Goal: Contribute content: Contribute content

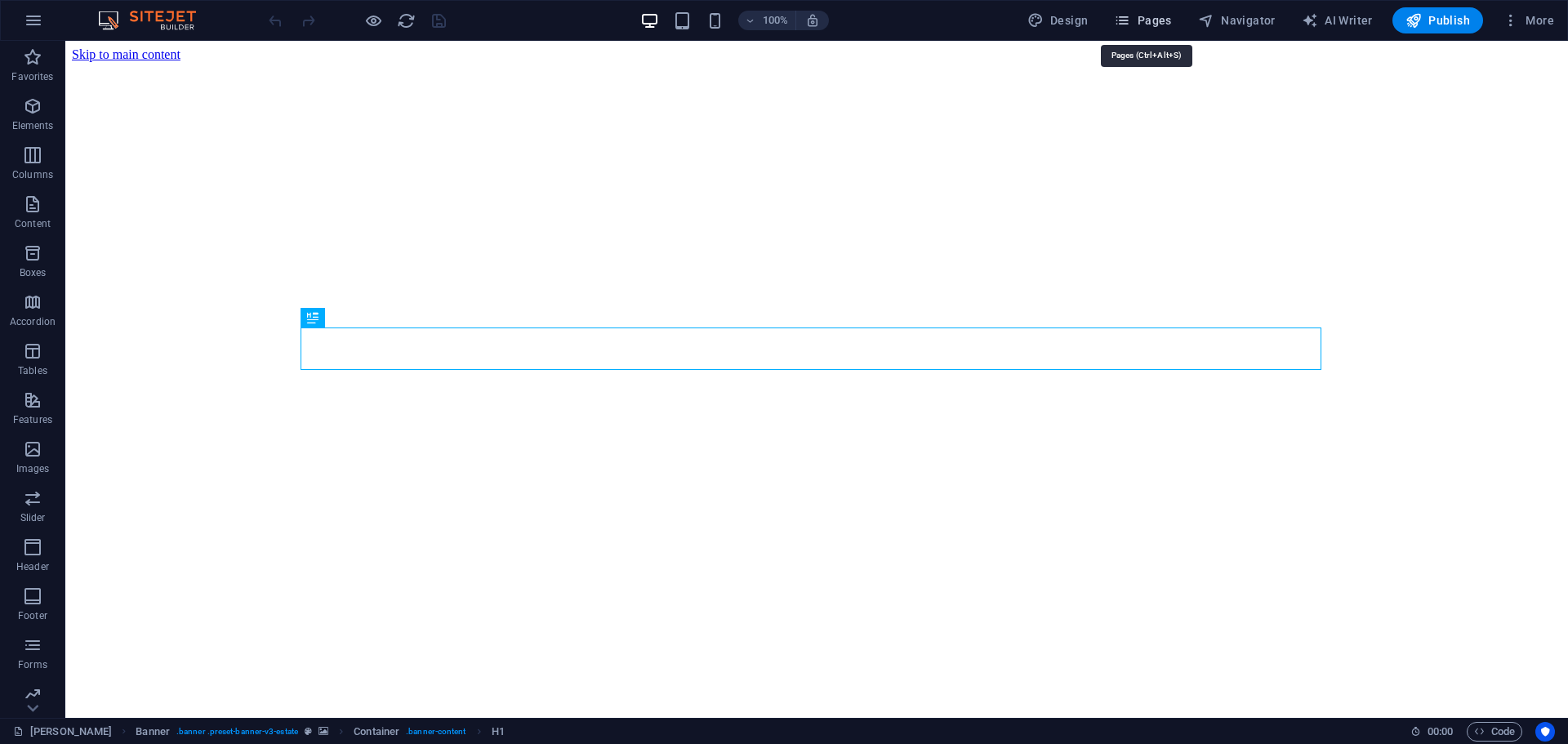
click at [1153, 20] on span "Pages" at bounding box center [1143, 20] width 57 height 16
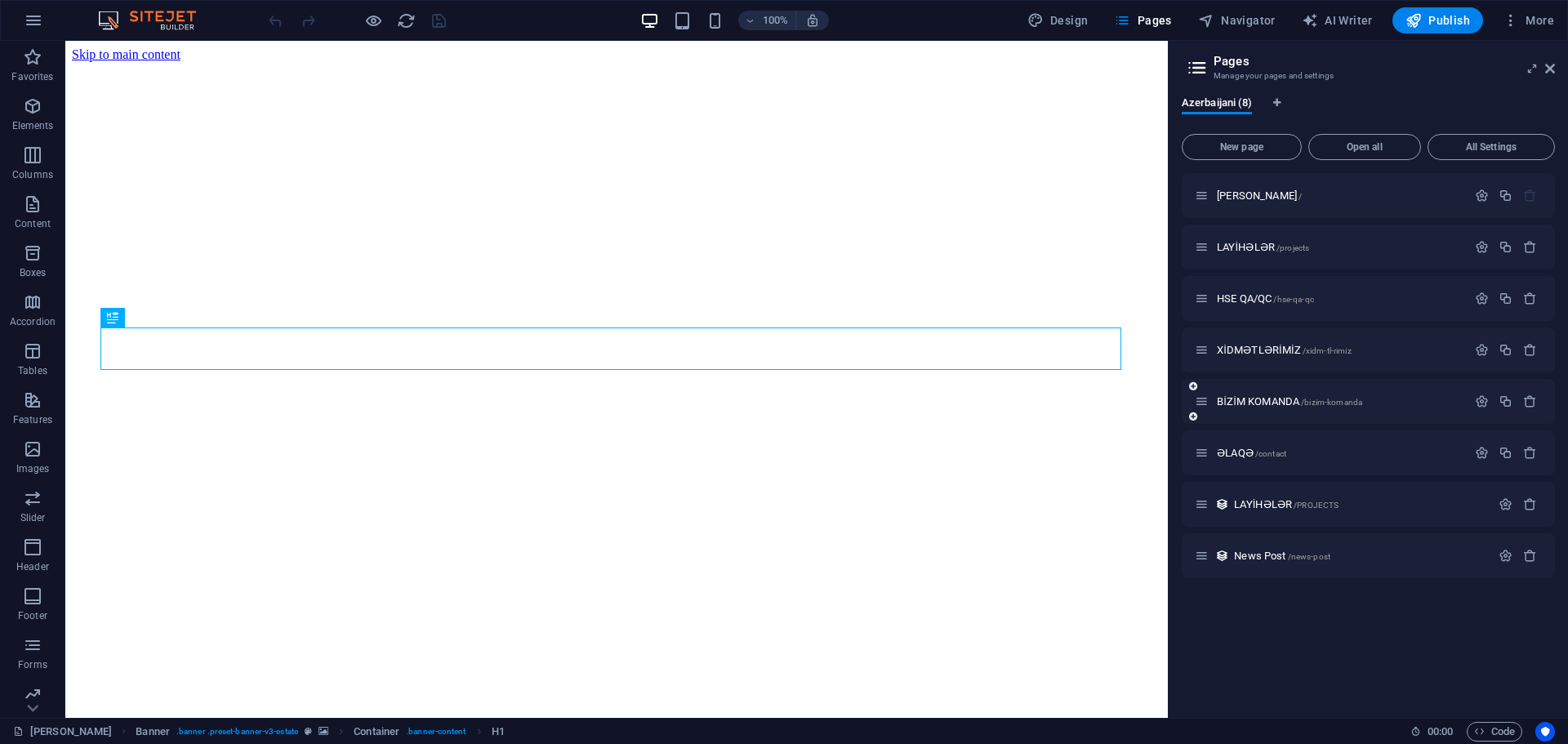
click at [1278, 412] on div "BİZİM KOMANDA /bizim-komanda" at bounding box center [1368, 401] width 373 height 45
click at [1278, 404] on span "BİZİM KOMANDA /bizim-komanda" at bounding box center [1289, 401] width 146 height 12
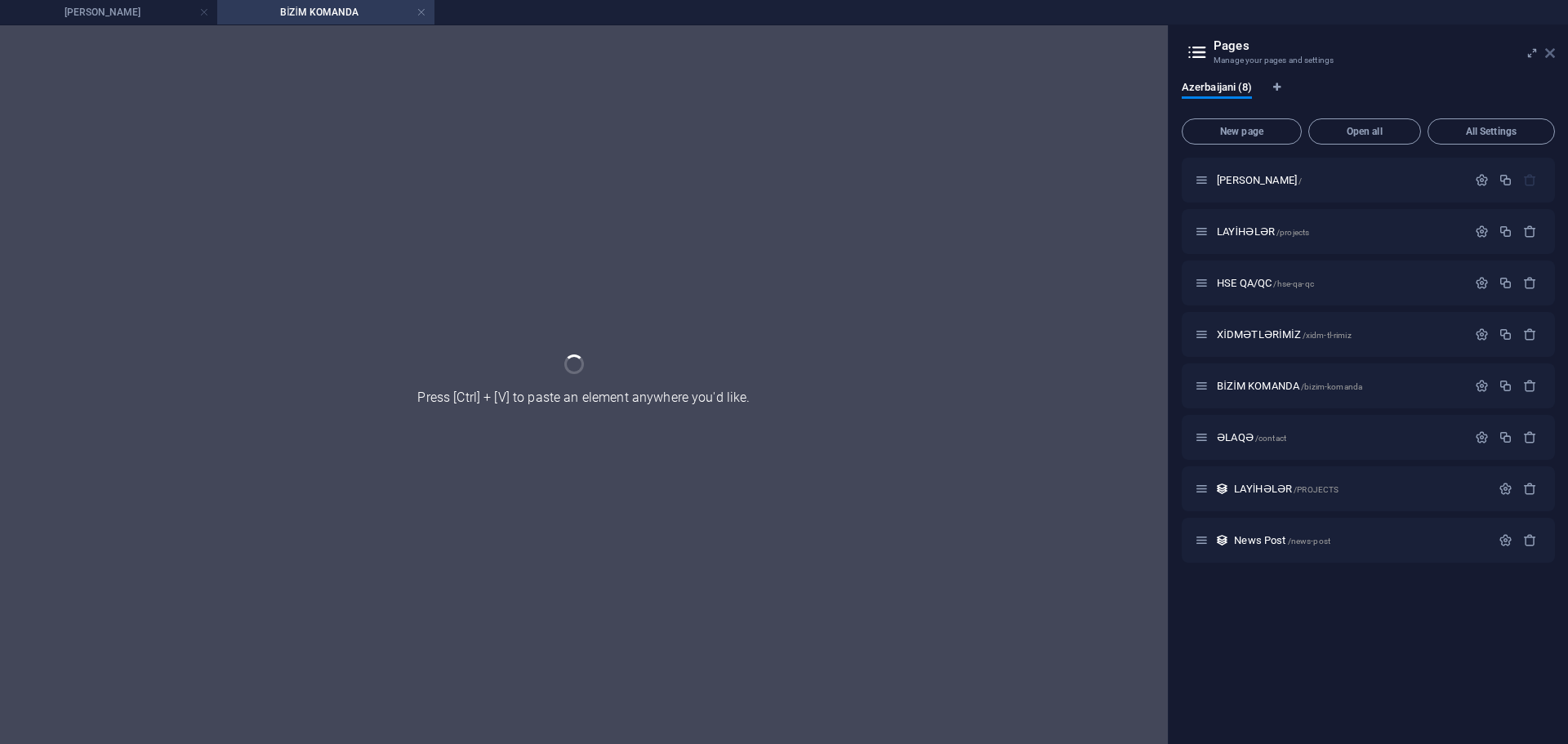
click at [1549, 53] on icon at bounding box center [1550, 53] width 10 height 13
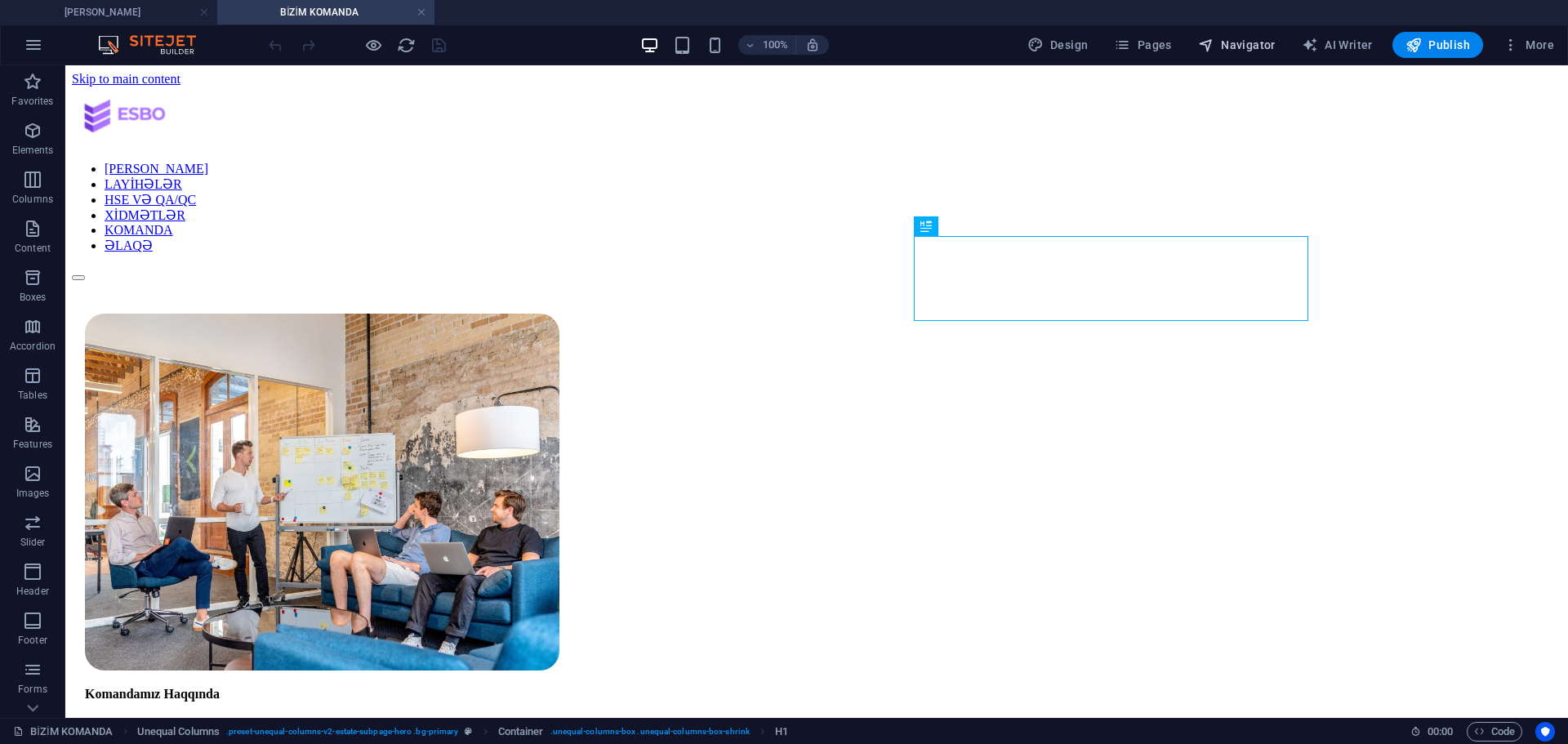
click at [1245, 37] on span "Navigator" at bounding box center [1237, 45] width 78 height 16
select select "16797658-az"
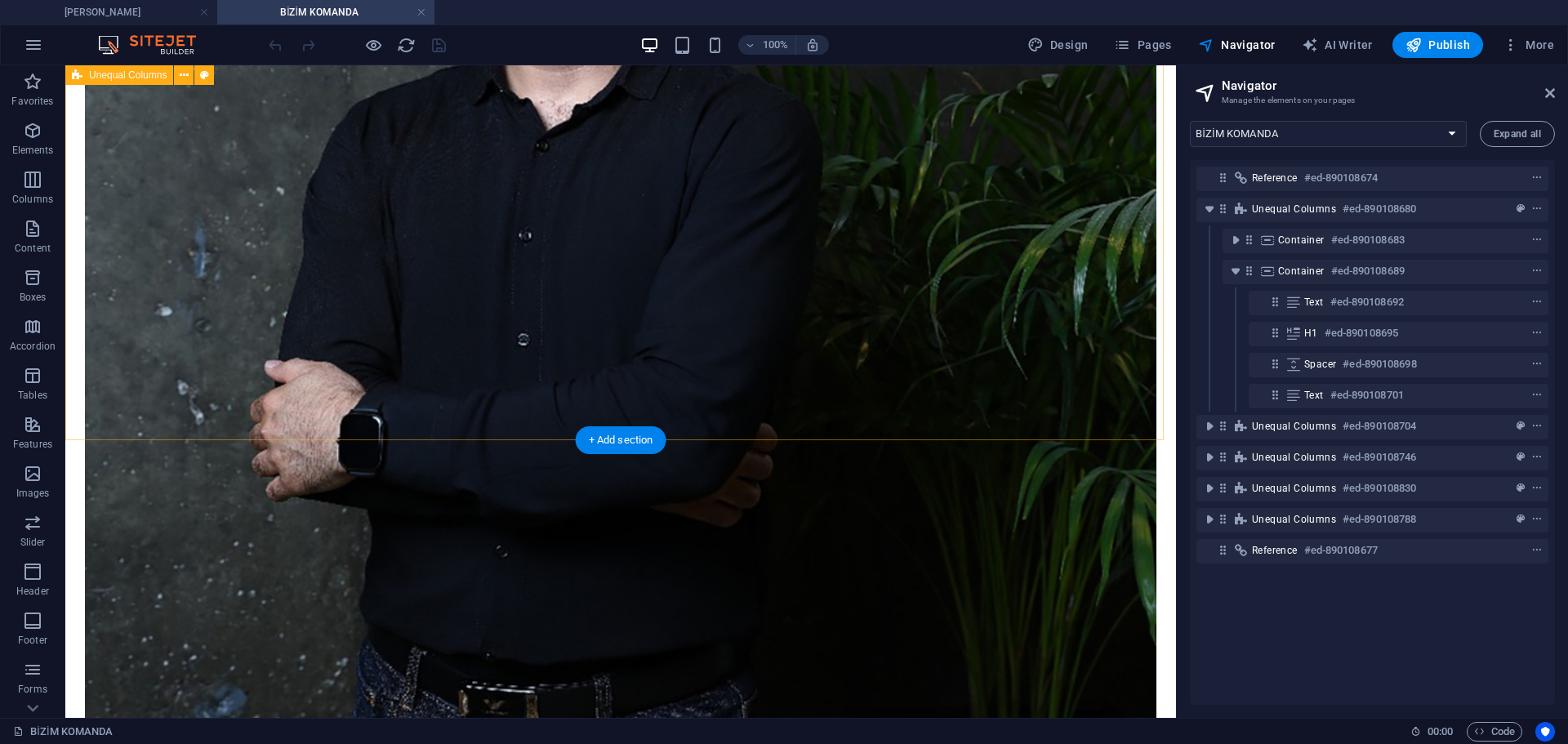
scroll to position [1144, 0]
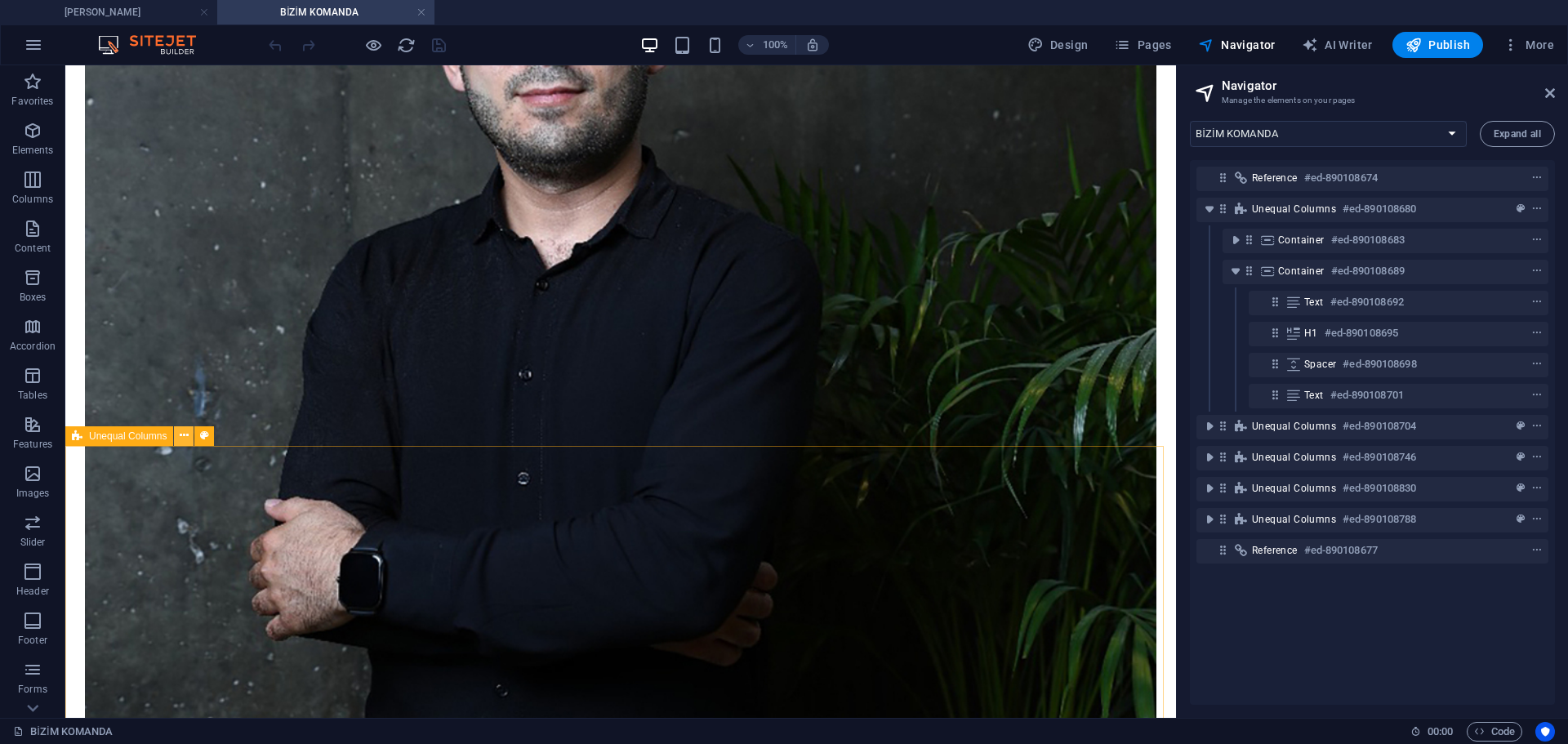
click at [180, 440] on icon at bounding box center [184, 436] width 9 height 17
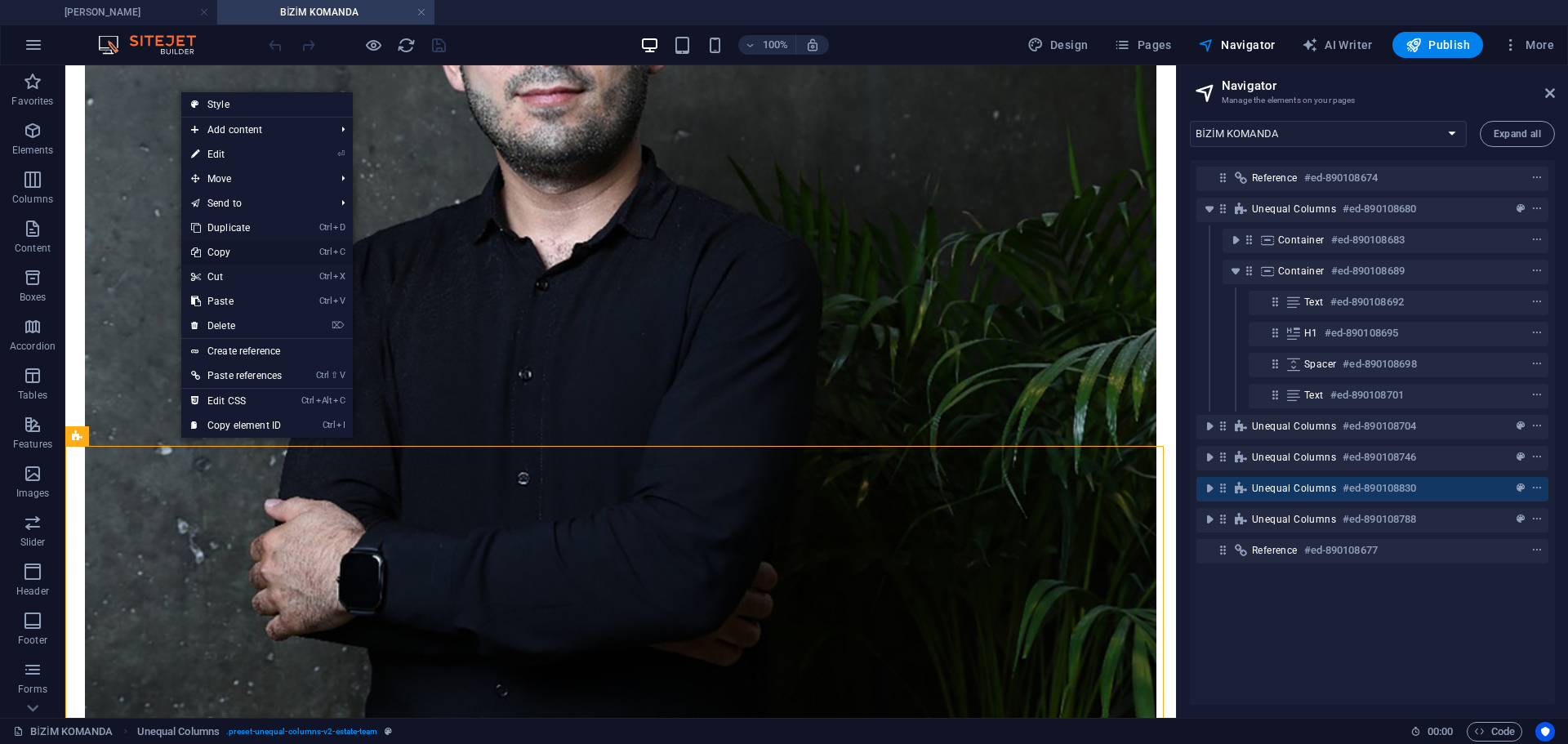
click at [245, 258] on link "Ctrl C Copy" at bounding box center [237, 252] width 110 height 25
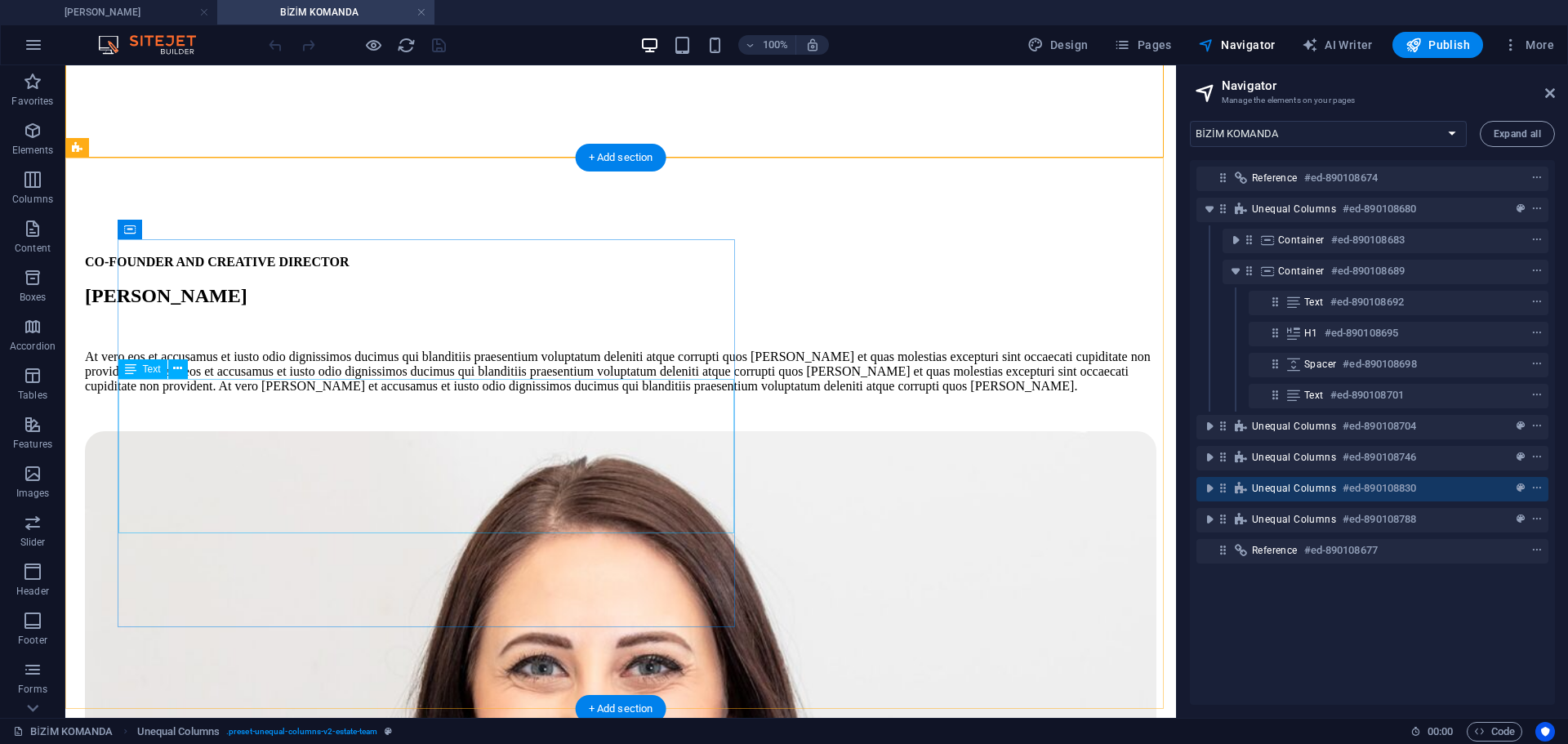
scroll to position [1960, 0]
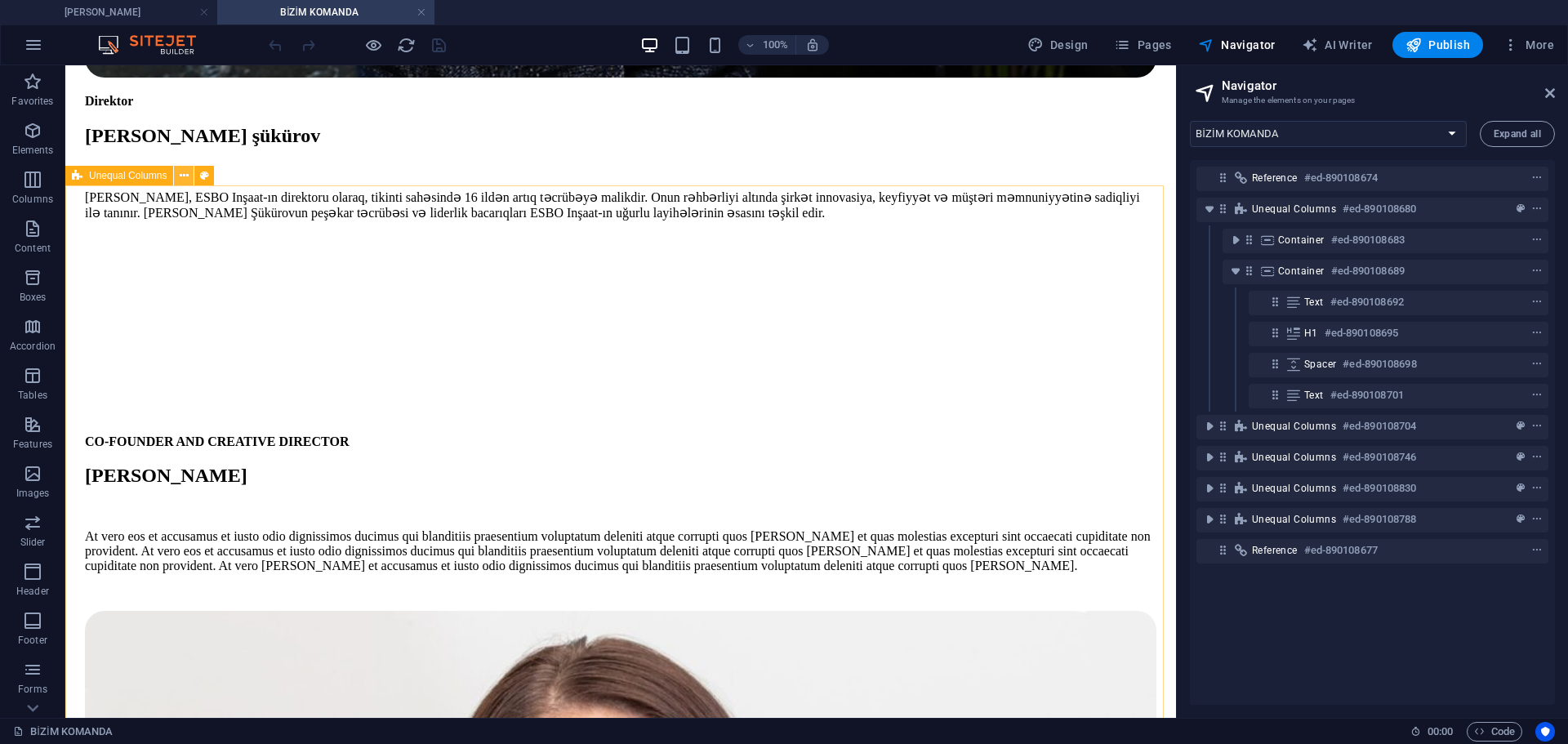
click at [178, 182] on button at bounding box center [184, 175] width 20 height 20
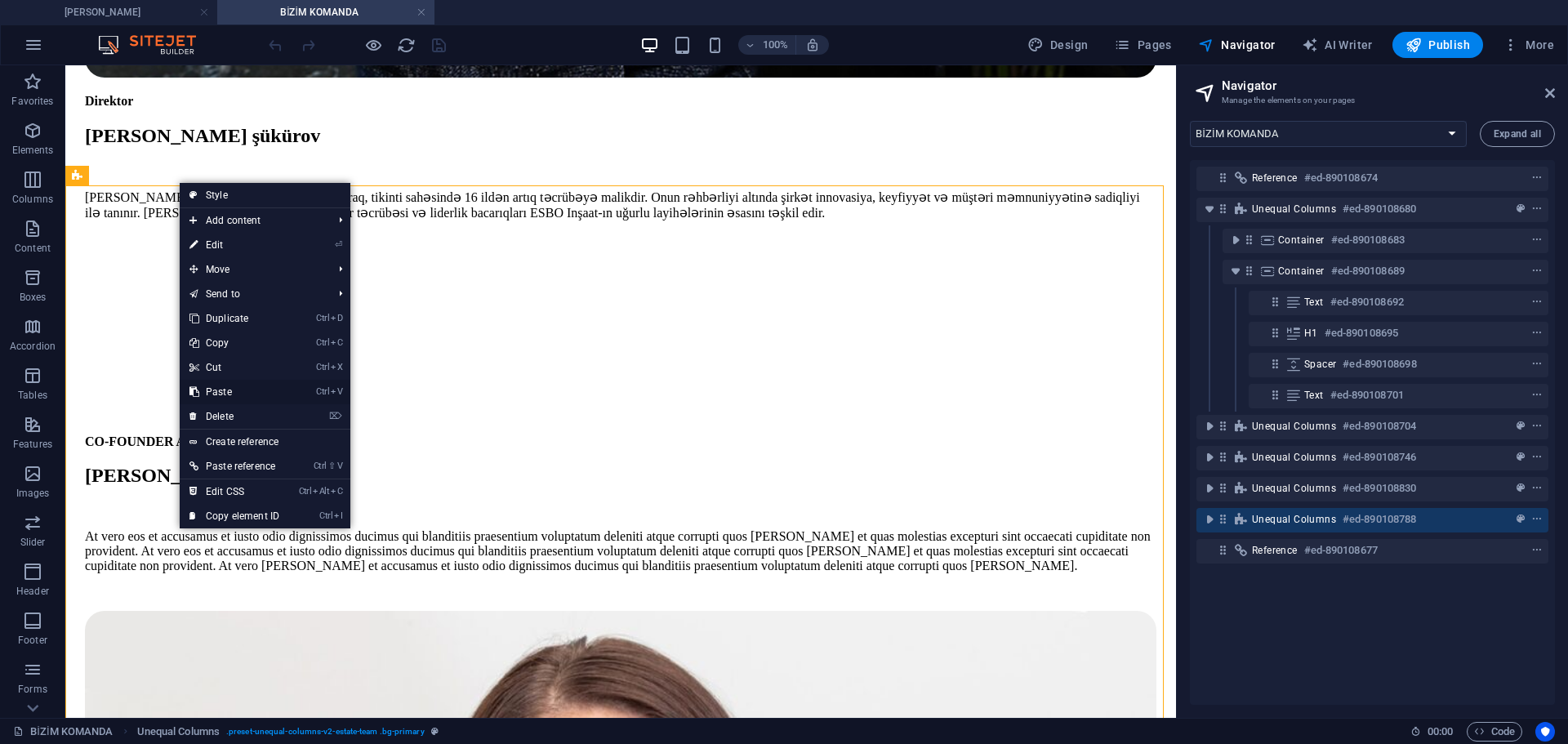
click at [229, 382] on link "Ctrl V Paste" at bounding box center [234, 392] width 109 height 25
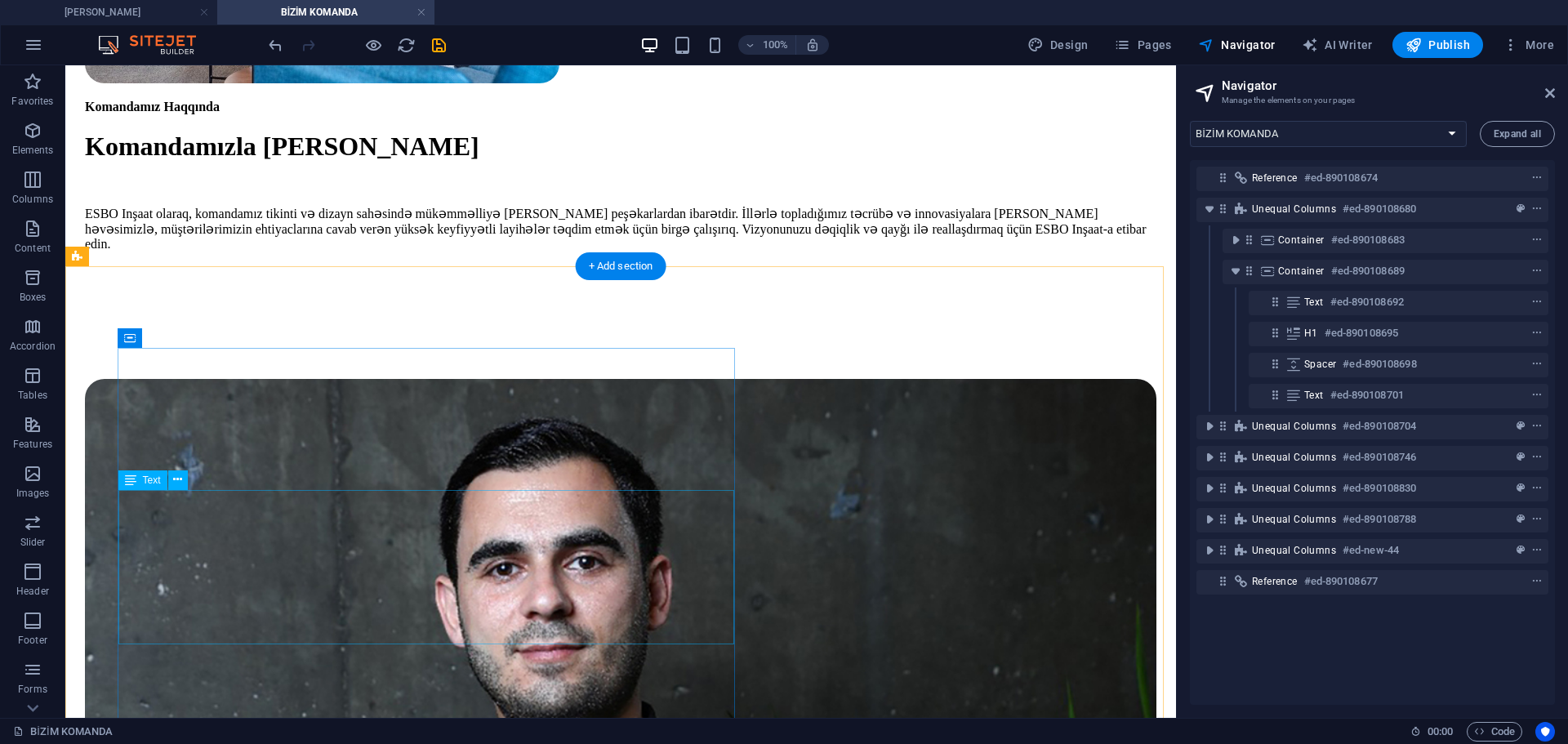
scroll to position [816, 0]
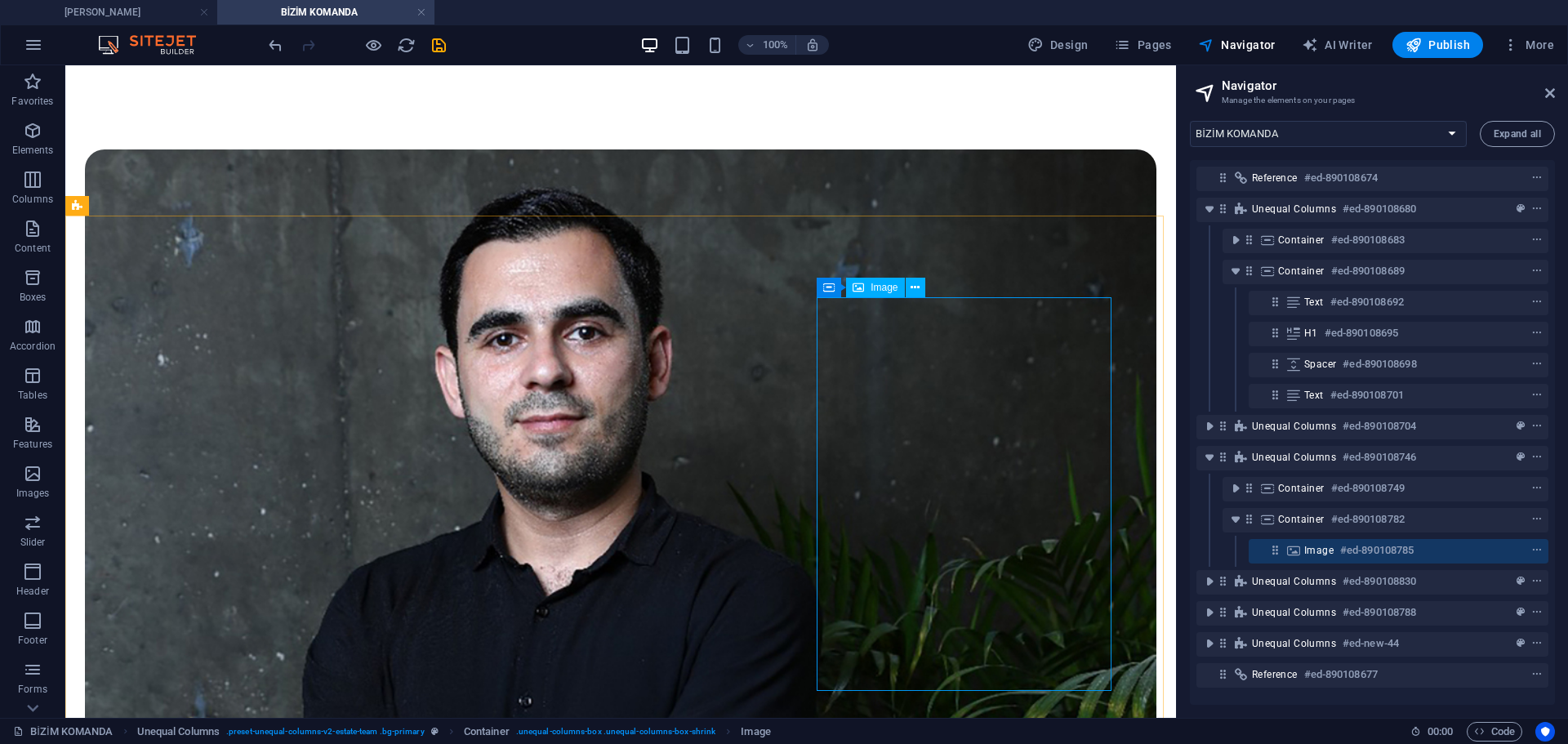
click at [878, 285] on span "Image" at bounding box center [884, 287] width 27 height 10
click at [924, 293] on button at bounding box center [915, 287] width 20 height 20
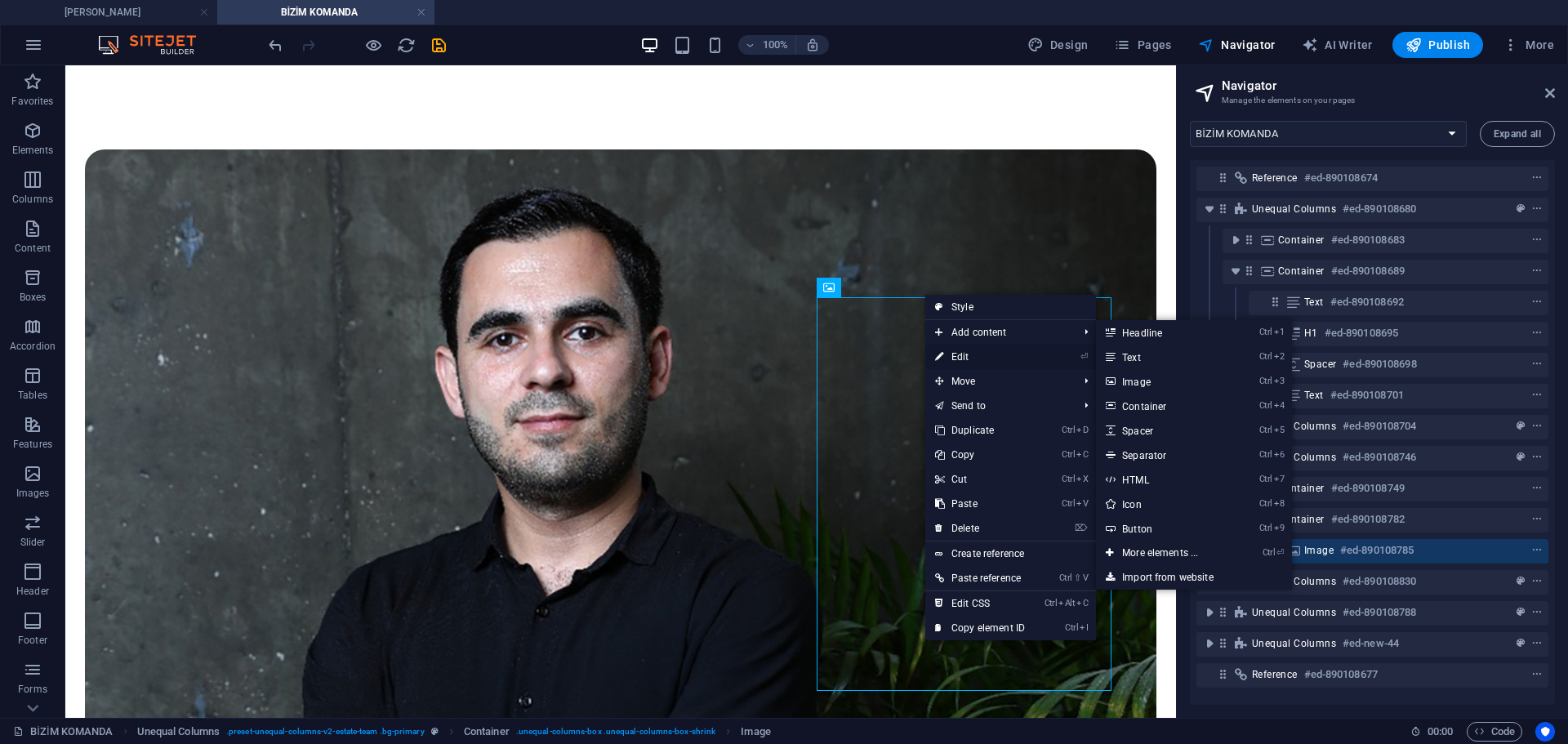
click at [970, 354] on link "⏎ Edit" at bounding box center [979, 357] width 109 height 25
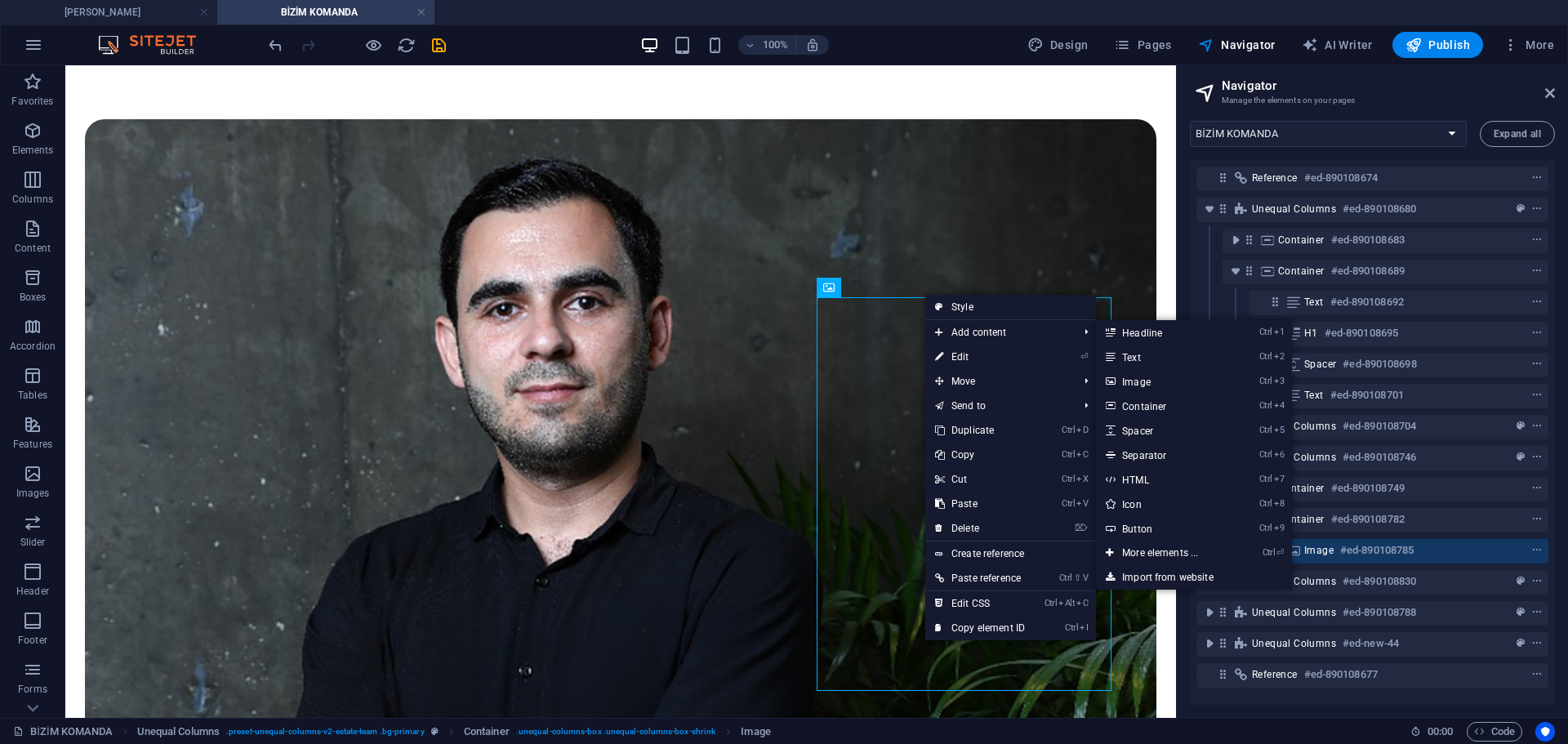
select select "%"
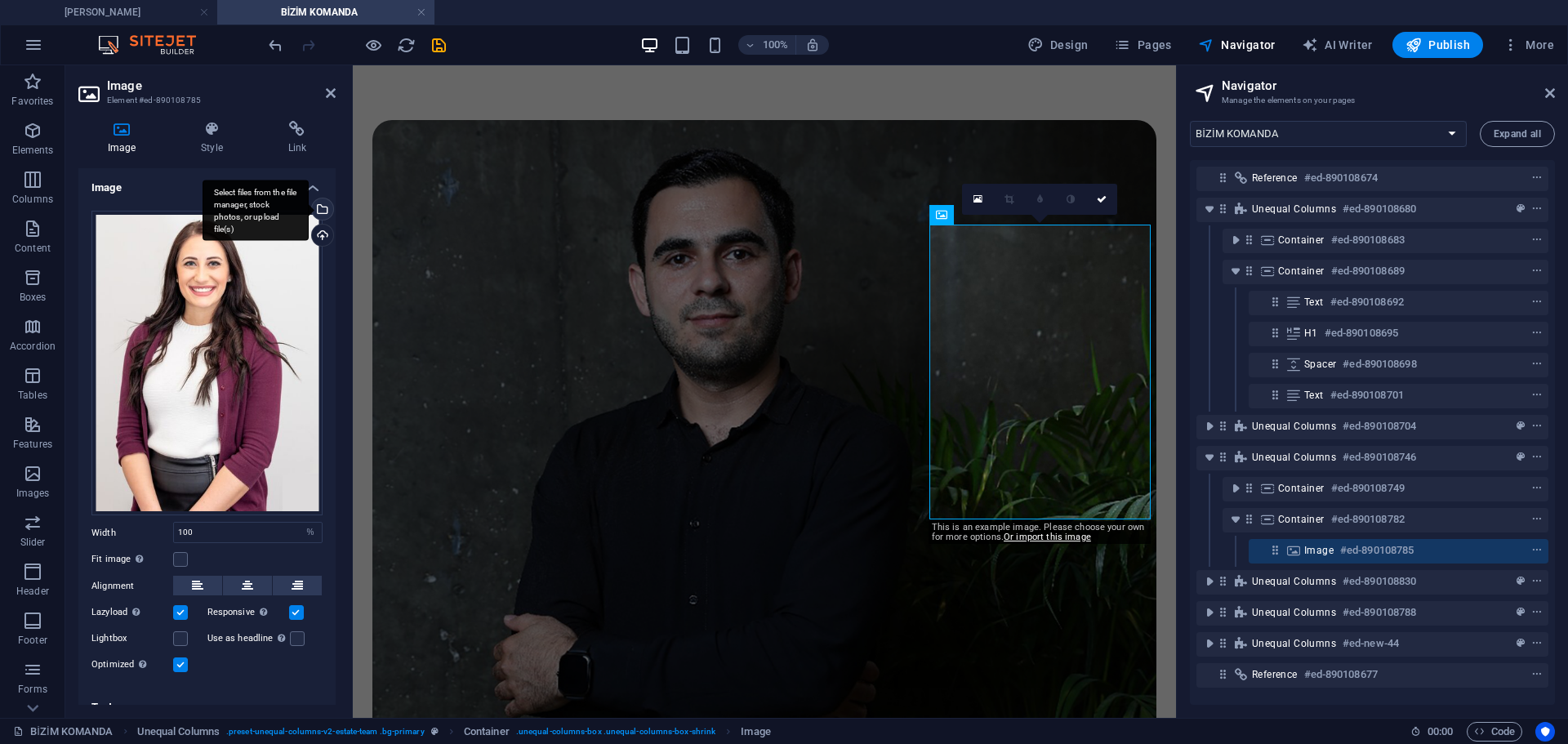
click at [325, 214] on div "Select files from the file manager, stock photos, or upload file(s)" at bounding box center [321, 211] width 25 height 25
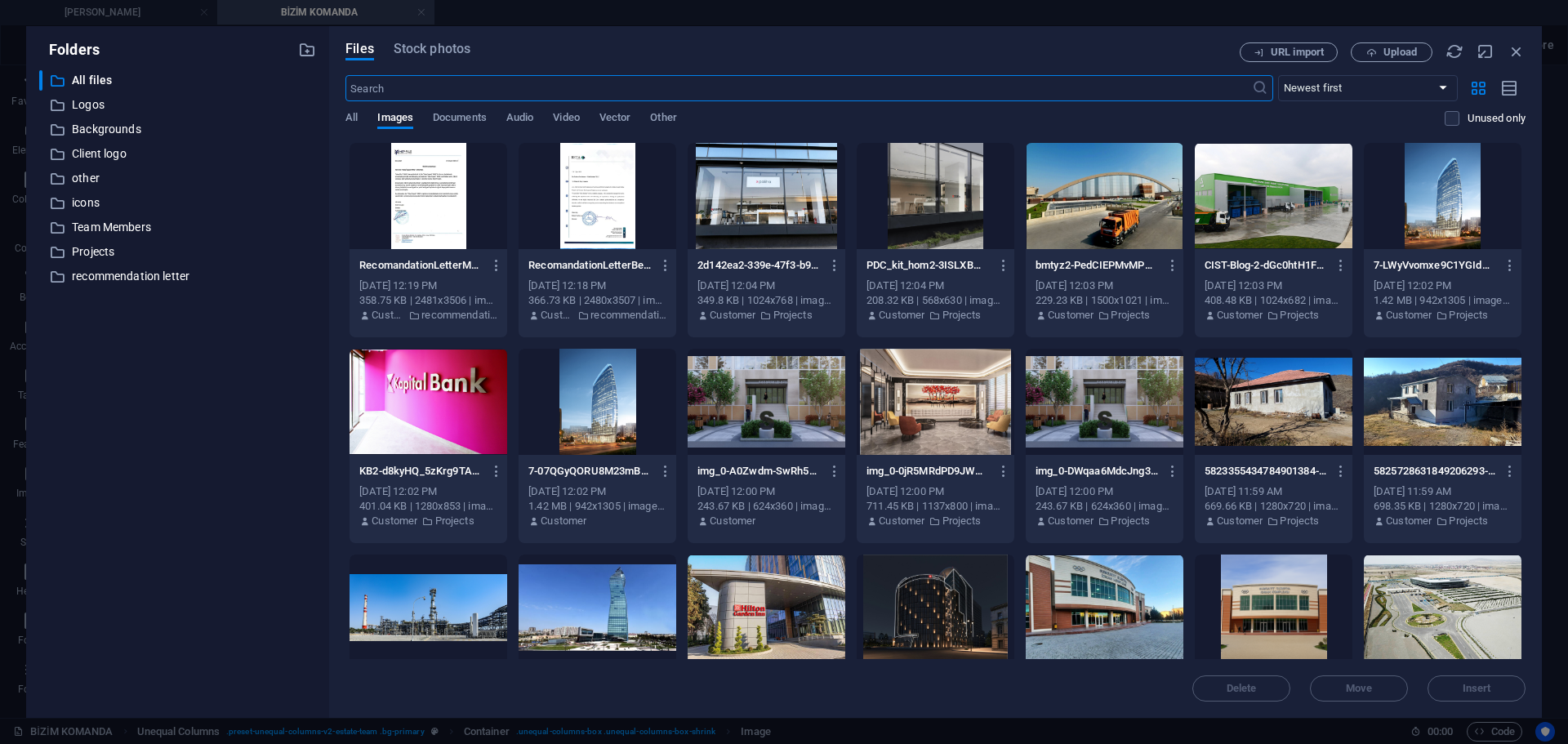
scroll to position [825, 0]
click at [130, 230] on p "Team Members" at bounding box center [179, 227] width 214 height 19
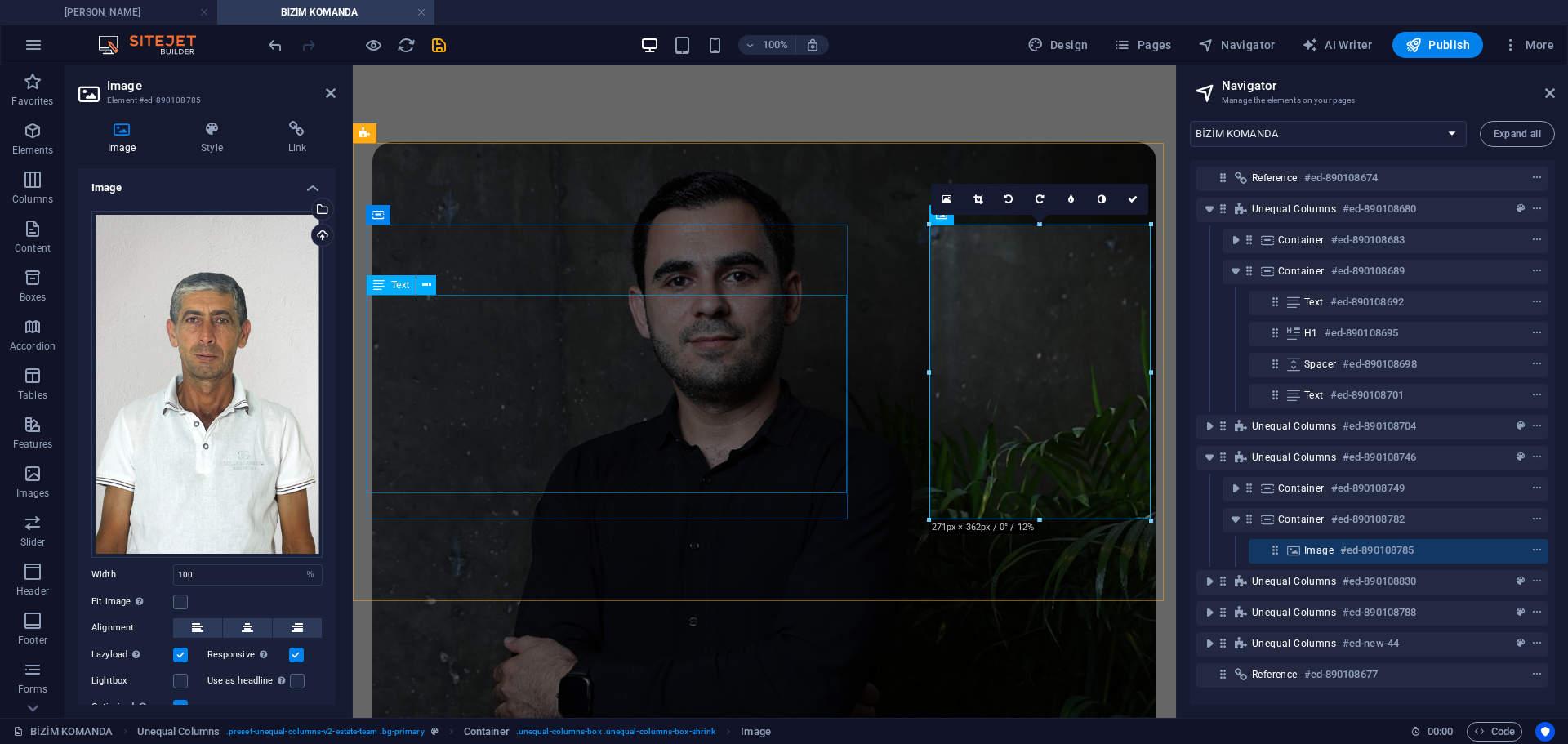
scroll to position [847, 0]
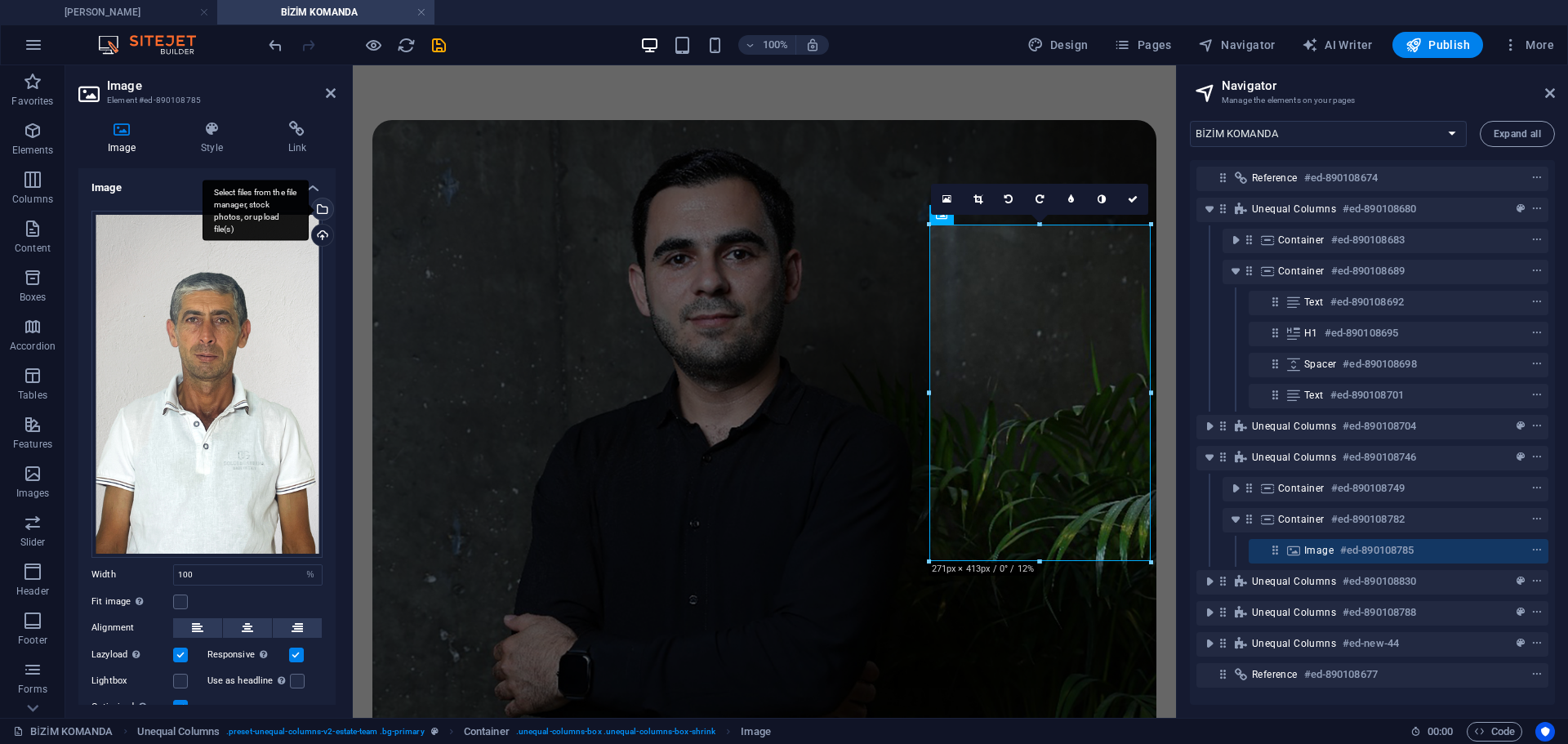
click at [318, 210] on div "Select files from the file manager, stock photos, or upload file(s)" at bounding box center [321, 211] width 25 height 25
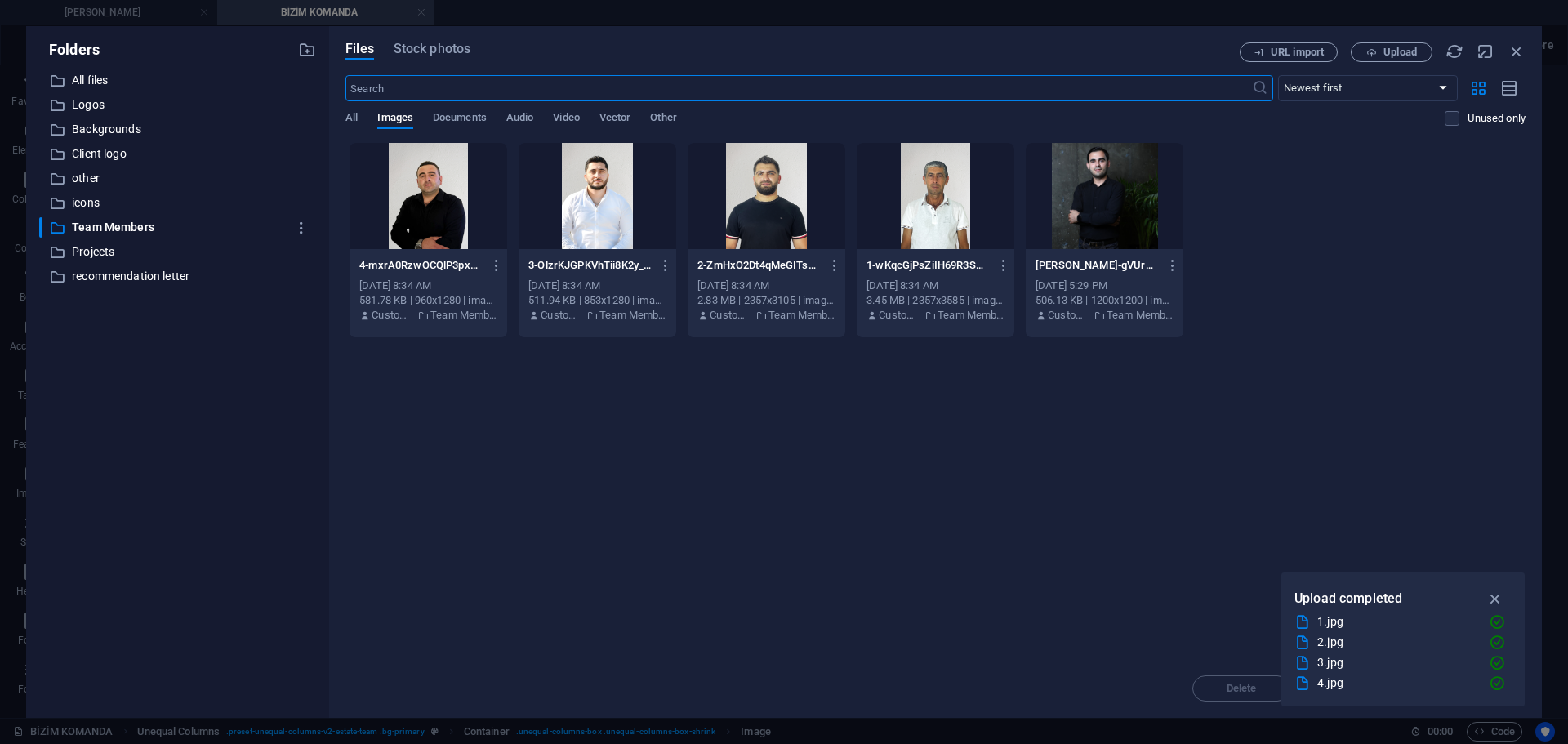
click at [471, 200] on div at bounding box center [428, 196] width 158 height 107
click at [471, 200] on div "1" at bounding box center [428, 196] width 158 height 107
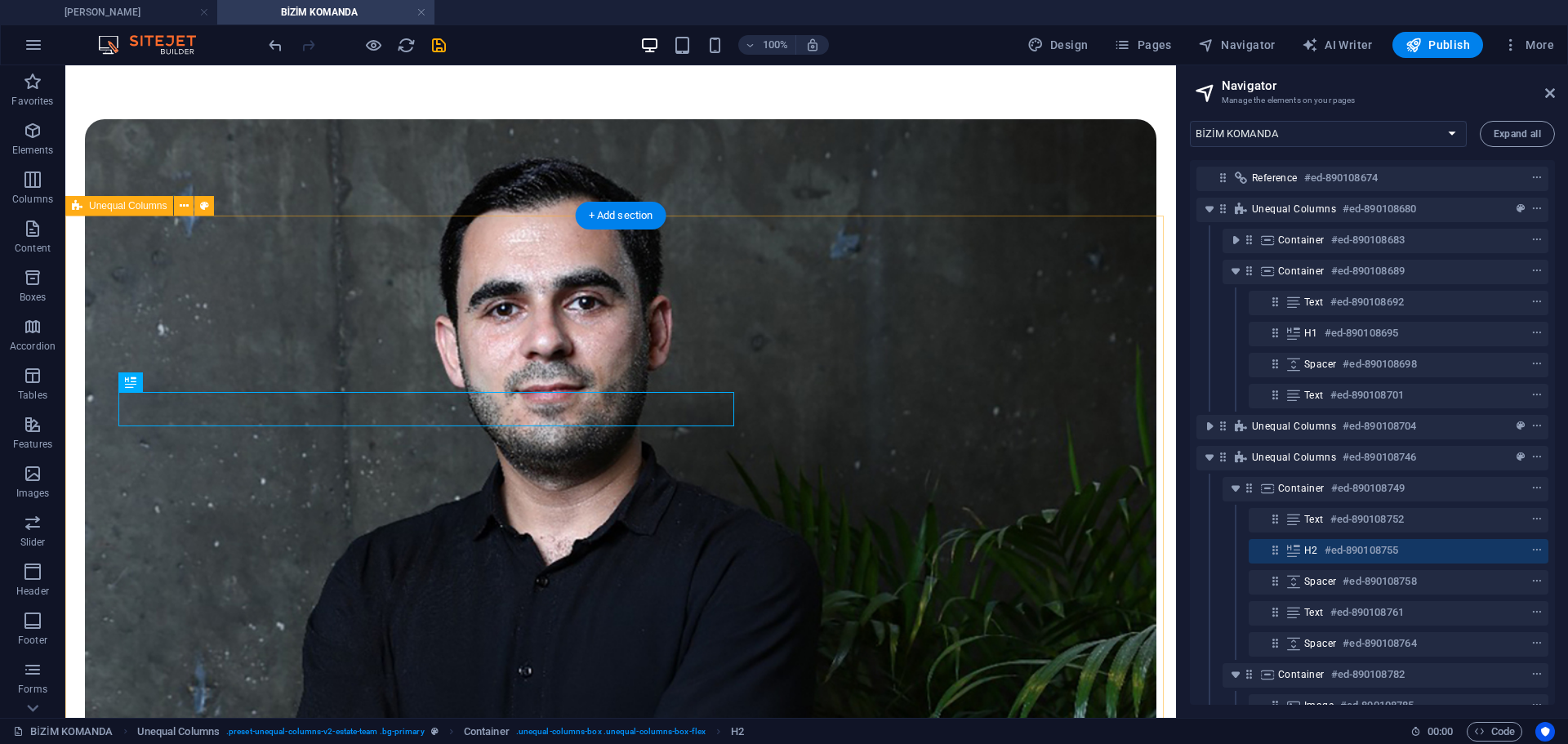
scroll to position [816, 0]
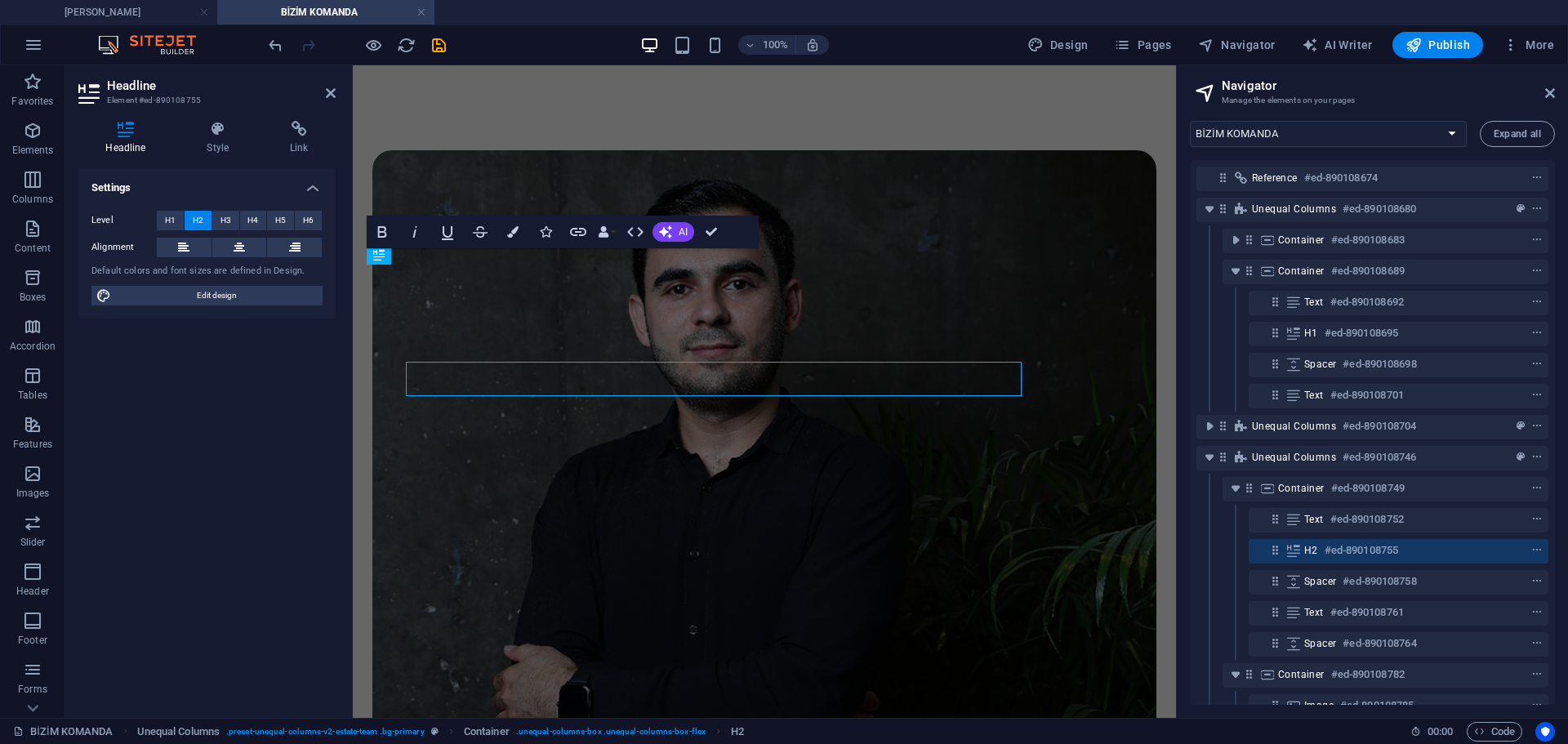
scroll to position [847, 0]
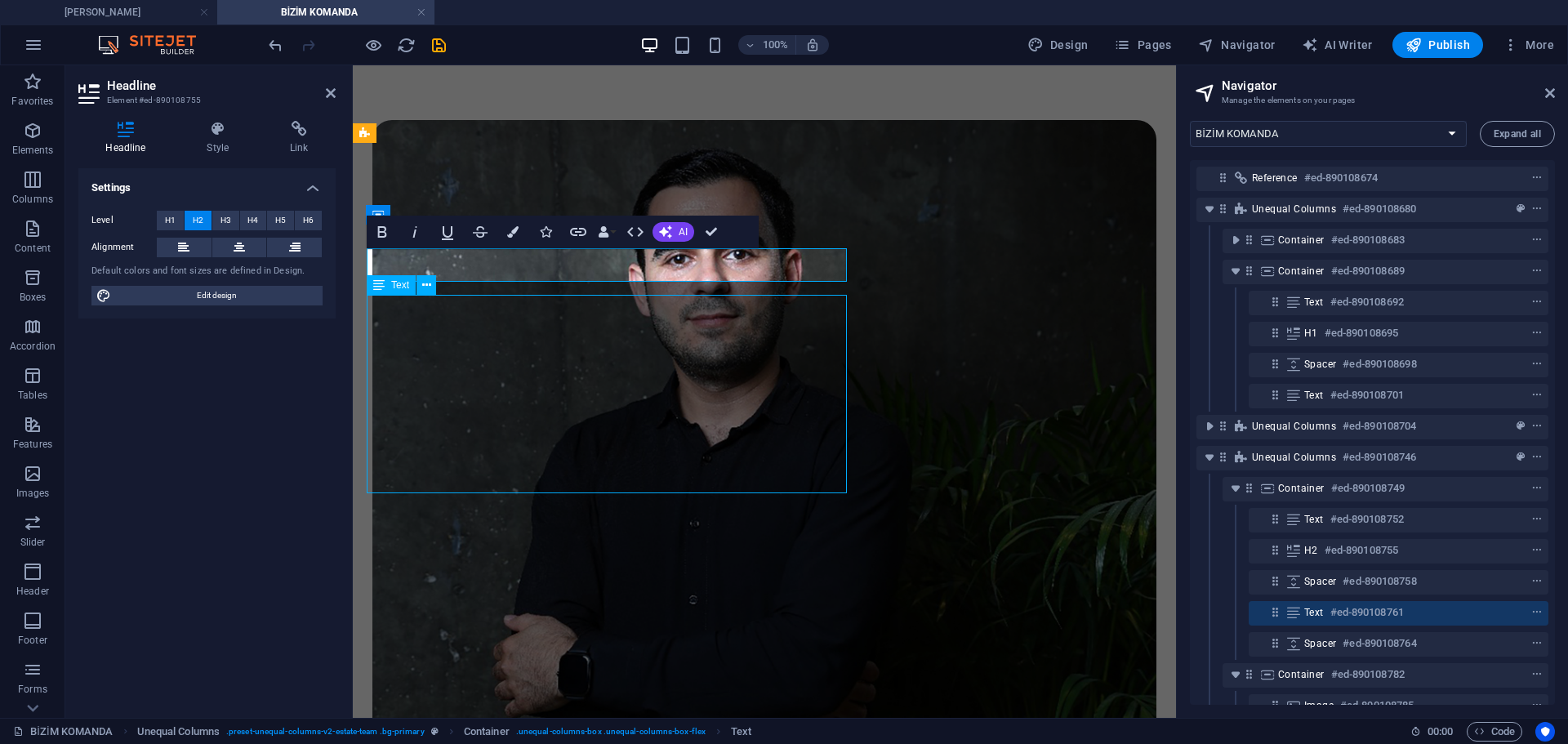
scroll to position [816, 0]
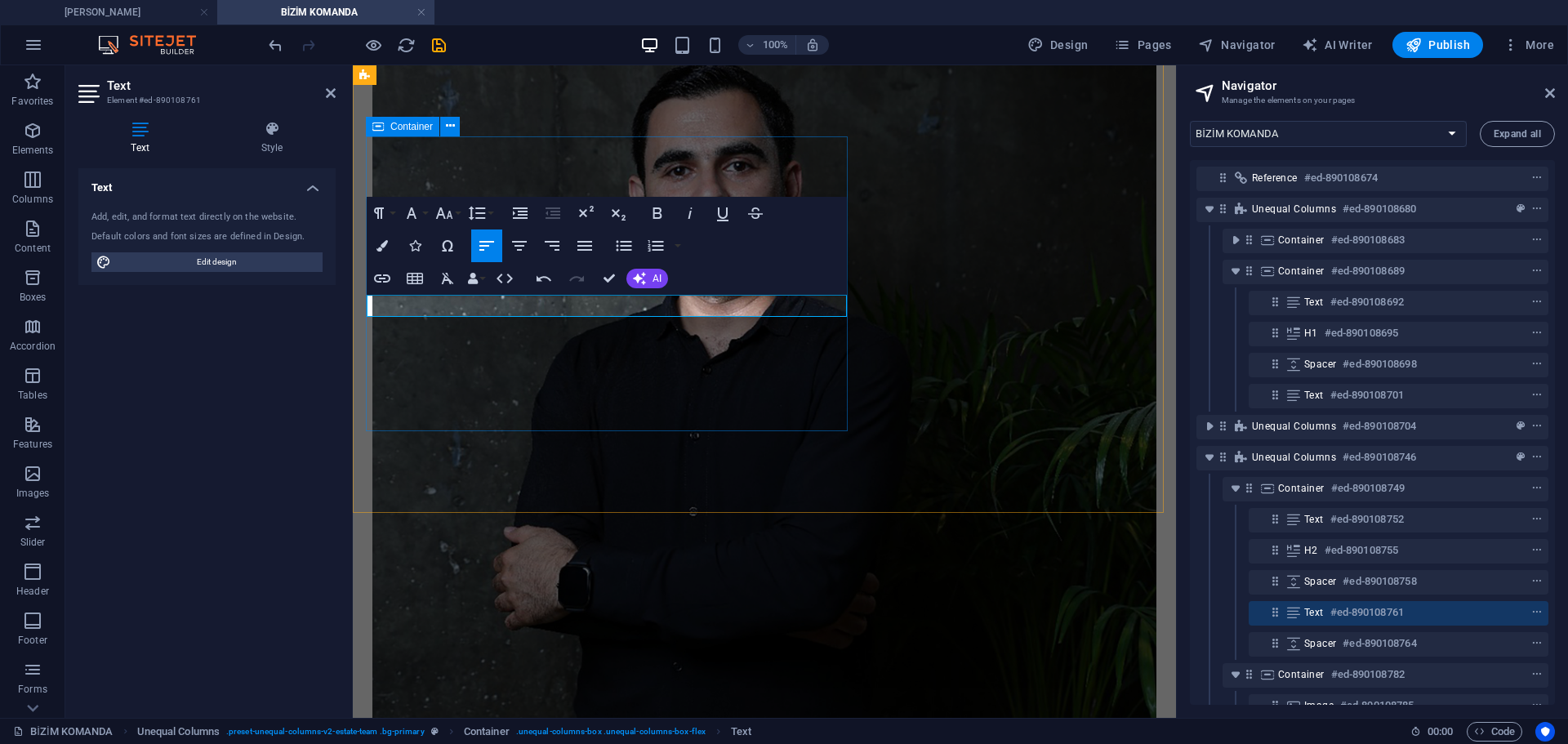
scroll to position [891, 0]
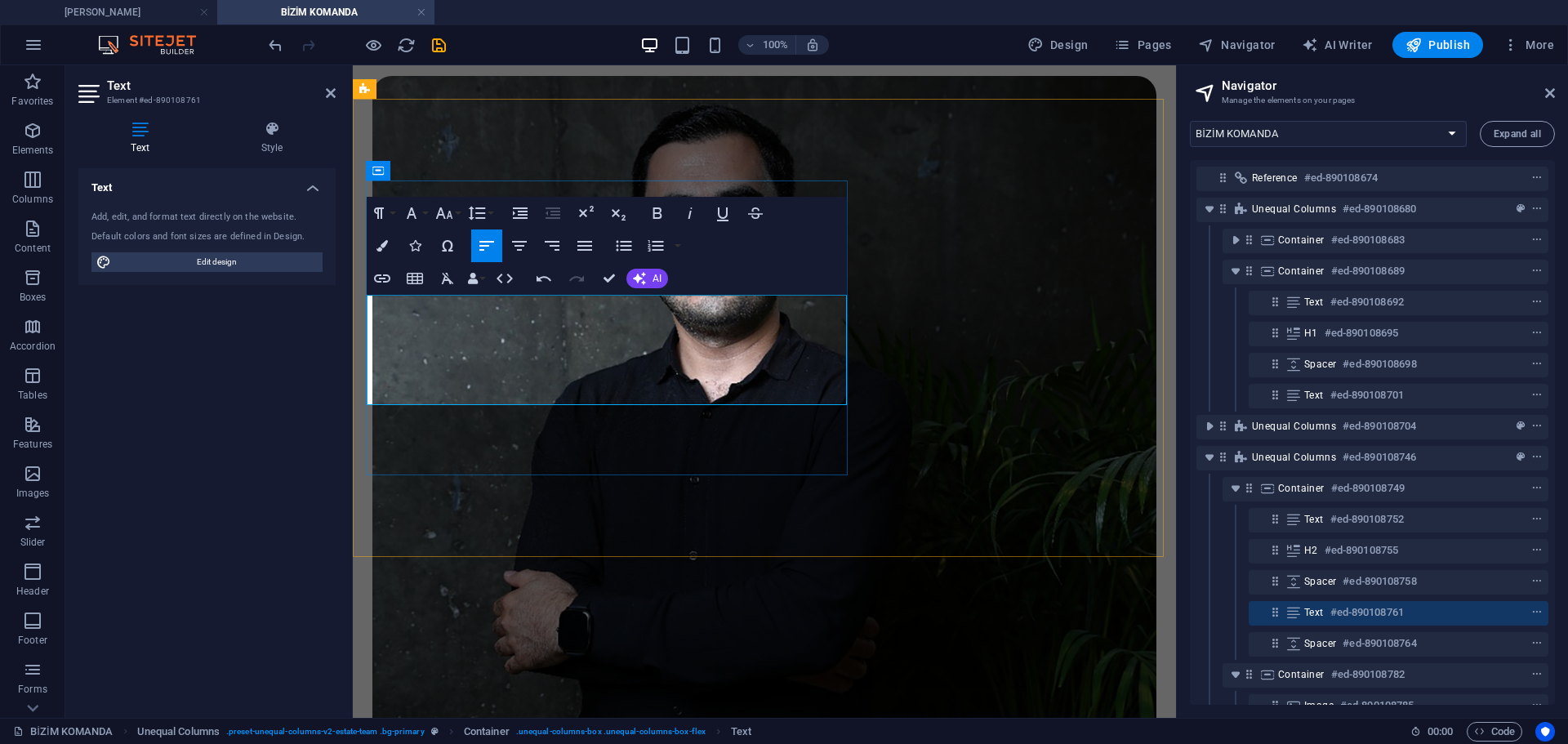
drag, startPoint x: 484, startPoint y: 305, endPoint x: 563, endPoint y: 304, distance: 79.0
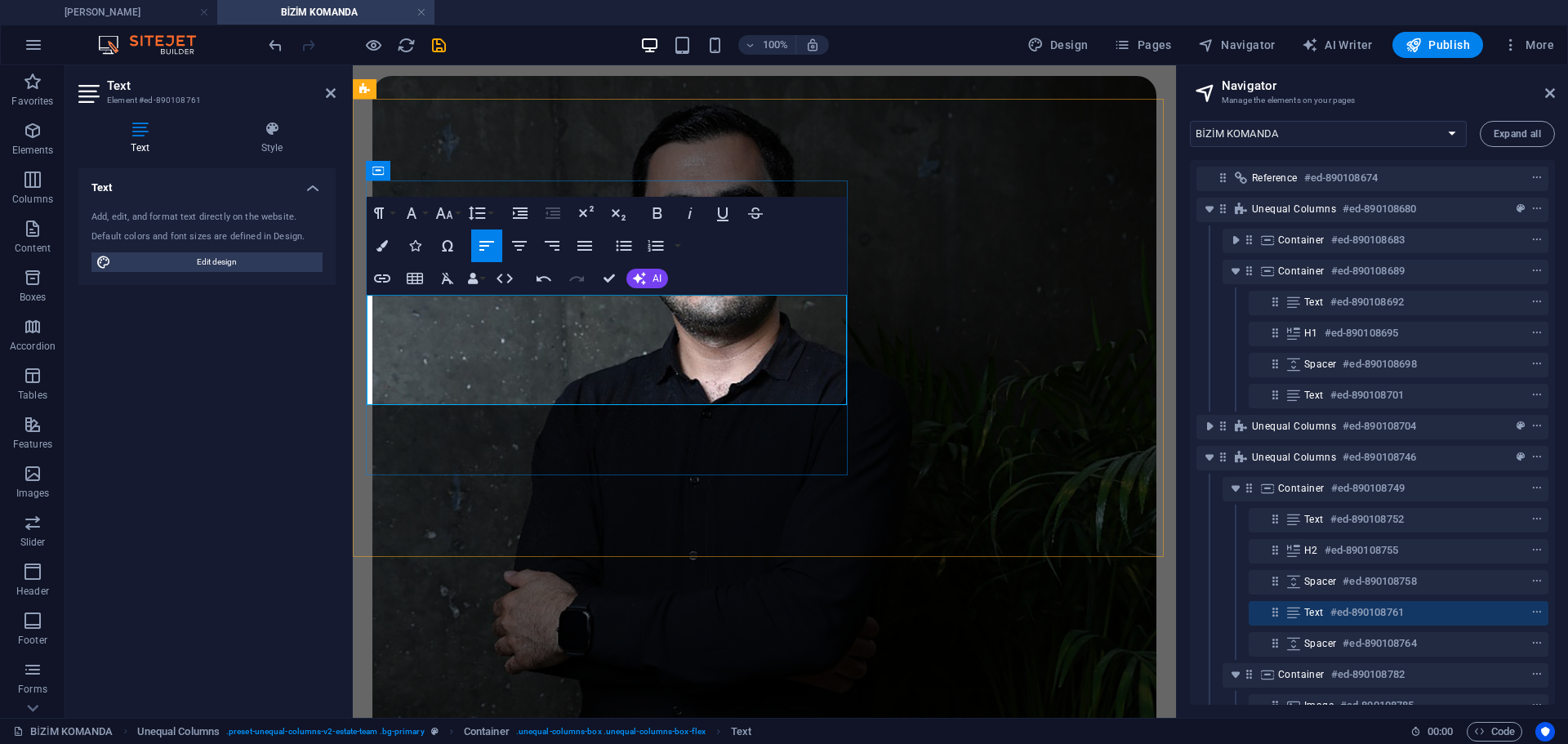
drag, startPoint x: 796, startPoint y: 329, endPoint x: 802, endPoint y: 362, distance: 33.5
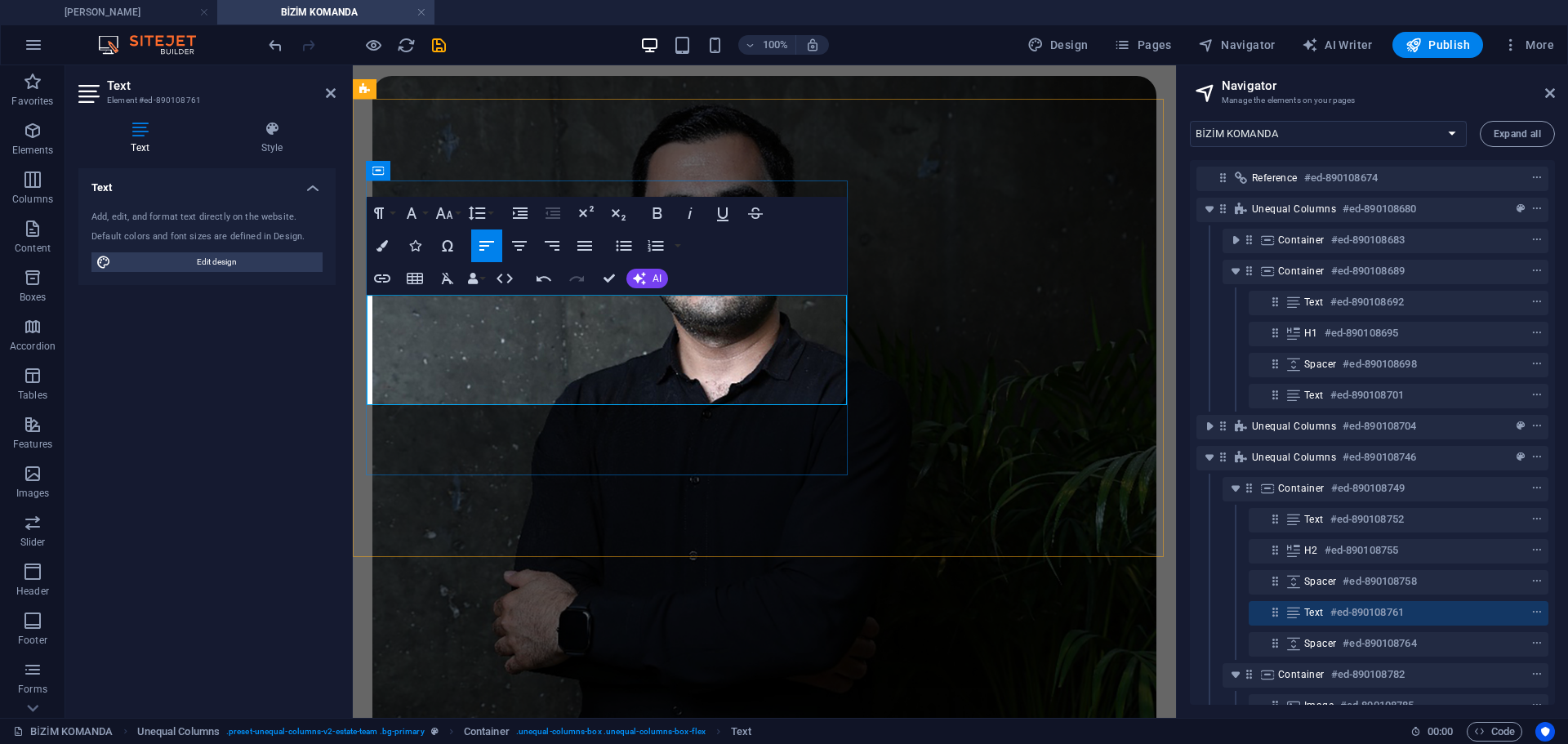
drag, startPoint x: 666, startPoint y: 323, endPoint x: 687, endPoint y: 382, distance: 62.6
drag, startPoint x: 700, startPoint y: 396, endPoint x: 625, endPoint y: 327, distance: 101.9
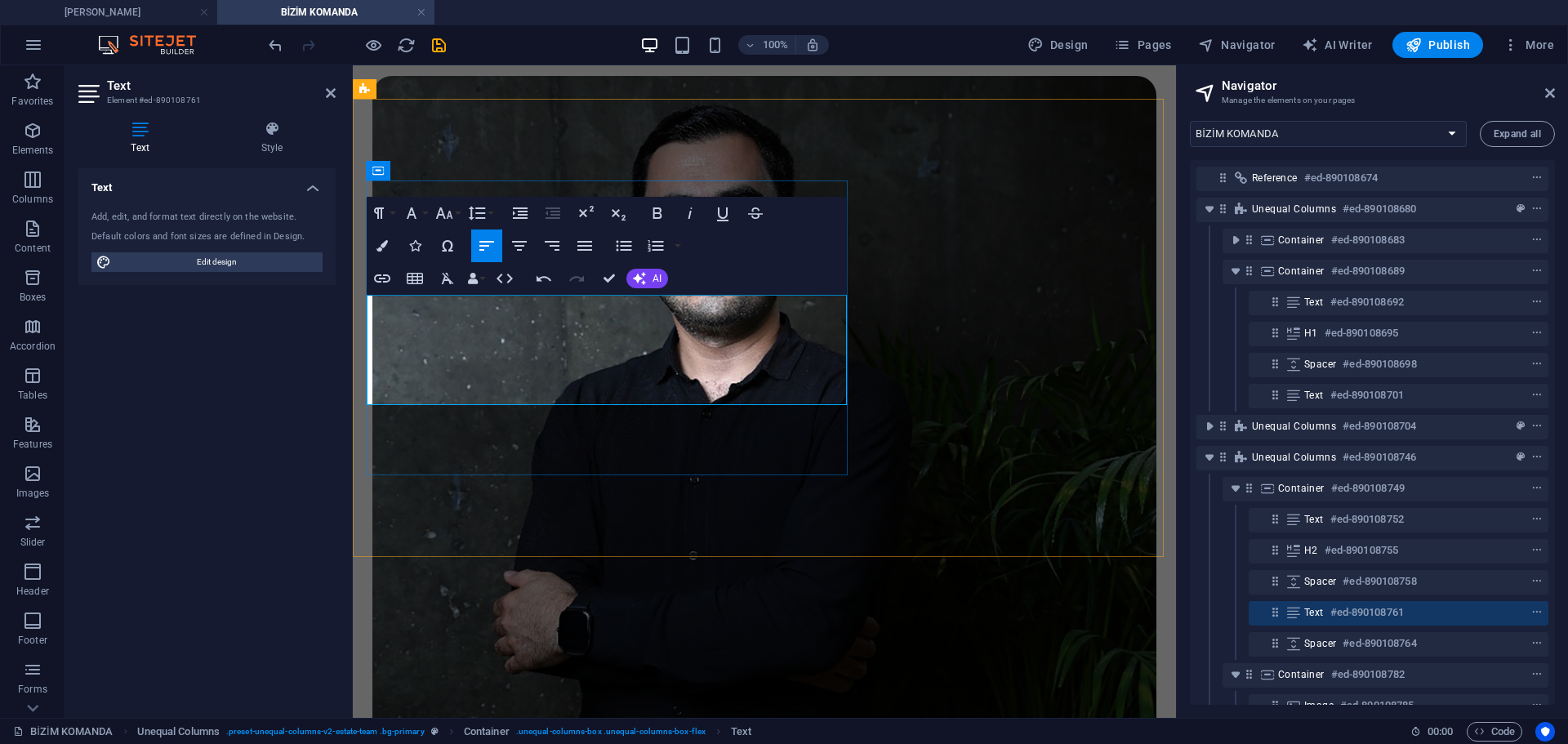
drag, startPoint x: 718, startPoint y: 394, endPoint x: 354, endPoint y: 298, distance: 376.4
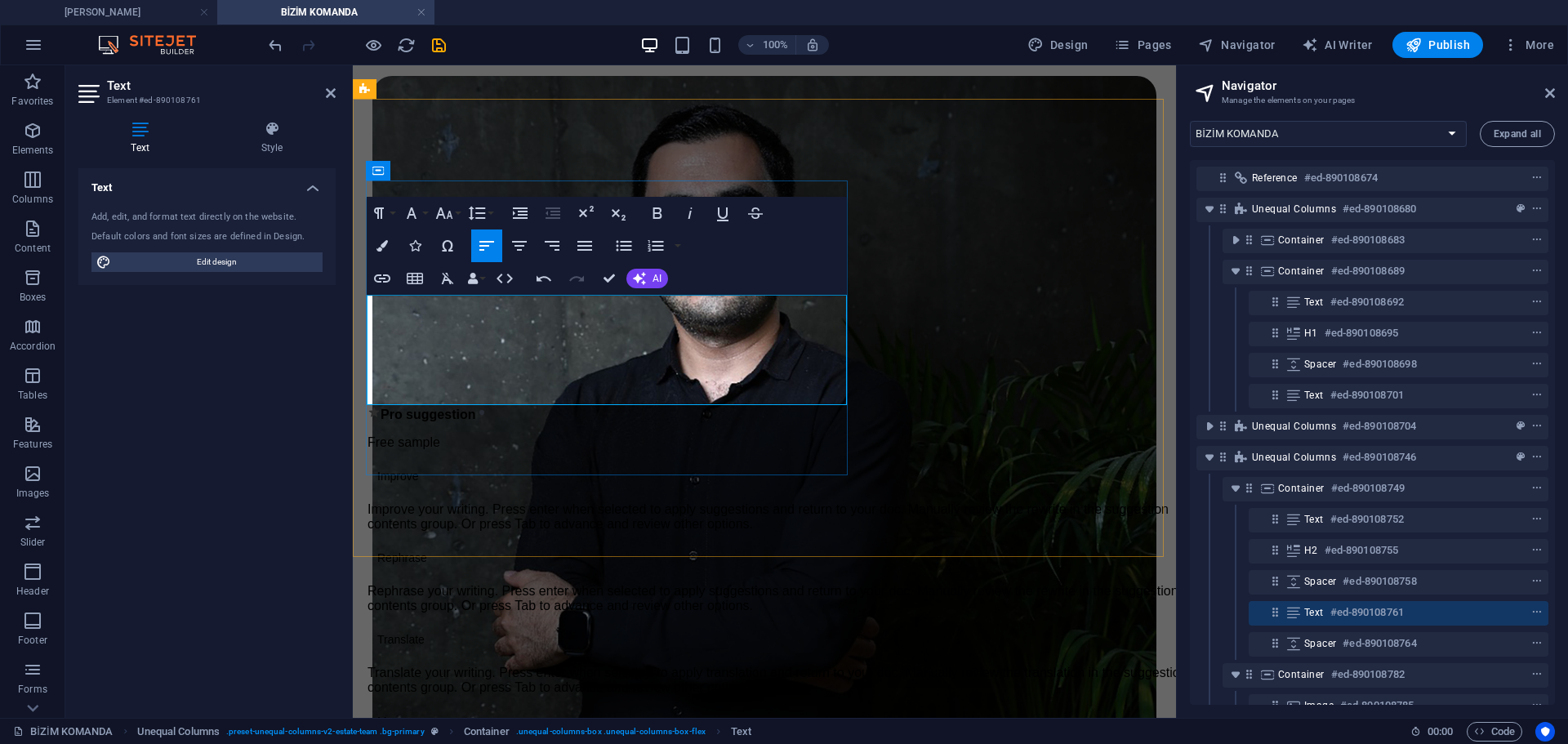
drag, startPoint x: 708, startPoint y: 394, endPoint x: 370, endPoint y: 305, distance: 349.5
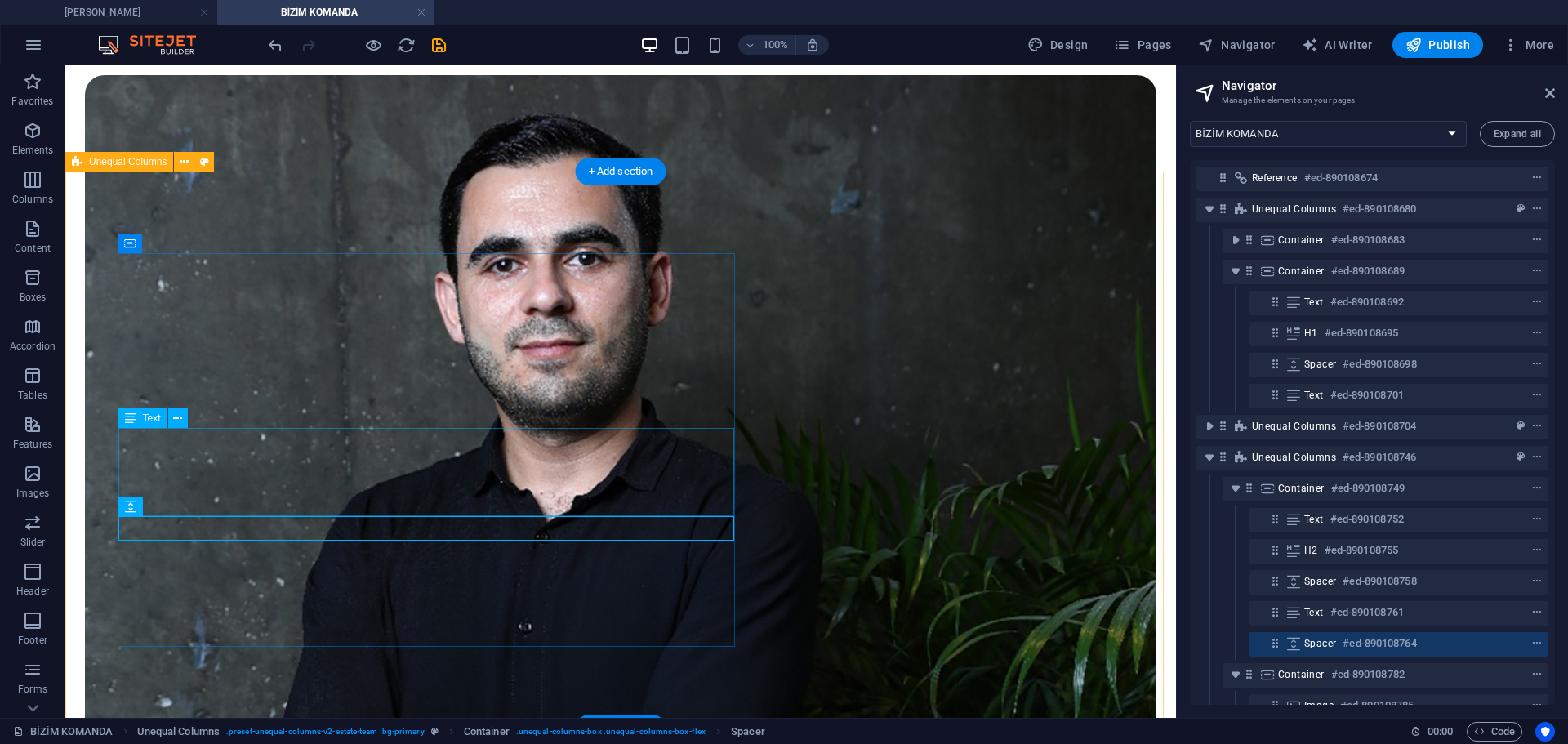
scroll to position [861, 0]
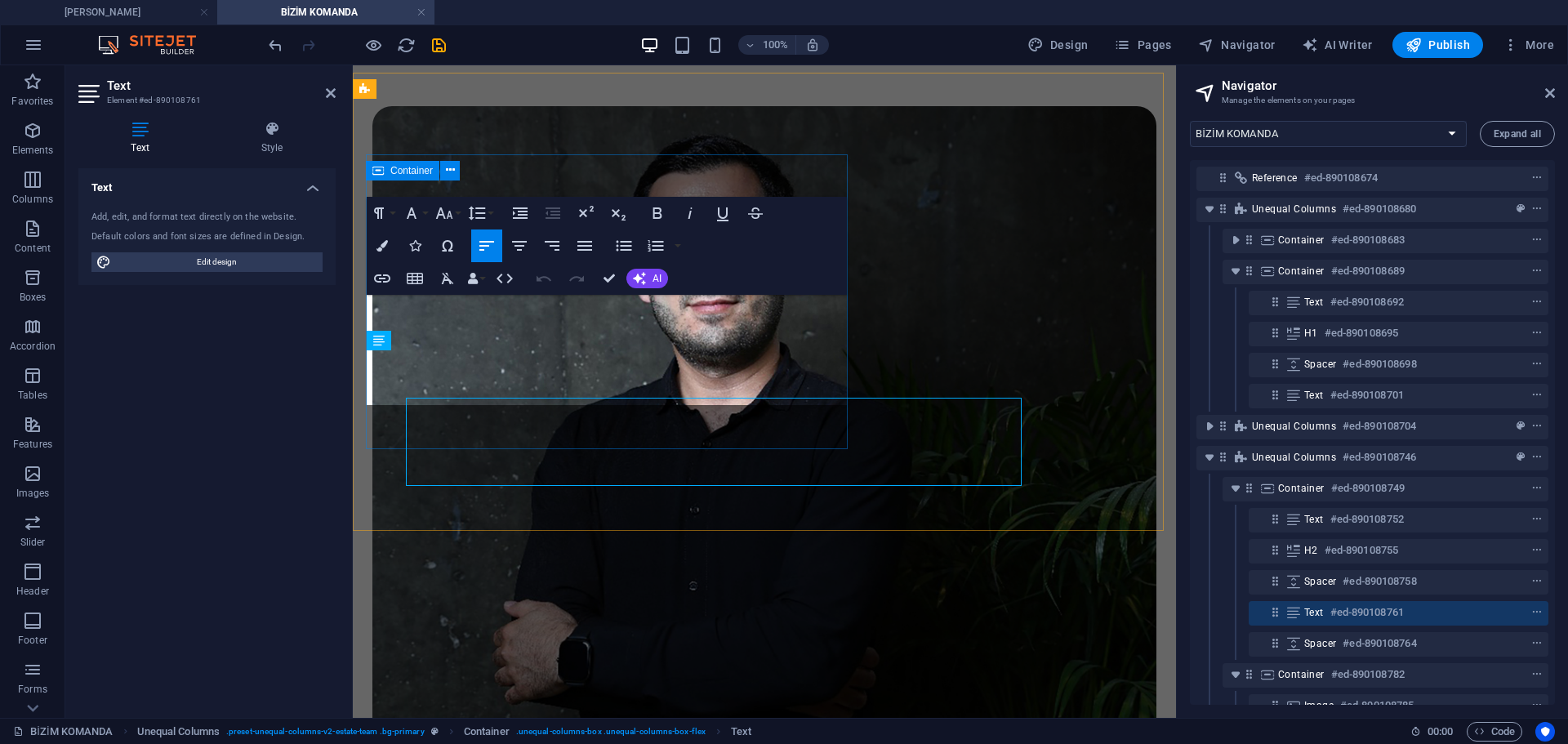
scroll to position [891, 0]
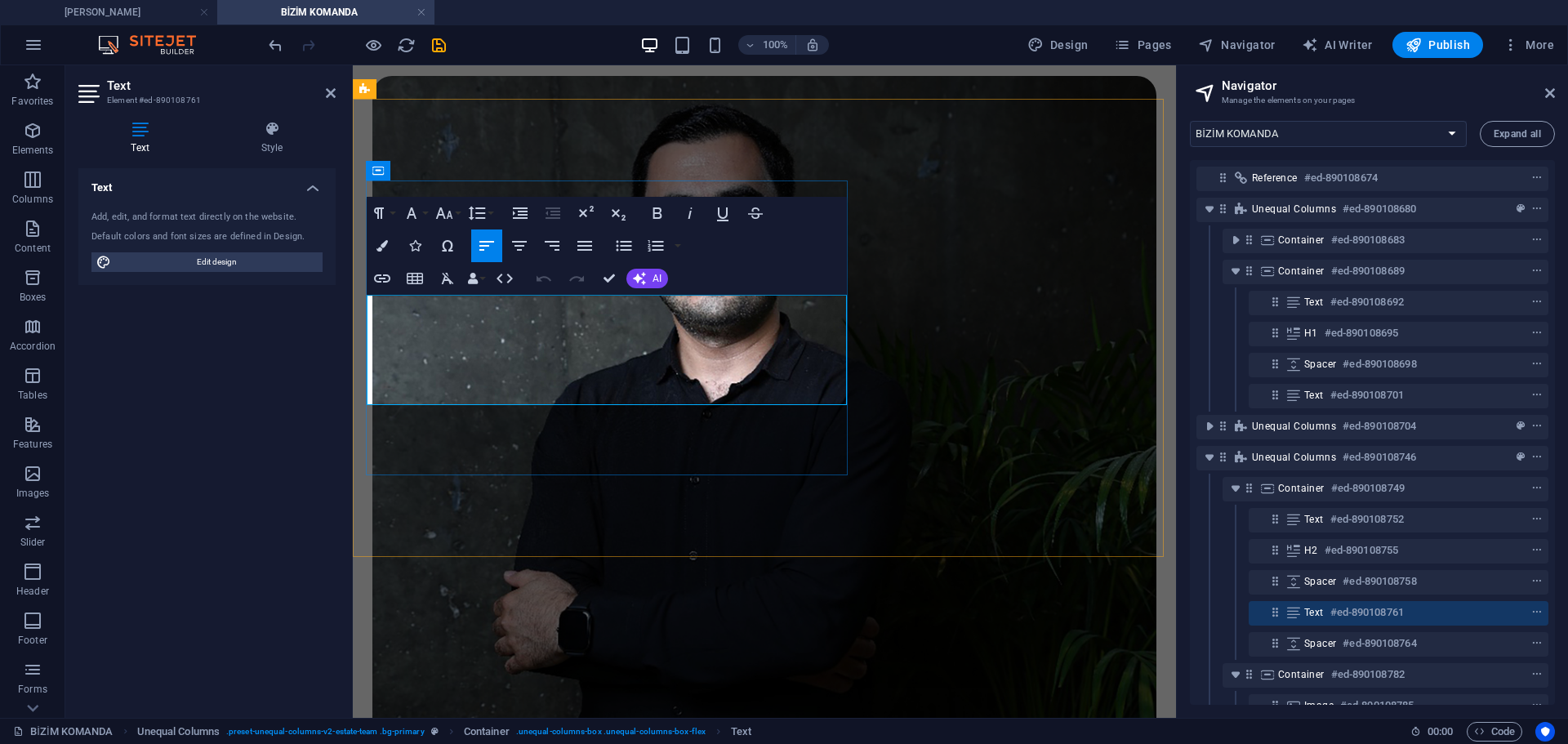
click at [383, 245] on icon "button" at bounding box center [382, 245] width 11 height 11
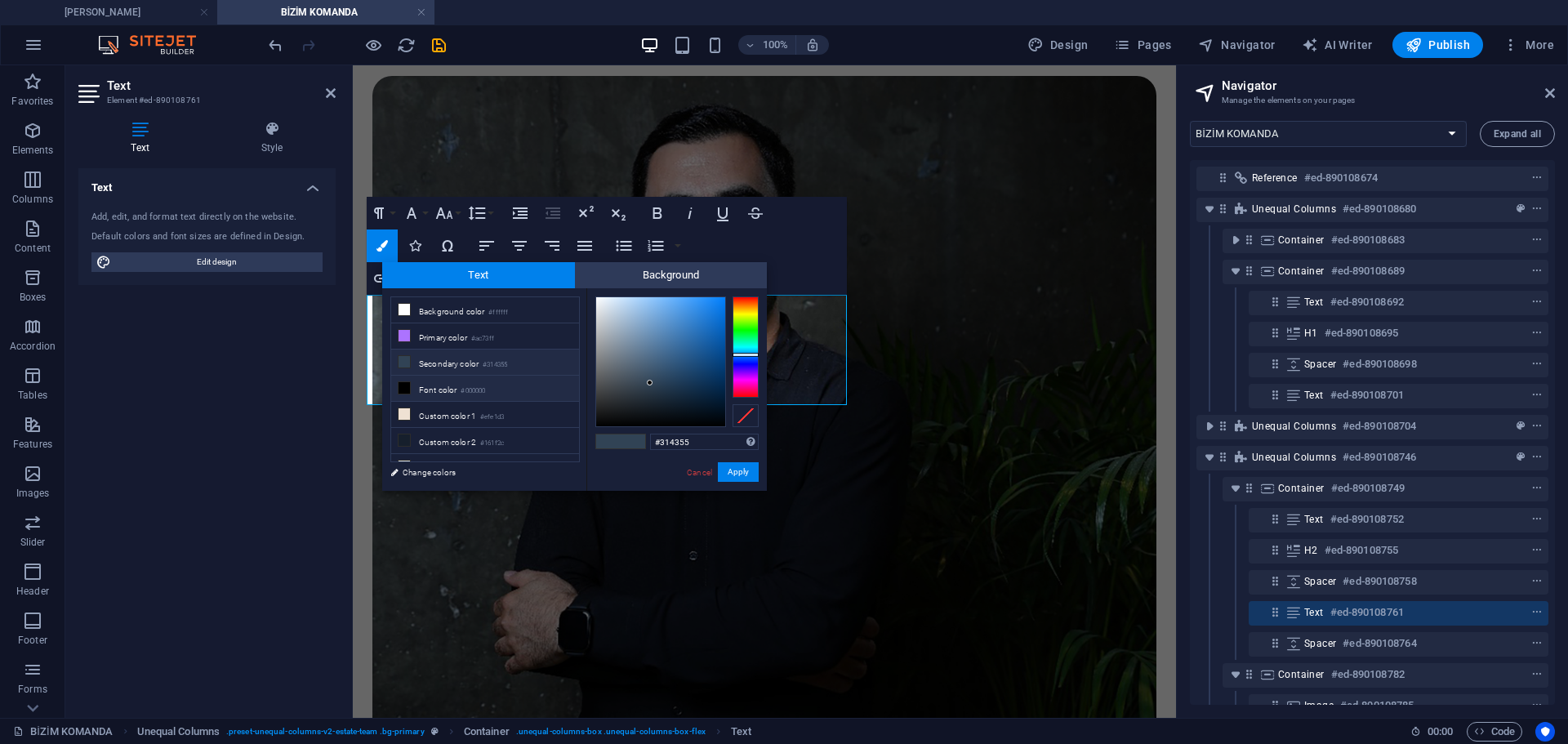
click at [416, 386] on li "Font color #000000" at bounding box center [484, 388] width 187 height 26
type input "#000000"
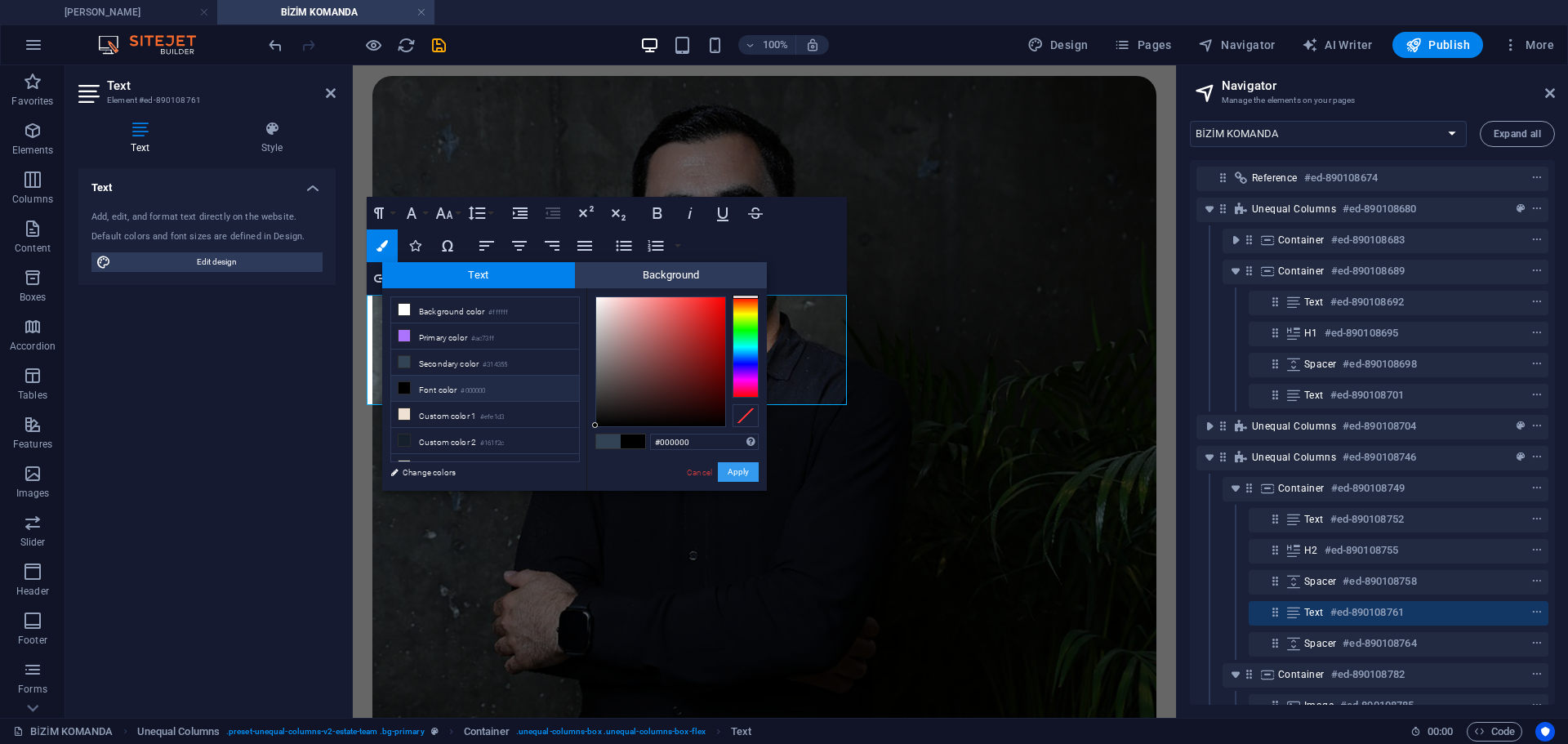
click at [748, 470] on button "Apply" at bounding box center [737, 472] width 41 height 20
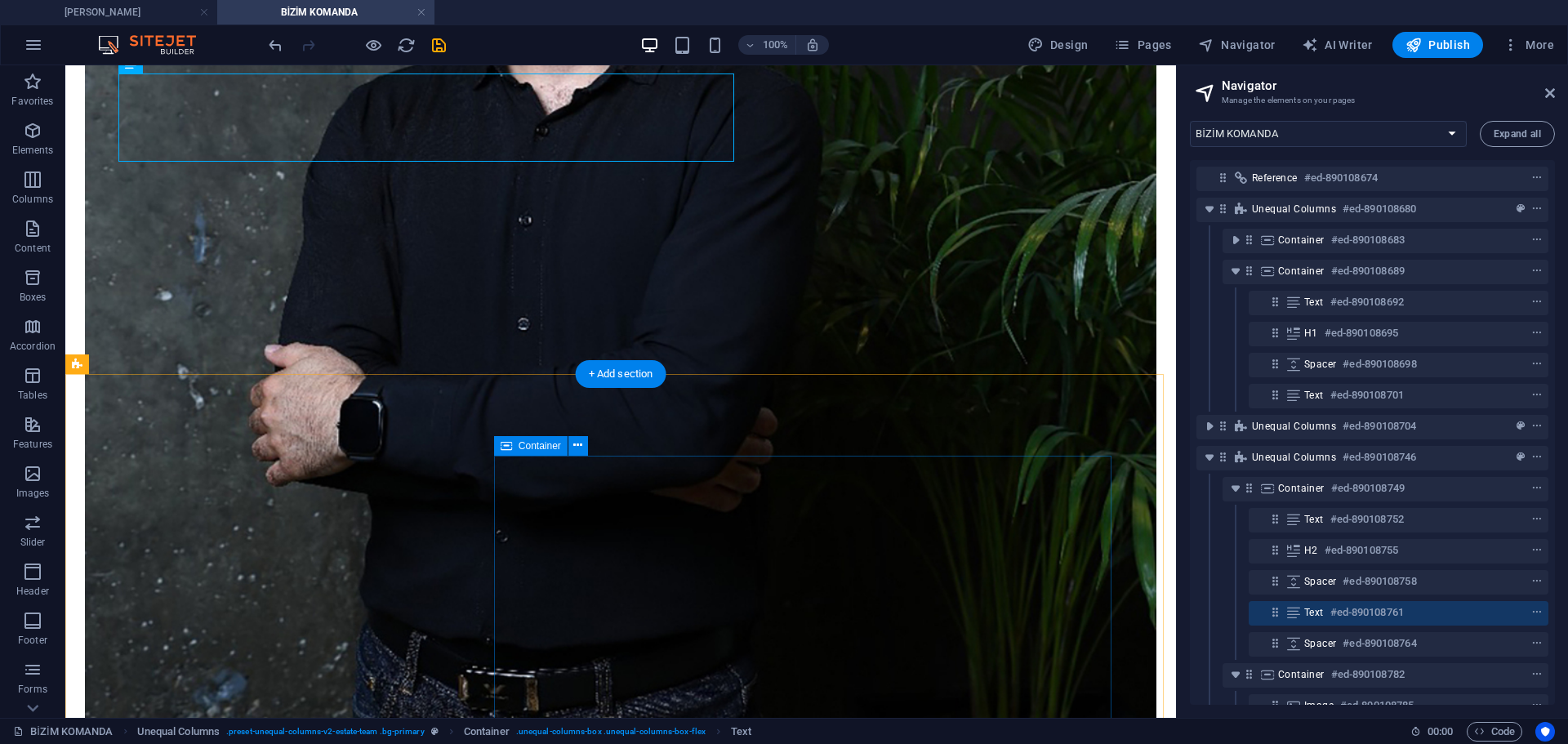
scroll to position [1483, 0]
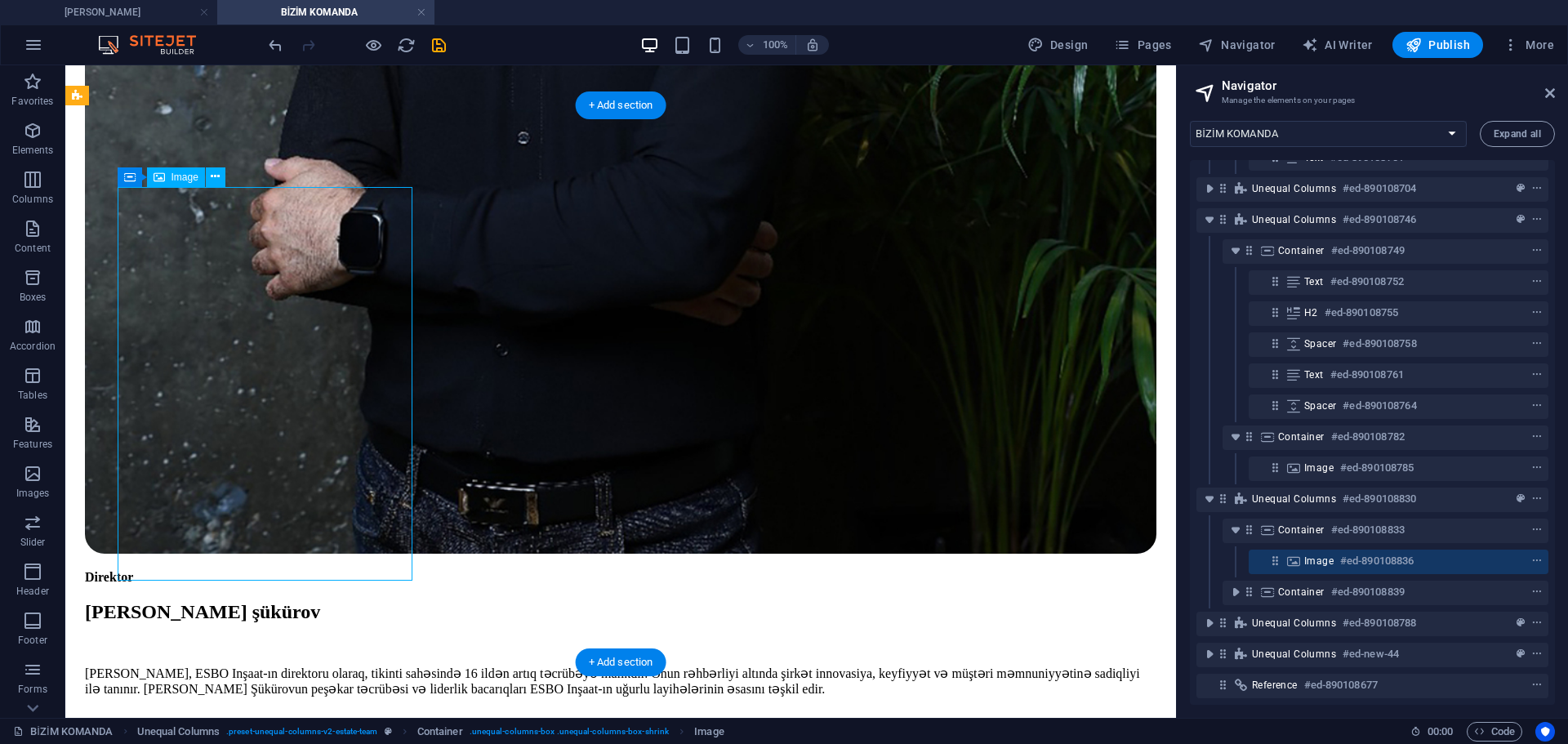
scroll to position [250, 0]
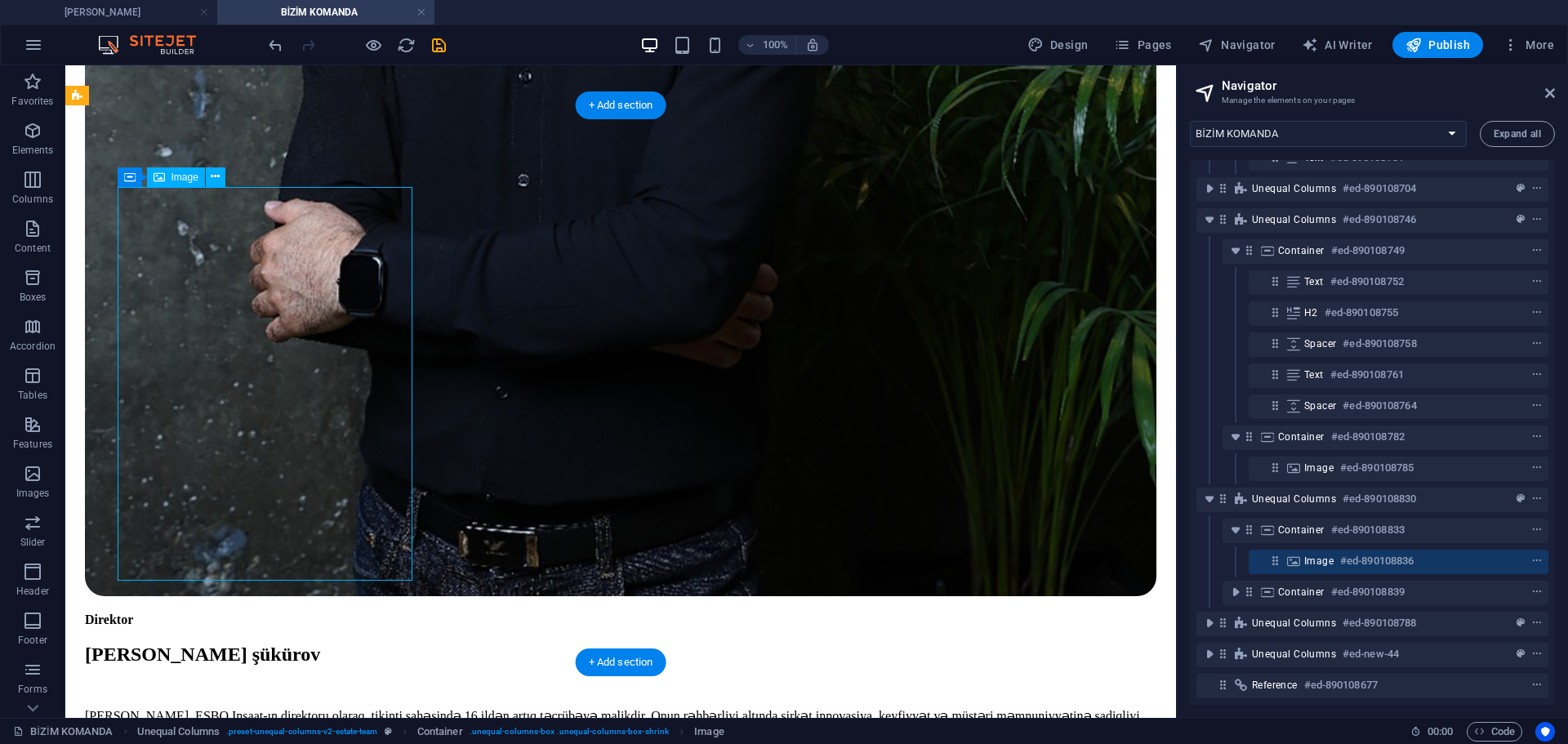
select select "%"
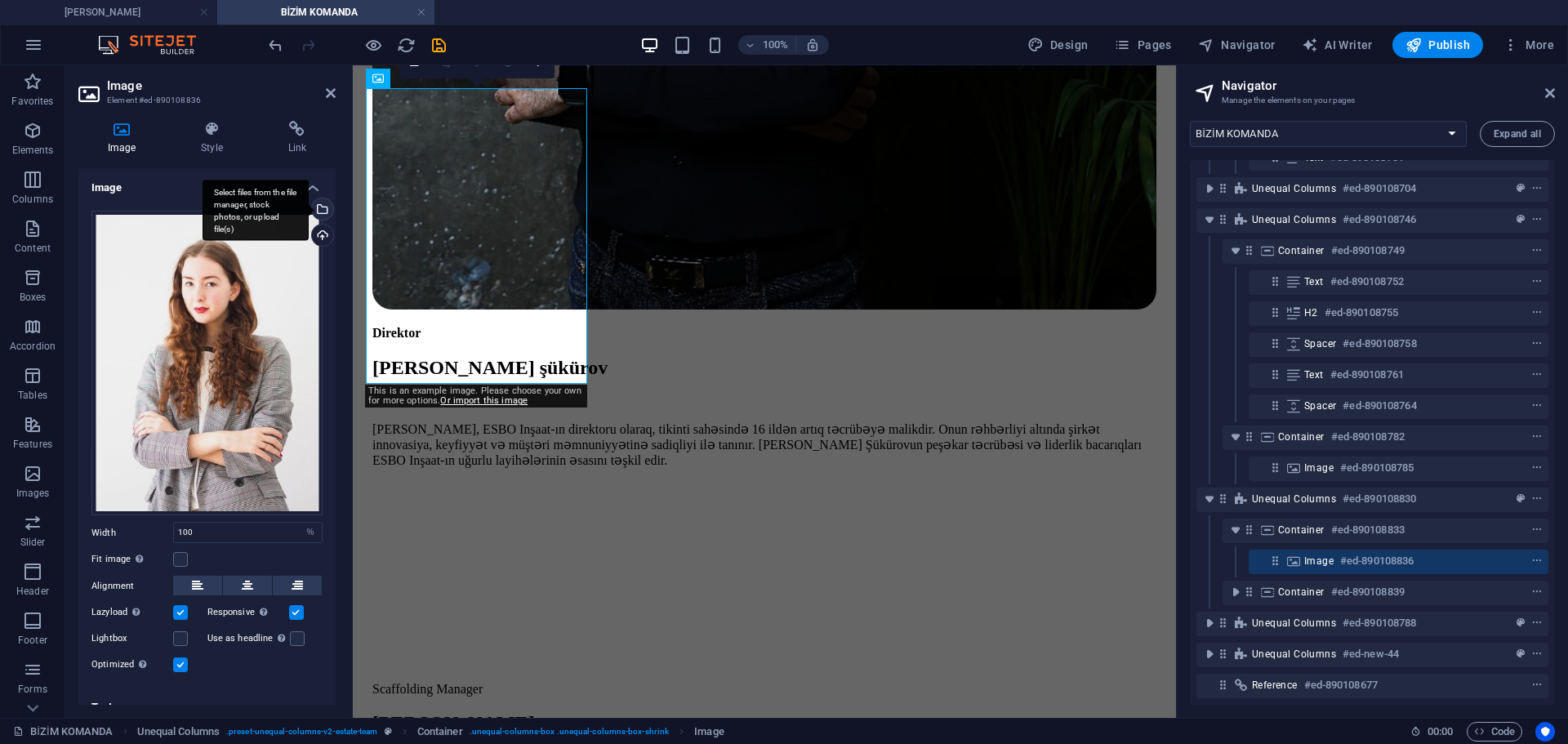
click at [308, 210] on div "Select files from the file manager, stock photos, or upload file(s)" at bounding box center [256, 210] width 107 height 61
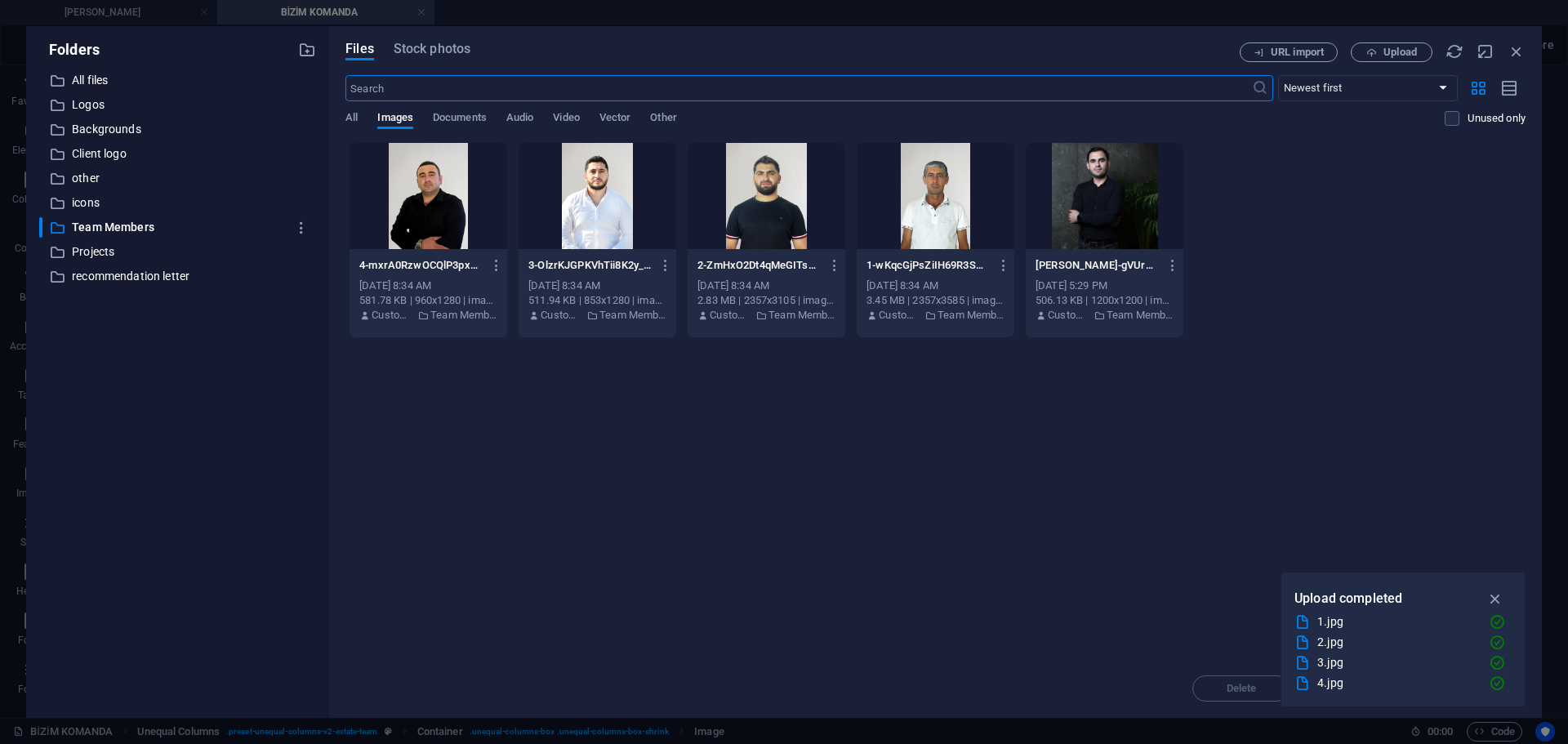
scroll to position [1426, 0]
click at [627, 203] on div at bounding box center [598, 196] width 158 height 107
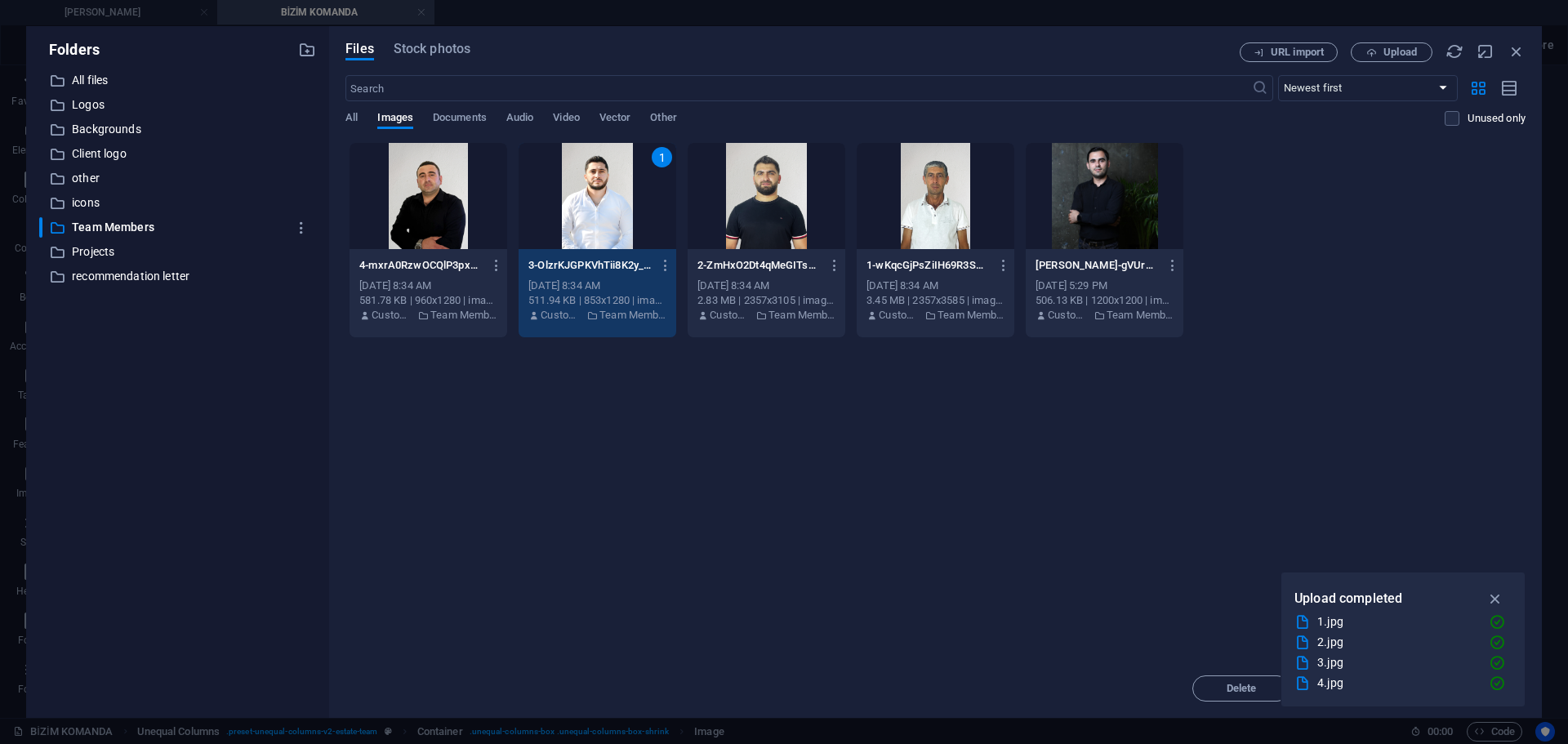
click at [627, 203] on div "1" at bounding box center [598, 196] width 158 height 107
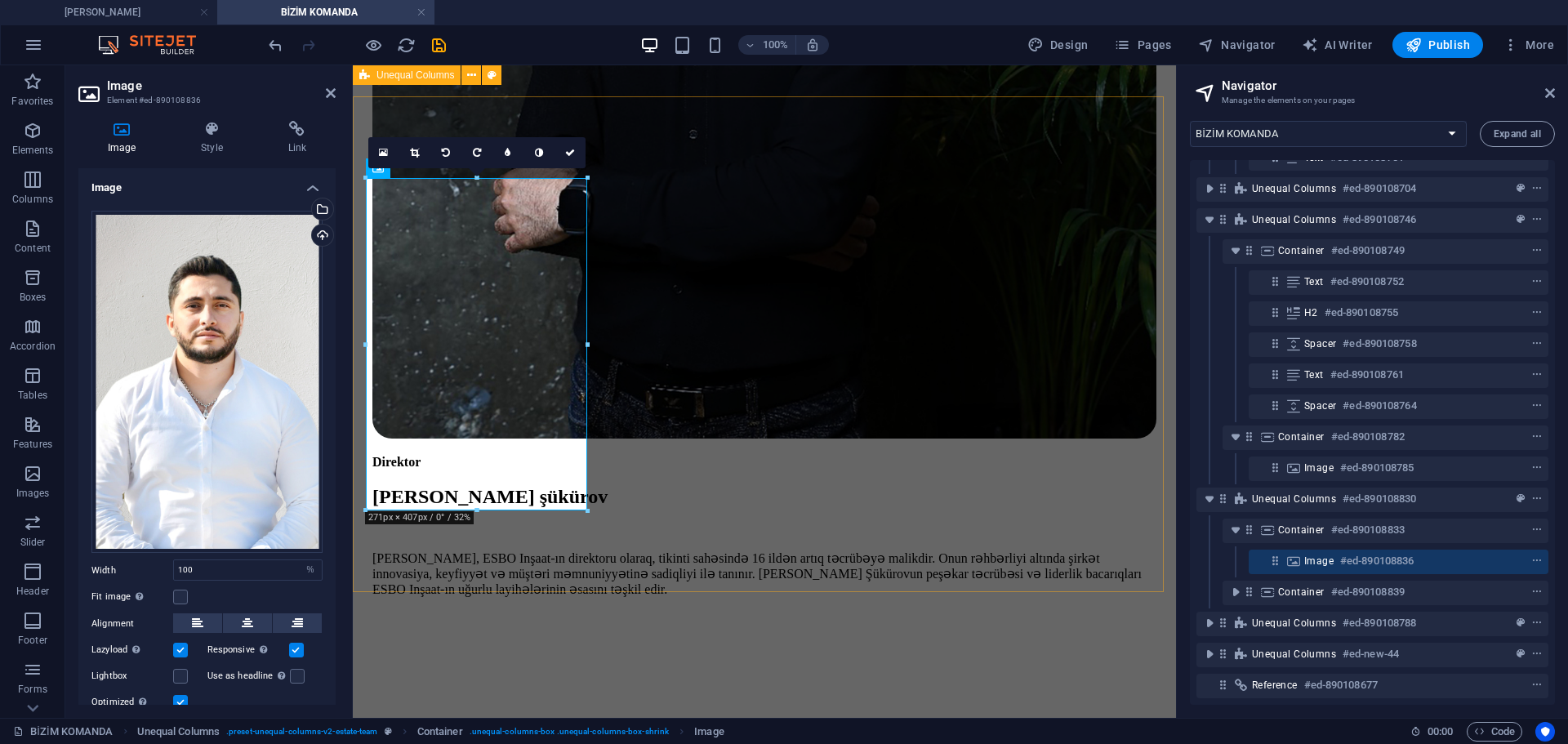
scroll to position [1196, 0]
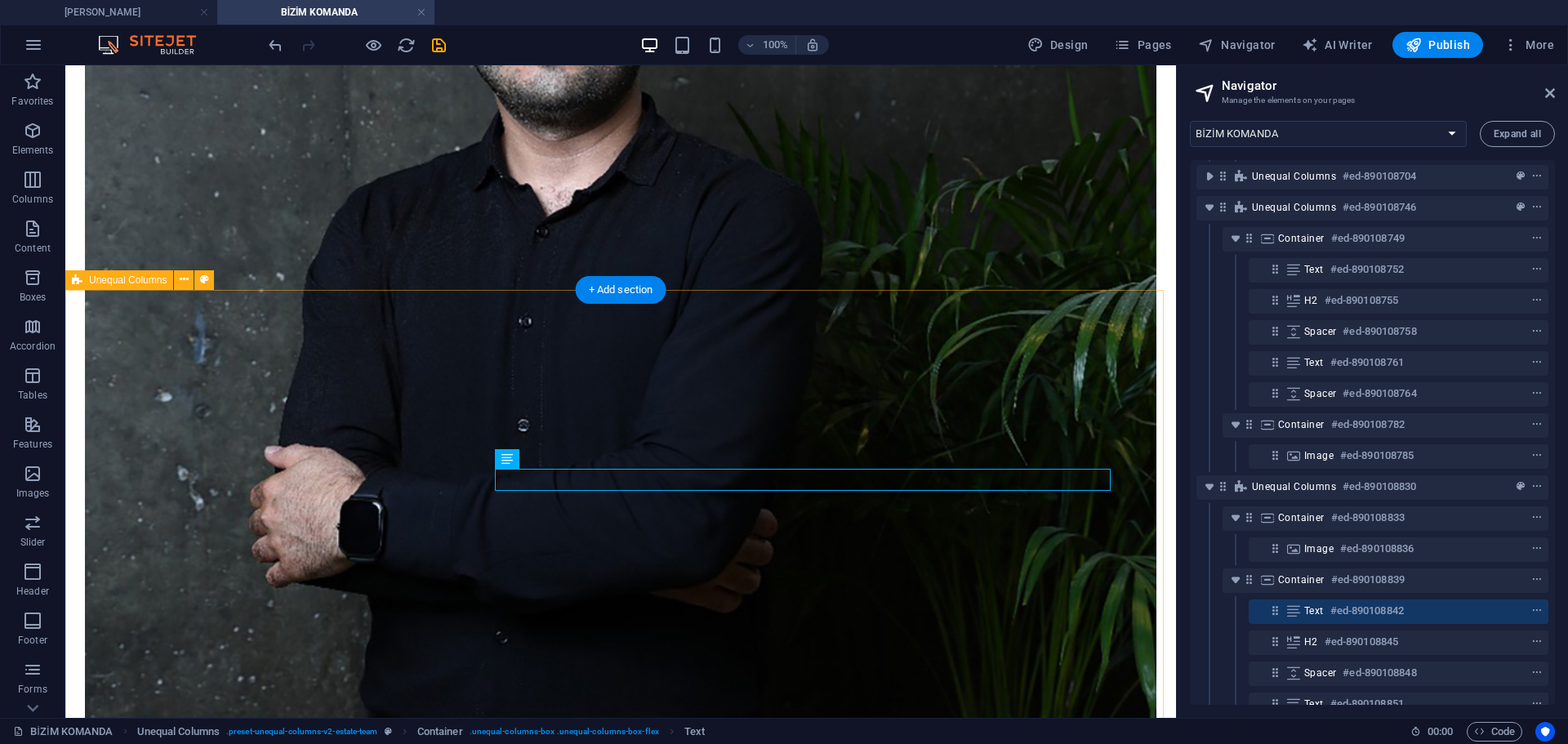
scroll to position [1299, 0]
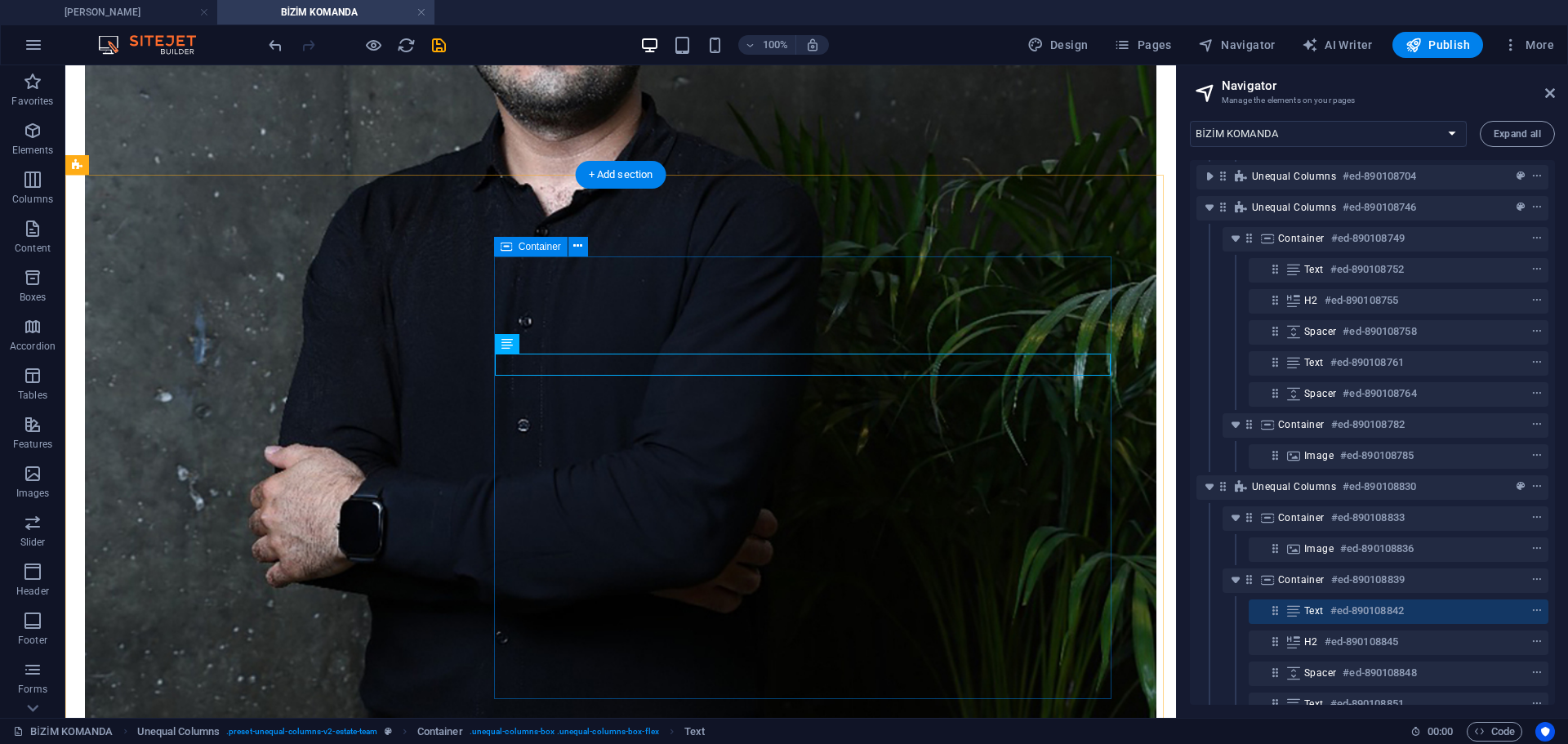
scroll to position [1414, 0]
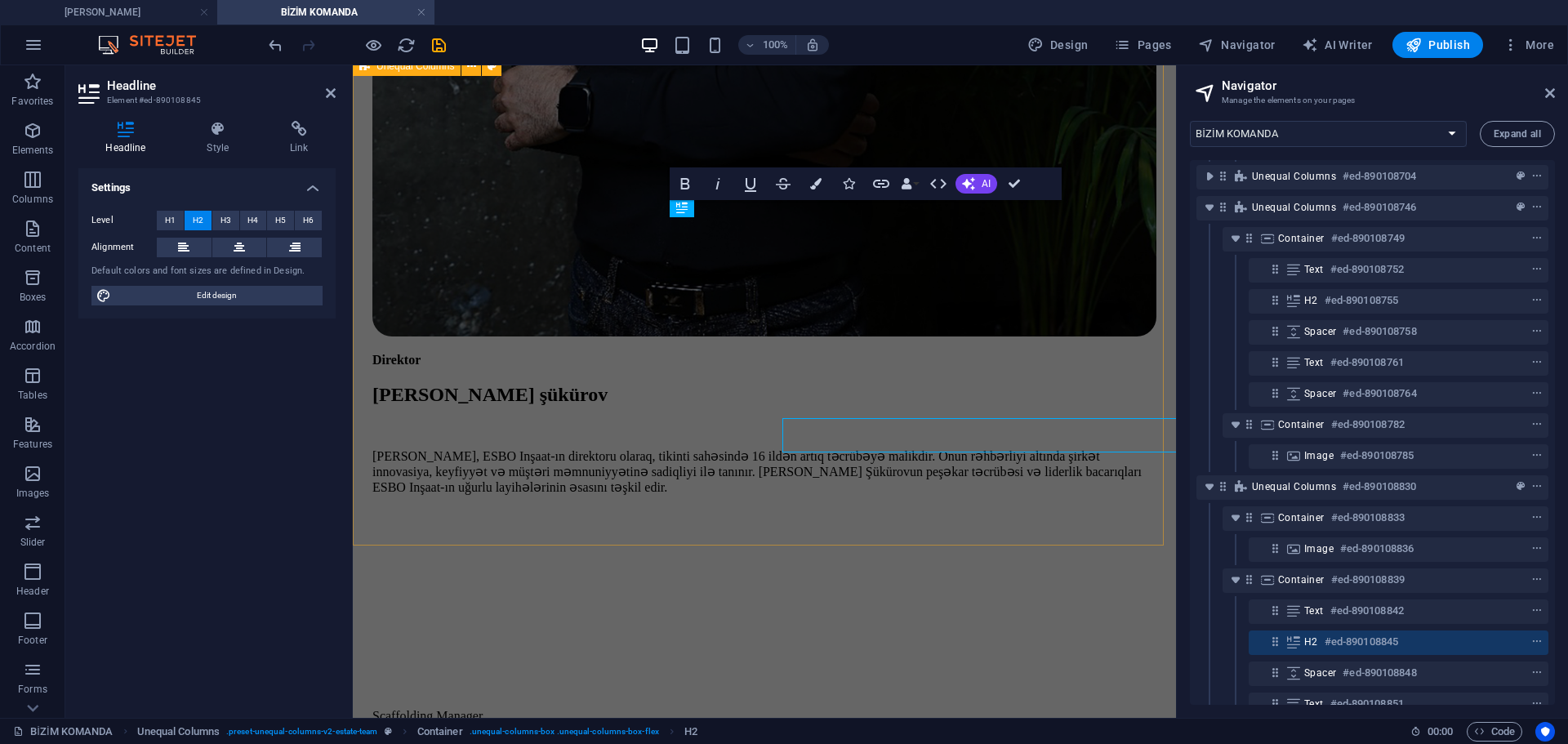
scroll to position [1372, 0]
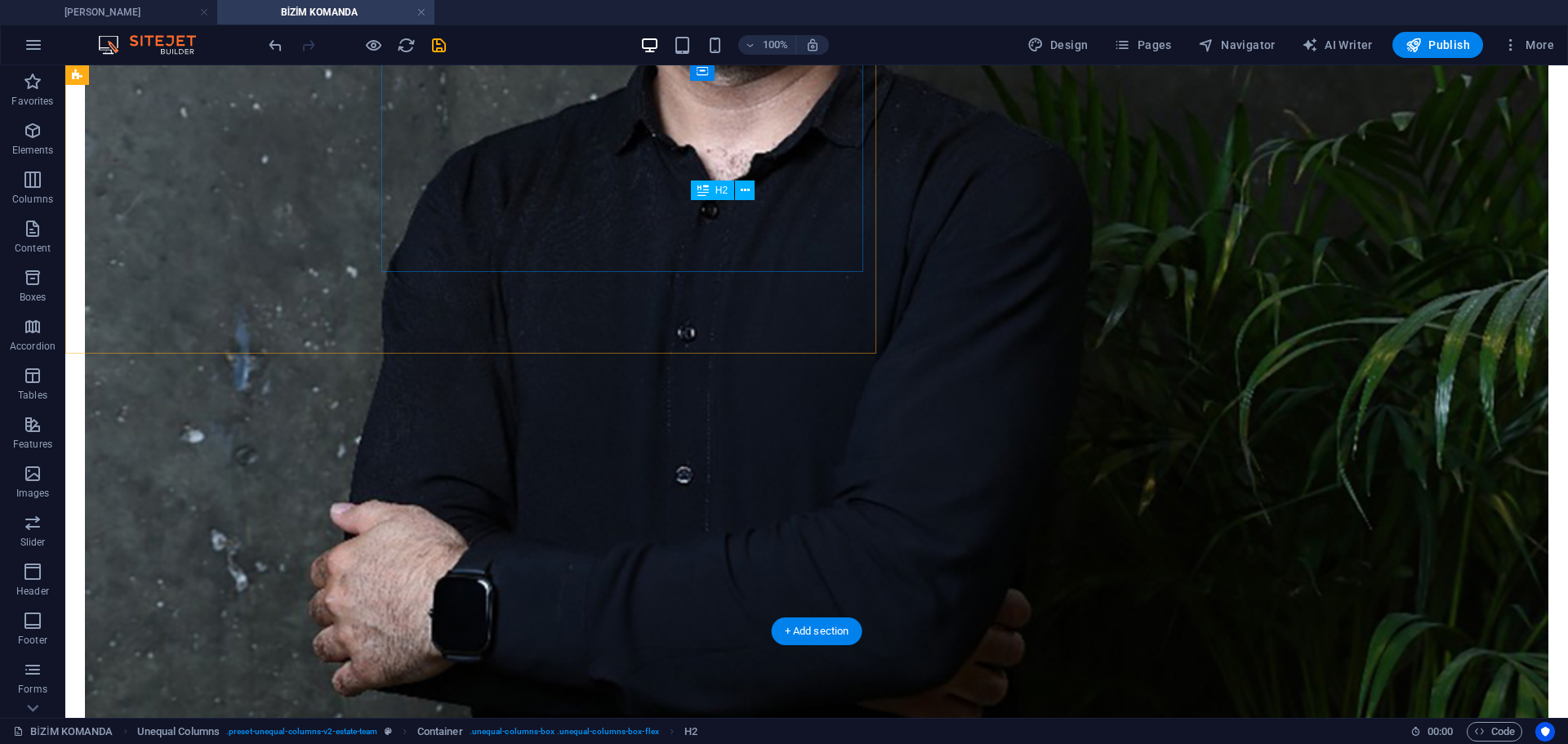
scroll to position [1590, 0]
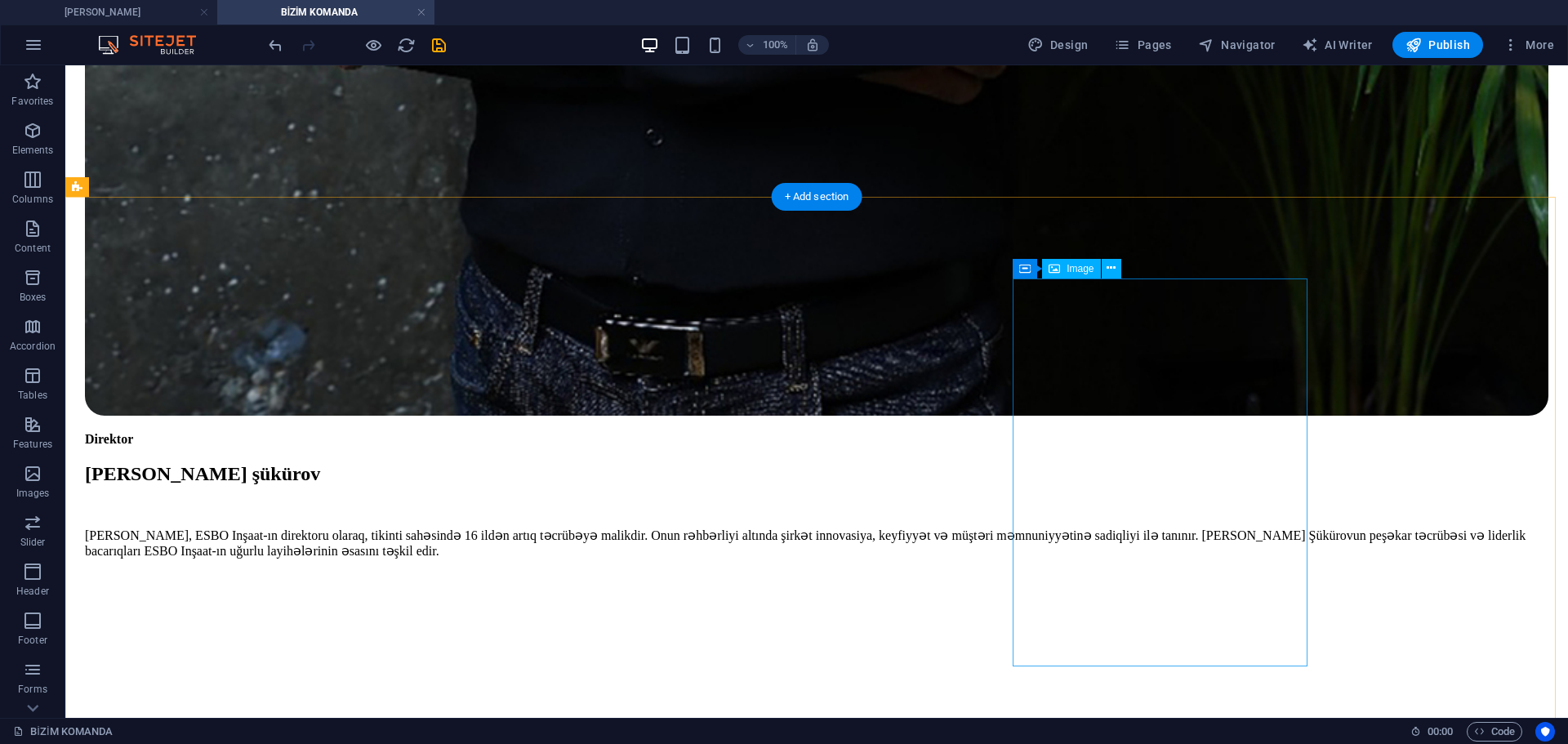
scroll to position [1998, 0]
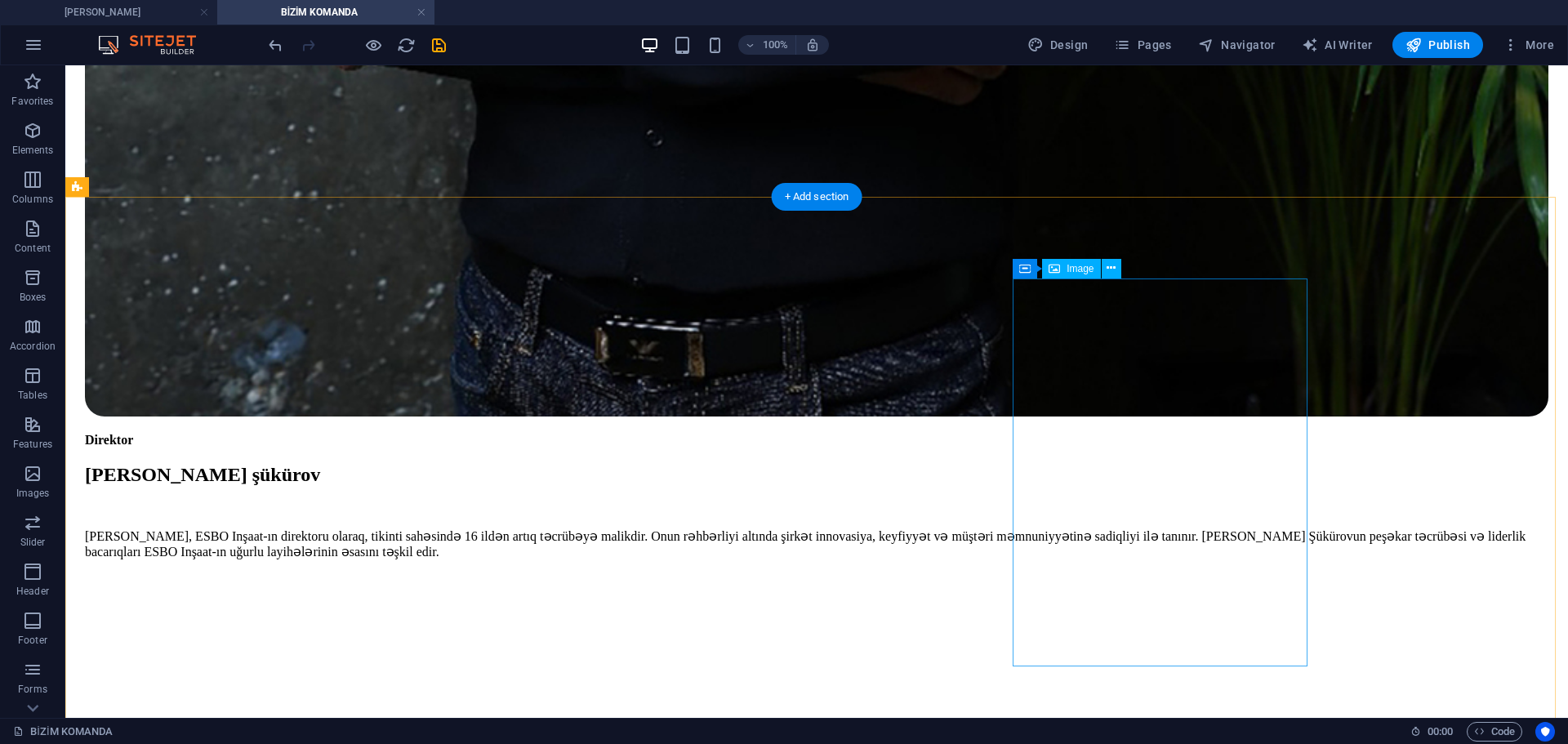
select select "%"
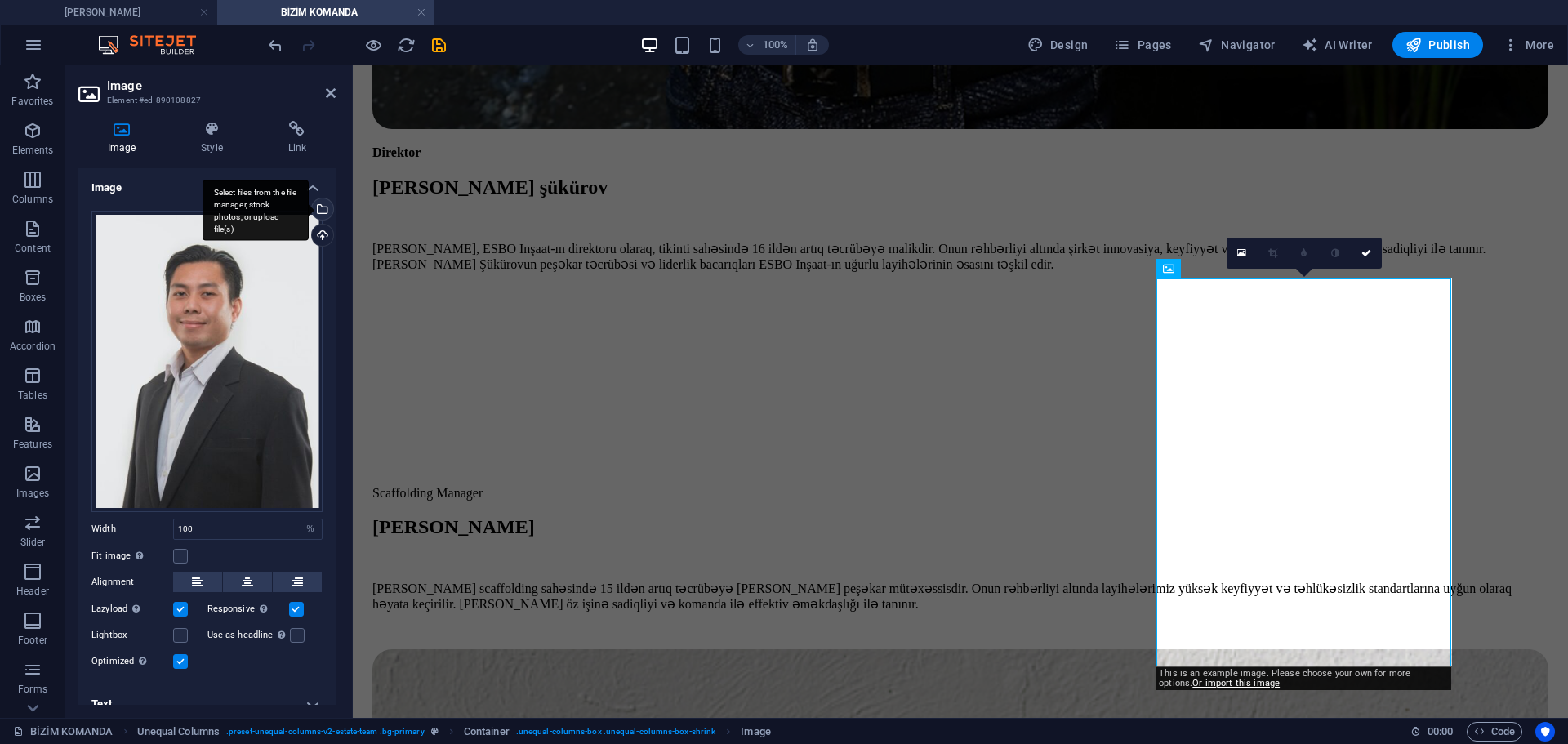
click at [322, 208] on div "Select files from the file manager, stock photos, or upload file(s)" at bounding box center [321, 211] width 25 height 25
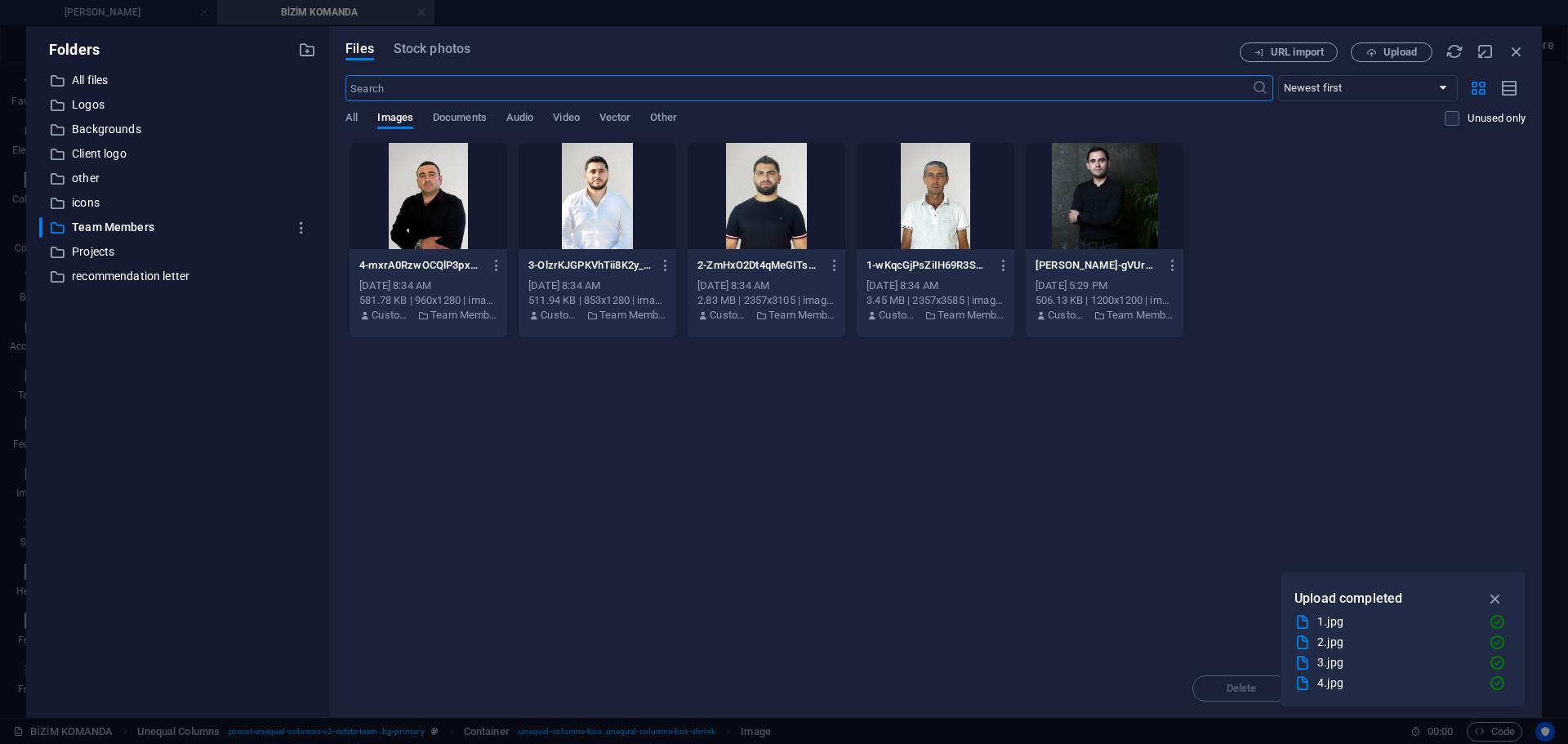
click at [778, 210] on div at bounding box center [767, 196] width 158 height 107
click at [778, 210] on div "1" at bounding box center [767, 196] width 158 height 107
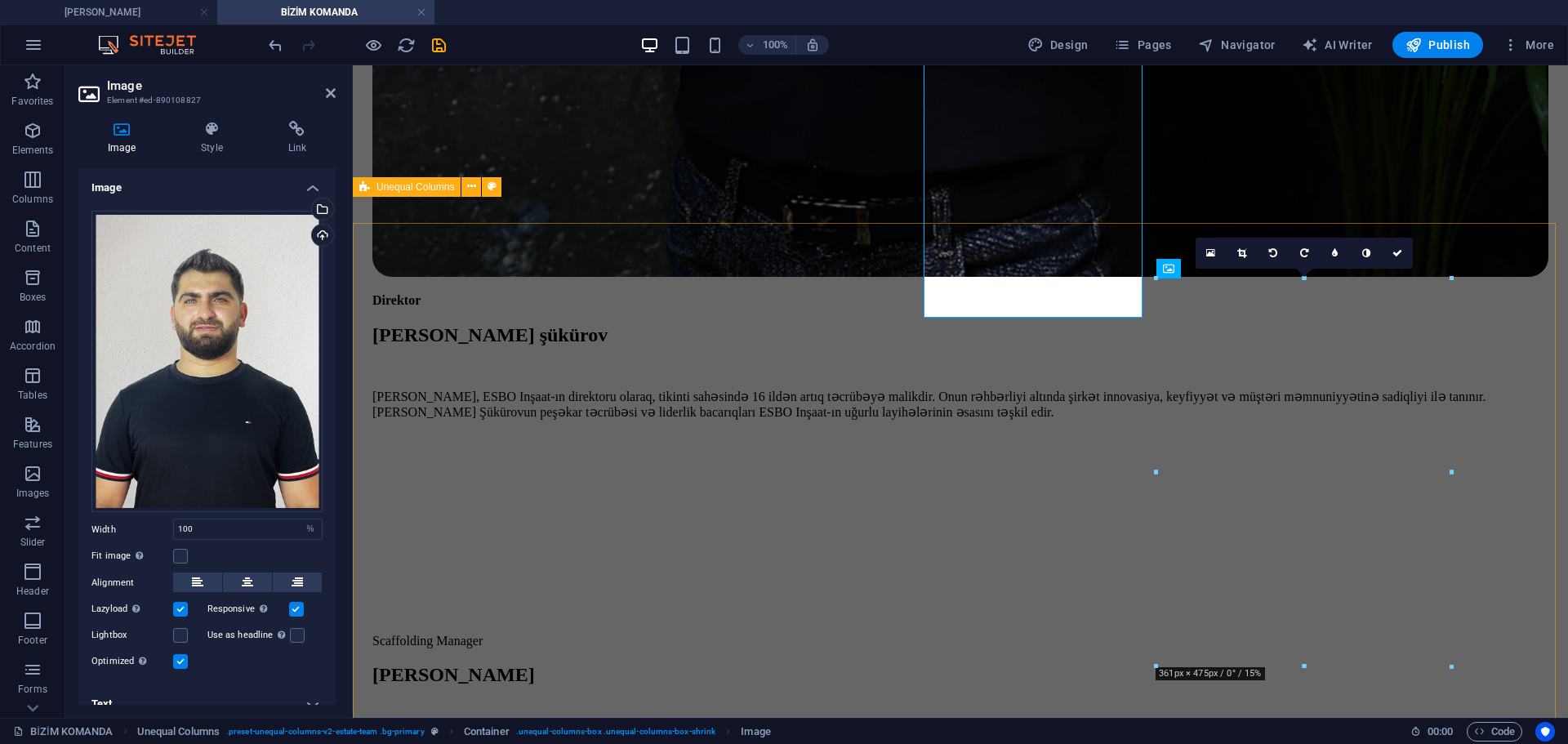
scroll to position [1998, 0]
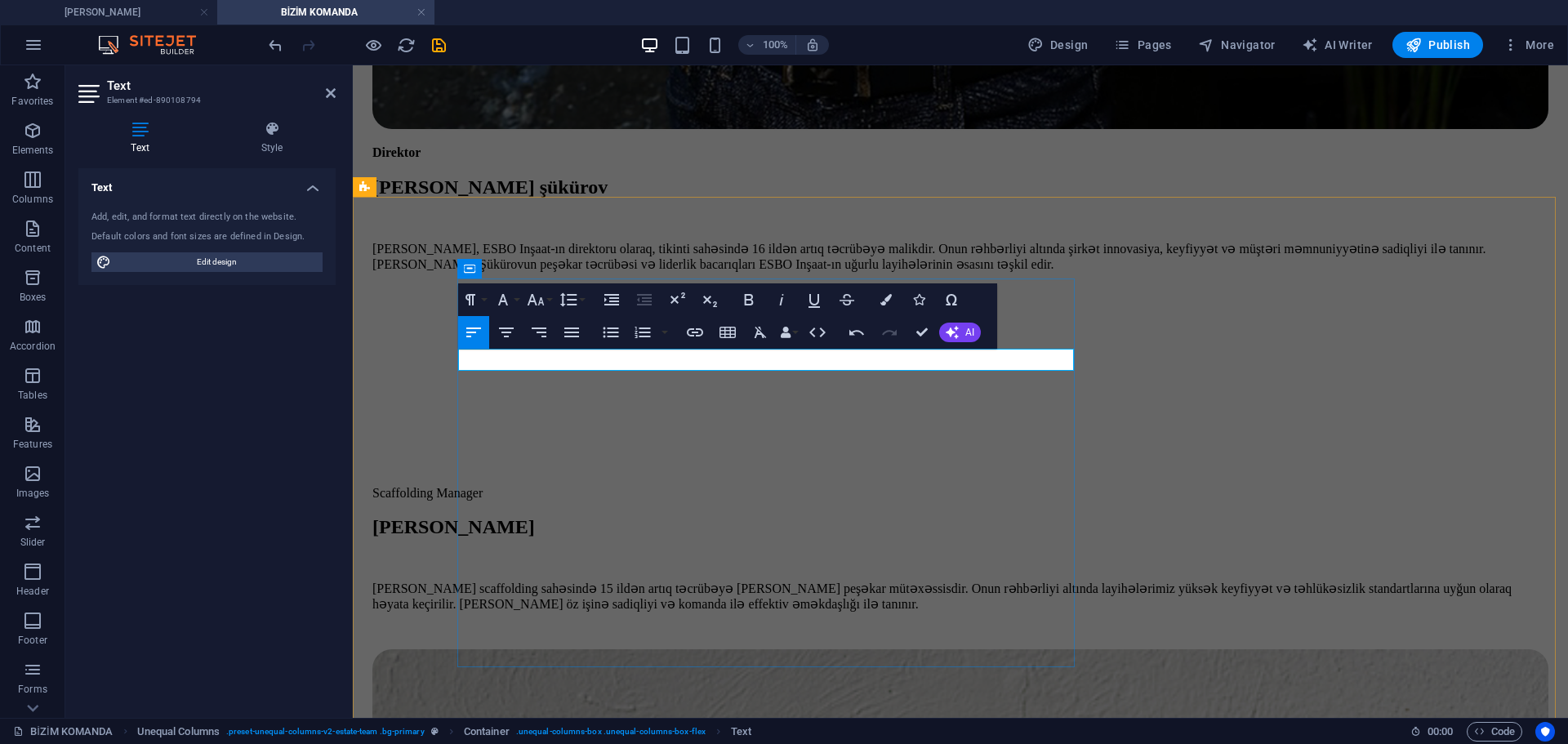
drag, startPoint x: 471, startPoint y: 356, endPoint x: 501, endPoint y: 356, distance: 30.0
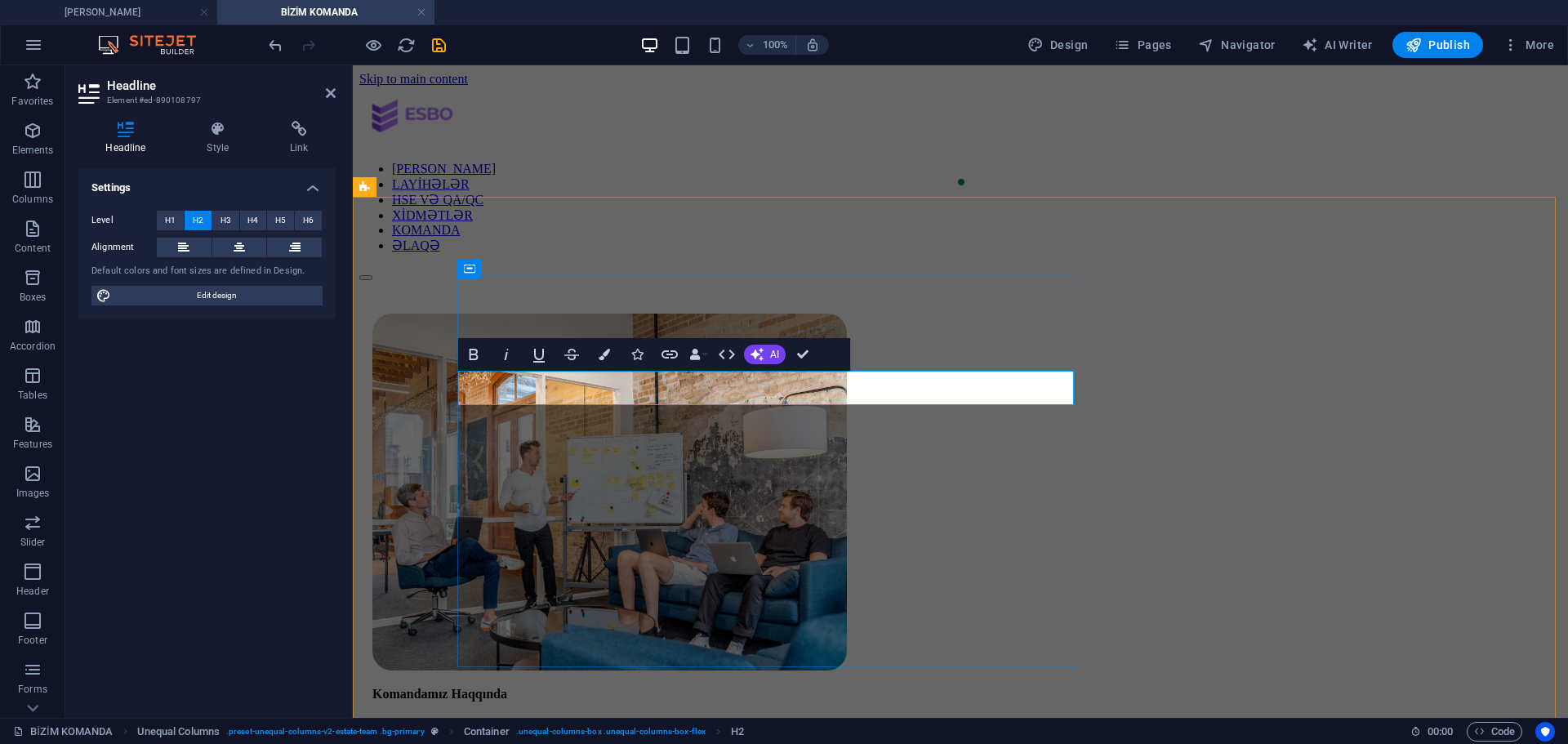
scroll to position [1998, 0]
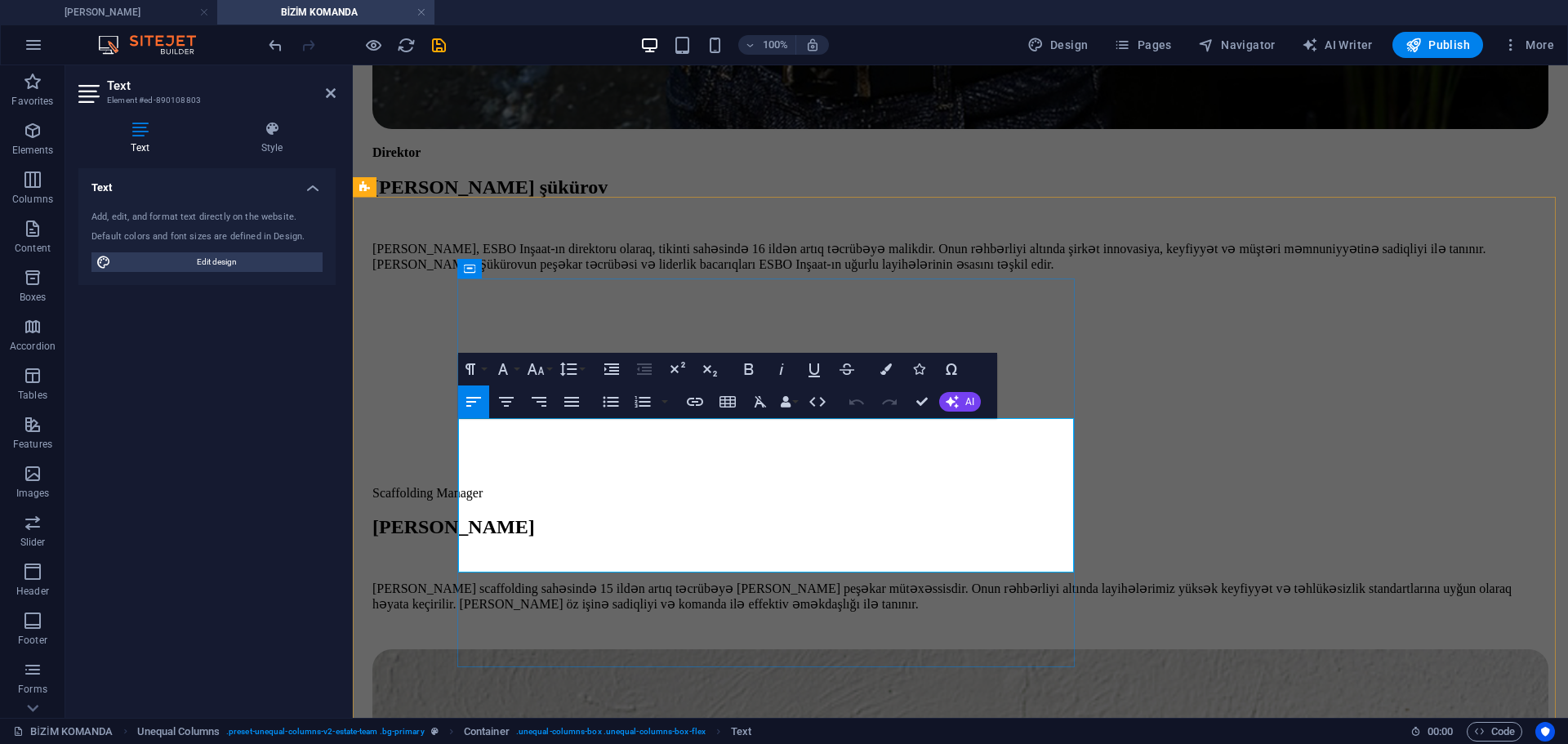
scroll to position [2008, 0]
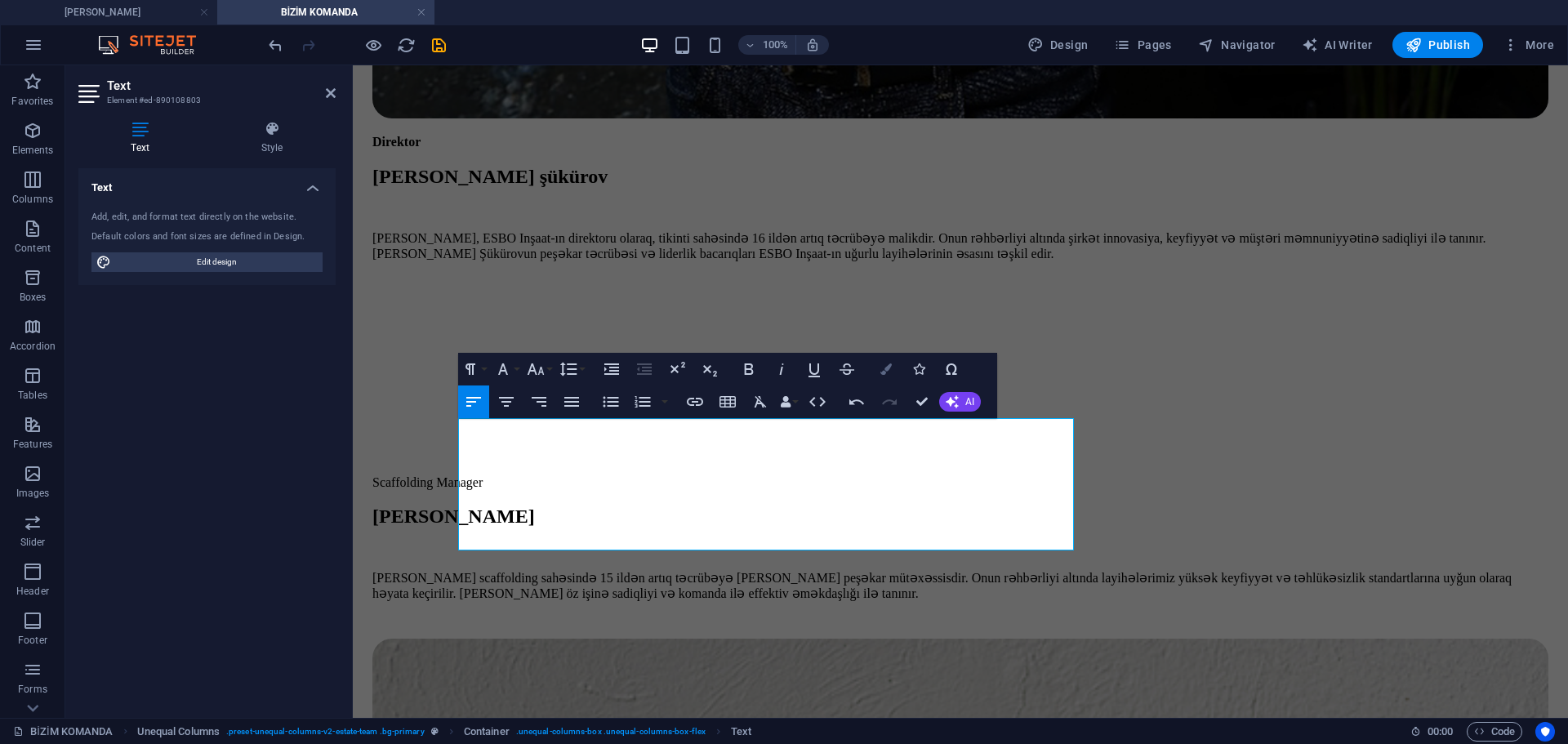
click at [888, 371] on icon "button" at bounding box center [886, 369] width 11 height 11
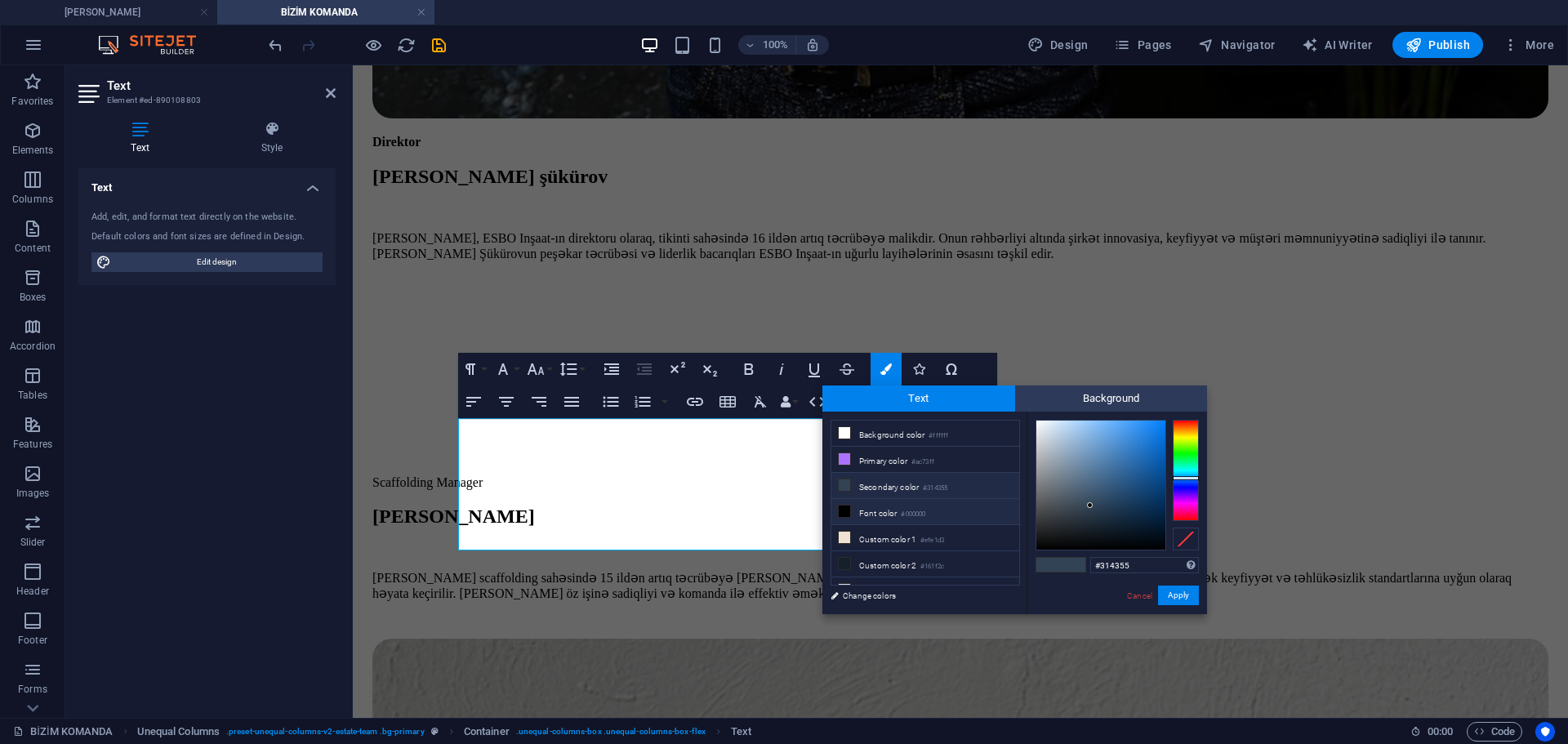
click at [867, 510] on li "Font color #000000" at bounding box center [925, 511] width 187 height 26
type input "#000000"
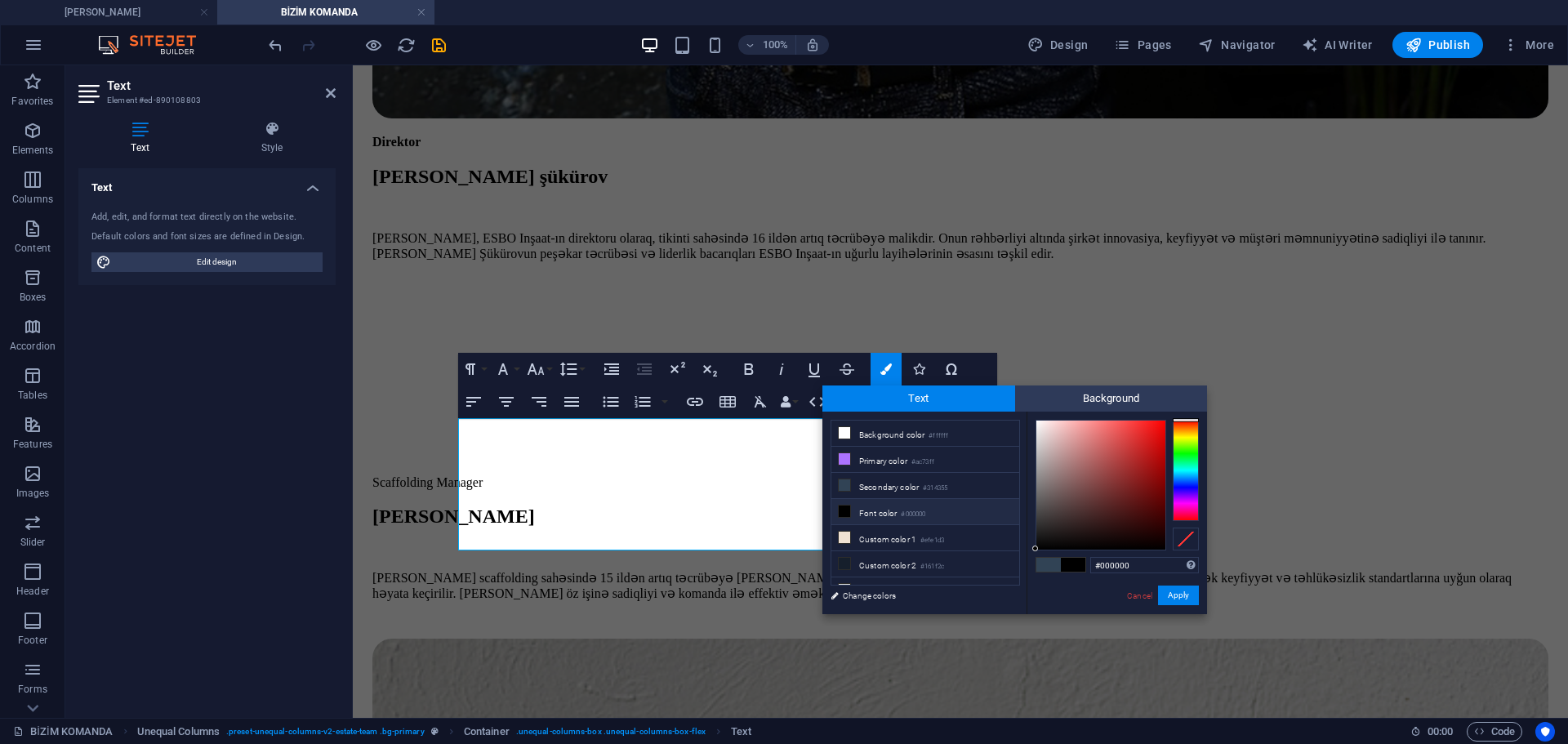
click at [867, 510] on li "Font color #000000" at bounding box center [925, 511] width 187 height 26
click at [1183, 597] on button "Apply" at bounding box center [1178, 595] width 41 height 20
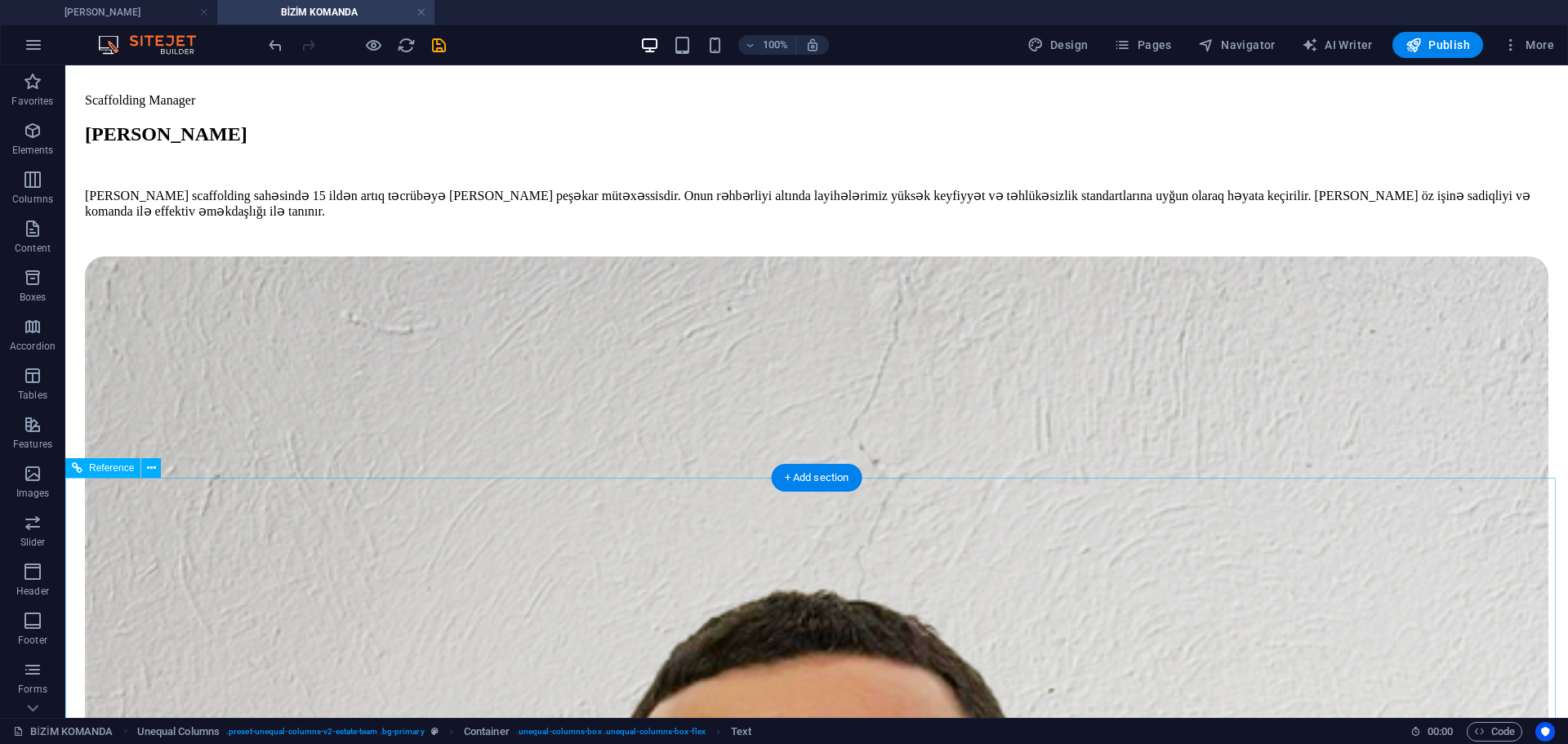
scroll to position [2580, 0]
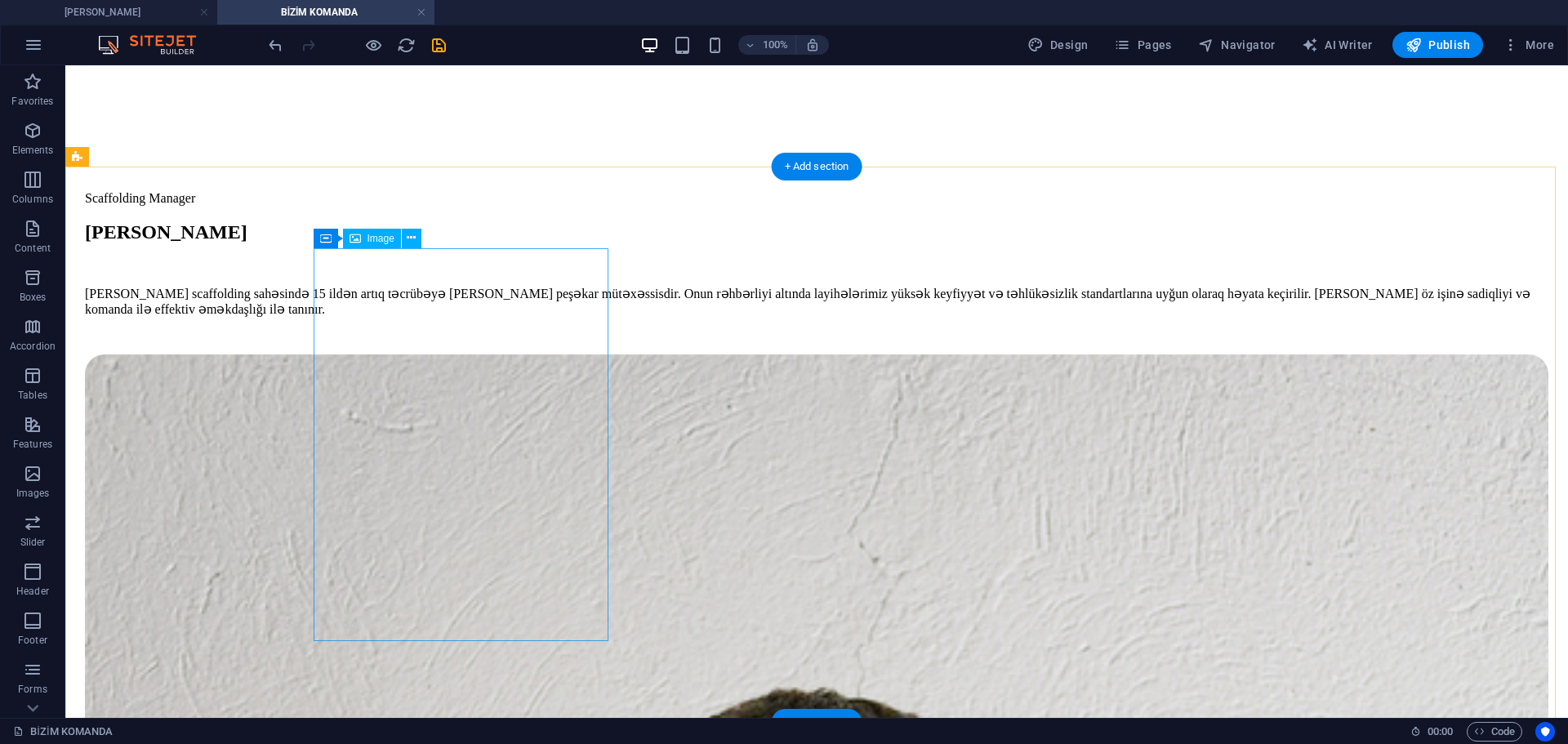
select select "%"
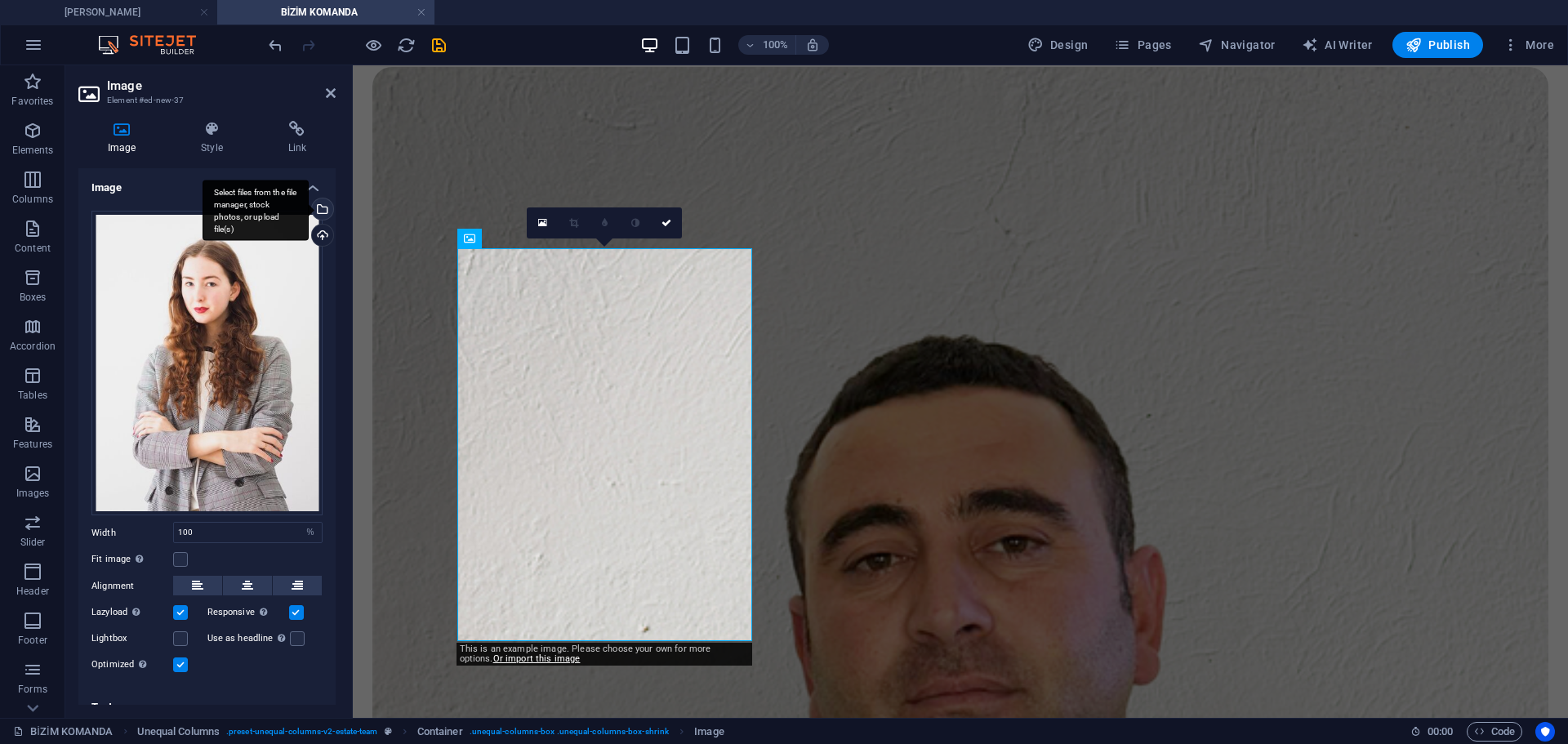
click at [321, 207] on div "Select files from the file manager, stock photos, or upload file(s)" at bounding box center [321, 211] width 25 height 25
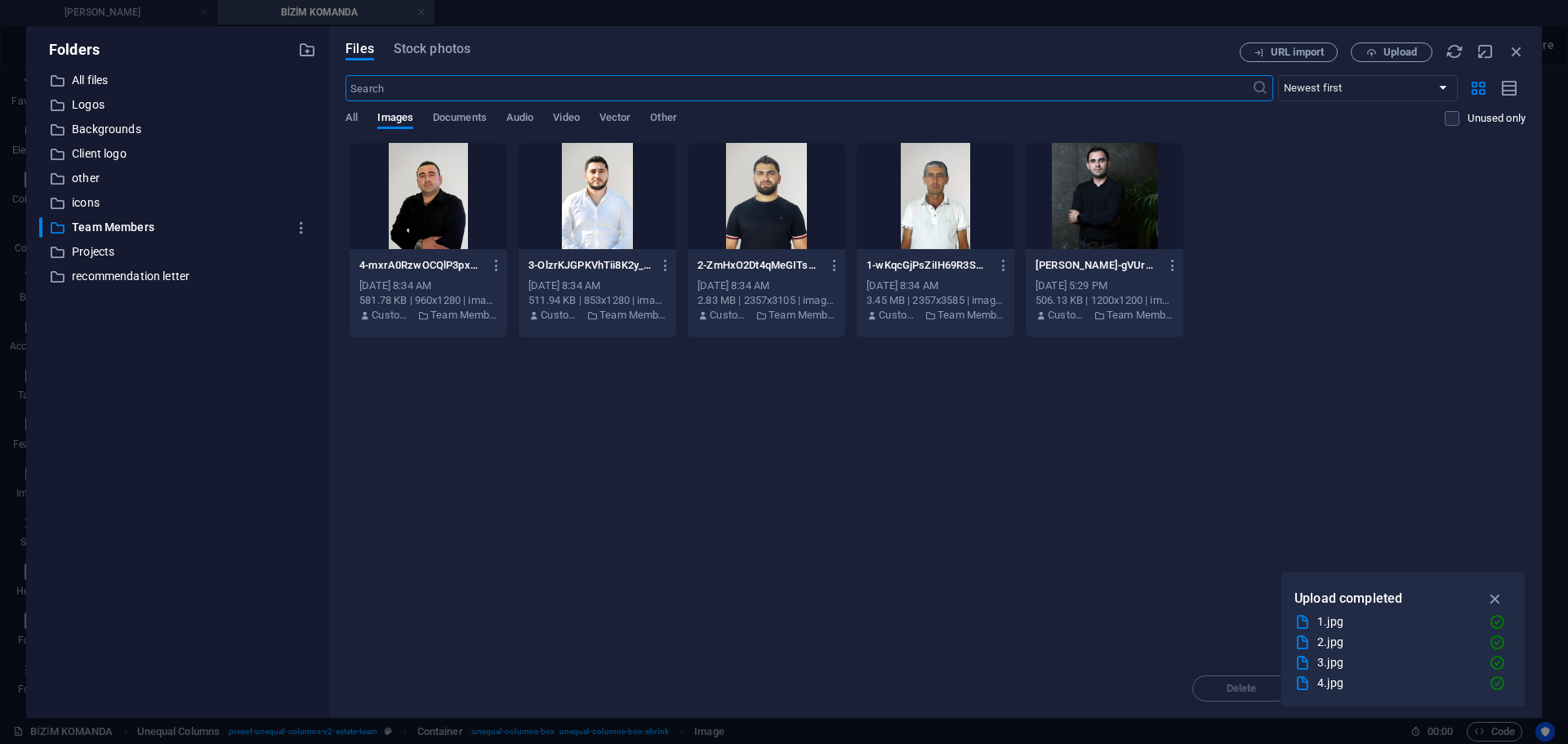
click at [894, 201] on div at bounding box center [935, 196] width 158 height 107
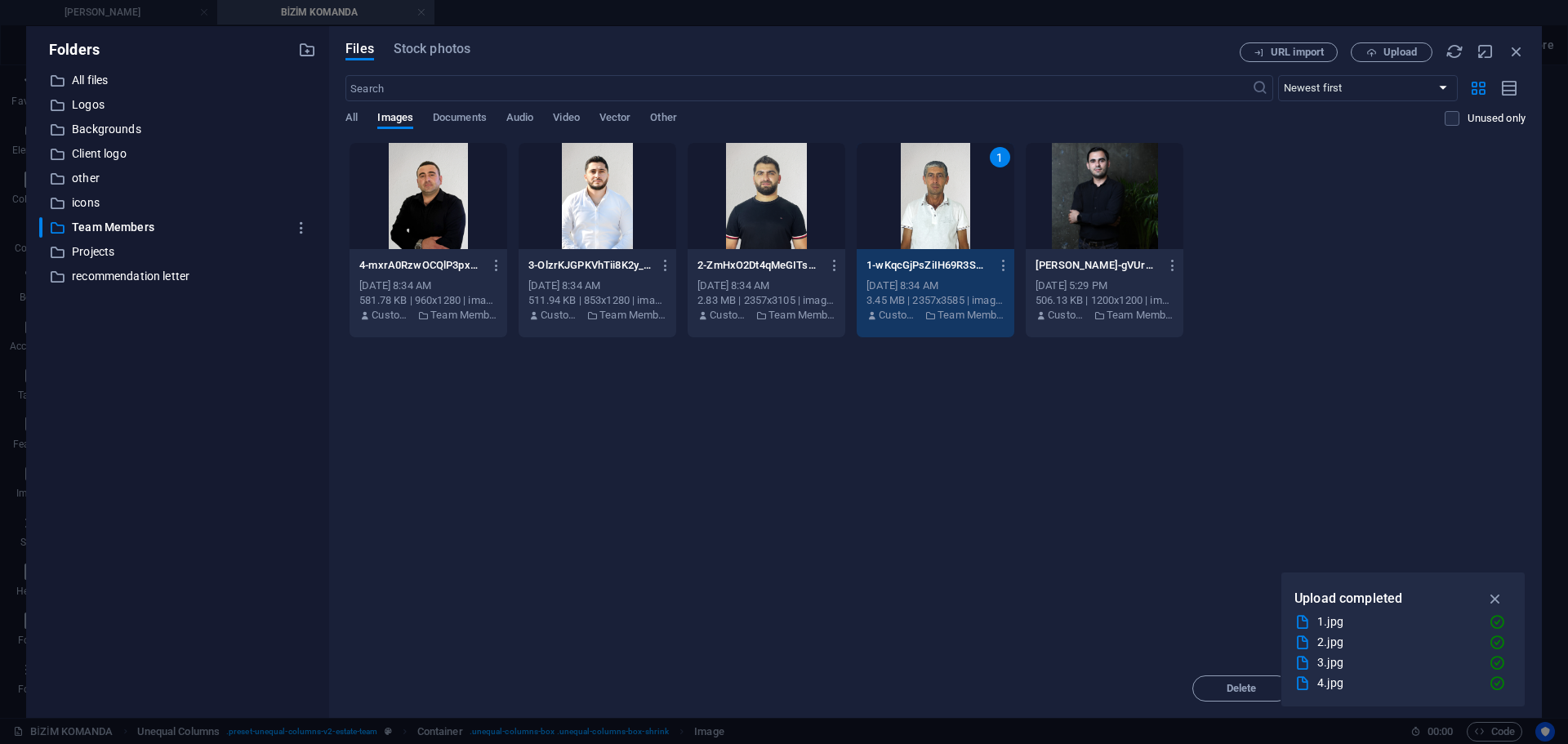
click at [894, 201] on div "1" at bounding box center [935, 196] width 158 height 107
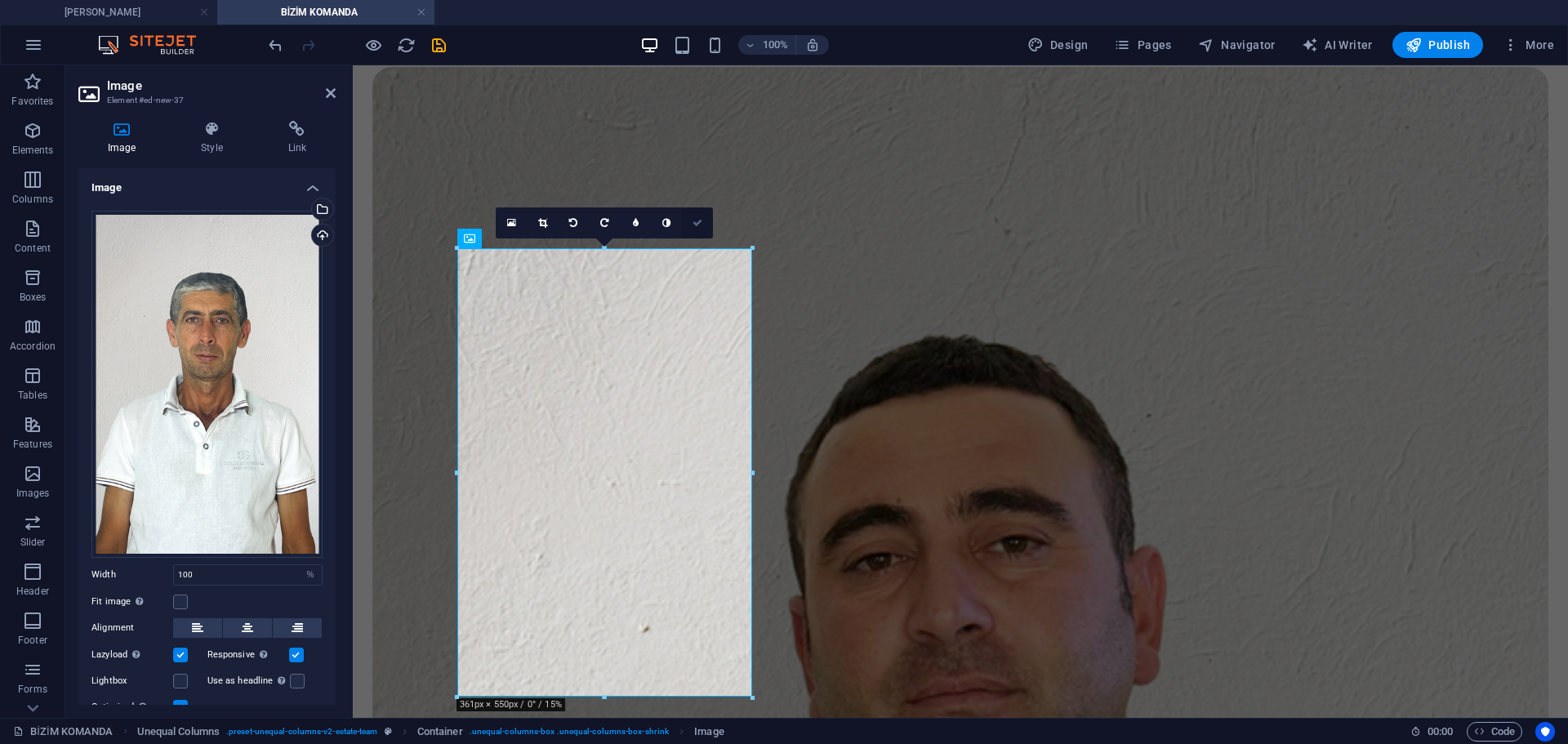
click at [703, 226] on link at bounding box center [697, 223] width 31 height 31
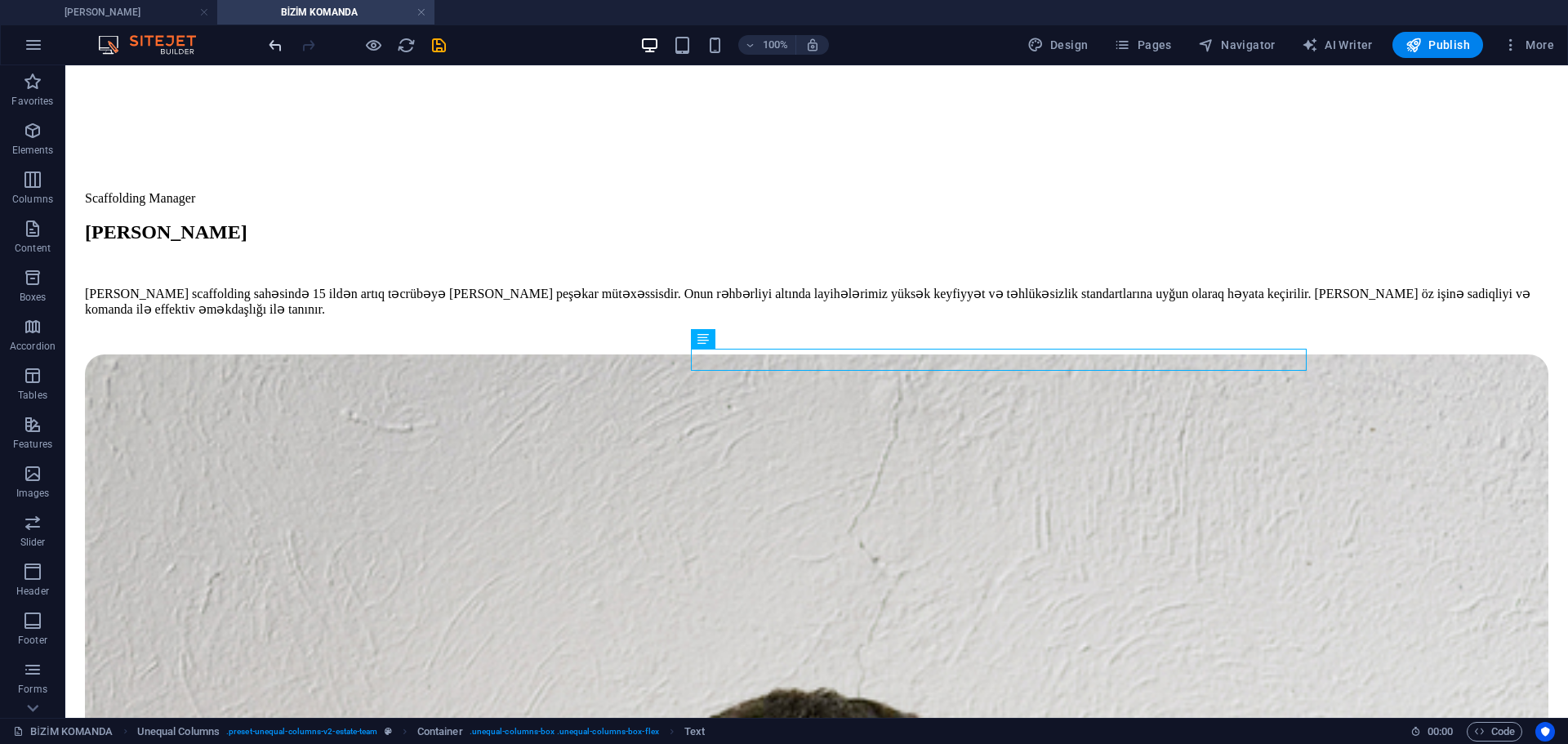
click at [280, 42] on icon "undo" at bounding box center [276, 46] width 19 height 19
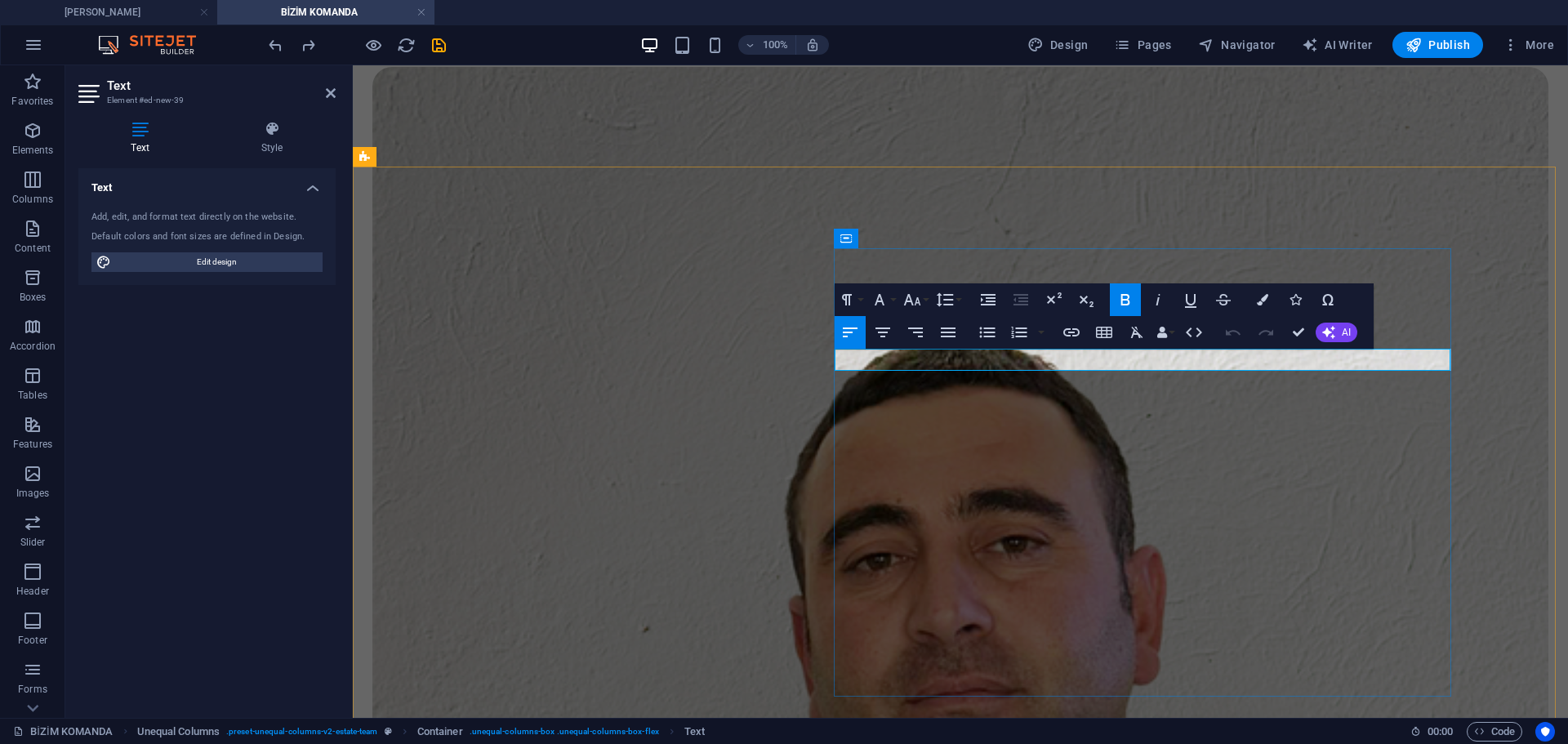
drag, startPoint x: 847, startPoint y: 360, endPoint x: 983, endPoint y: 360, distance: 136.0
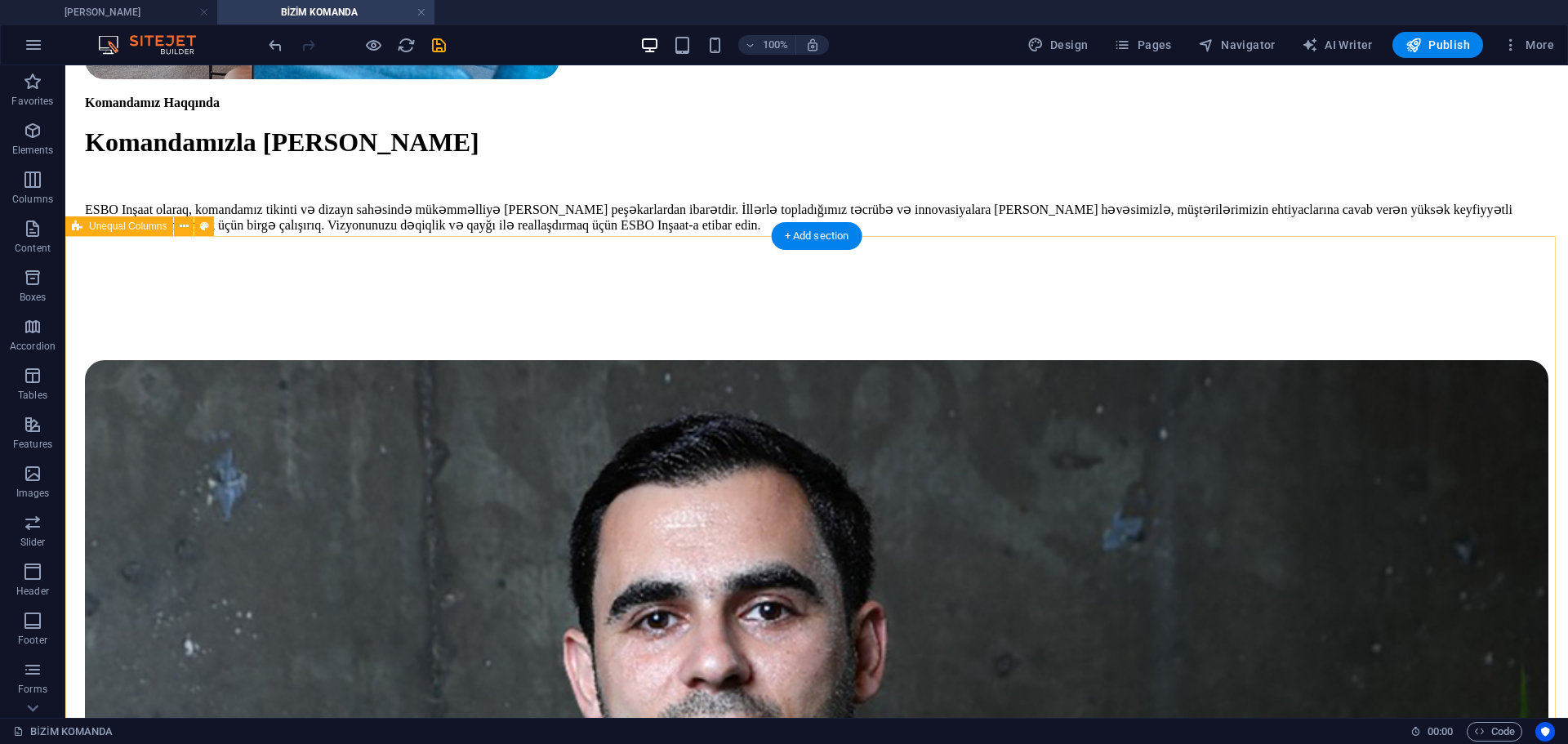
scroll to position [212, 0]
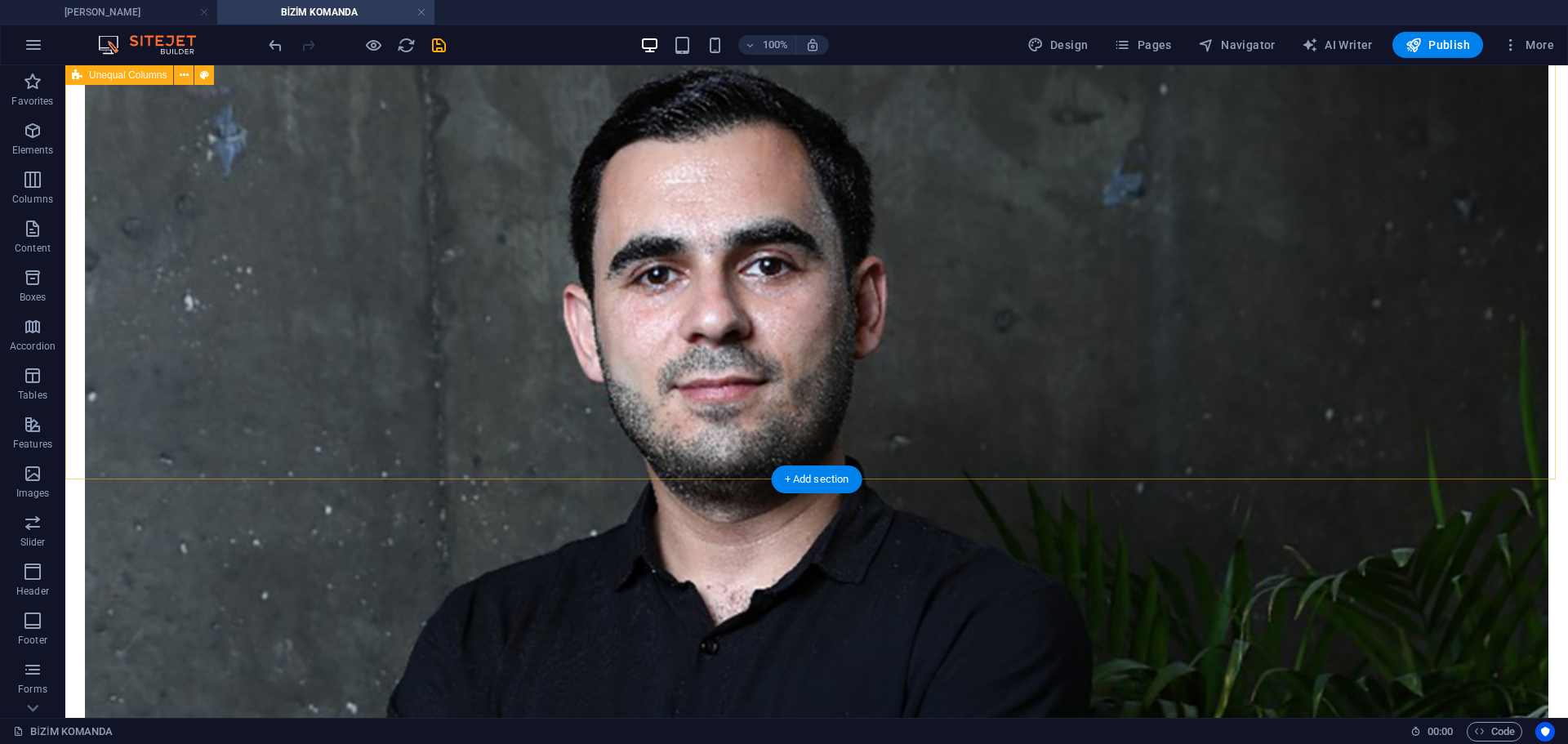
scroll to position [784, 0]
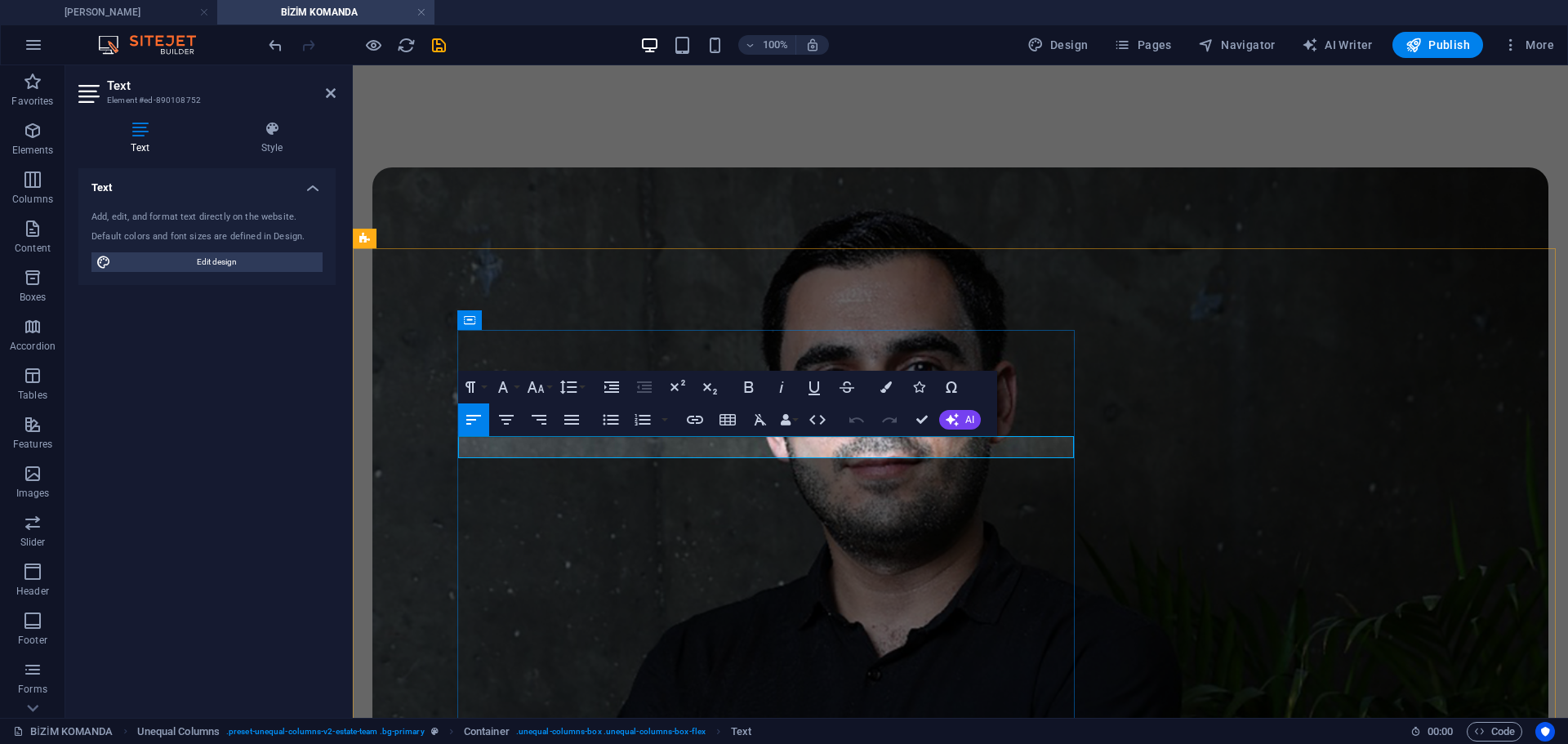
drag, startPoint x: 466, startPoint y: 447, endPoint x: 639, endPoint y: 455, distance: 173.2
drag, startPoint x: 920, startPoint y: 417, endPoint x: 854, endPoint y: 352, distance: 92.6
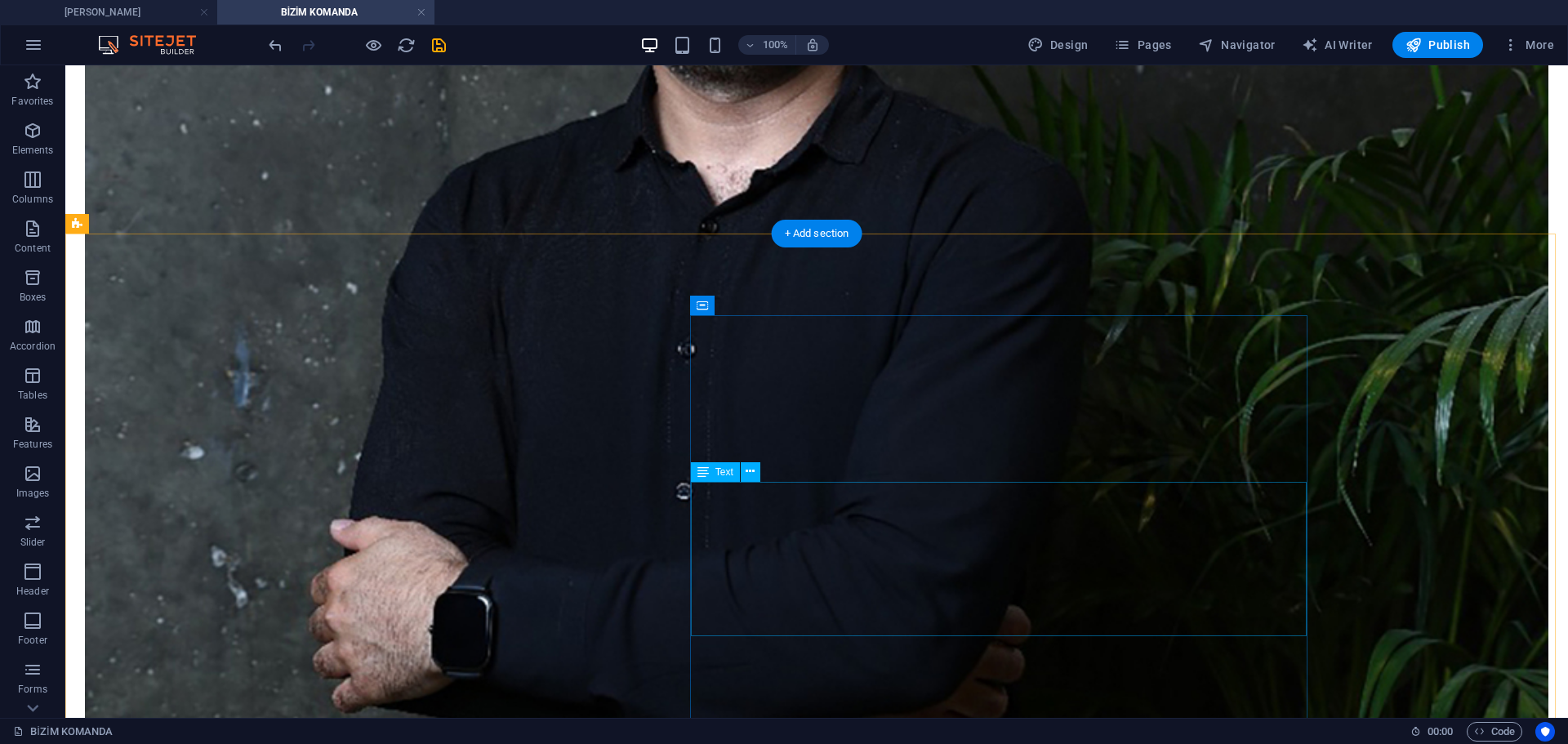
scroll to position [1437, 0]
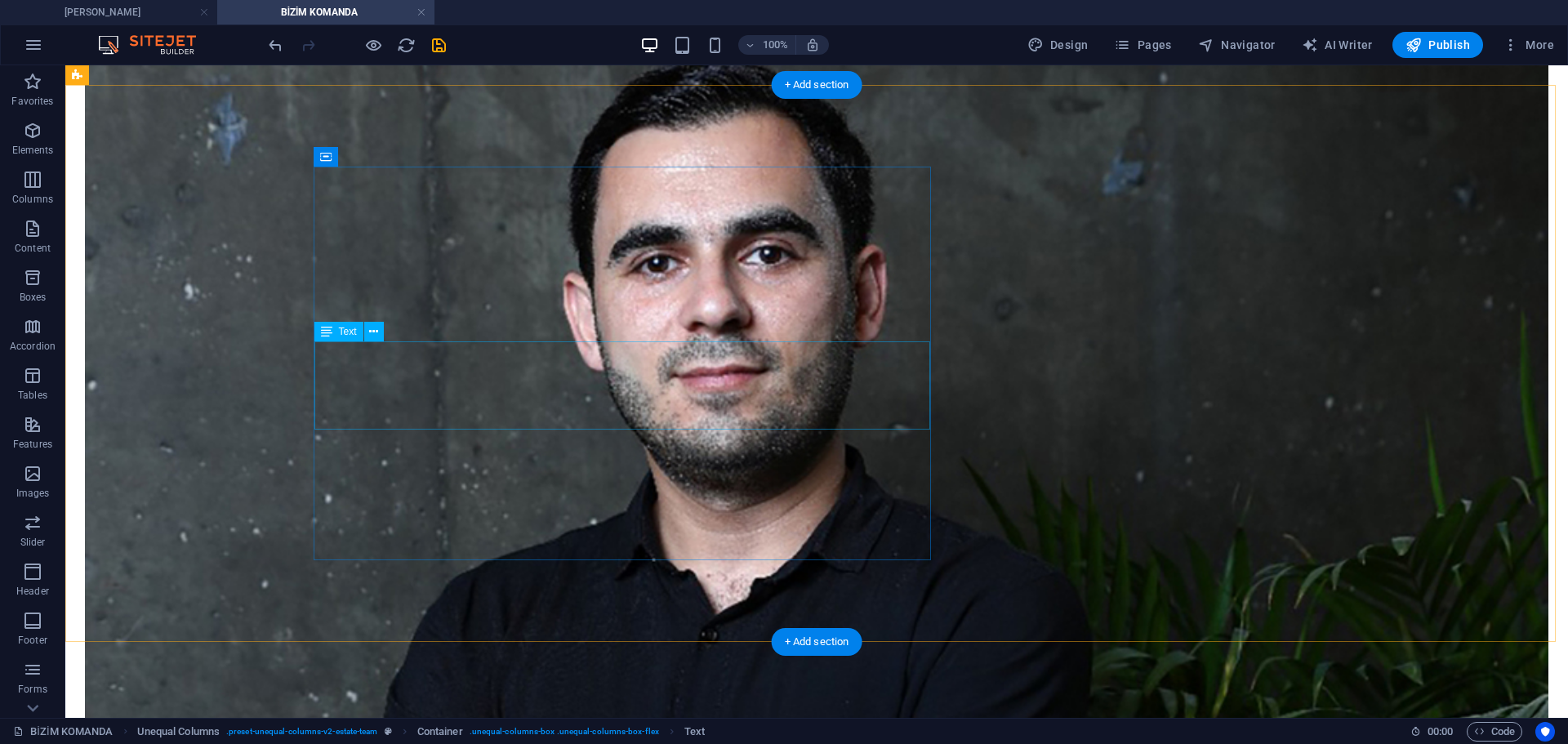
scroll to position [784, 0]
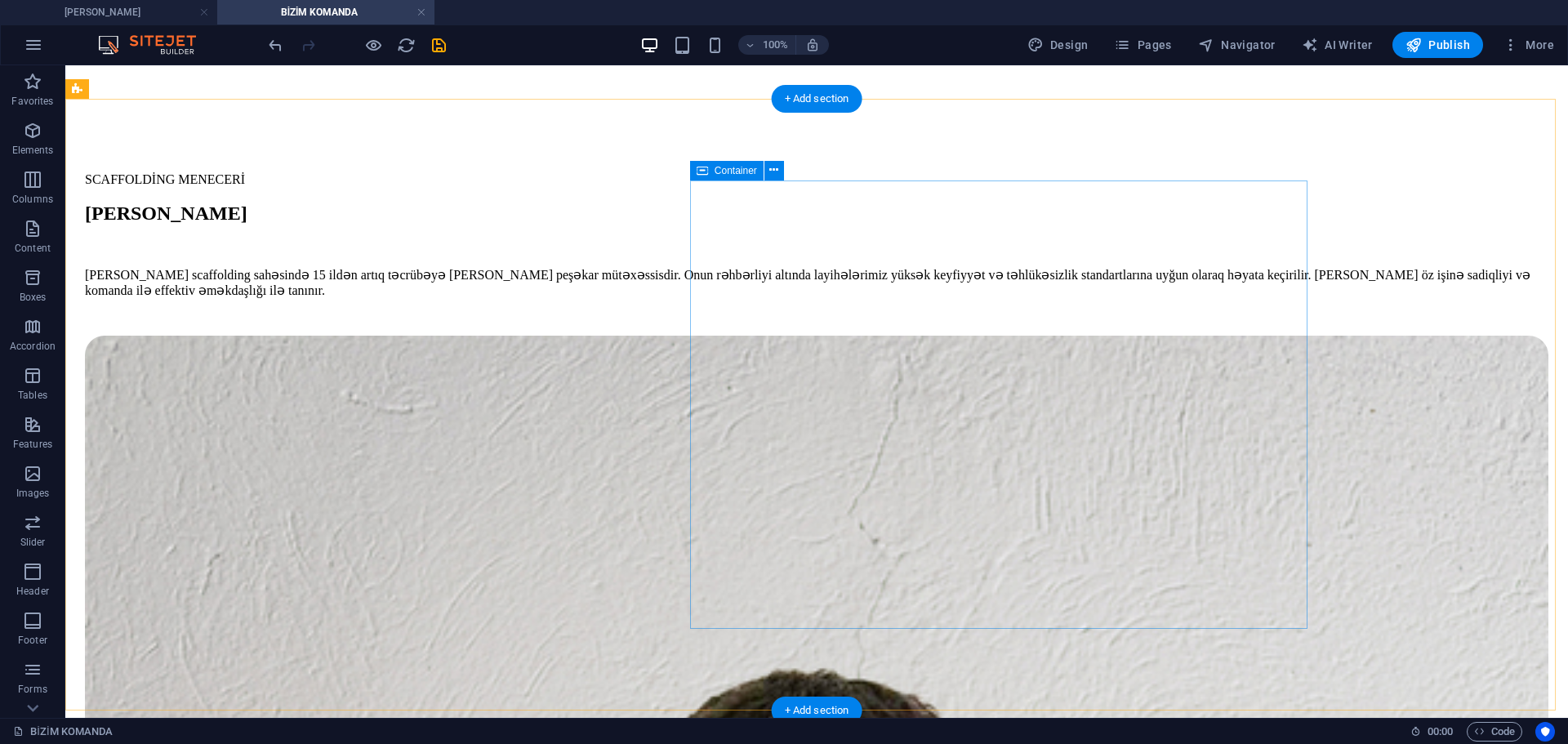
scroll to position [2662, 0]
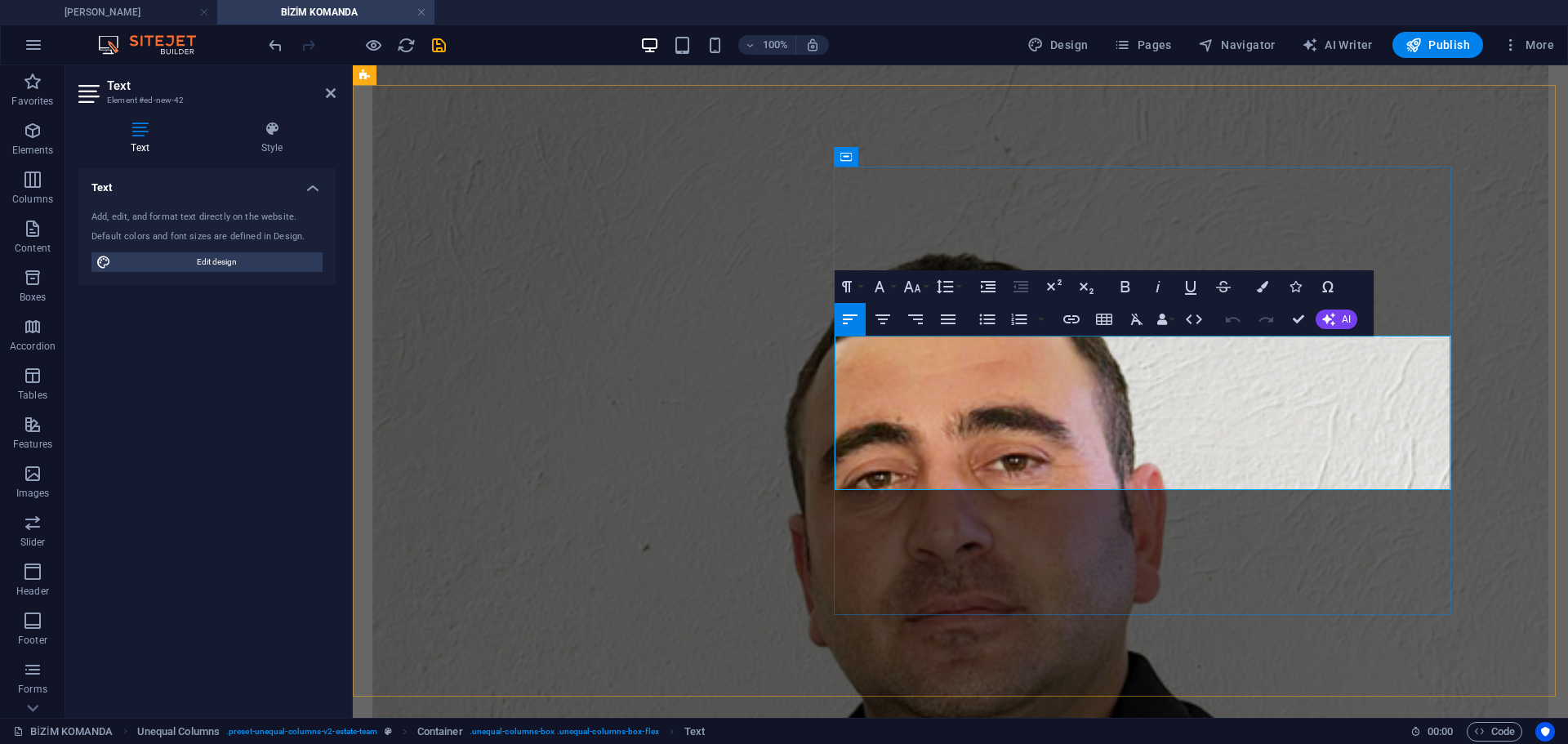
scroll to position [2684, 0]
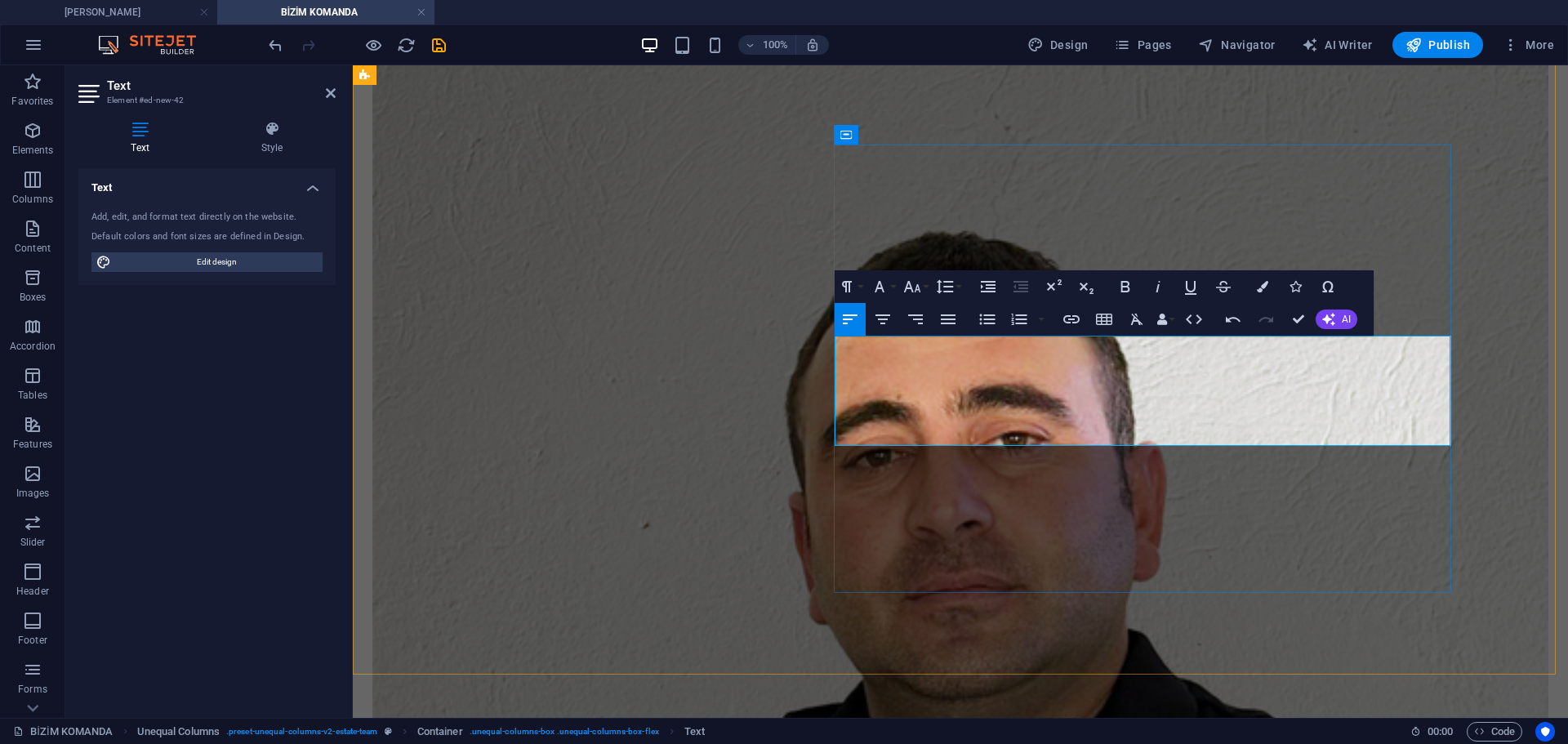
drag, startPoint x: 1195, startPoint y: 348, endPoint x: 1281, endPoint y: 348, distance: 86.0
drag, startPoint x: 1017, startPoint y: 412, endPoint x: 1097, endPoint y: 412, distance: 80.0
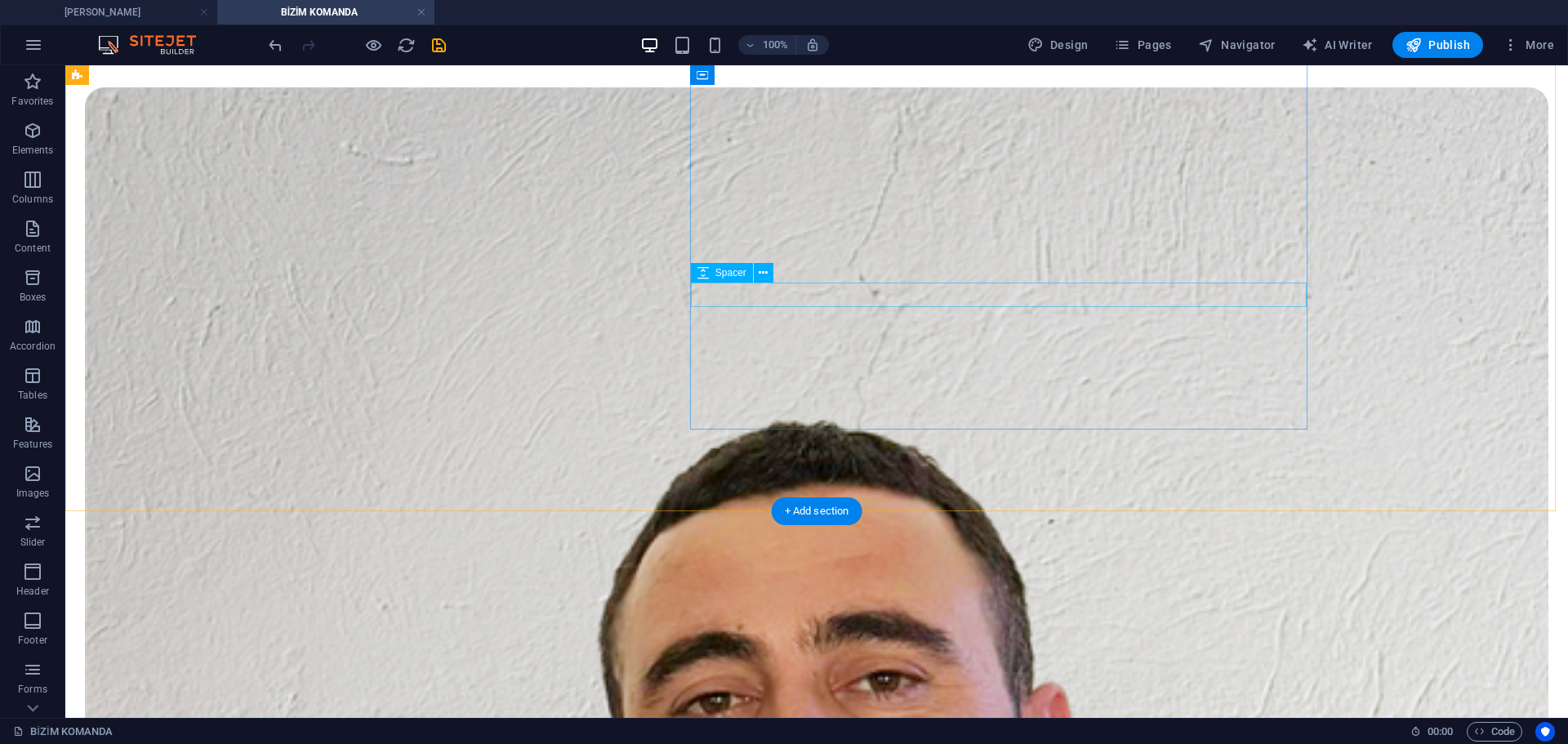
scroll to position [2602, 0]
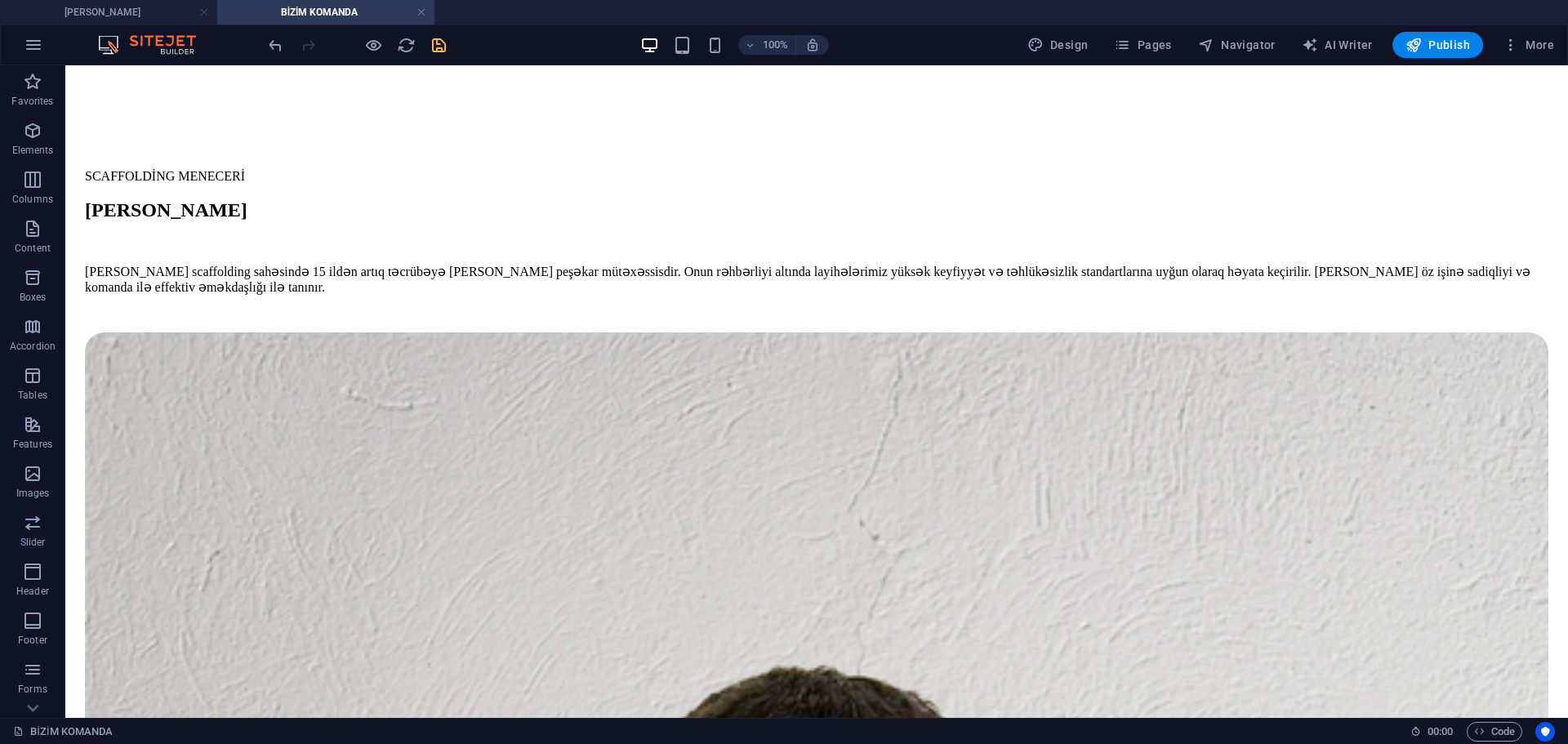
click at [435, 43] on icon "save" at bounding box center [439, 46] width 19 height 19
click at [205, 11] on link at bounding box center [204, 12] width 10 height 15
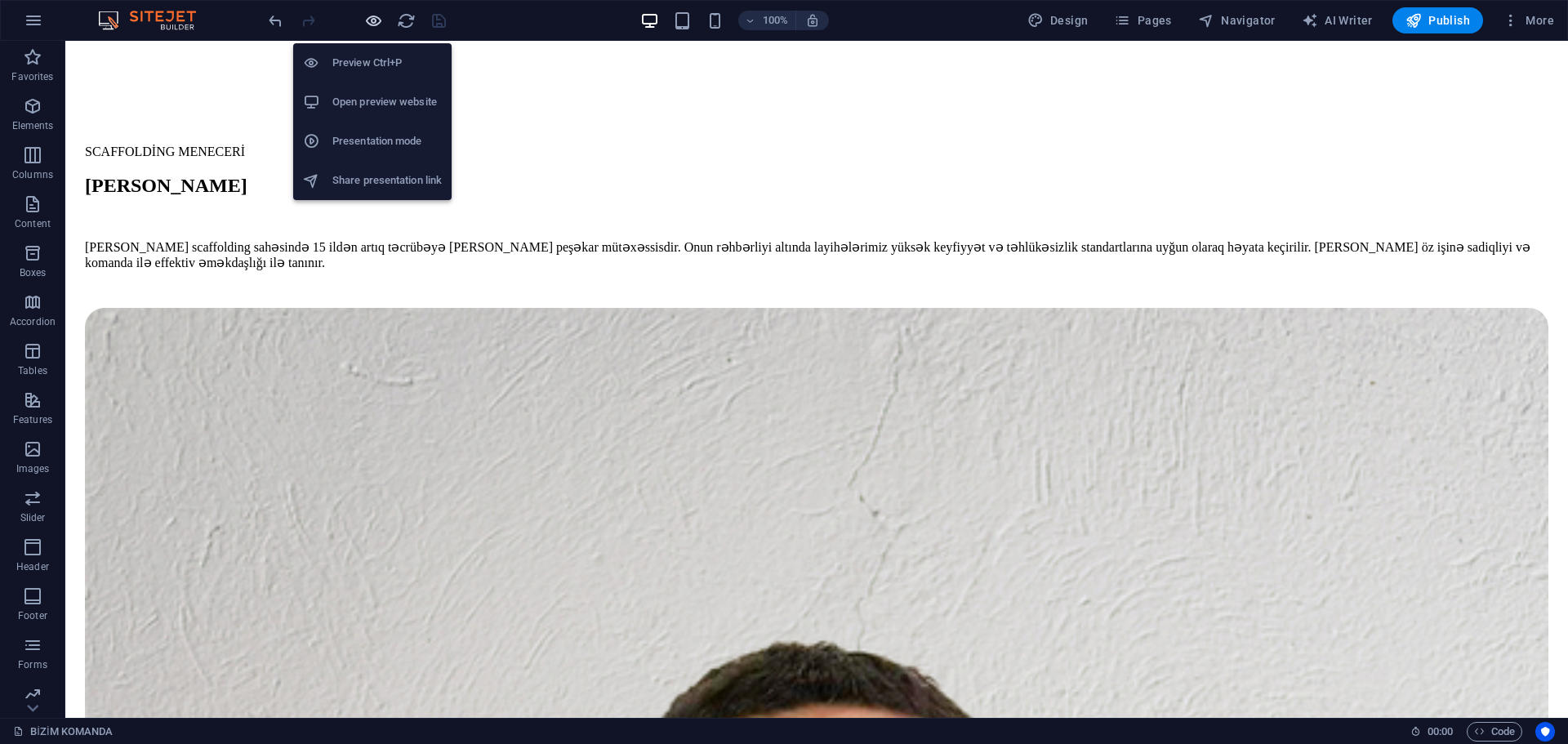
click at [371, 18] on icon "button" at bounding box center [374, 21] width 19 height 19
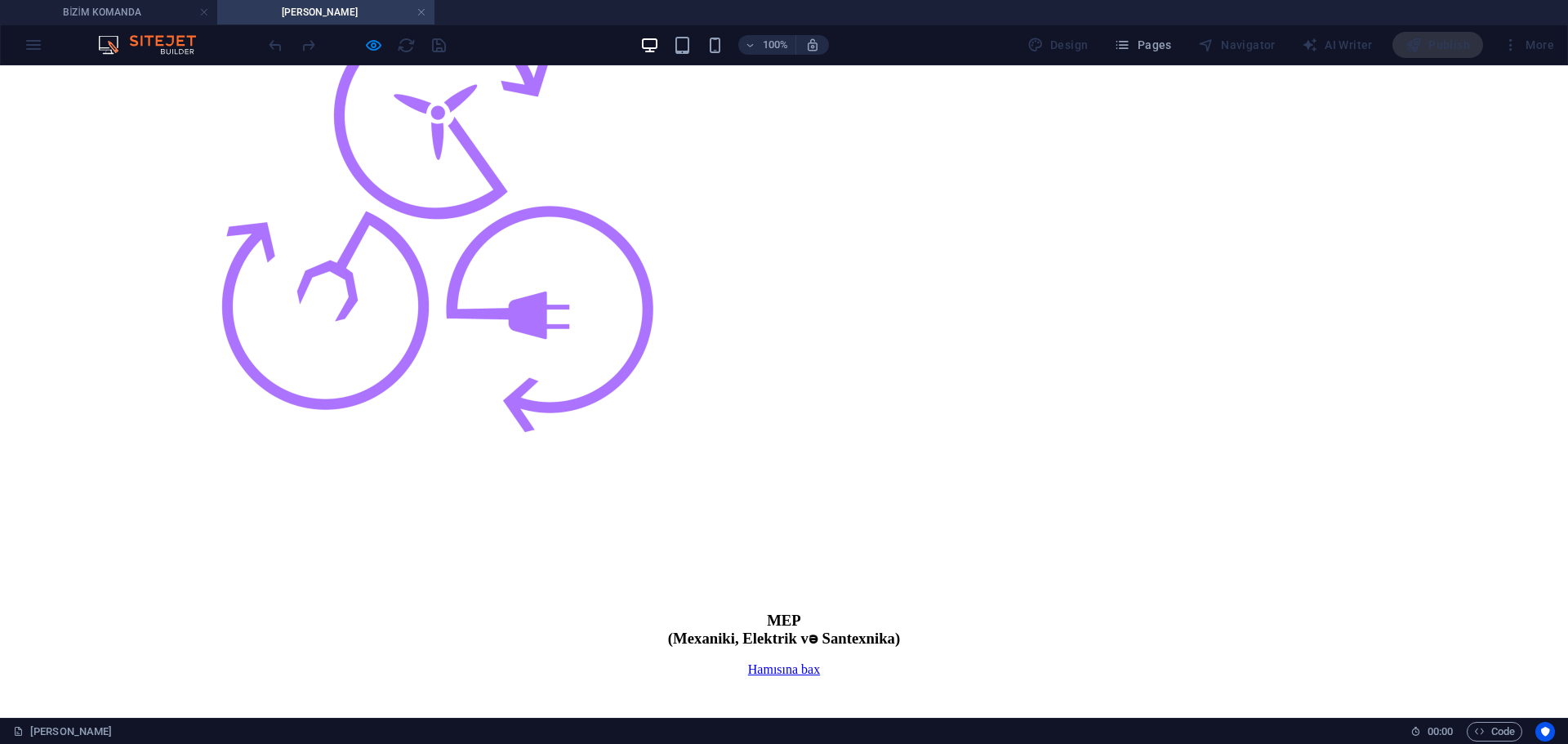
scroll to position [2940, 0]
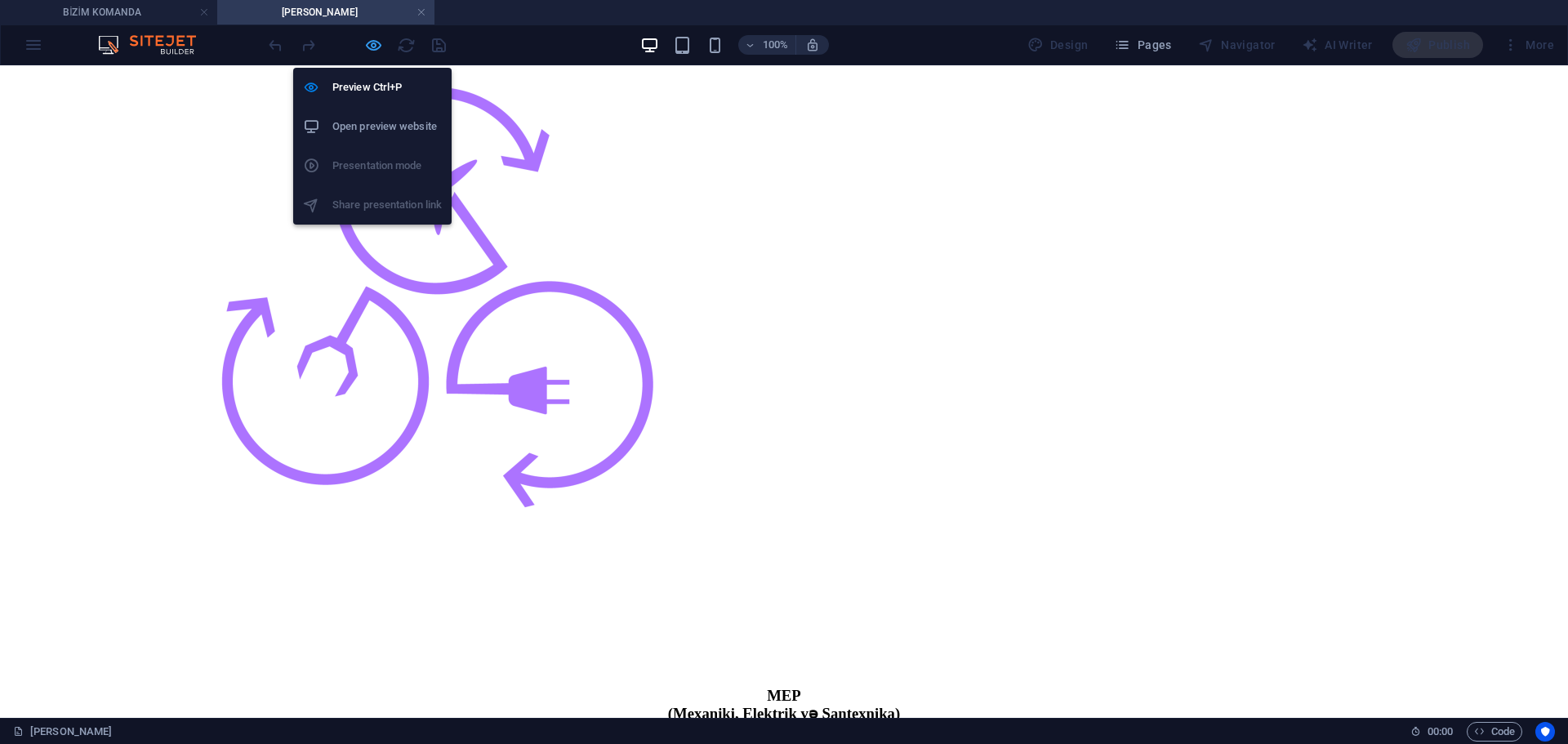
click at [375, 45] on icon "button" at bounding box center [374, 46] width 19 height 19
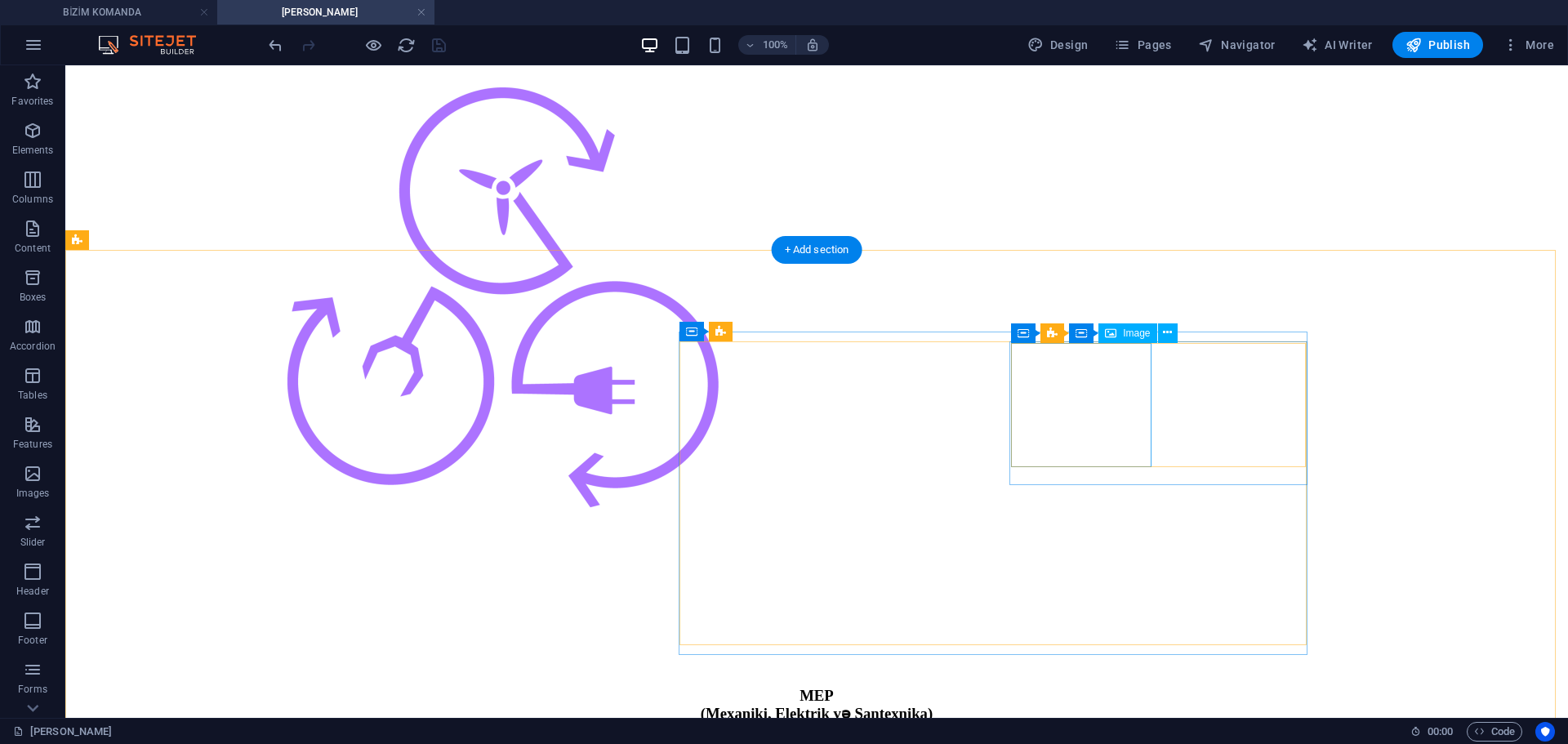
select select "%"
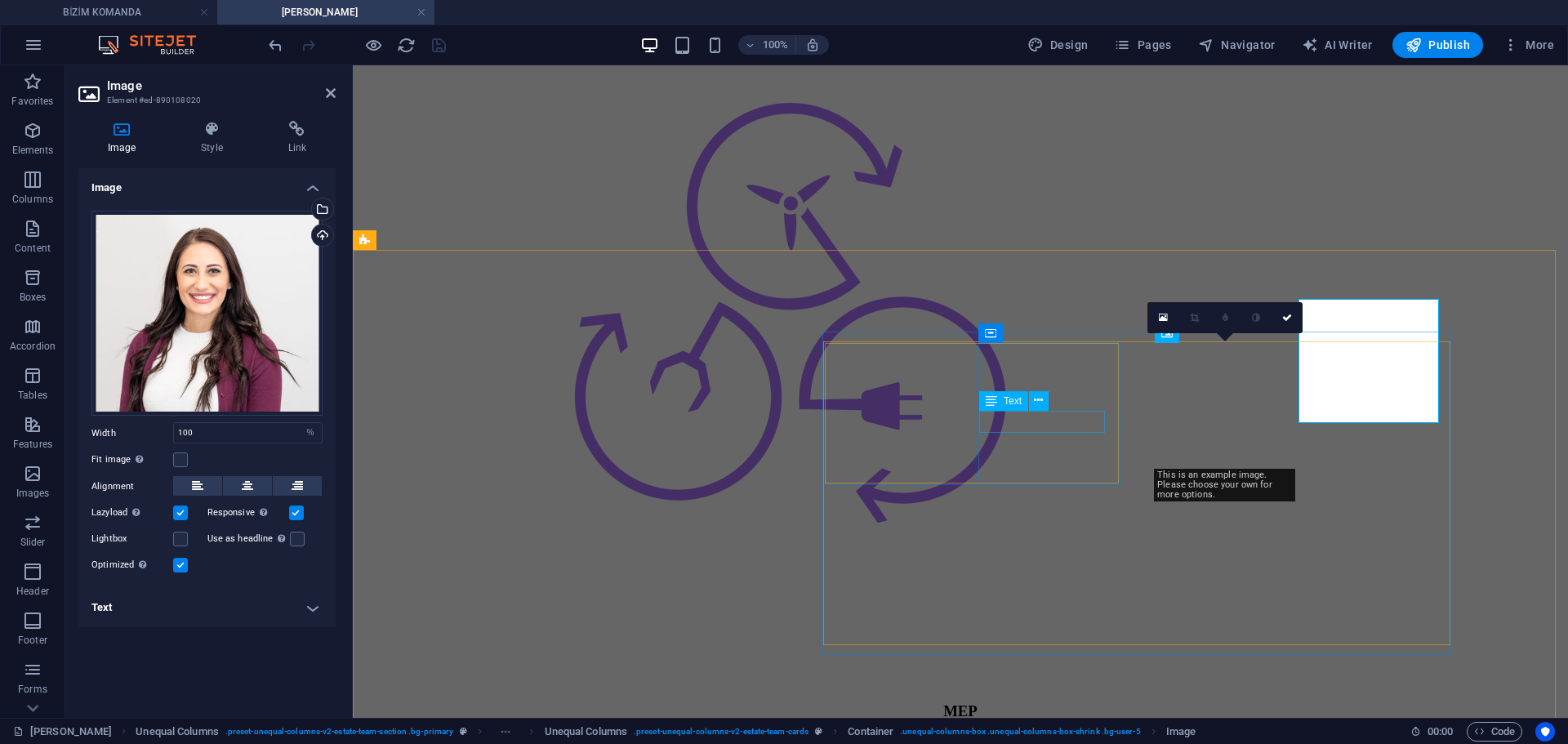
scroll to position [2984, 0]
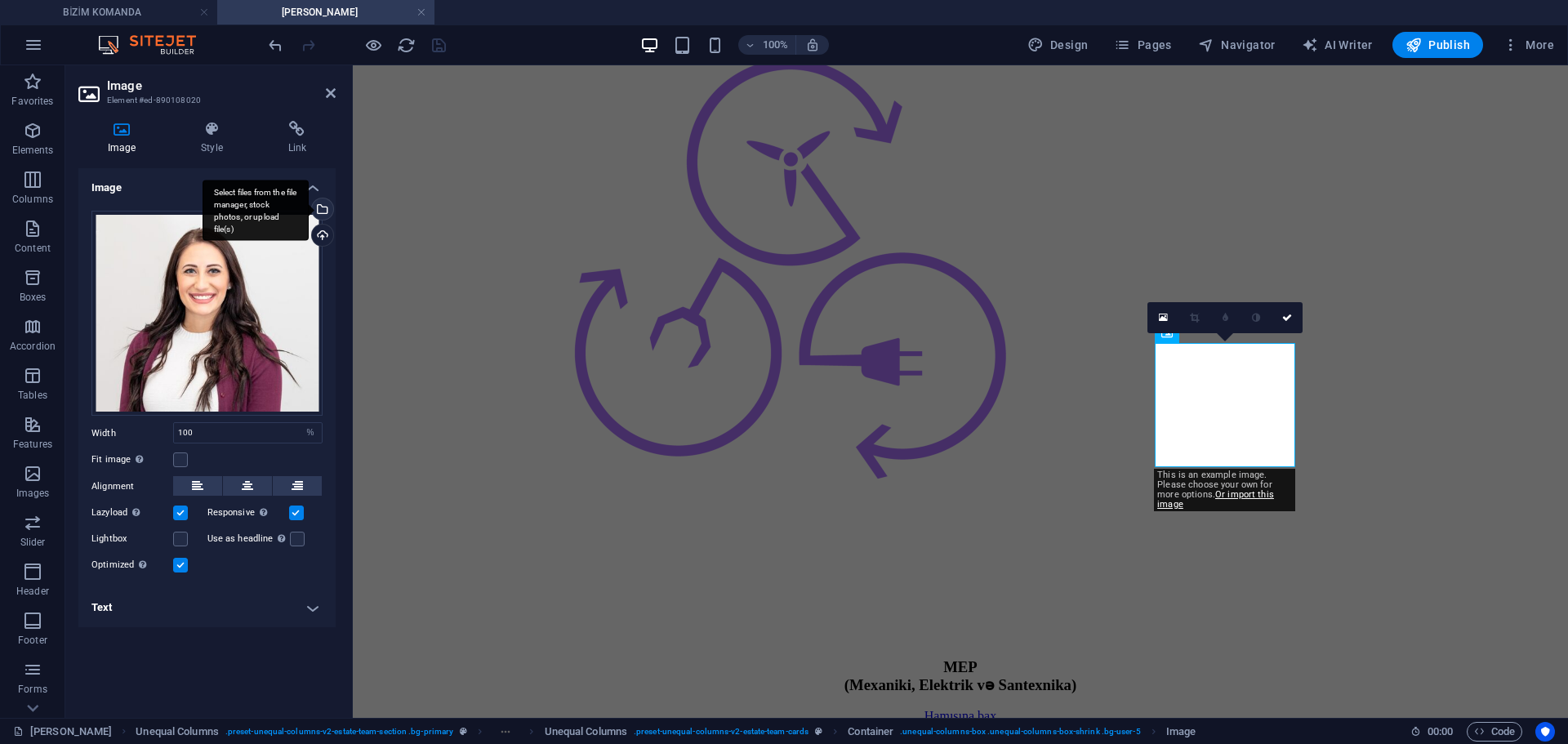
click at [324, 209] on div "Select files from the file manager, stock photos, or upload file(s)" at bounding box center [321, 211] width 25 height 25
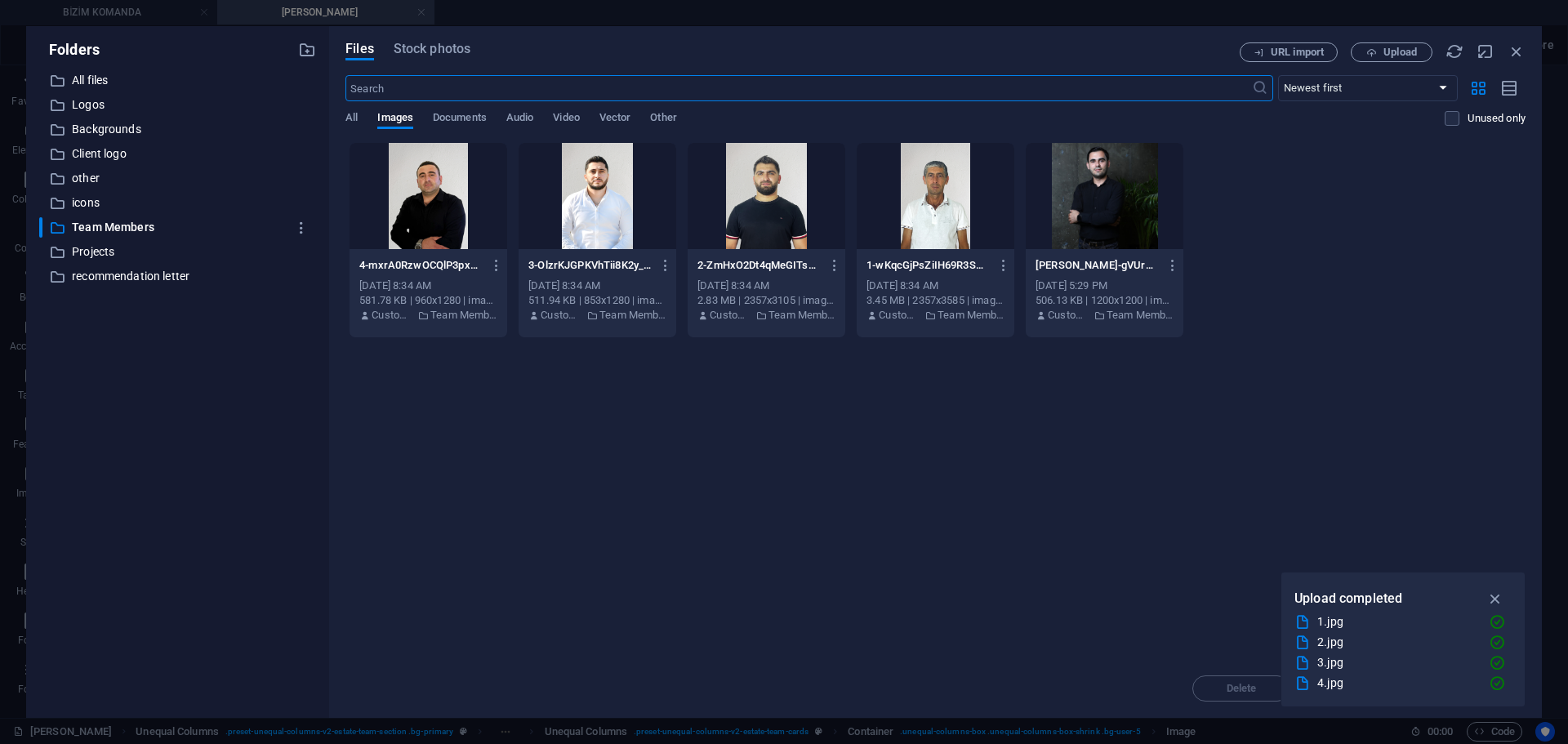
click at [453, 193] on div at bounding box center [428, 196] width 158 height 107
click at [453, 193] on div "1" at bounding box center [428, 196] width 158 height 107
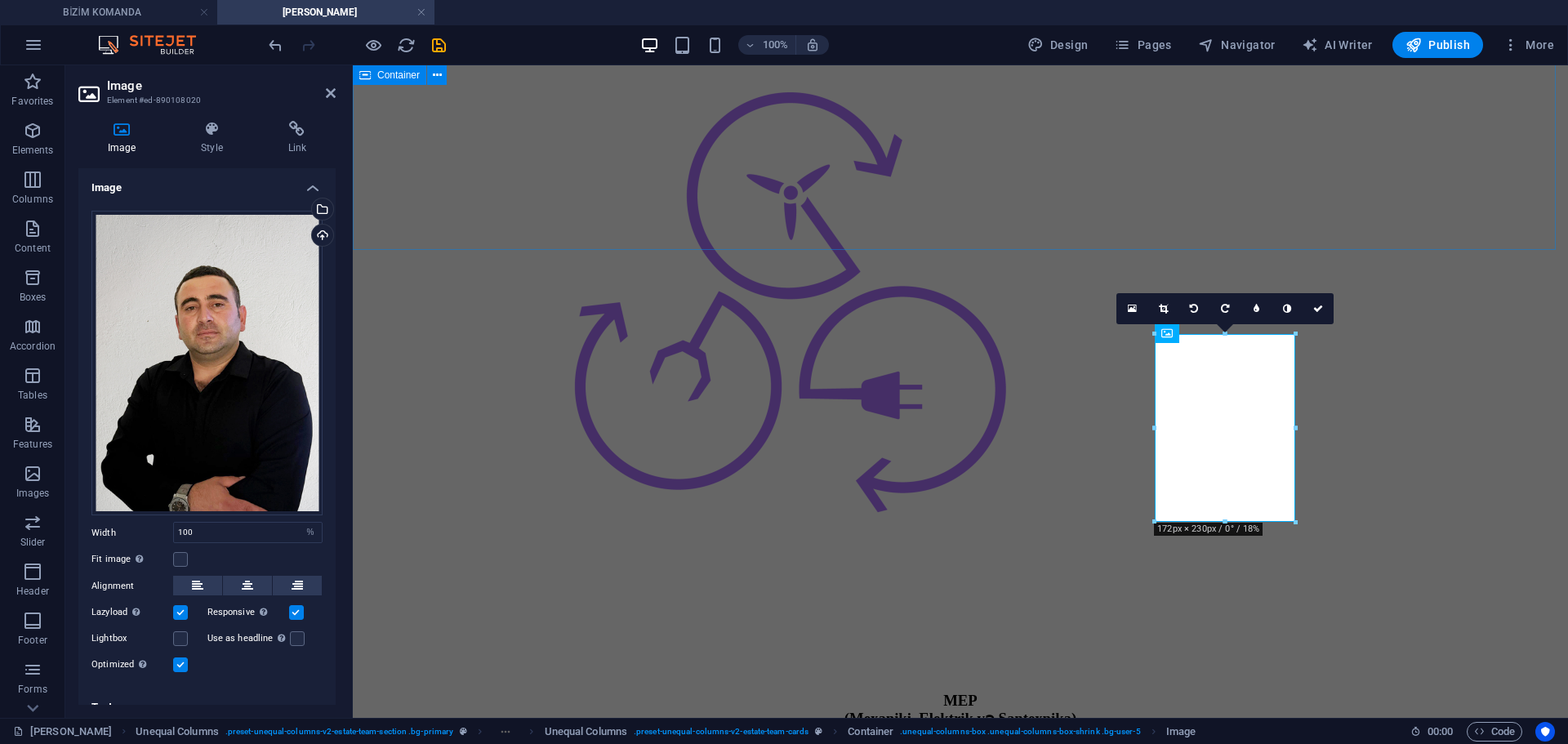
scroll to position [2984, 0]
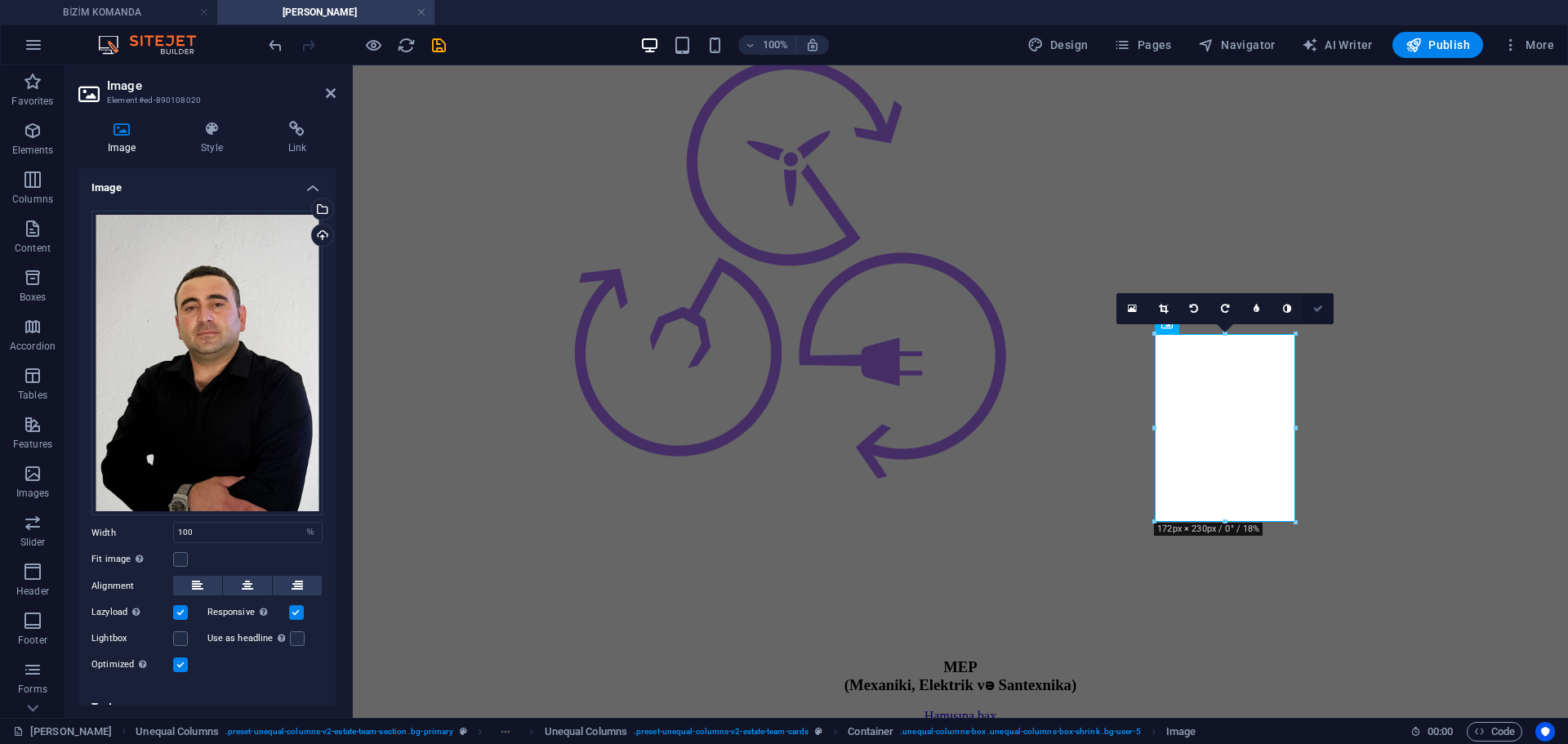
click at [1317, 308] on icon at bounding box center [1318, 308] width 10 height 10
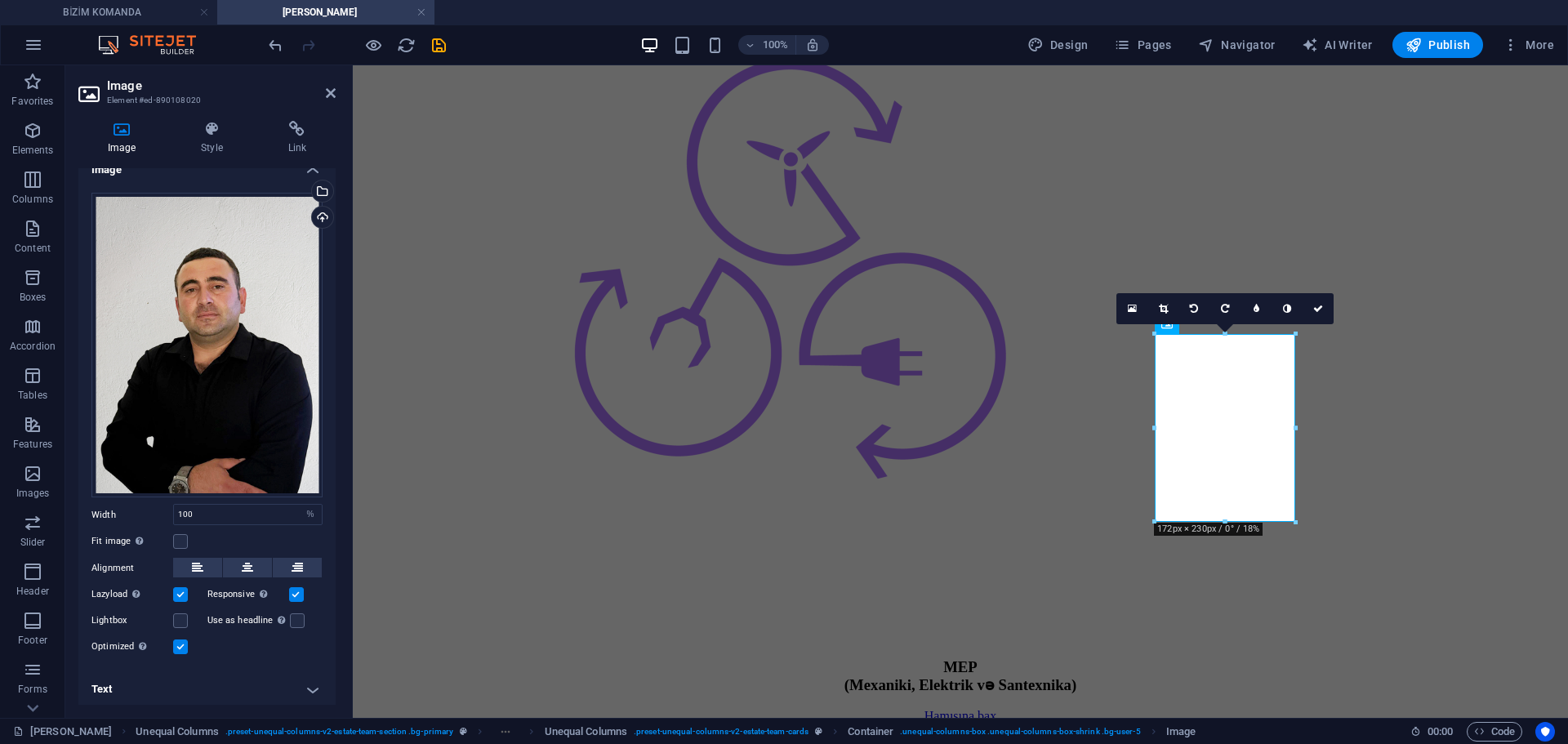
scroll to position [0, 0]
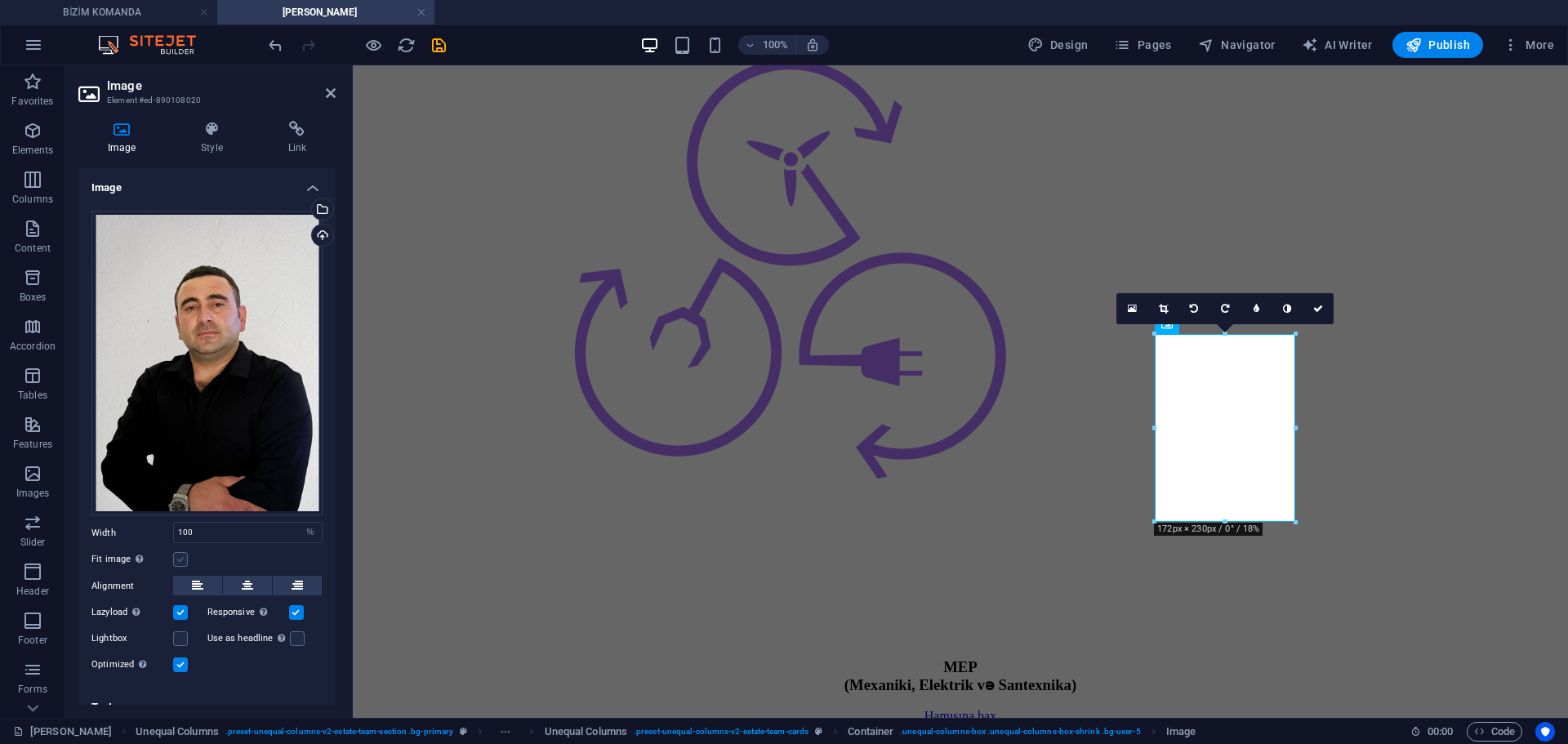
click at [182, 559] on label at bounding box center [180, 558] width 14 height 14
click at [0, 0] on input "Fit image Automatically fit image to a fixed width and height" at bounding box center [0, 0] width 0 height 0
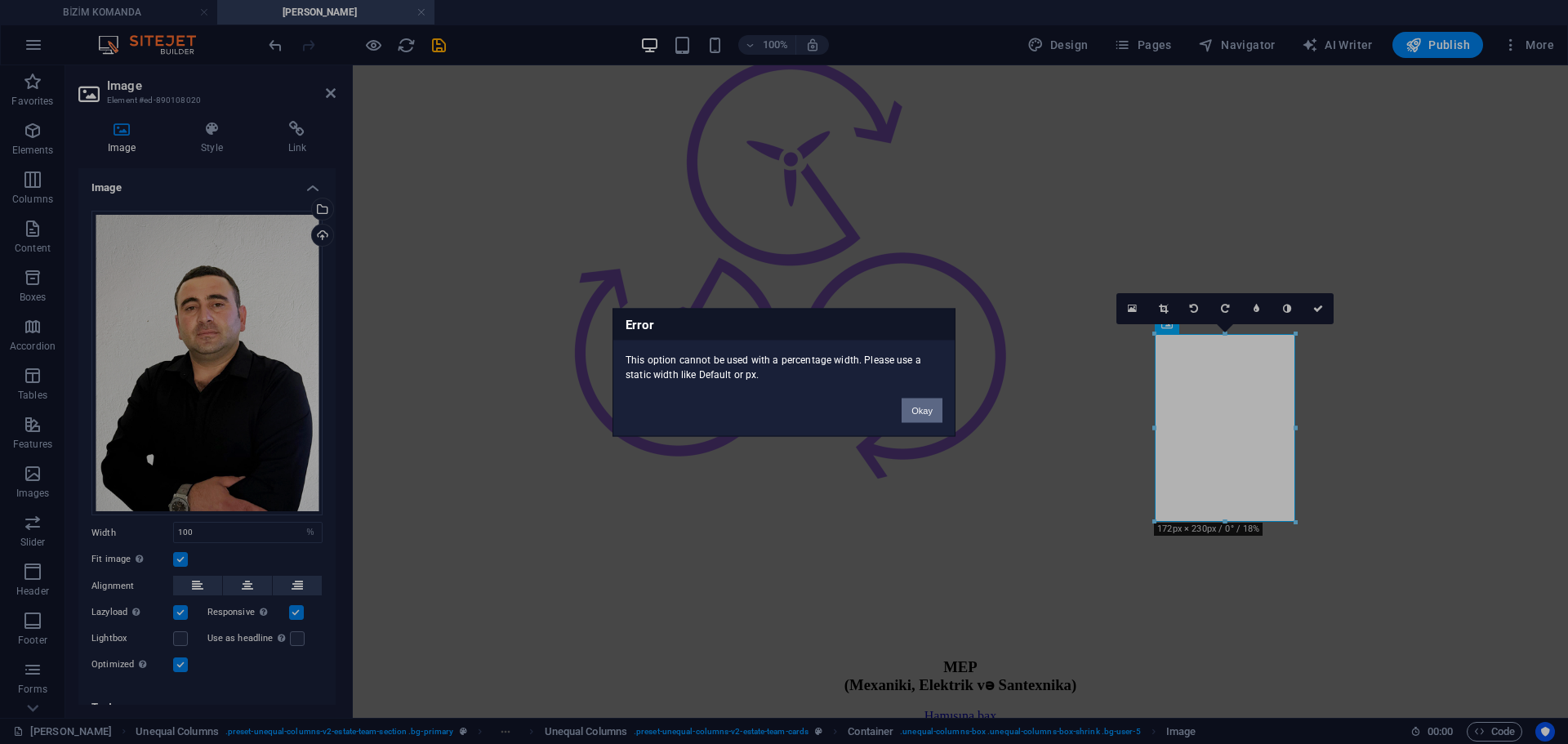
click at [908, 411] on button "Okay" at bounding box center [921, 410] width 41 height 25
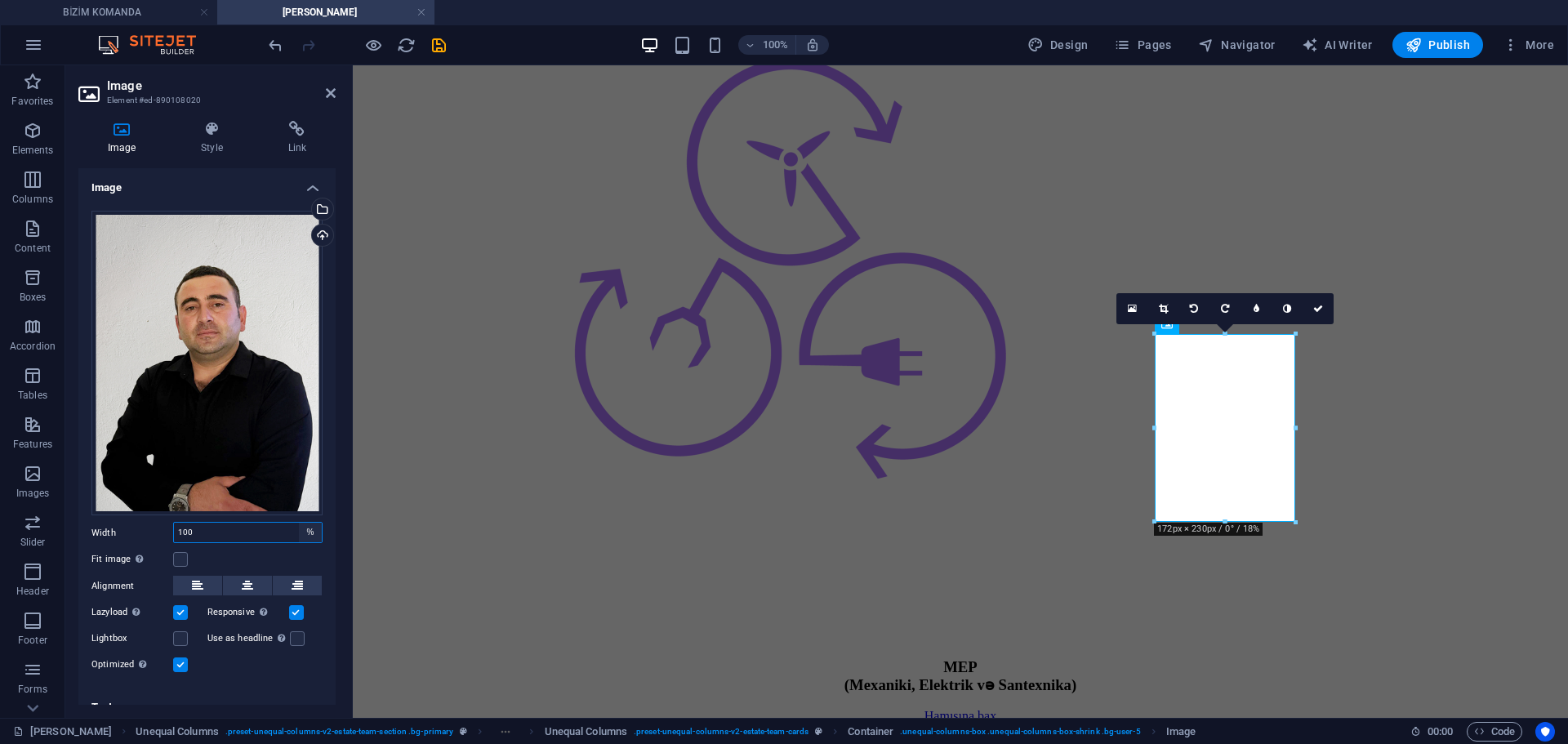
click at [304, 530] on select "Default auto px rem % em vh vw" at bounding box center [310, 532] width 23 height 20
select select "auto"
click at [299, 522] on select "Default auto px rem % em vh vw" at bounding box center [310, 532] width 23 height 20
select select "DISABLED_OPTION_VALUE"
click at [280, 527] on select "Default auto px rem % em vh vw" at bounding box center [247, 532] width 147 height 20
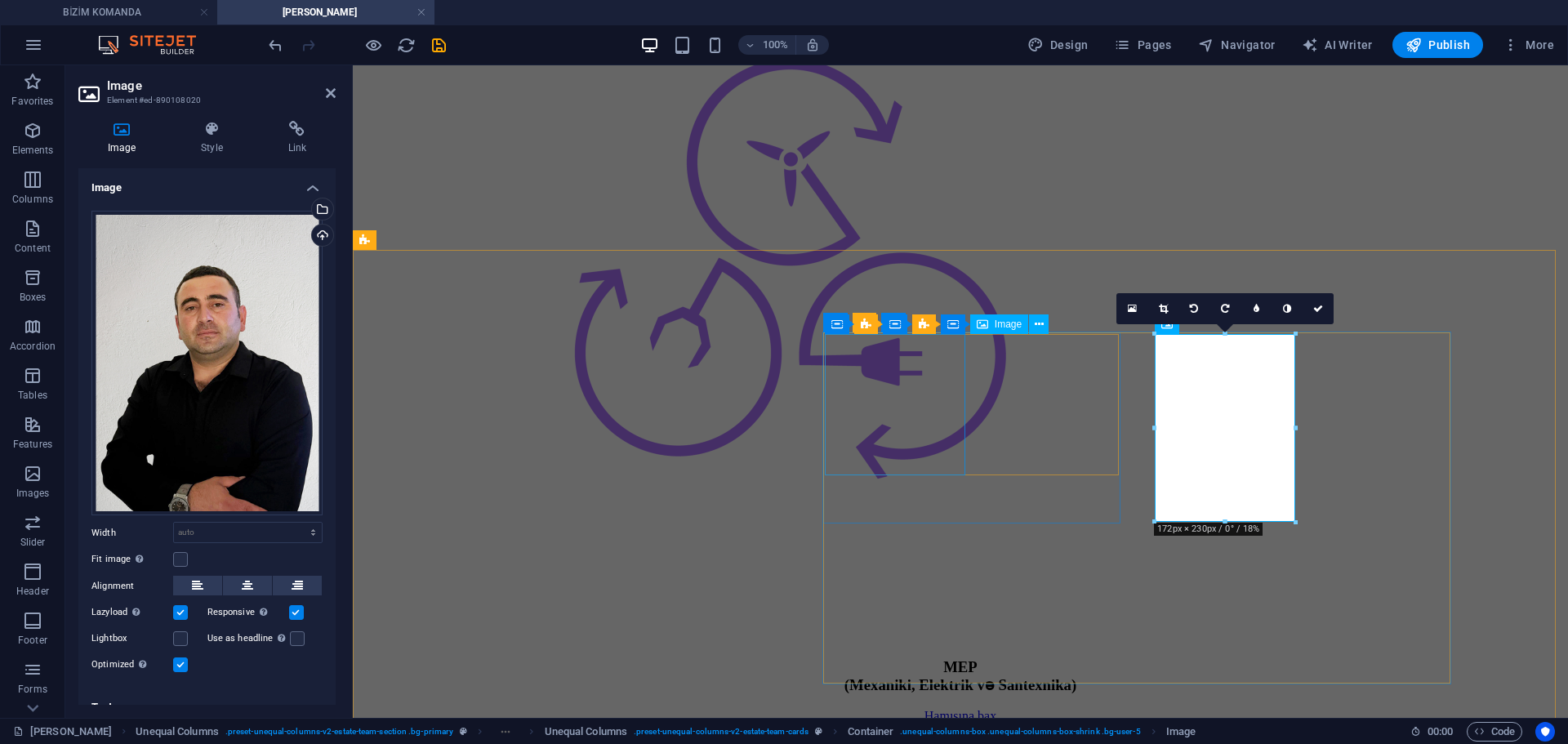
select select "%"
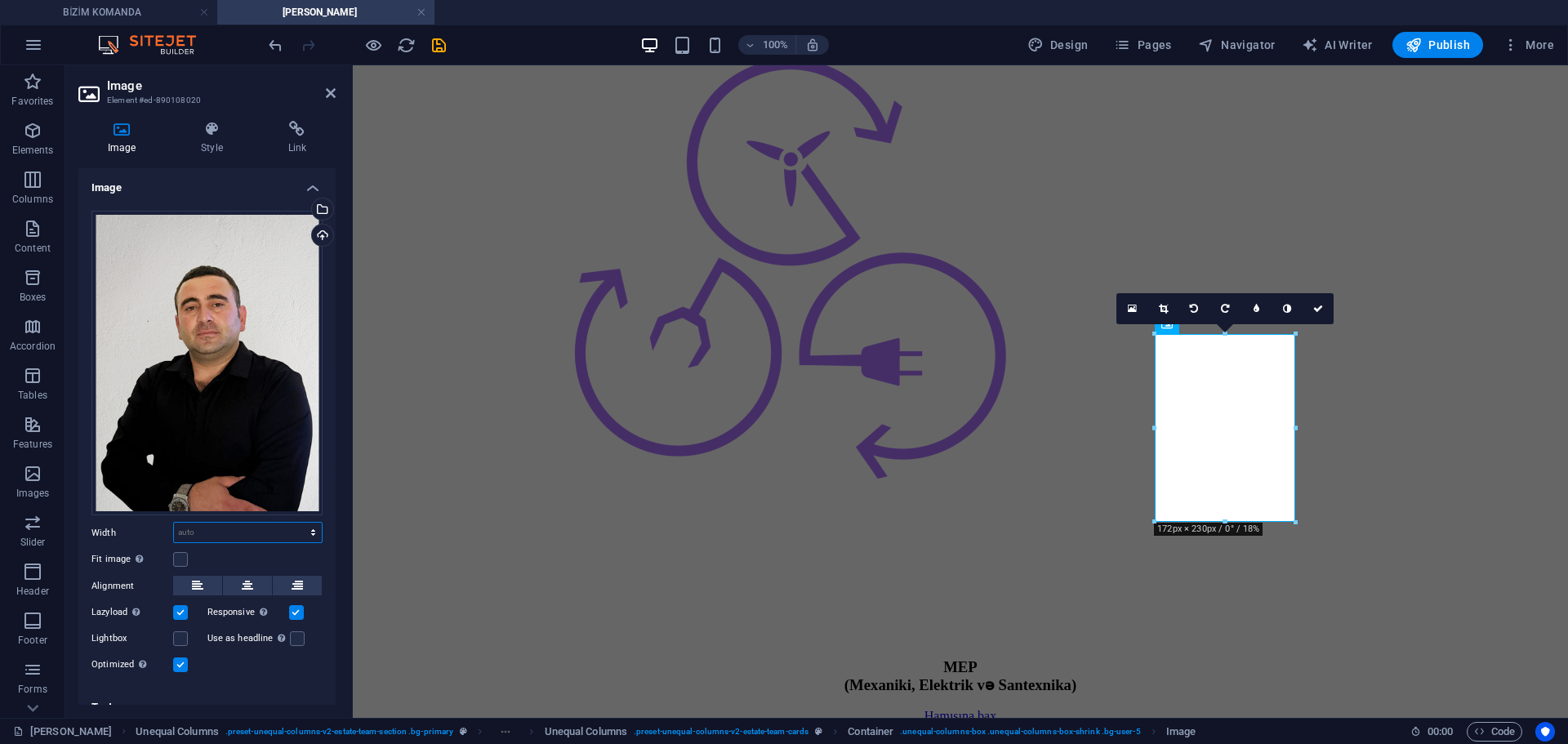
click at [250, 531] on select "Default auto px rem % em vh vw" at bounding box center [247, 532] width 147 height 20
click at [231, 524] on select "Default auto px rem % em vh vw" at bounding box center [247, 532] width 147 height 20
select select "%"
click at [296, 522] on select "Default auto px rem % em vh vw" at bounding box center [247, 532] width 147 height 20
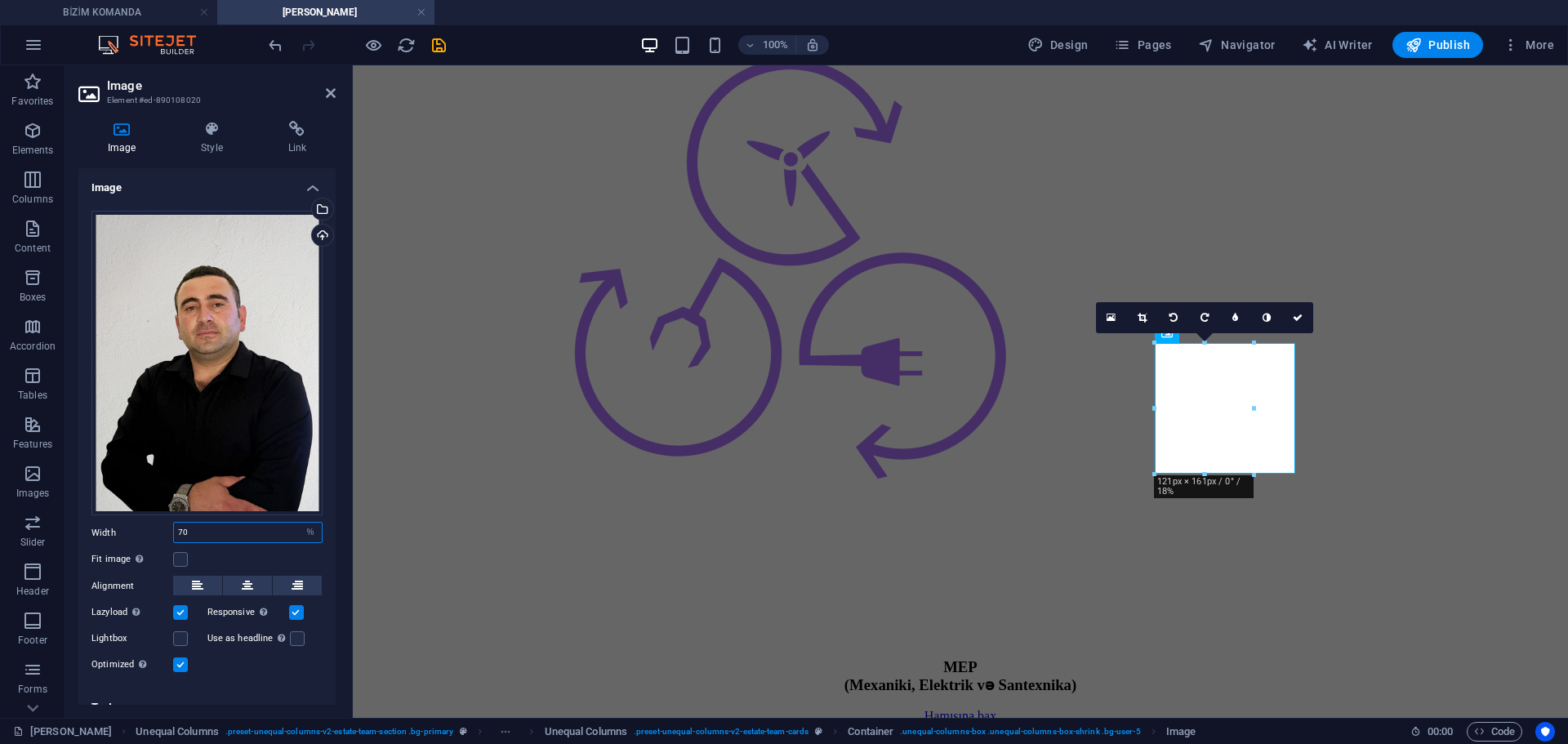
click at [262, 522] on input "70" at bounding box center [247, 532] width 147 height 20
type input "75"
click at [242, 578] on icon at bounding box center [247, 585] width 11 height 20
click at [1323, 320] on icon at bounding box center [1318, 318] width 10 height 10
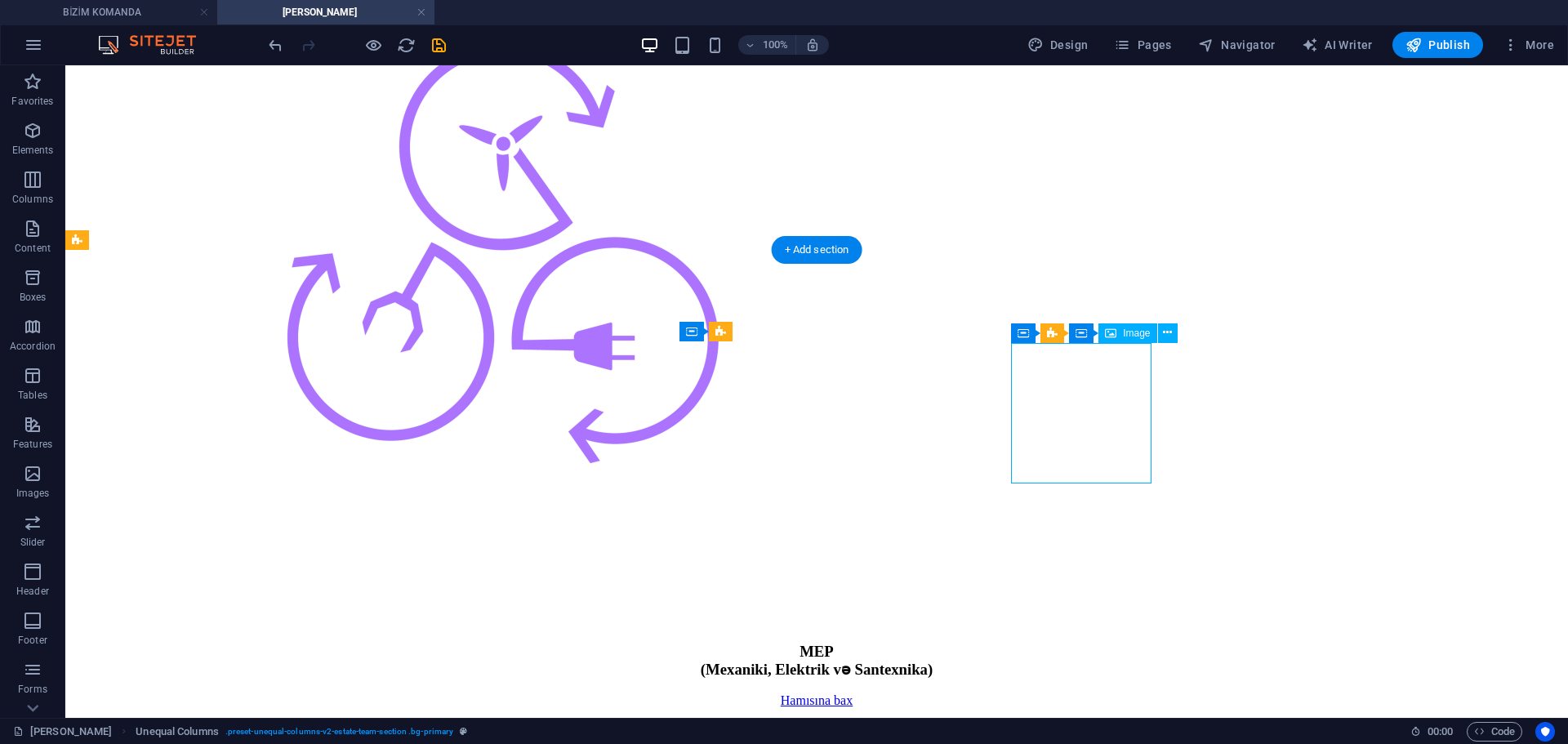
select select "%"
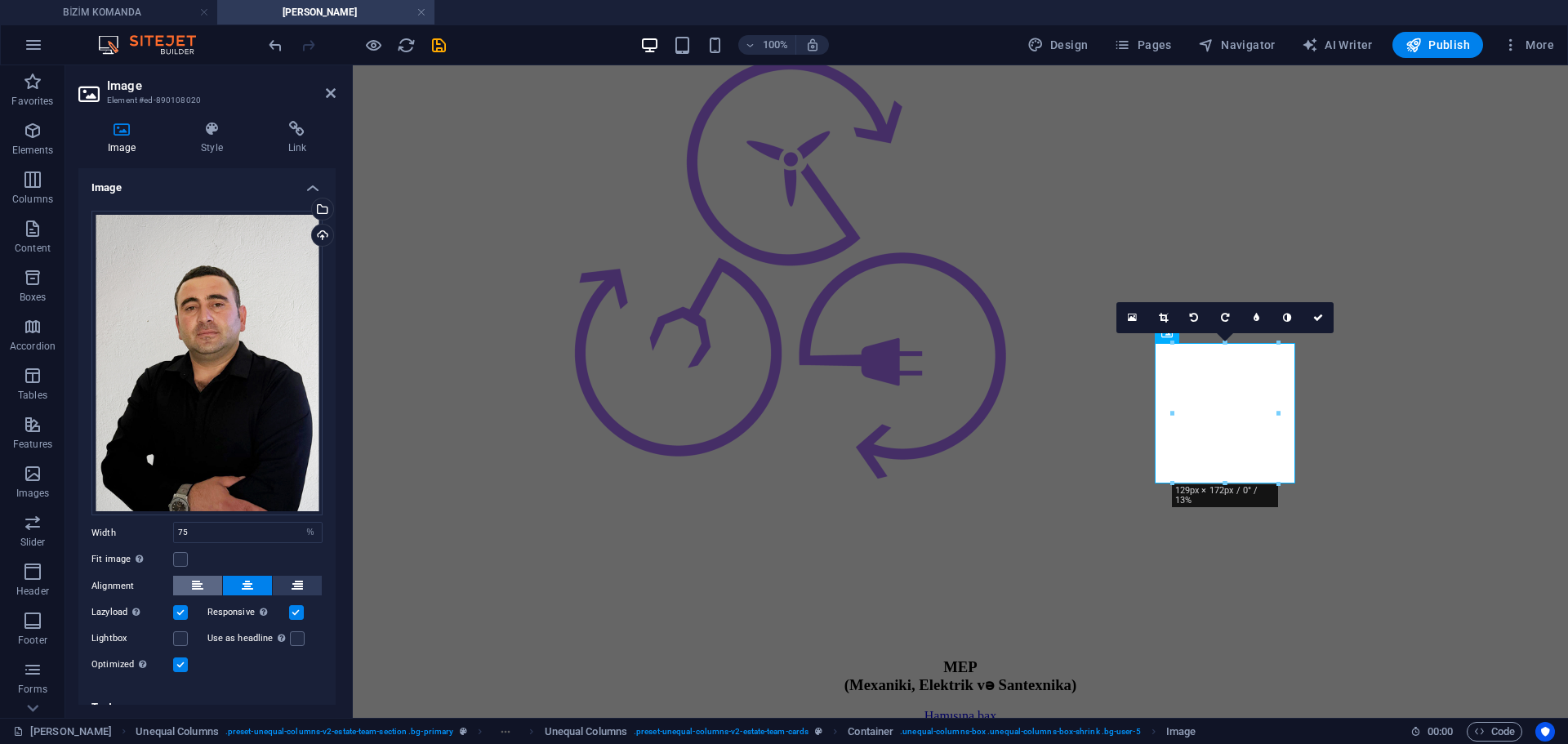
click at [191, 582] on button at bounding box center [197, 585] width 49 height 20
click at [1309, 317] on link at bounding box center [1301, 318] width 31 height 31
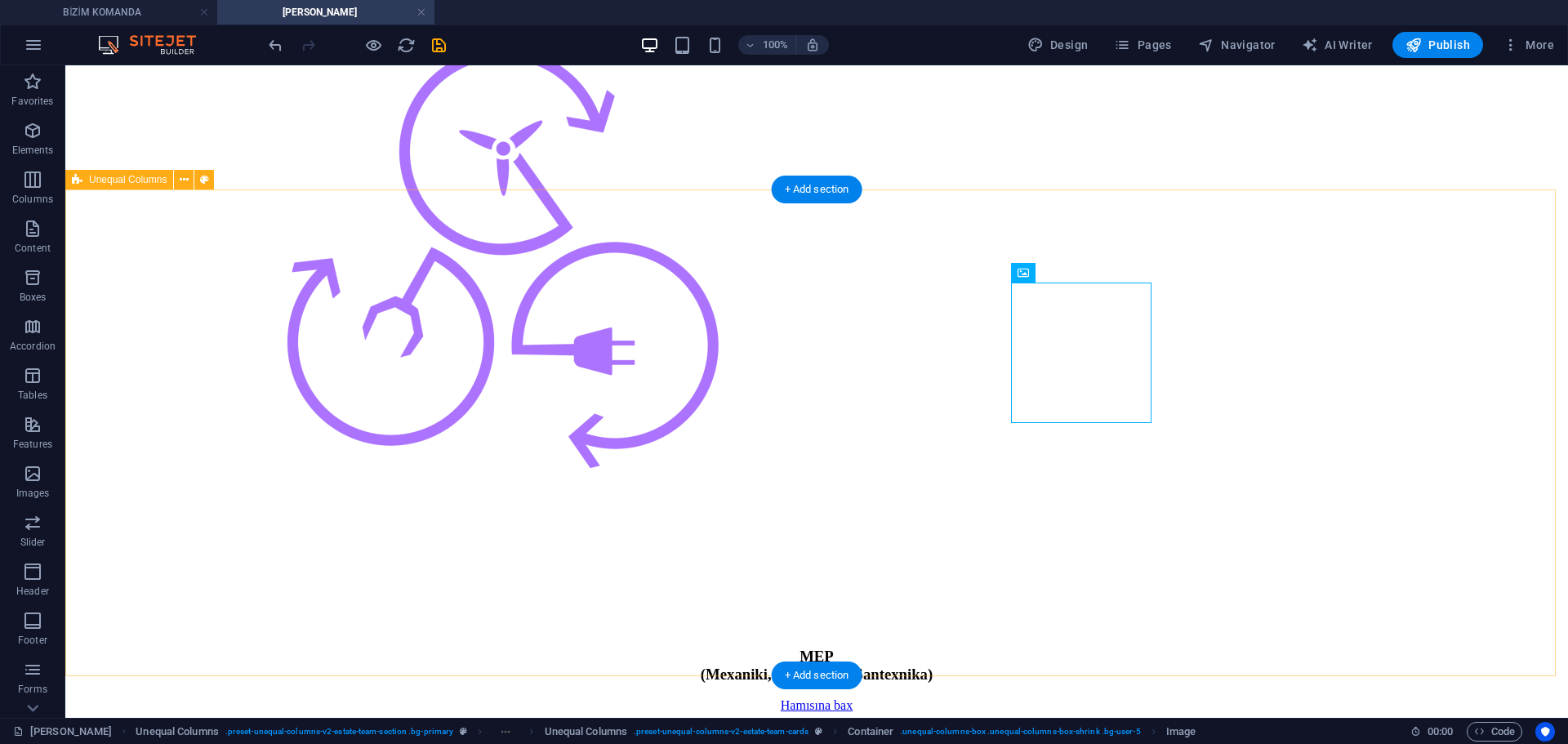
scroll to position [3021, 0]
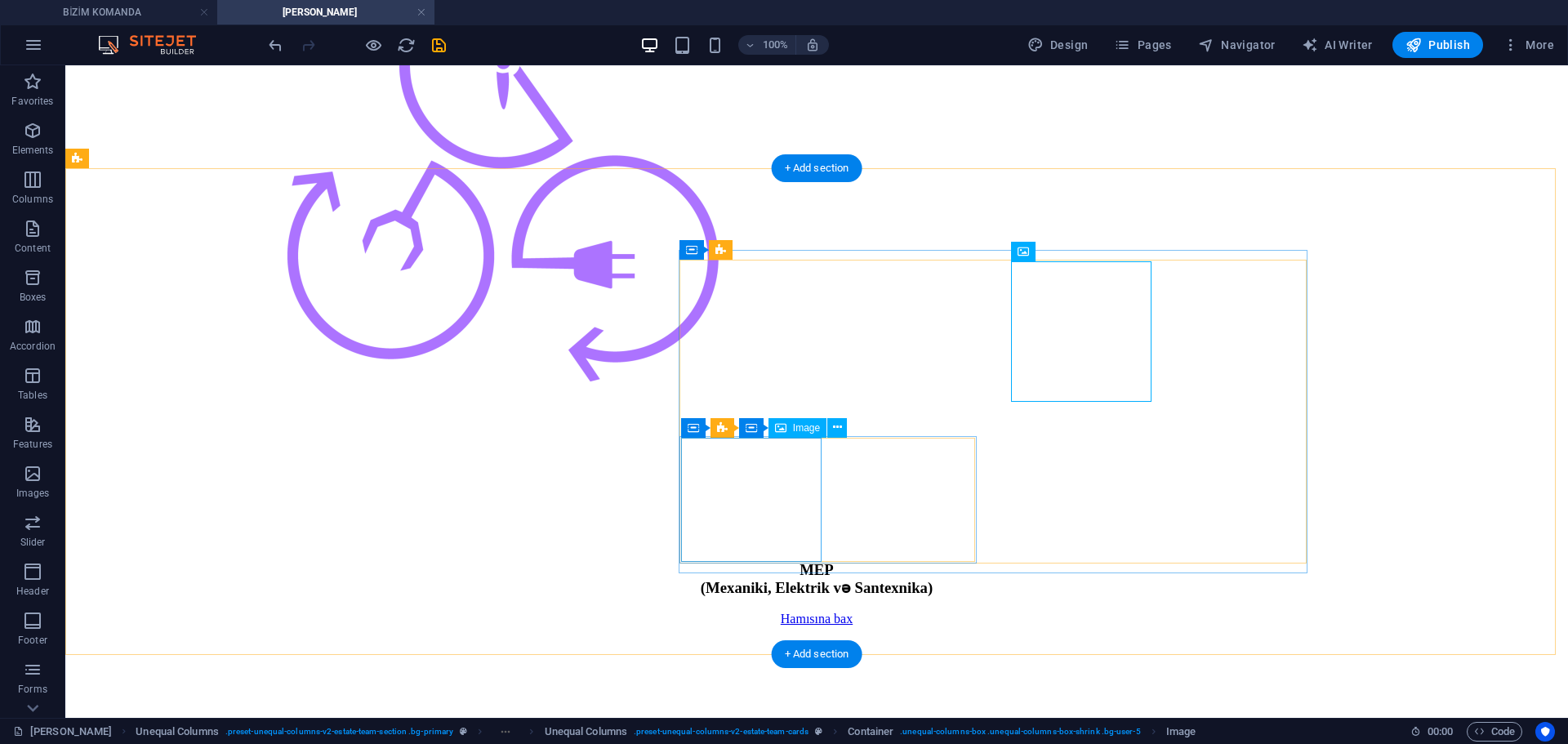
select select "%"
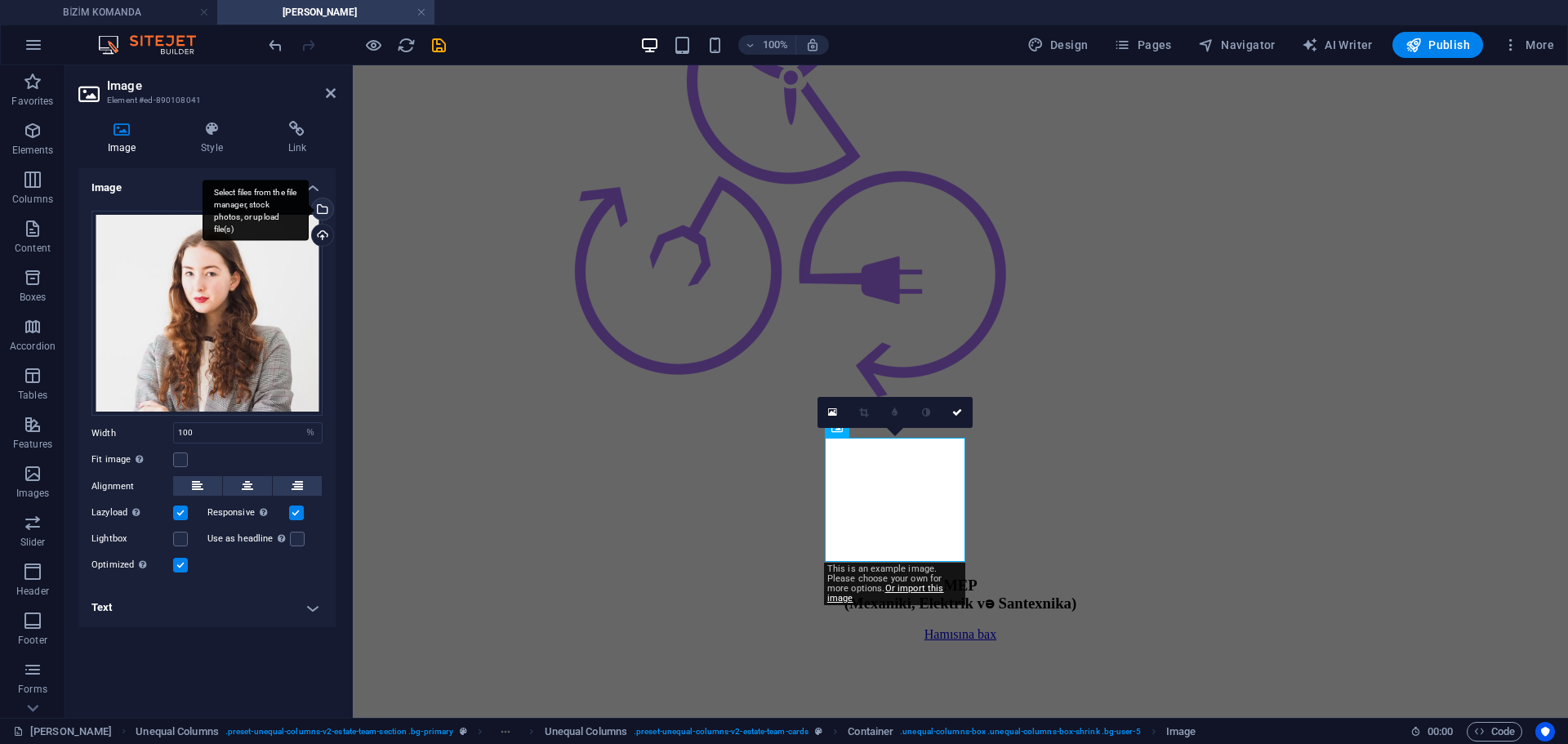
click at [327, 209] on div "Select files from the file manager, stock photos, or upload file(s)" at bounding box center [321, 211] width 25 height 25
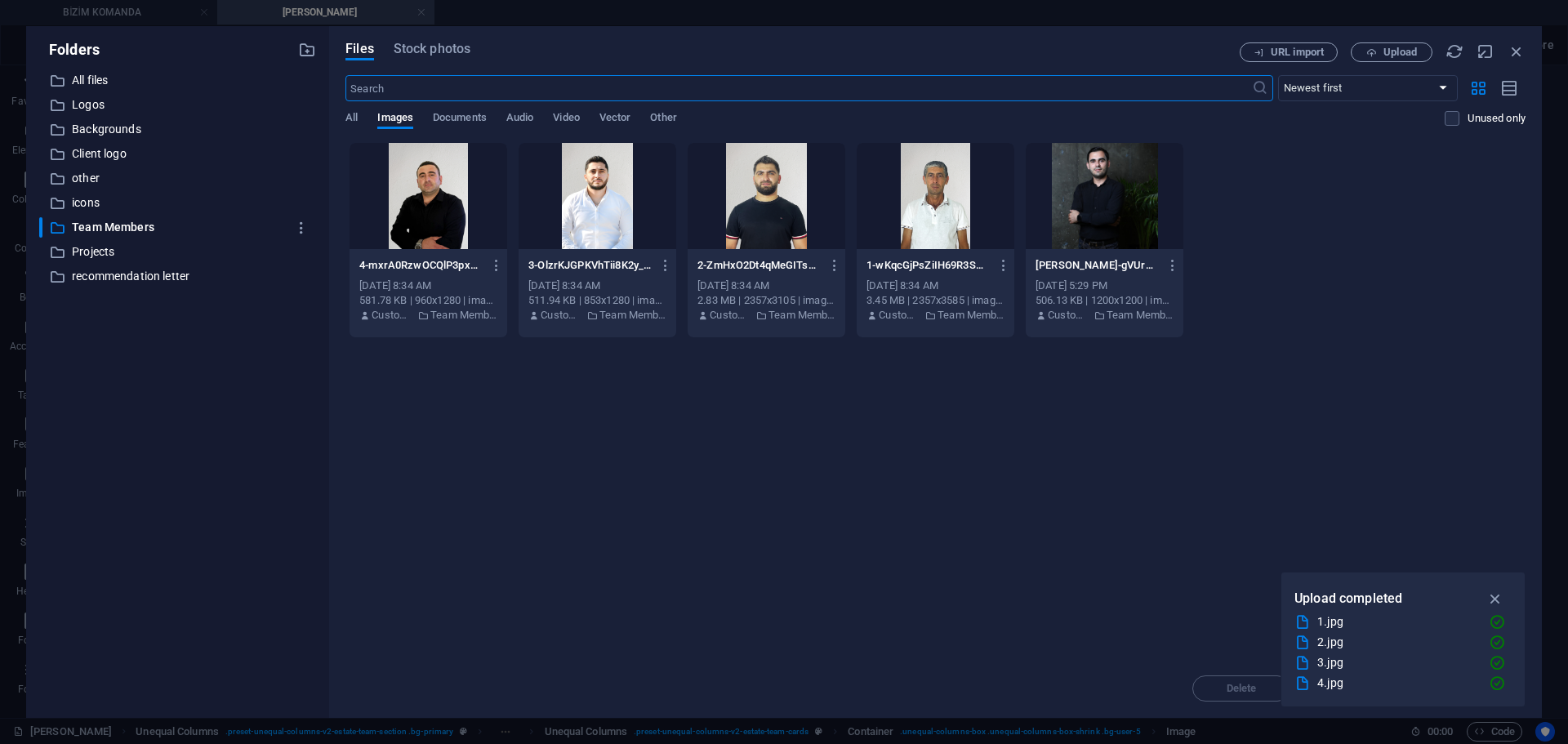
scroll to position [2948, 0]
click at [623, 210] on div at bounding box center [598, 196] width 158 height 107
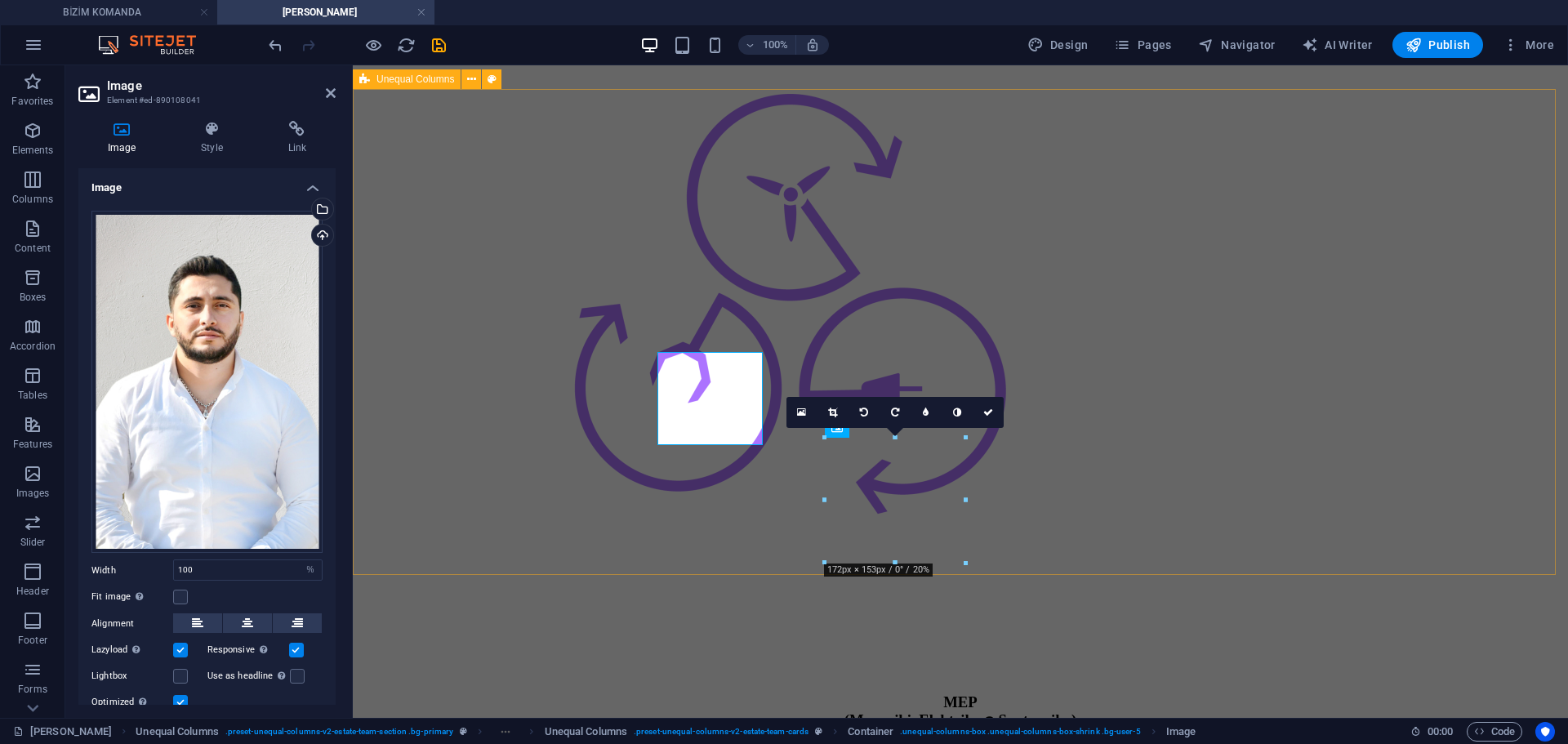
scroll to position [3065, 0]
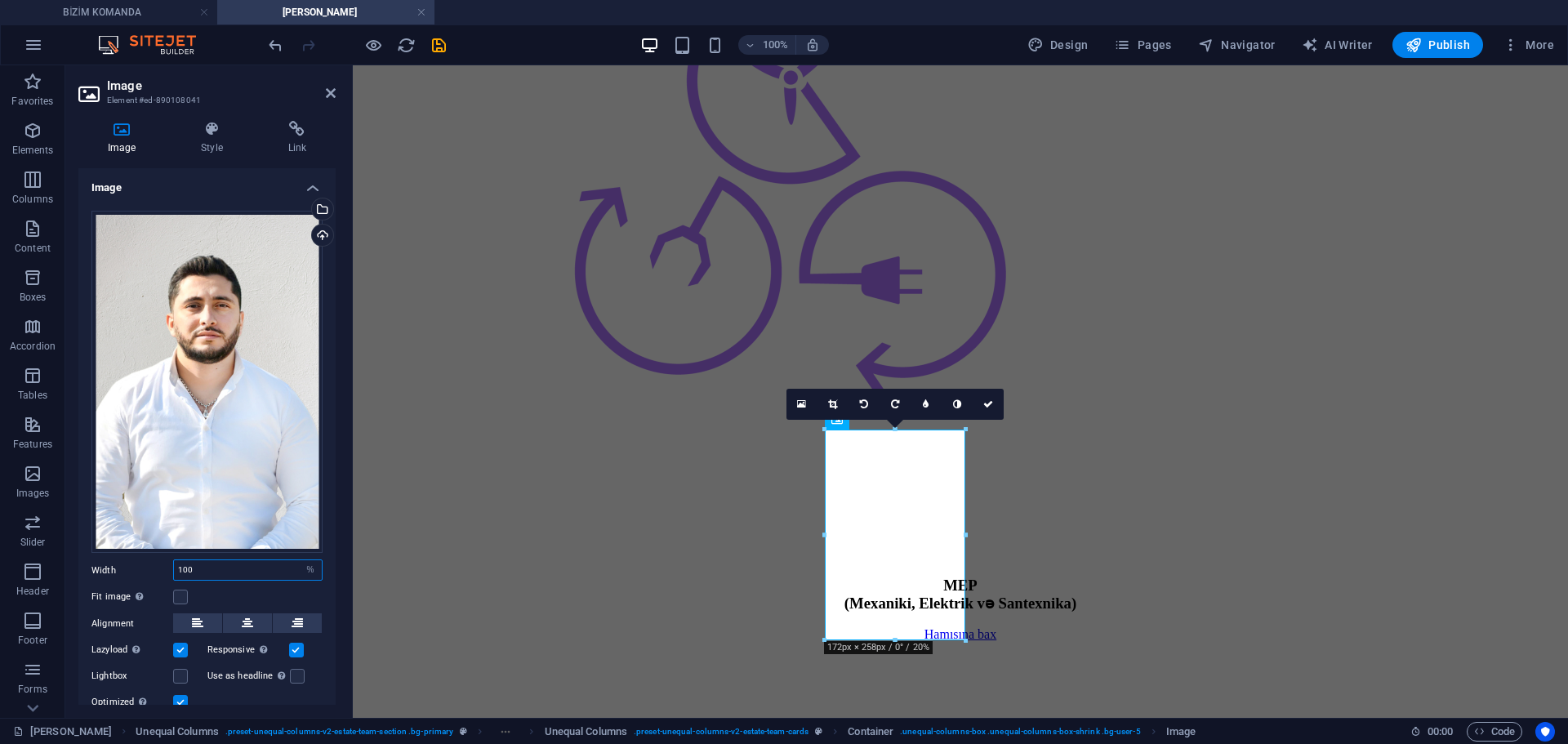
click at [233, 567] on input "100" at bounding box center [247, 570] width 147 height 20
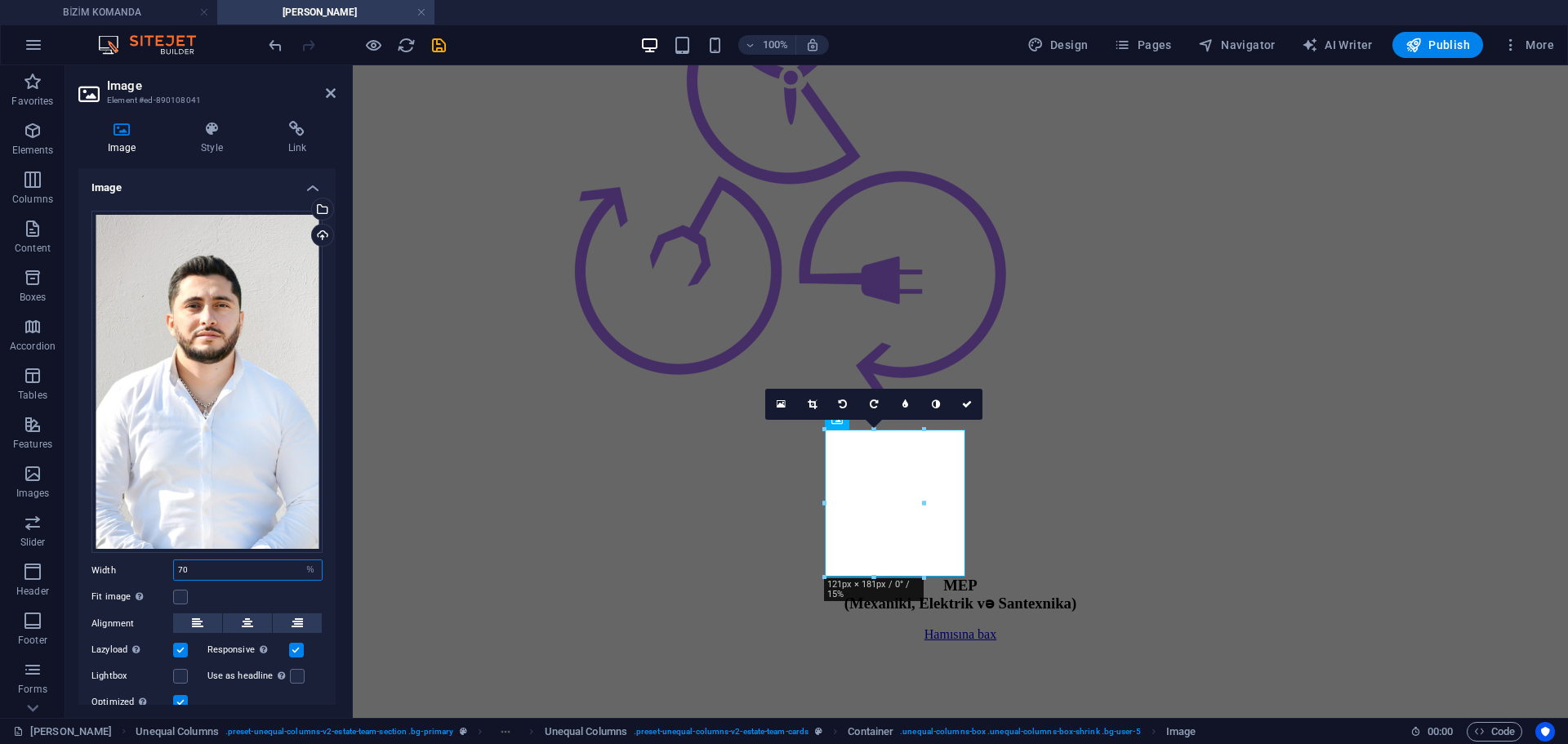
type input "7"
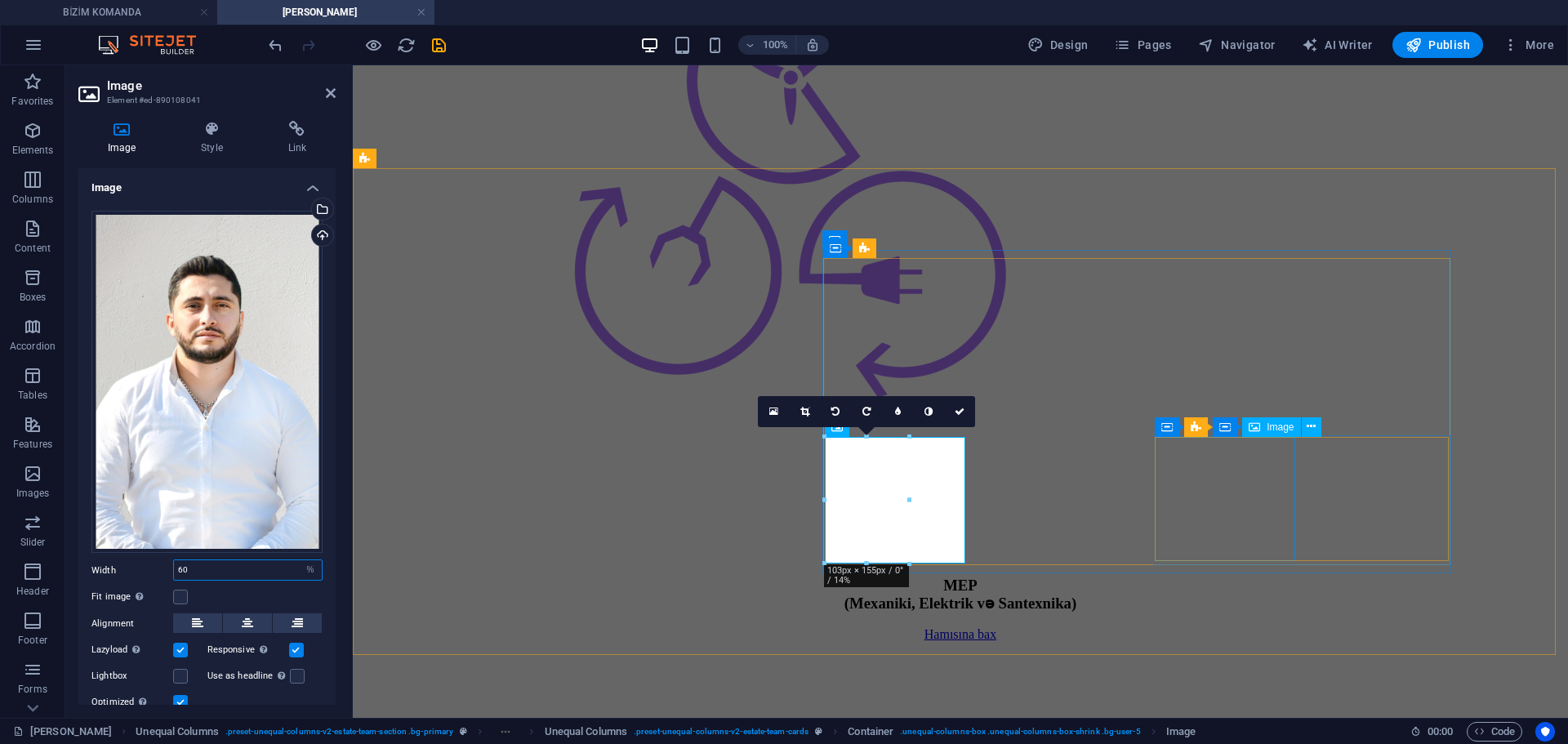
type input "60"
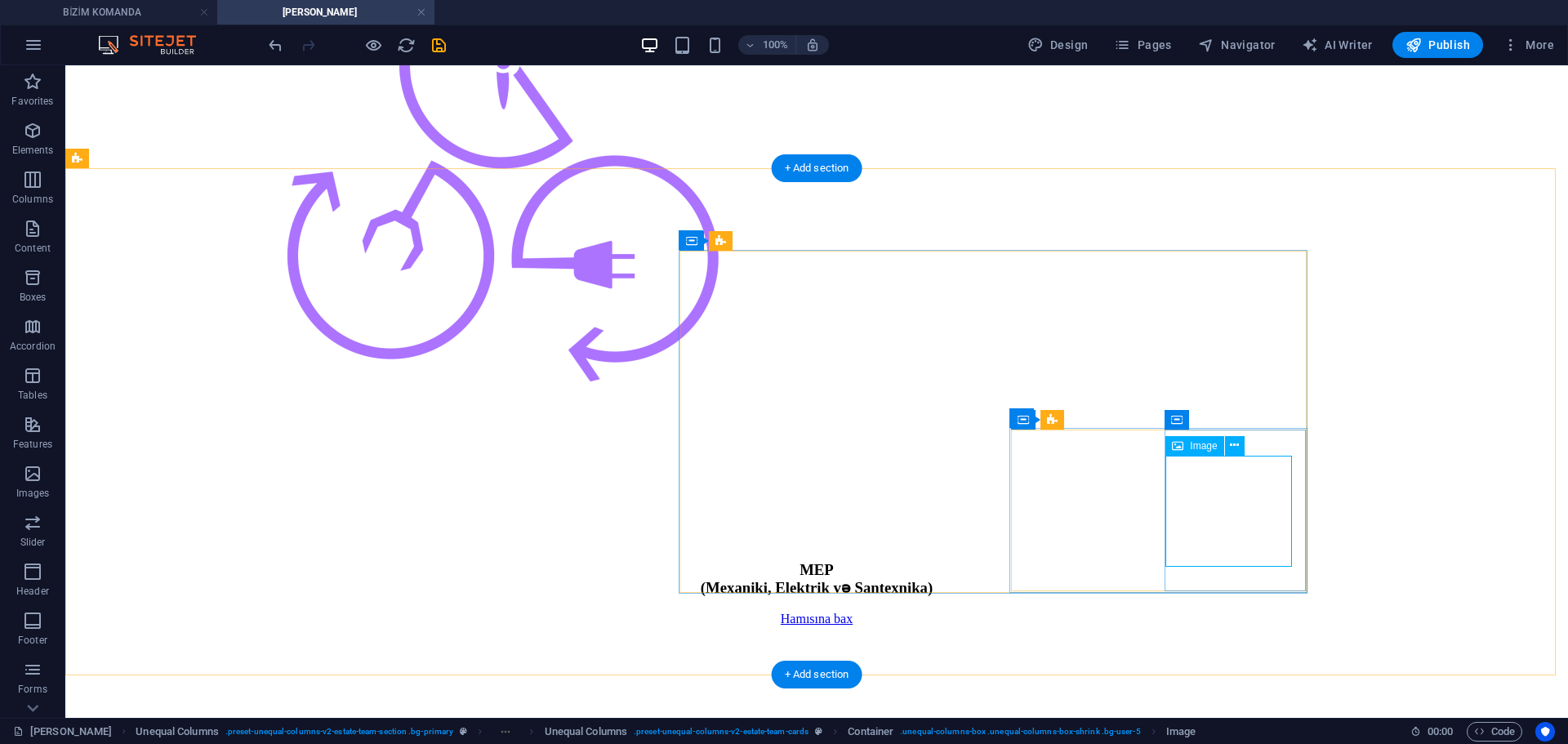
scroll to position [3021, 0]
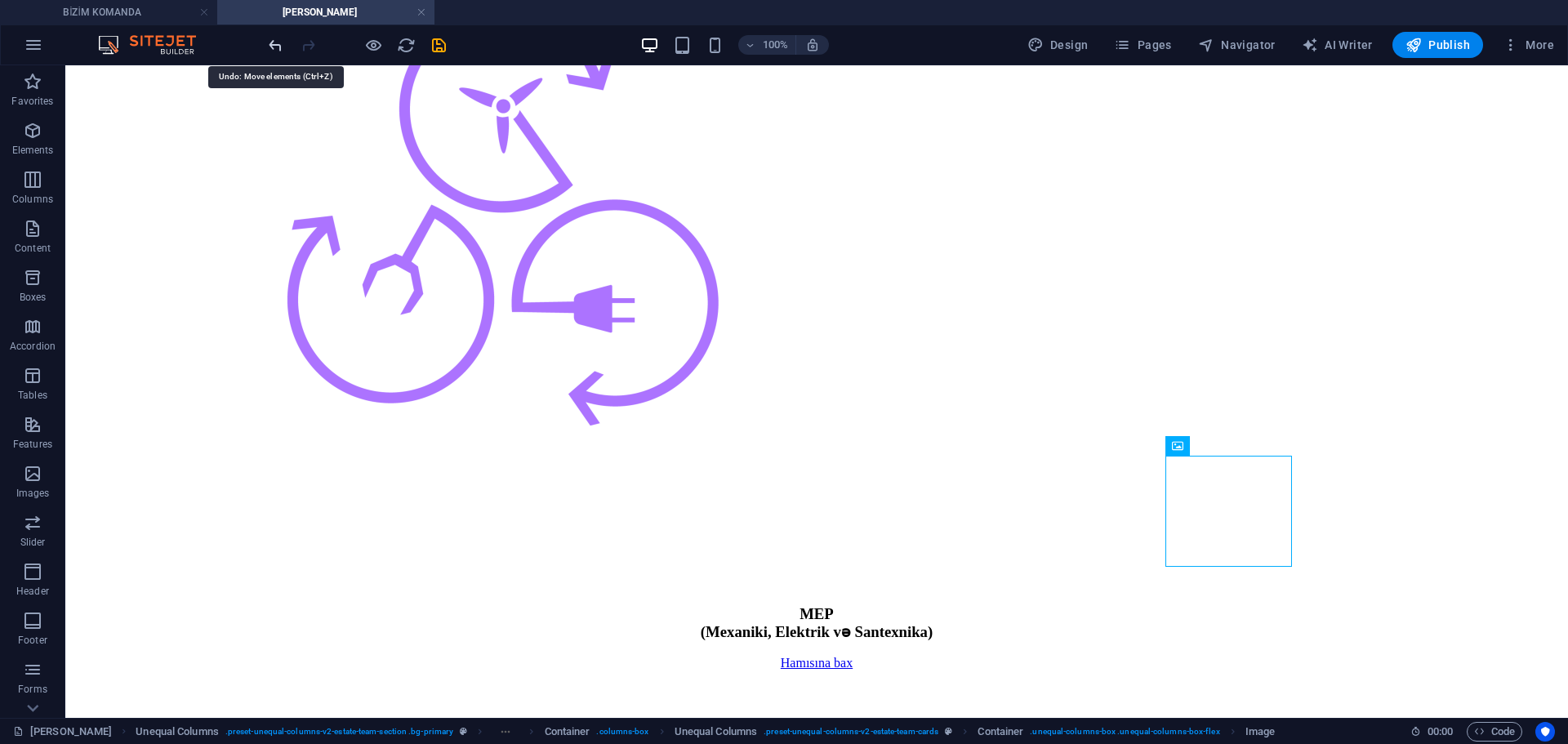
click at [273, 49] on icon "undo" at bounding box center [276, 46] width 19 height 19
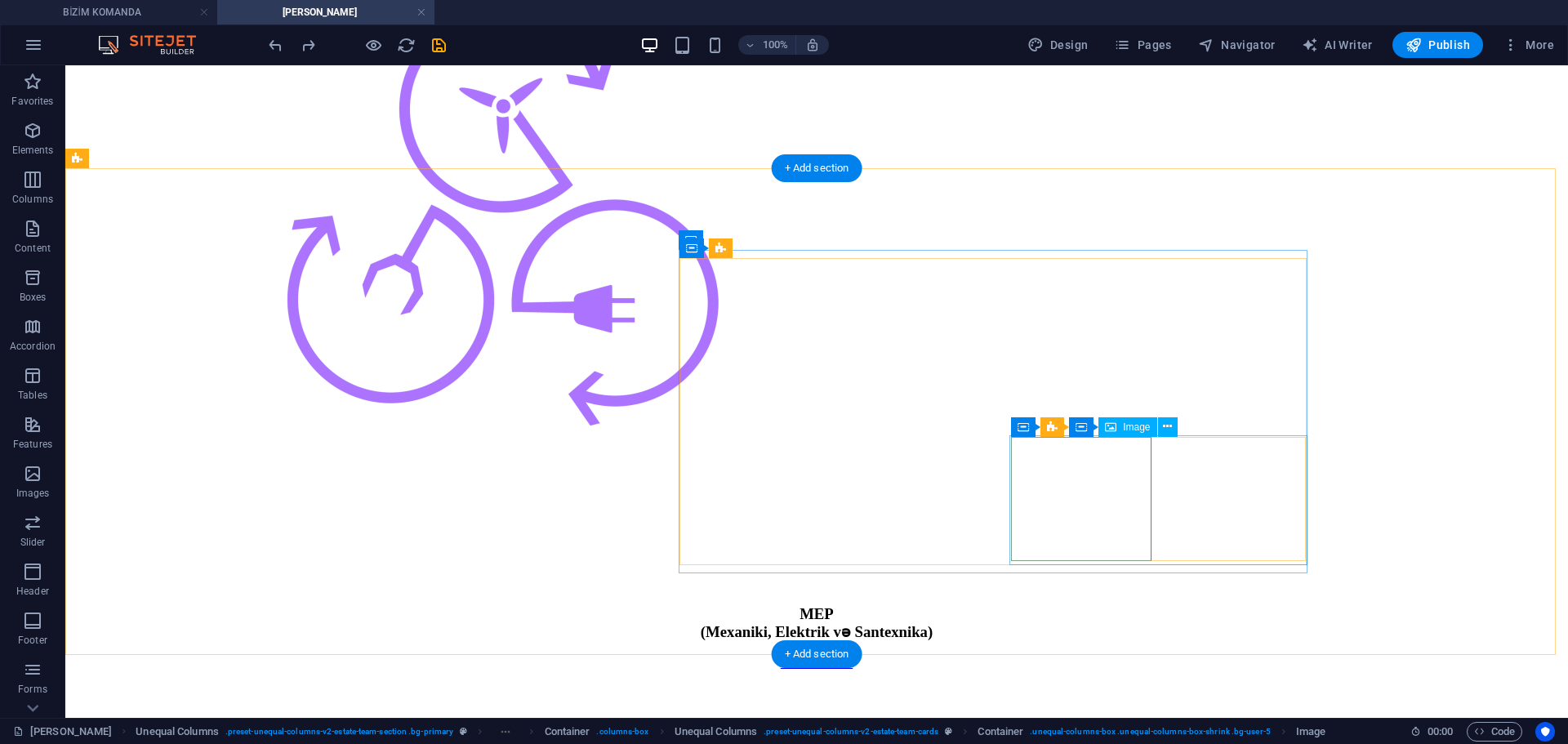
select select "%"
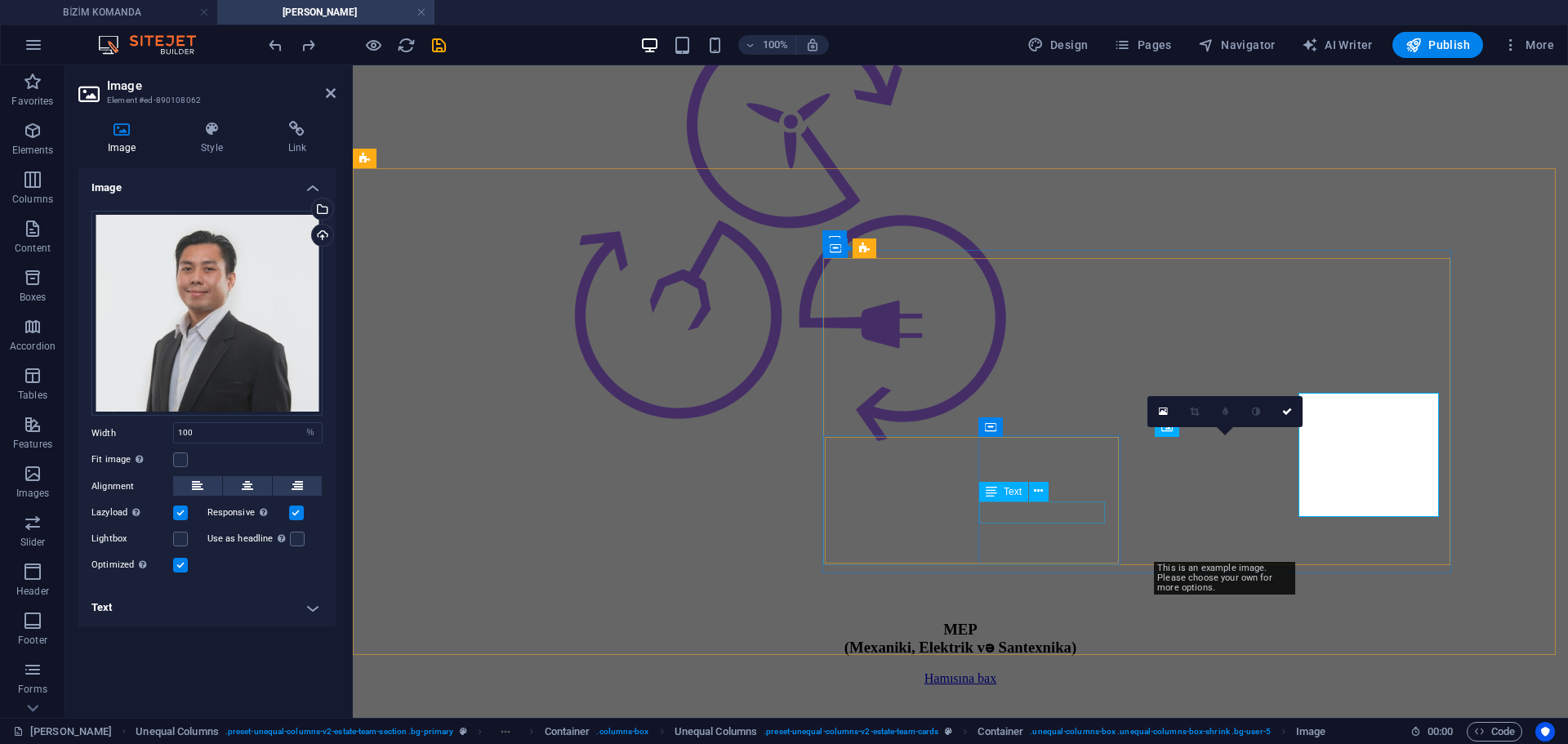
scroll to position [3065, 0]
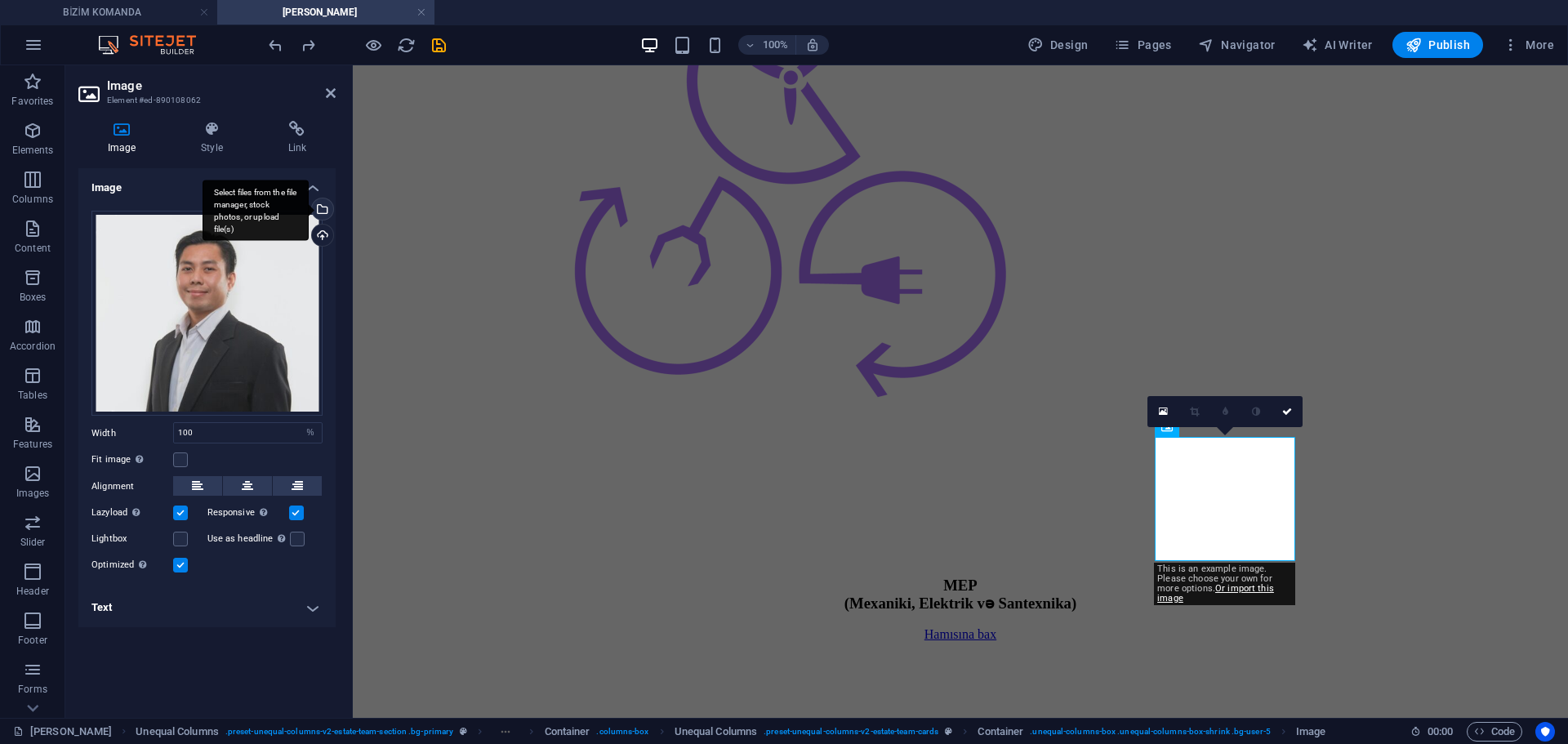
click at [308, 206] on div "Select files from the file manager, stock photos, or upload file(s)" at bounding box center [256, 210] width 107 height 61
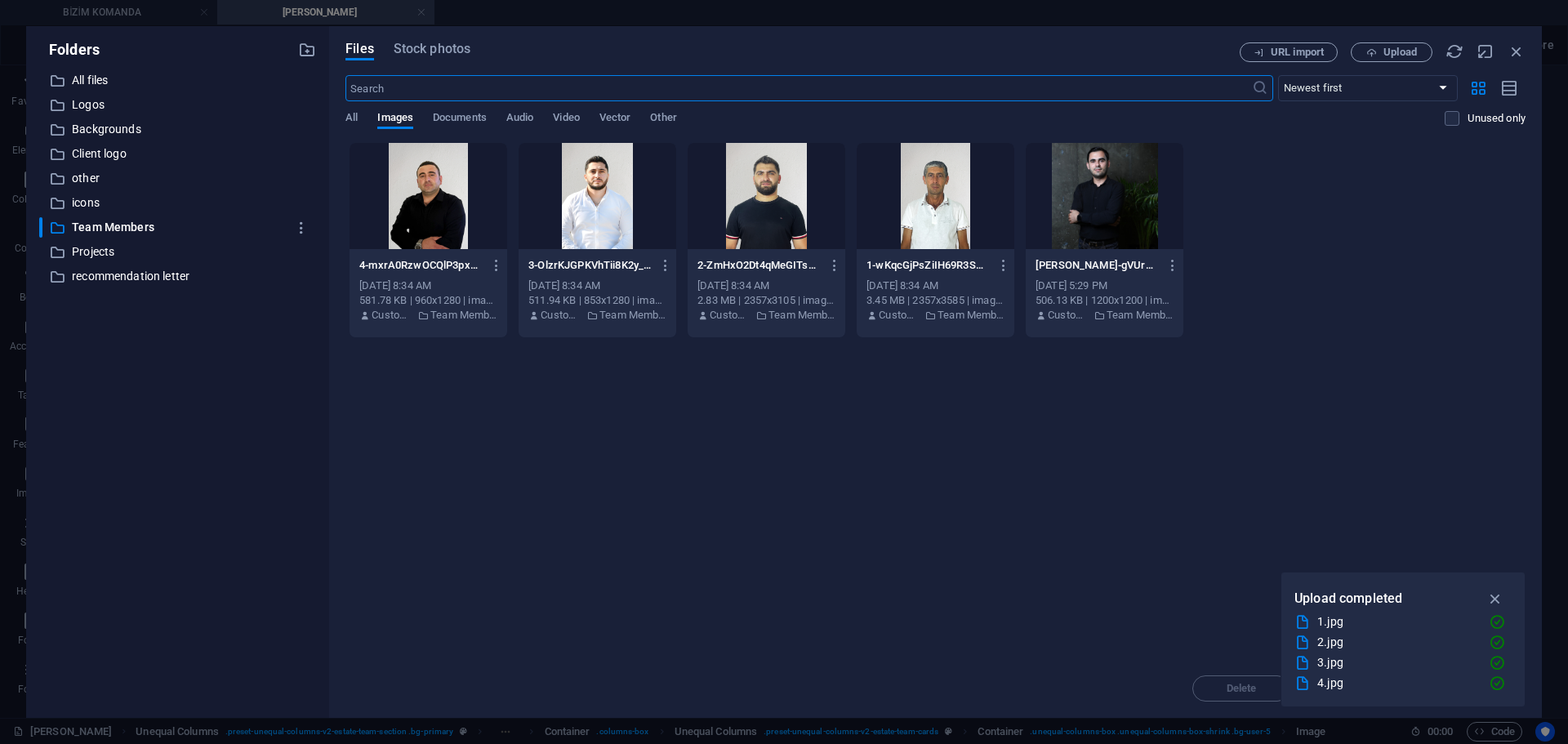
click at [757, 207] on div at bounding box center [767, 196] width 158 height 107
click at [757, 207] on div "1" at bounding box center [767, 196] width 158 height 107
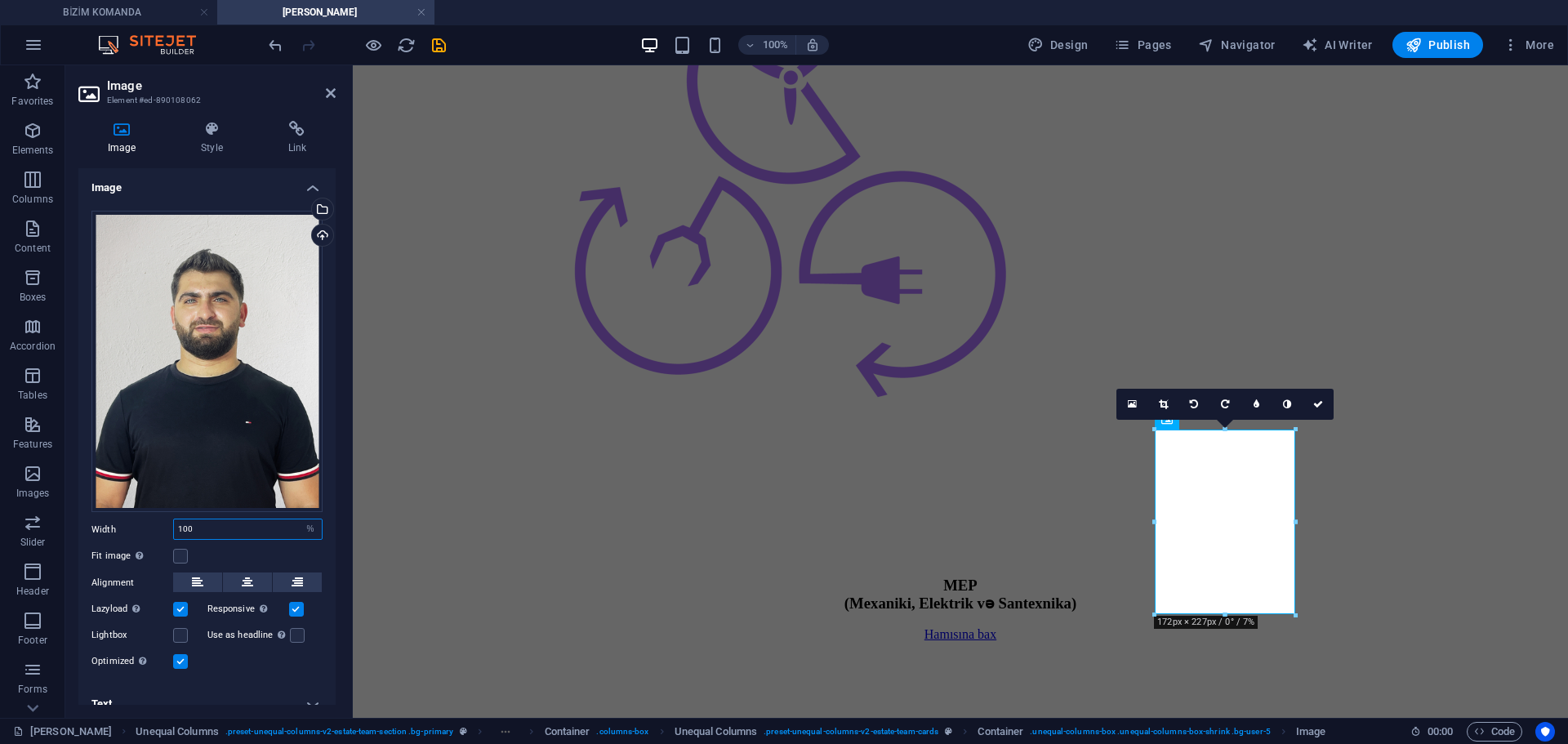
click at [239, 519] on input "100" at bounding box center [247, 529] width 147 height 20
type input "1"
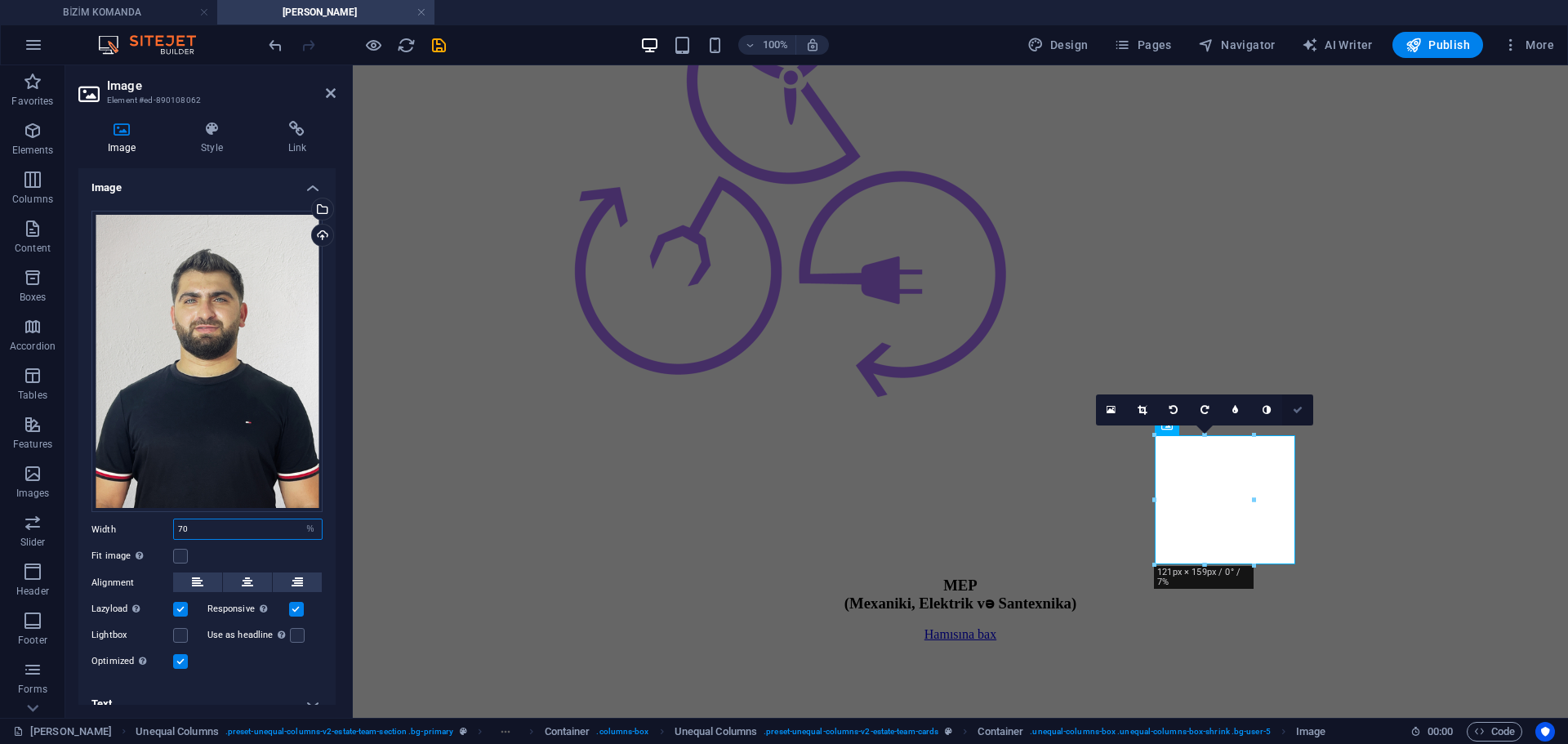
type input "70"
click at [1296, 412] on icon at bounding box center [1298, 410] width 10 height 10
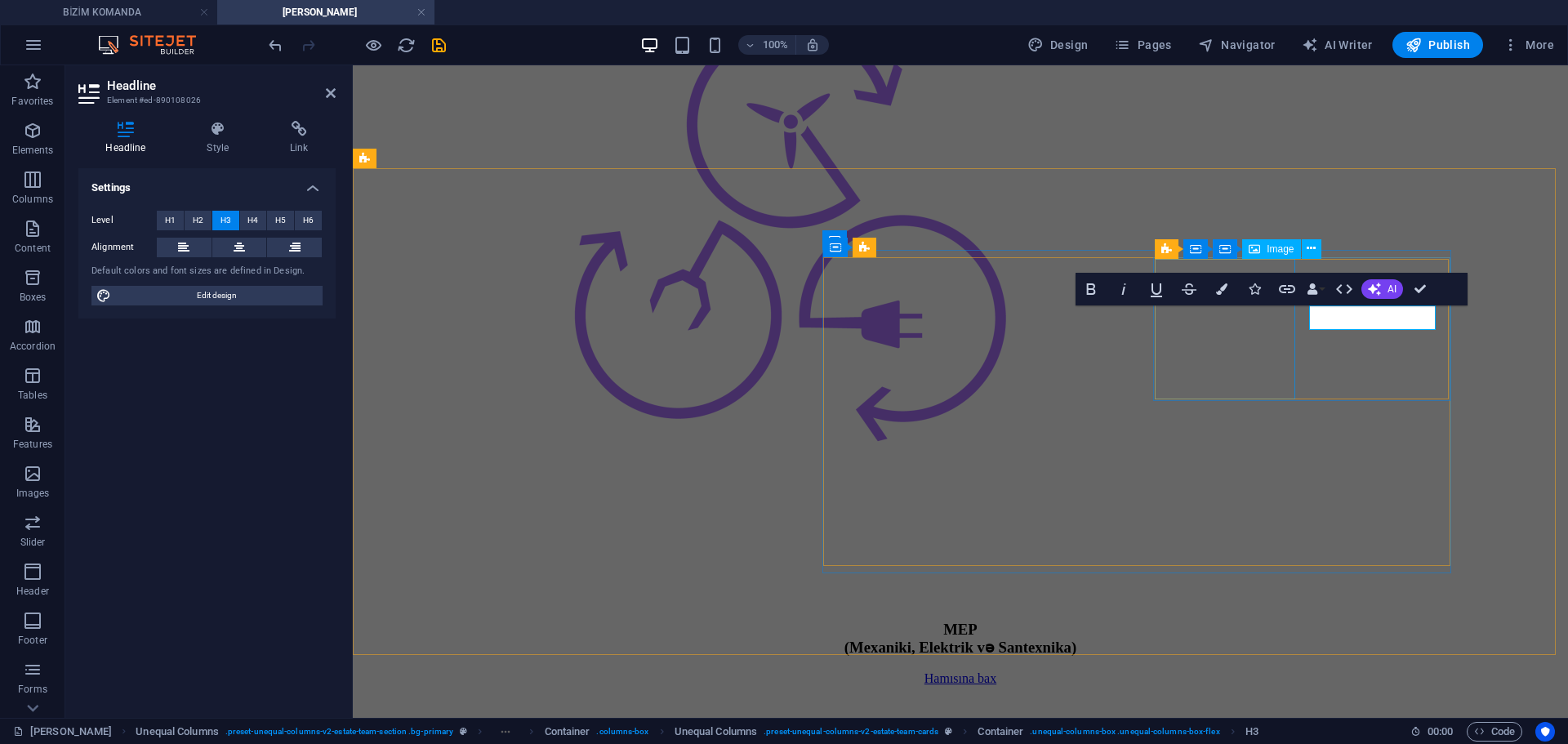
scroll to position [3065, 0]
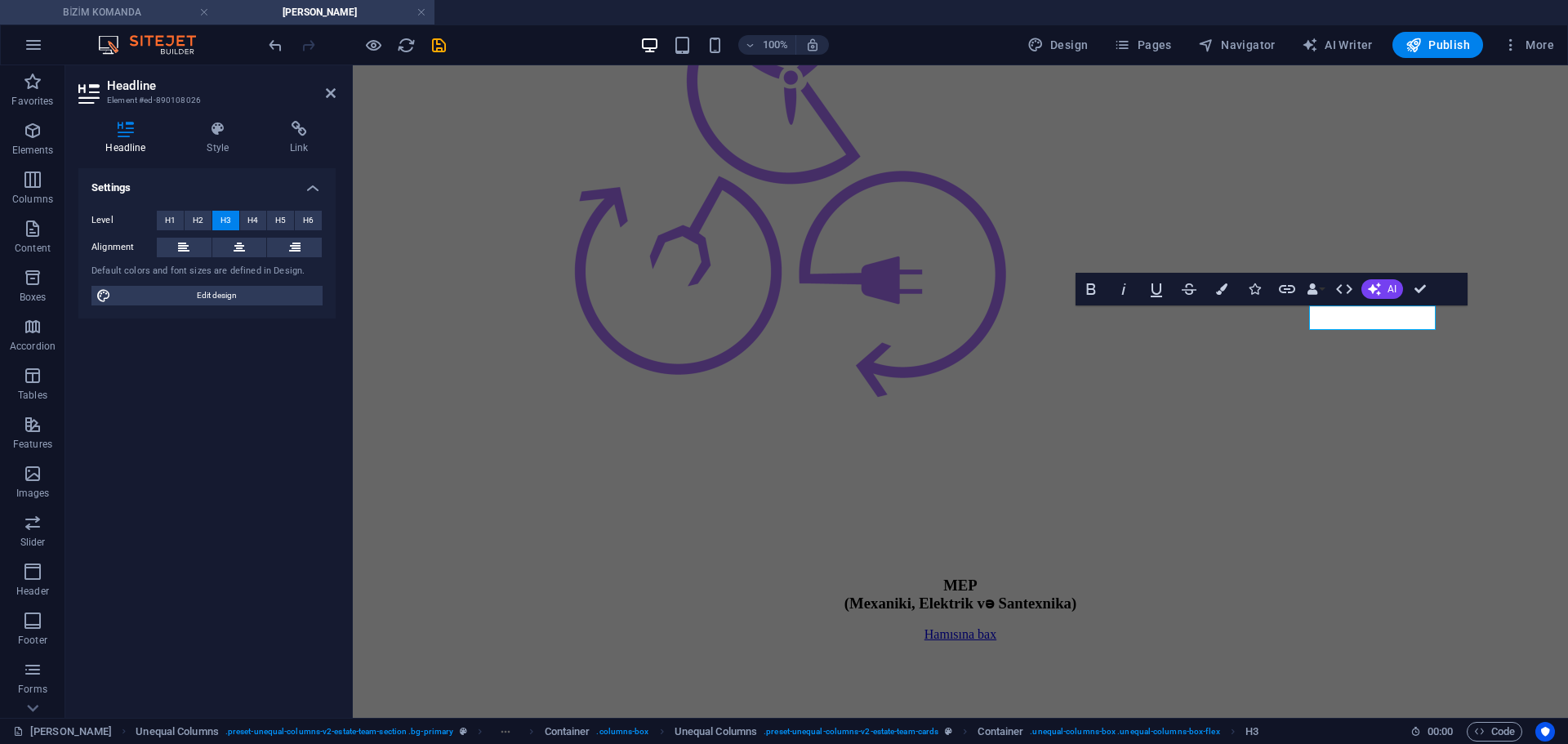
click at [115, 13] on h4 "BİZİM KOMANDA" at bounding box center [108, 11] width 217 height 18
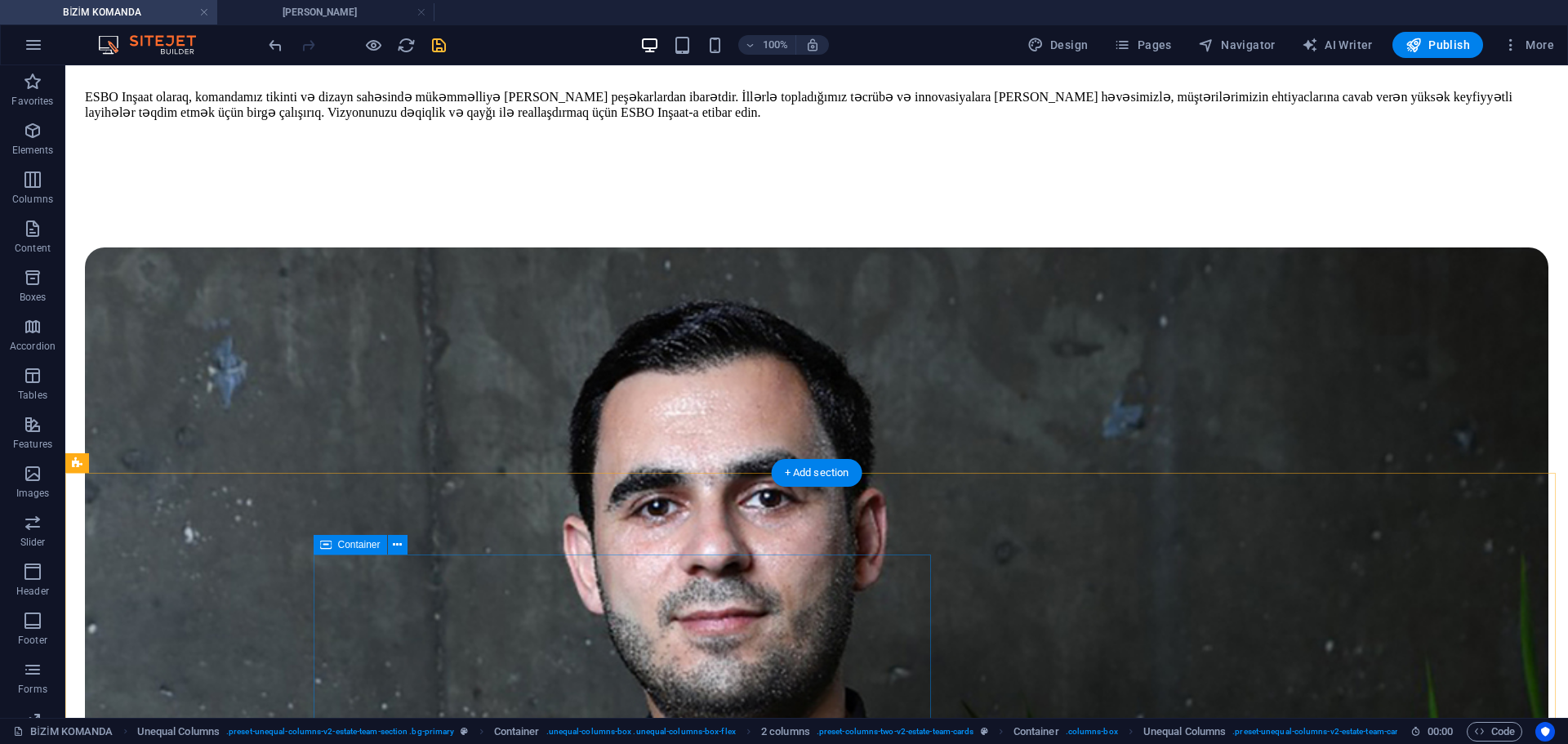
scroll to position [886, 0]
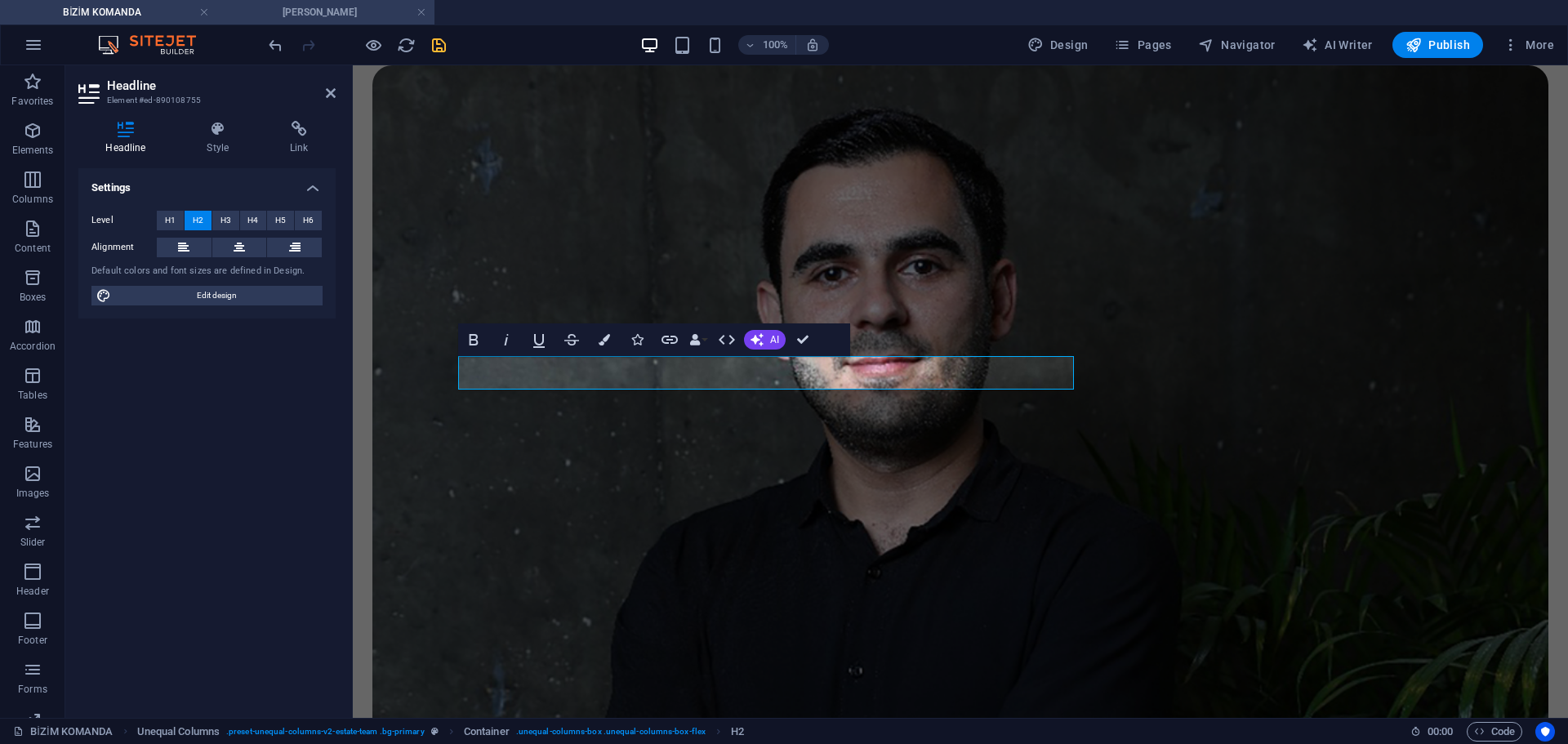
click at [382, 11] on h4 "[PERSON_NAME]" at bounding box center [325, 11] width 217 height 18
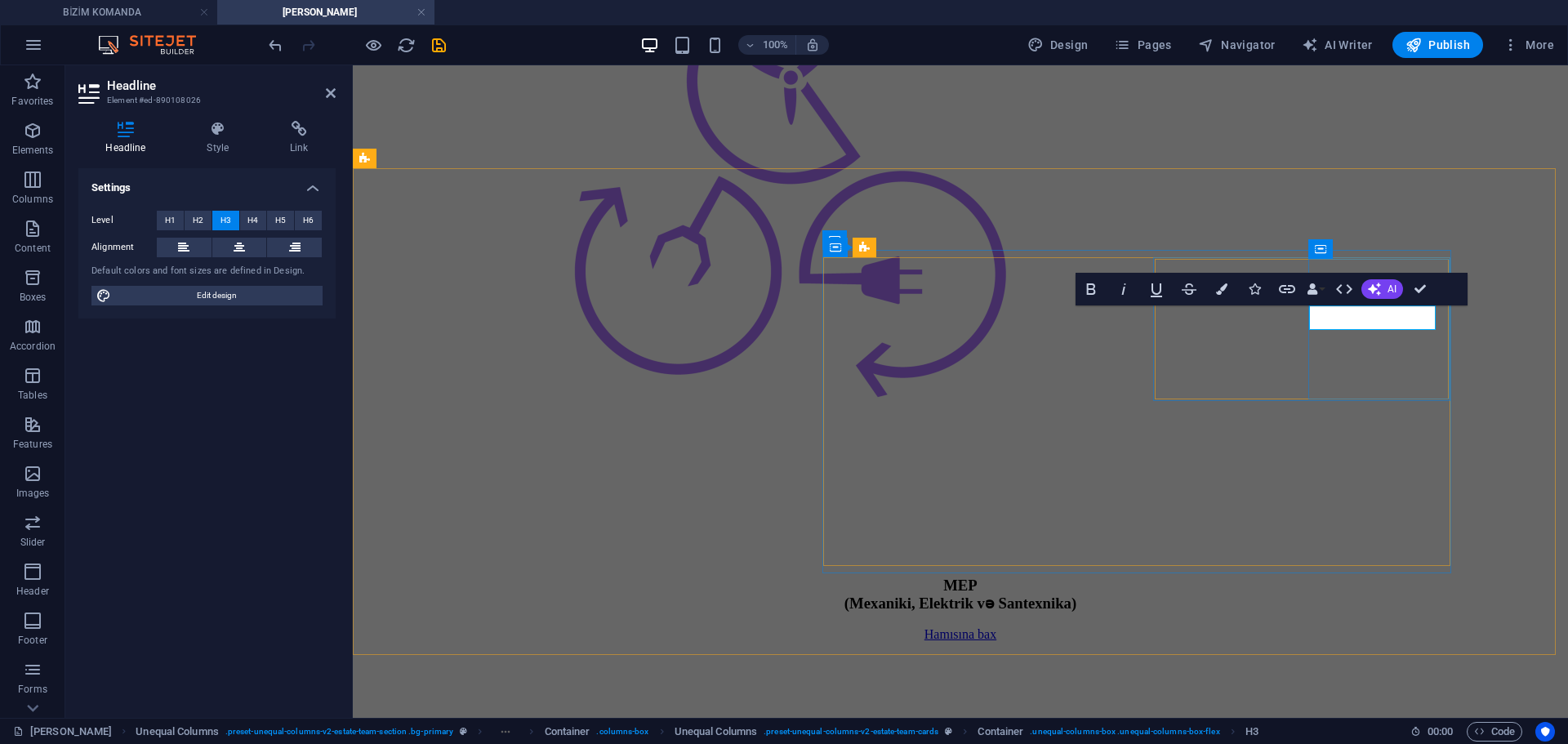
scroll to position [3053, 0]
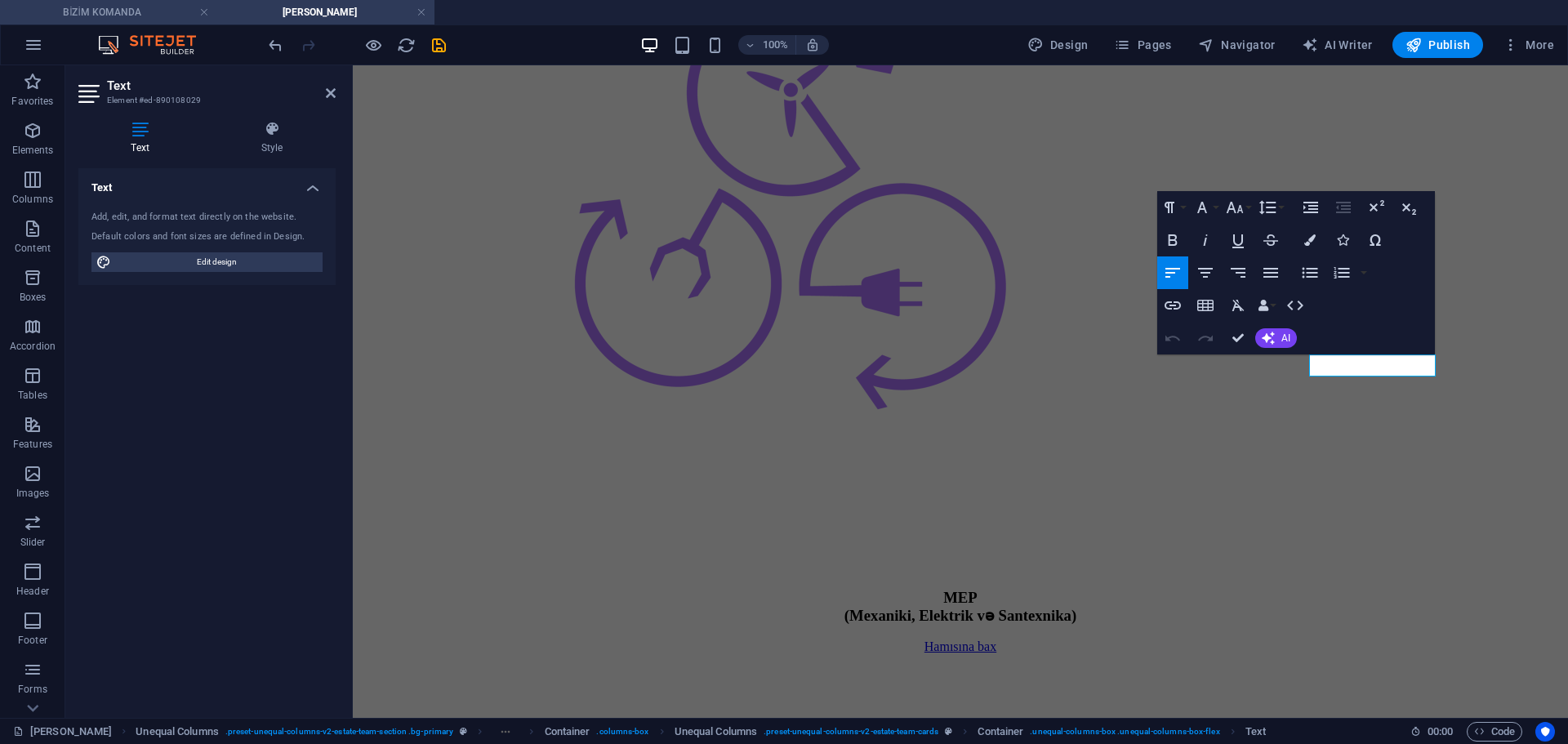
click at [128, 4] on h4 "BİZİM KOMANDA" at bounding box center [108, 11] width 217 height 18
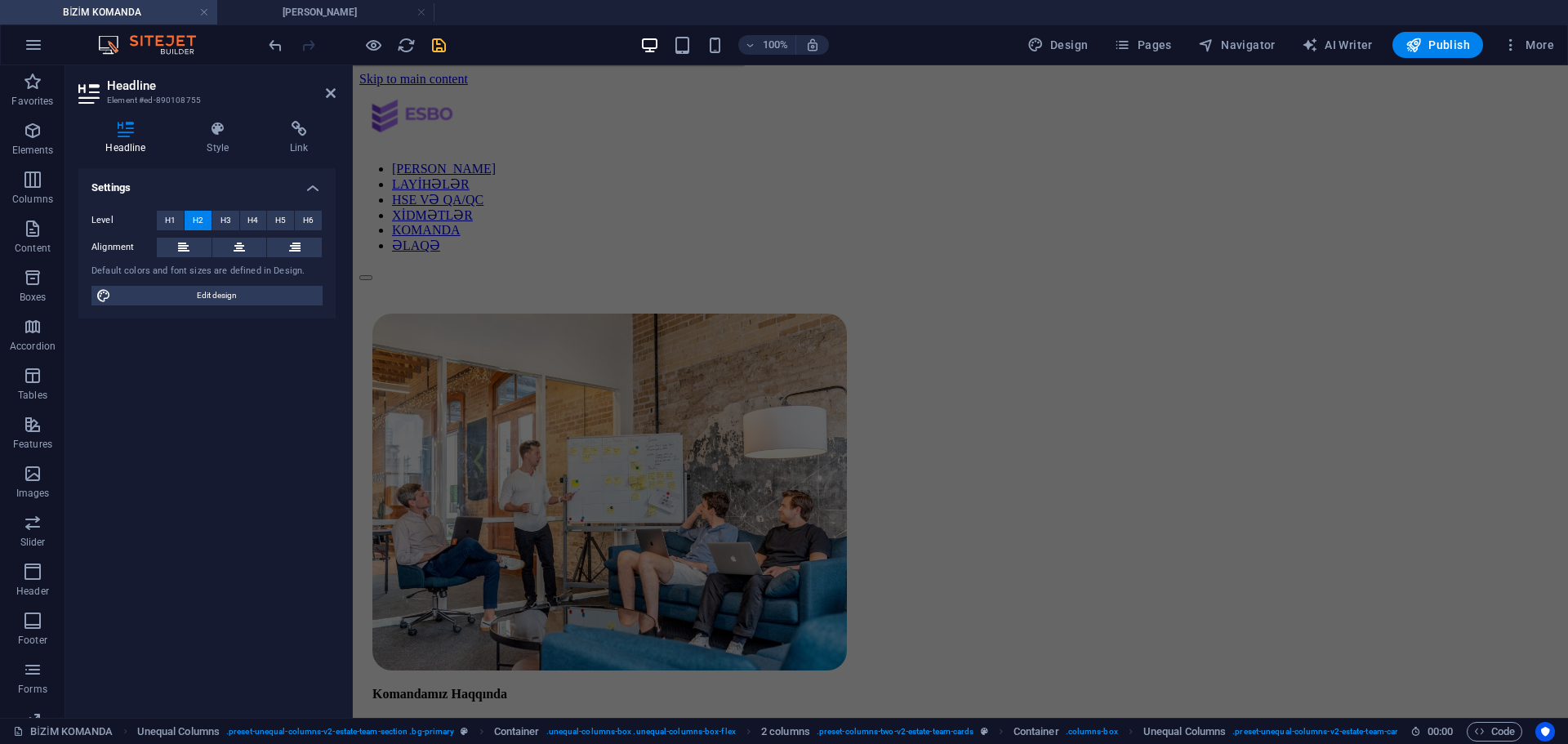
scroll to position [886, 0]
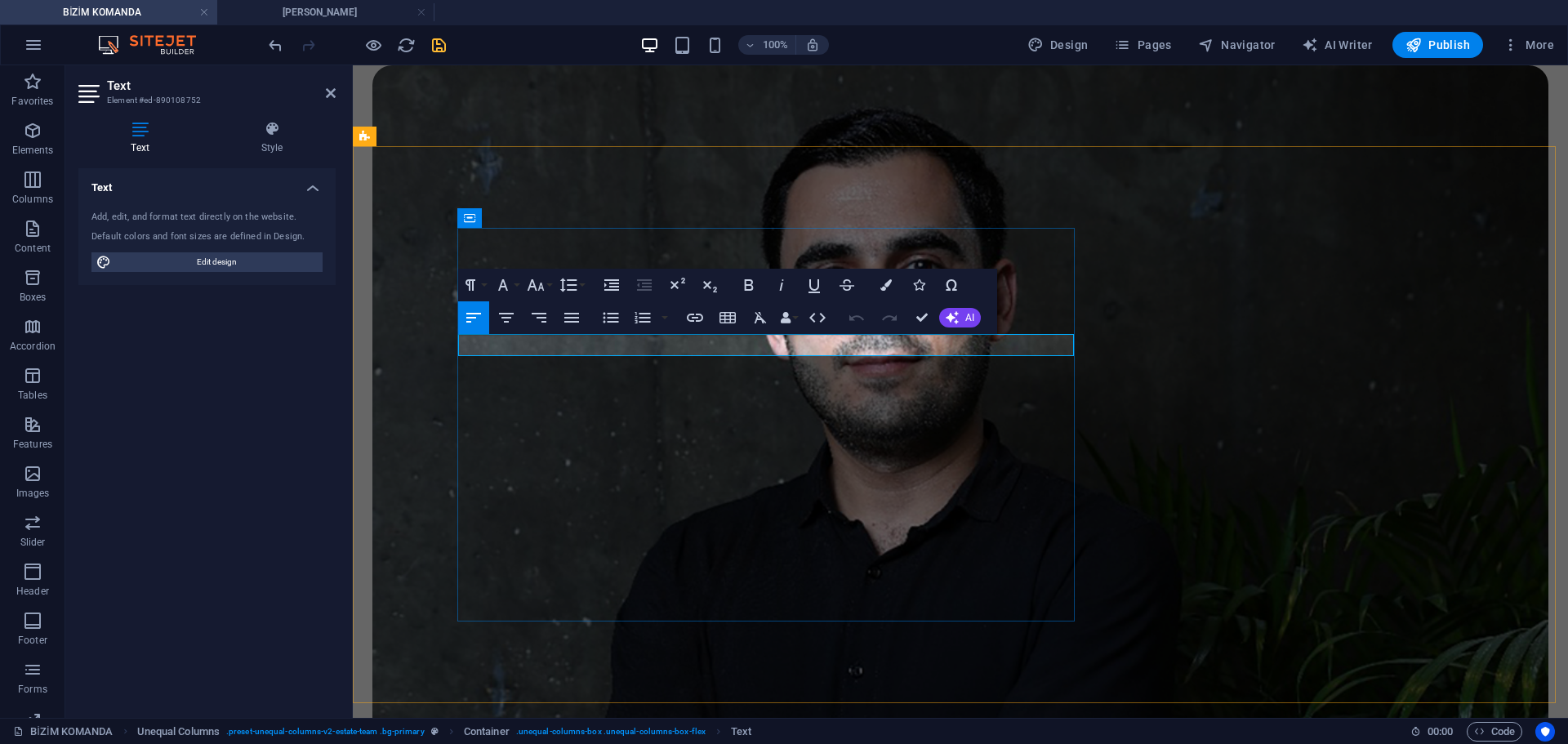
copy p "SCAFFOLDİNG MENECERİ"
click at [297, 11] on h4 "[PERSON_NAME]" at bounding box center [325, 11] width 217 height 18
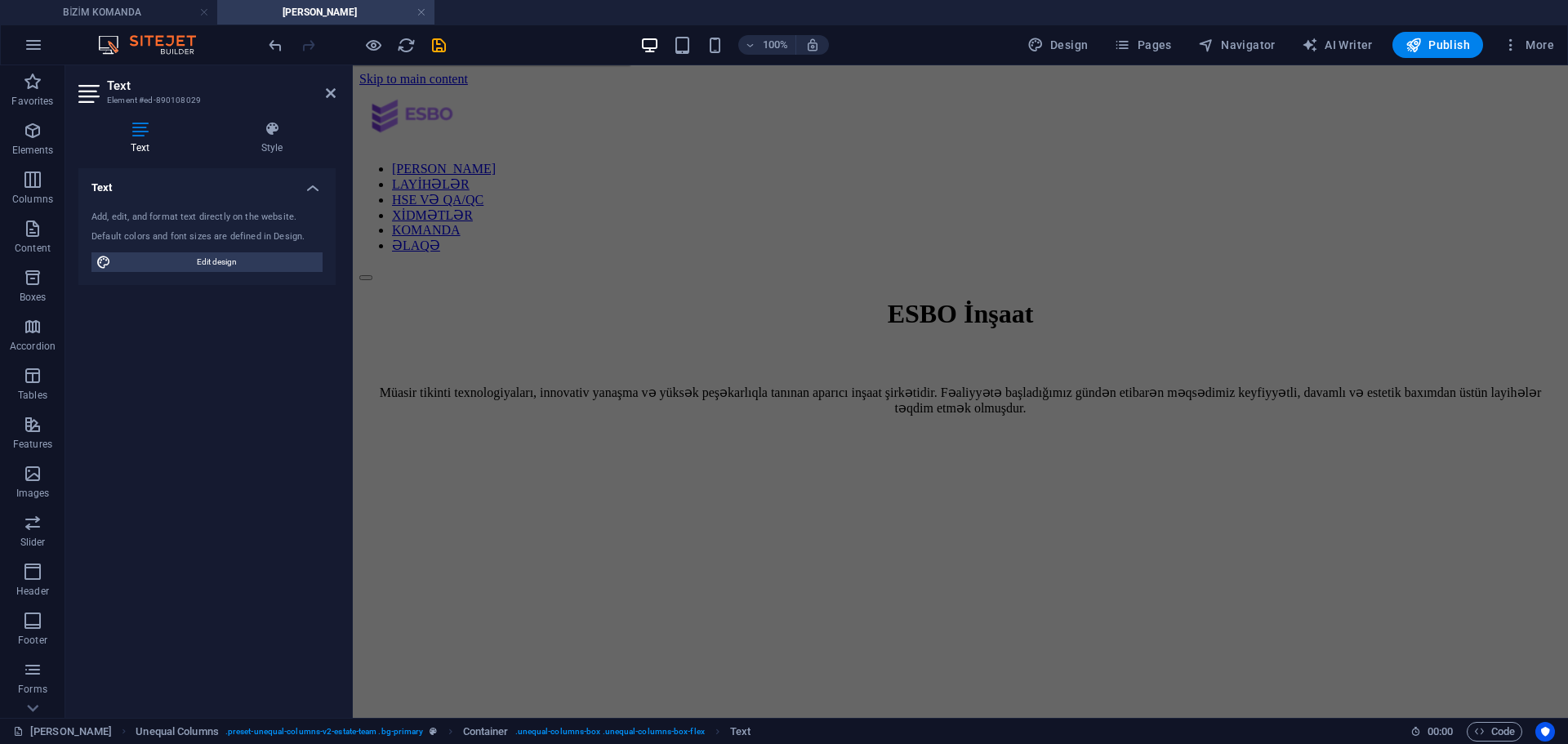
scroll to position [3053, 0]
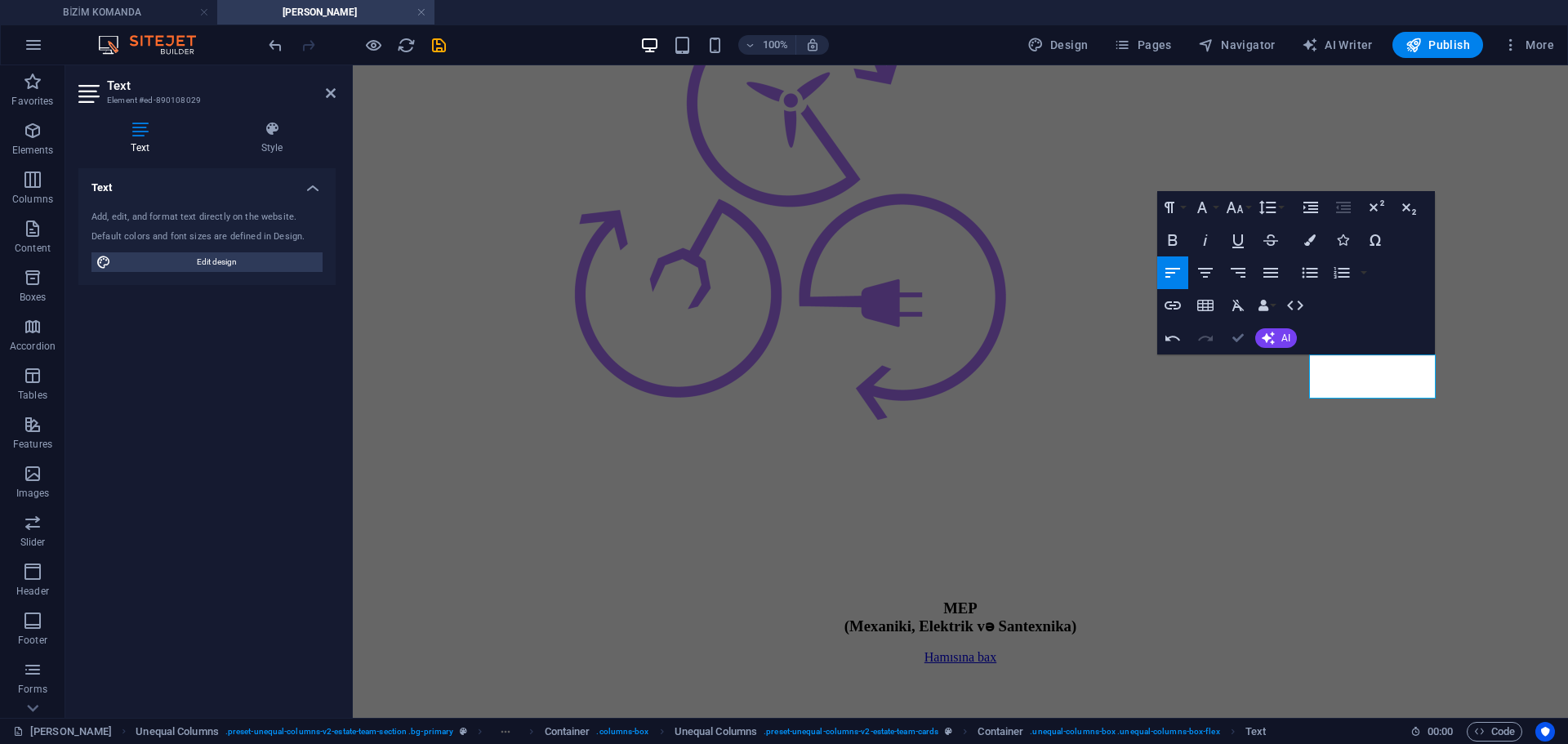
scroll to position [2998, 0]
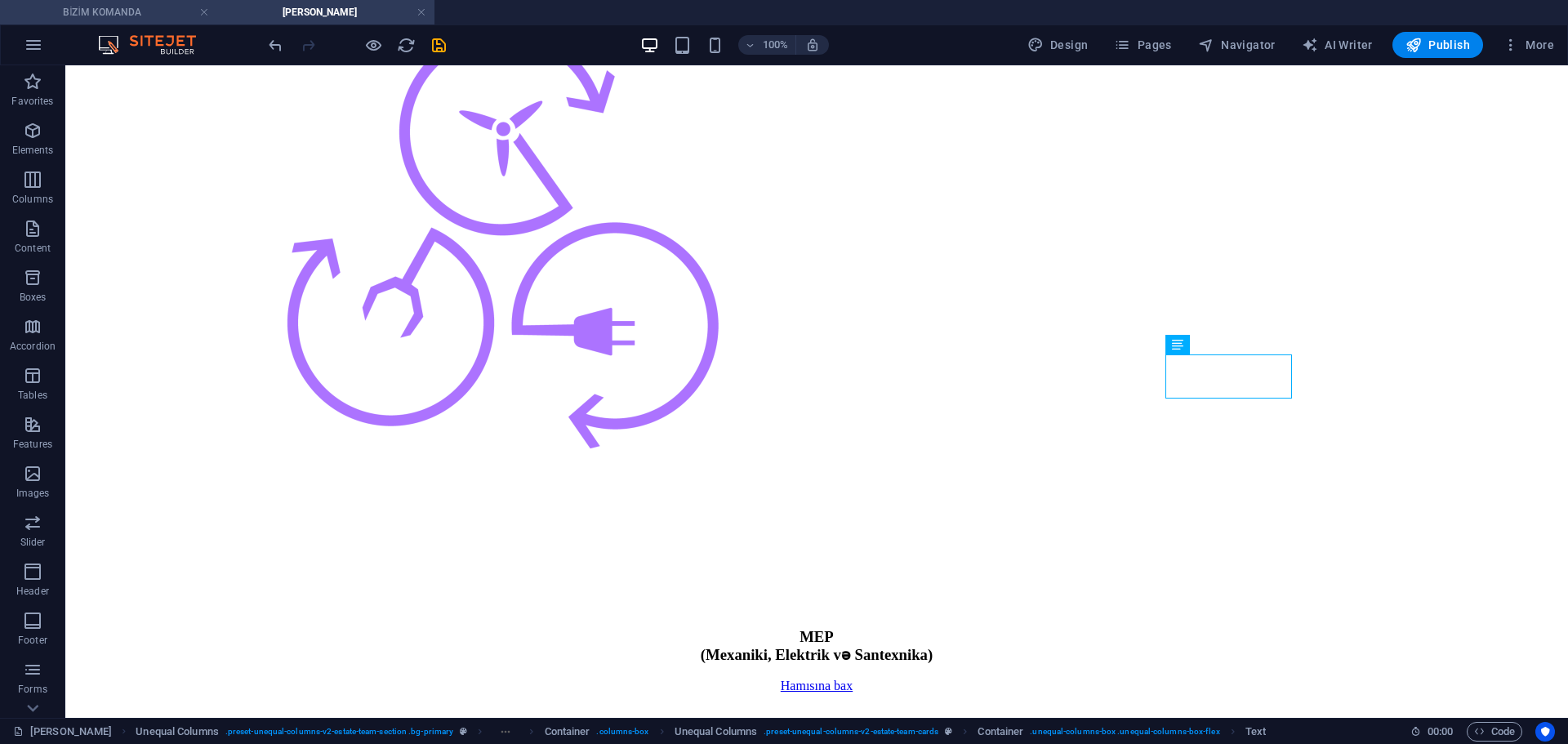
click at [115, 3] on li "BİZİM KOMANDA" at bounding box center [108, 12] width 217 height 25
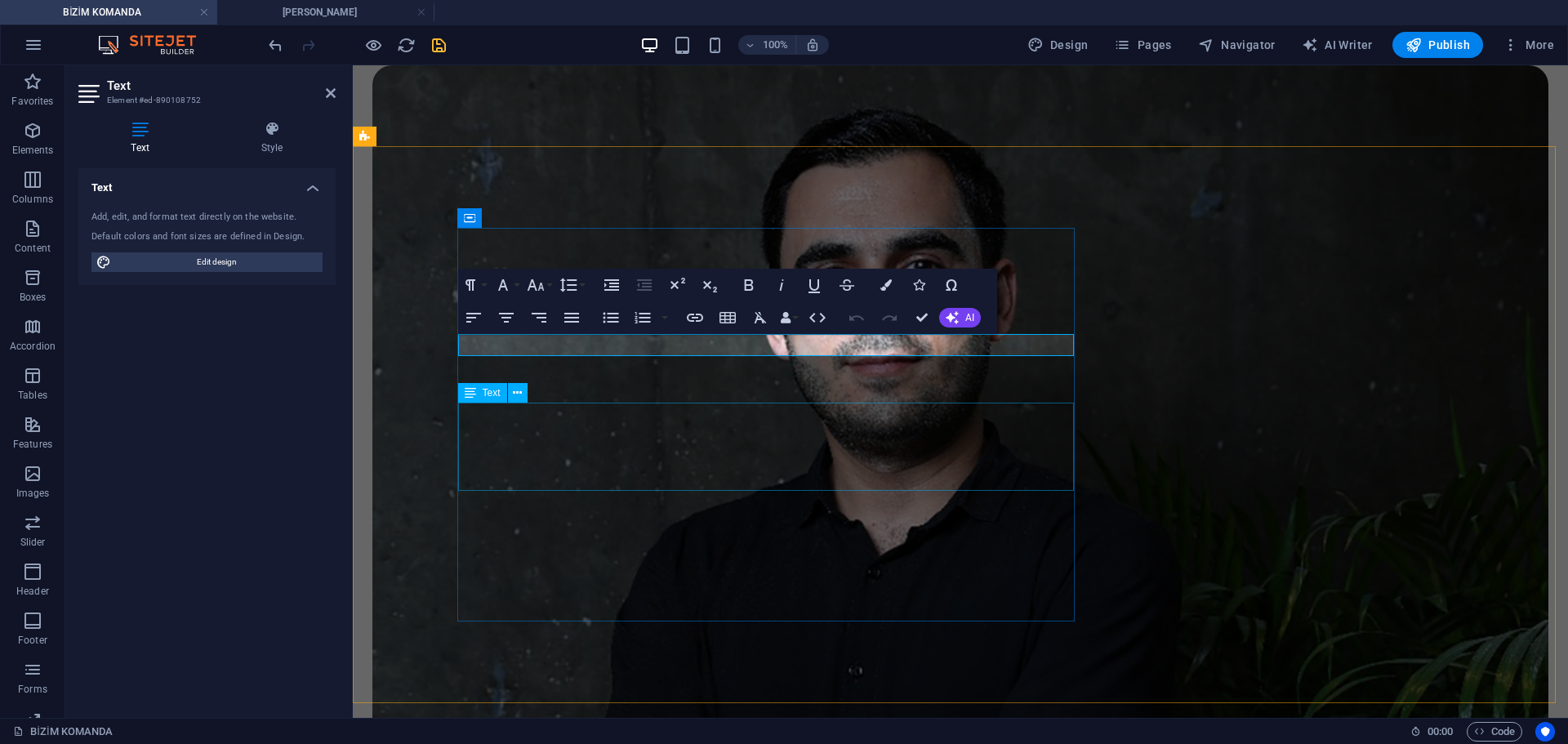
scroll to position [1294, 0]
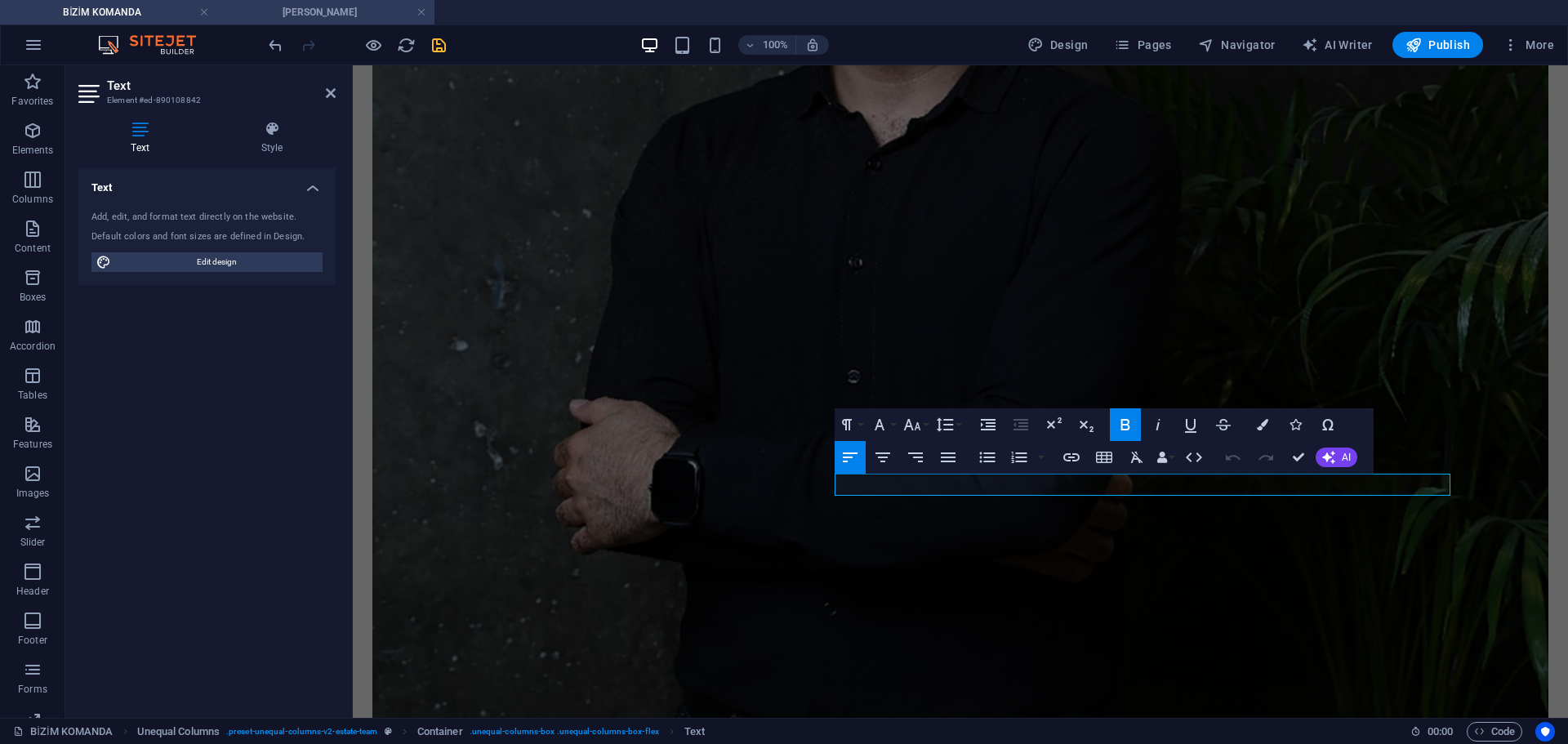
click at [285, 10] on h4 "[PERSON_NAME]" at bounding box center [325, 11] width 217 height 18
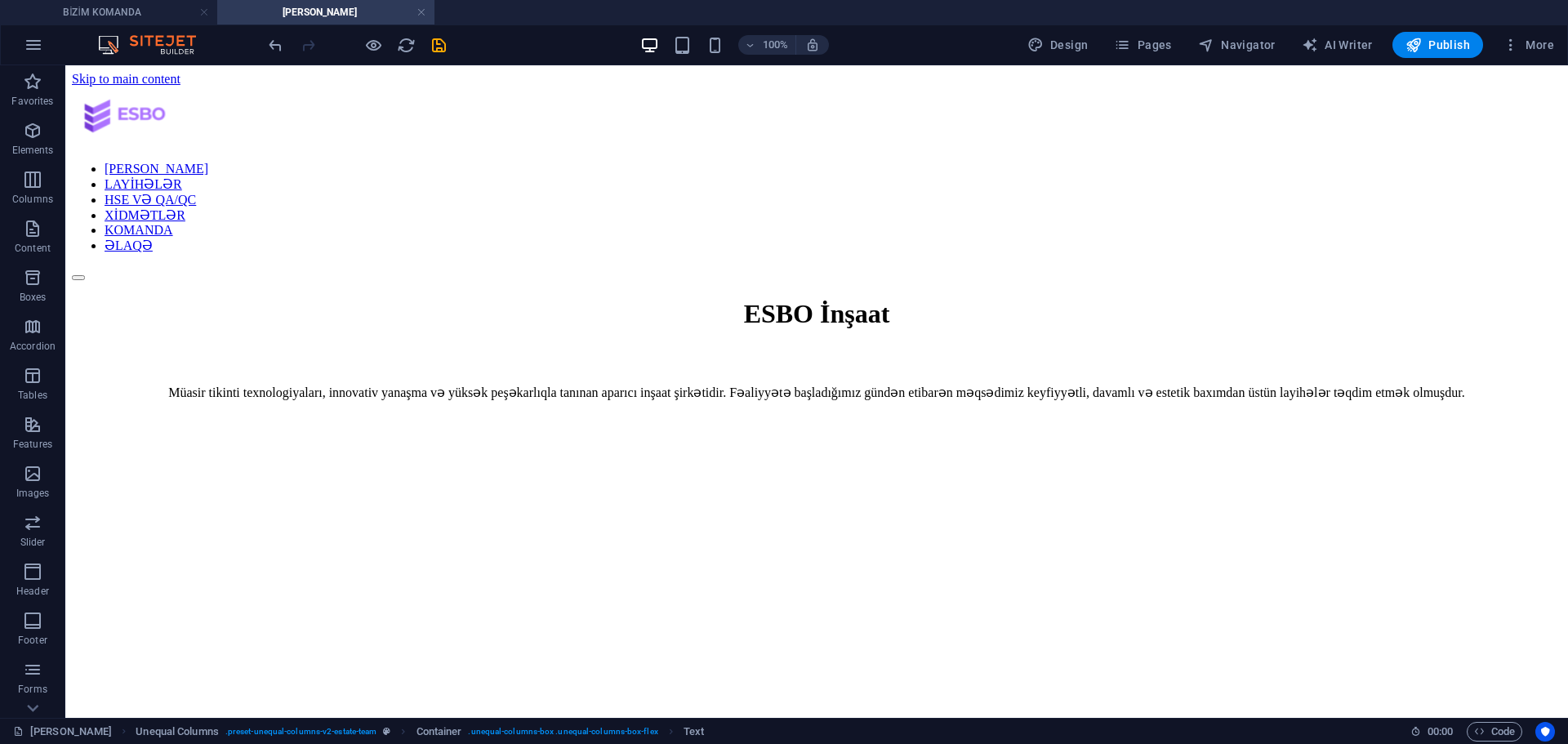
scroll to position [2998, 0]
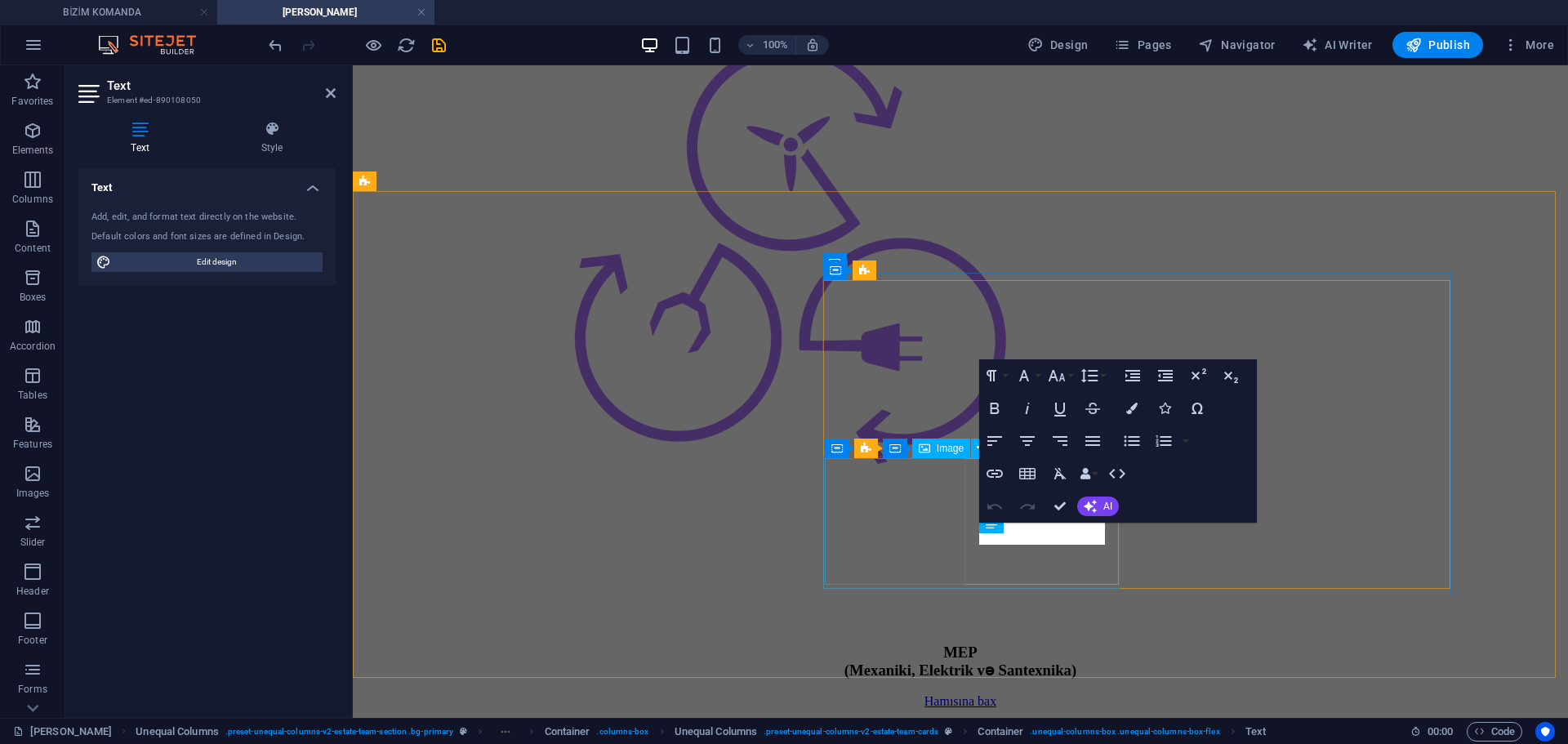
scroll to position [3043, 0]
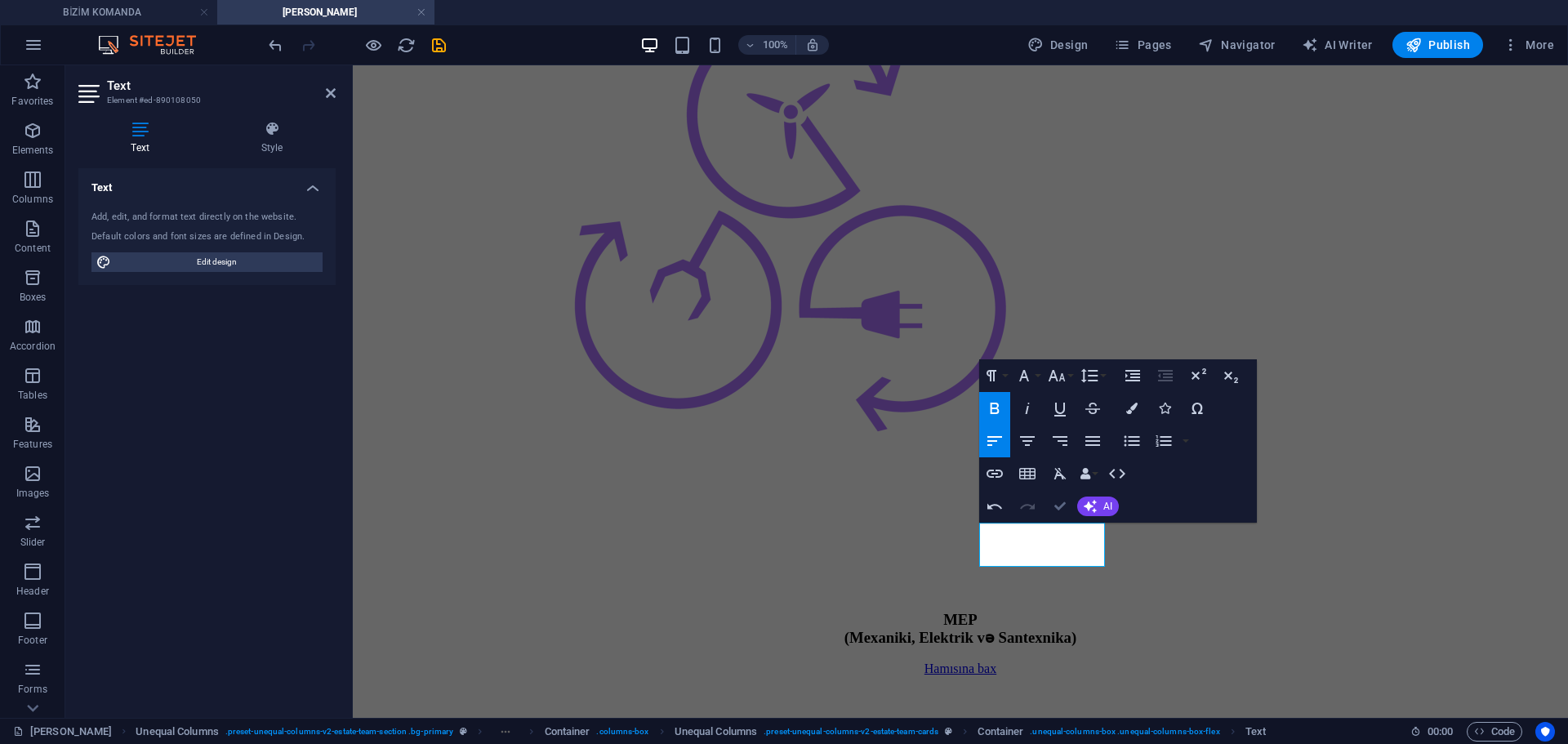
scroll to position [2986, 0]
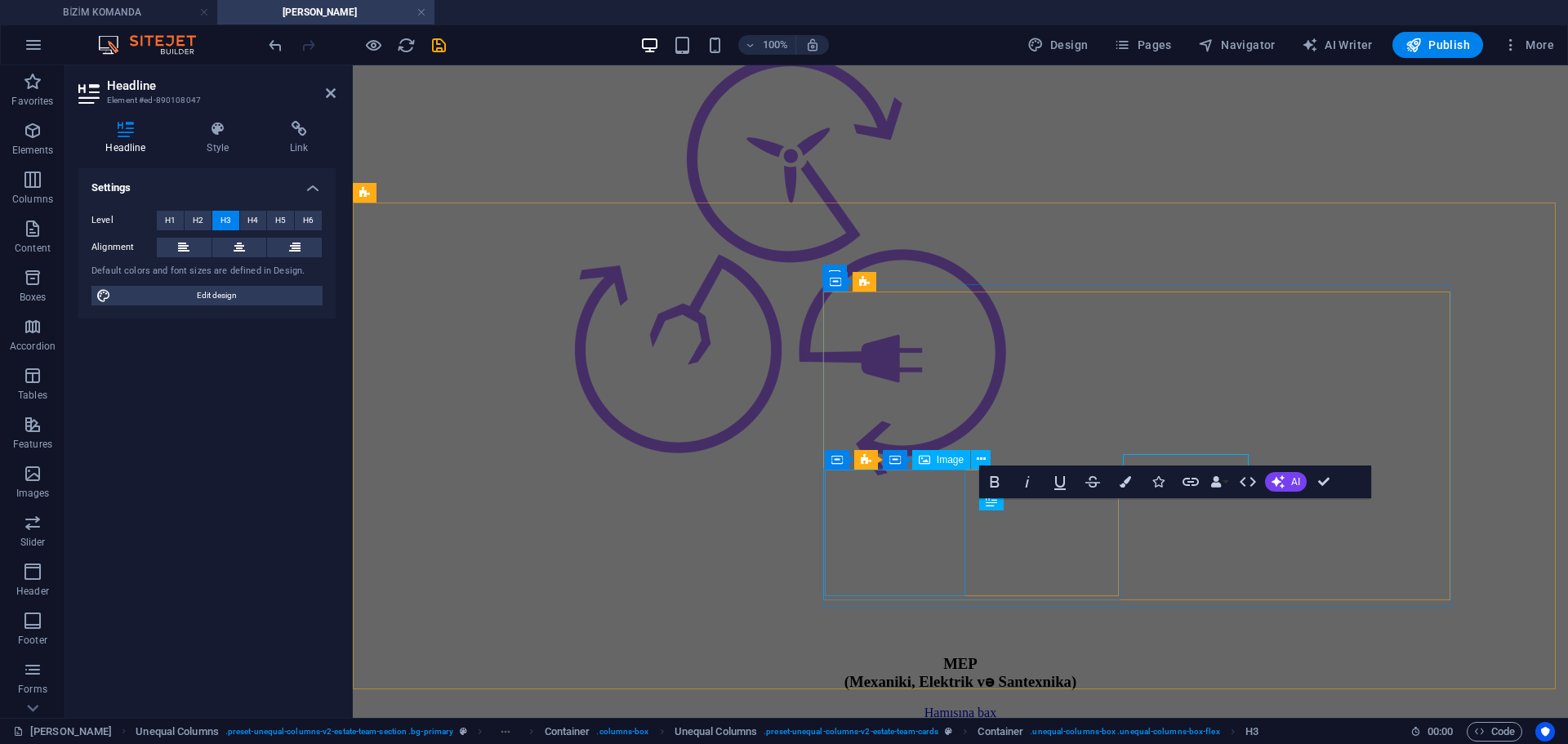
scroll to position [3031, 0]
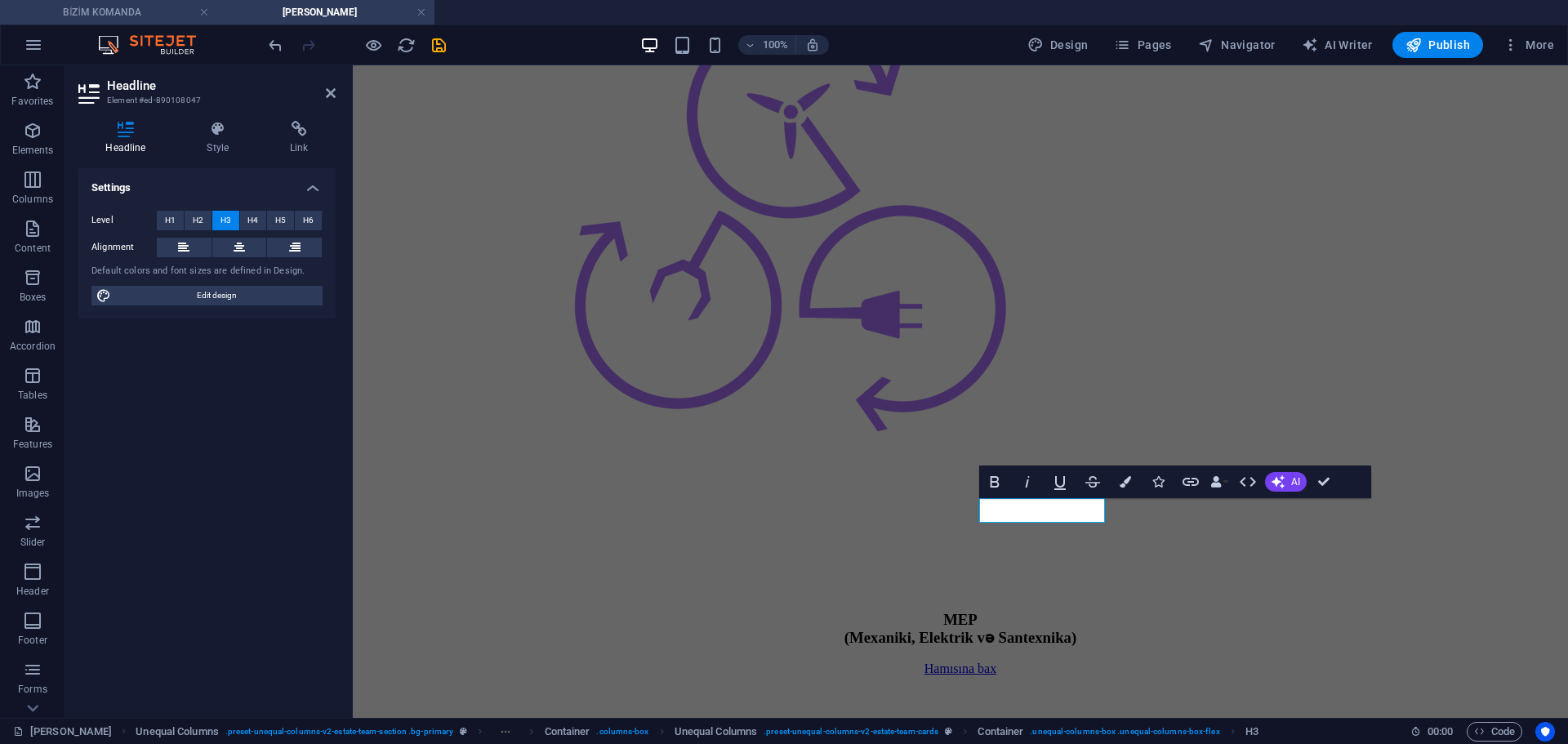
click at [133, 4] on h4 "BİZİM KOMANDA" at bounding box center [108, 11] width 217 height 18
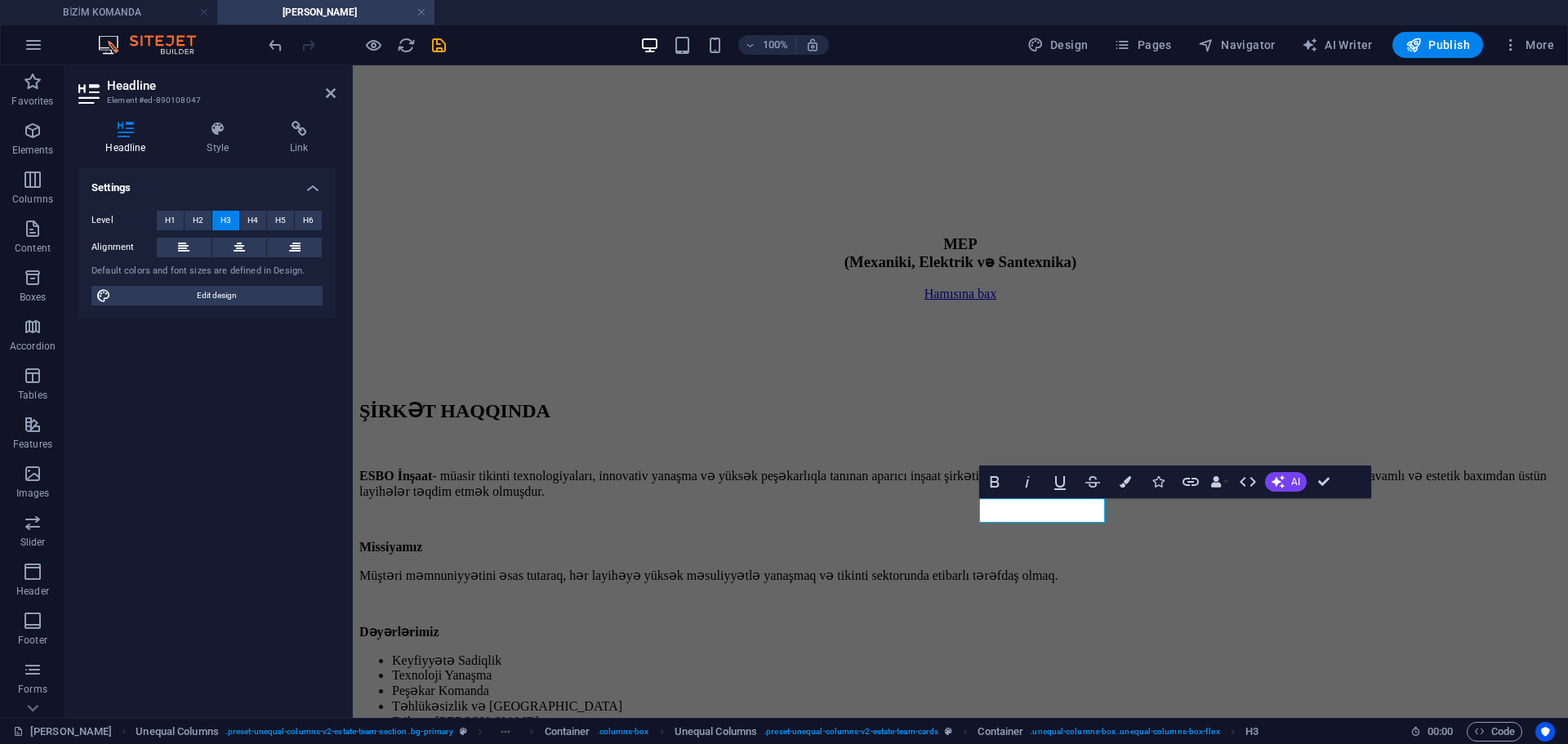
scroll to position [0, 0]
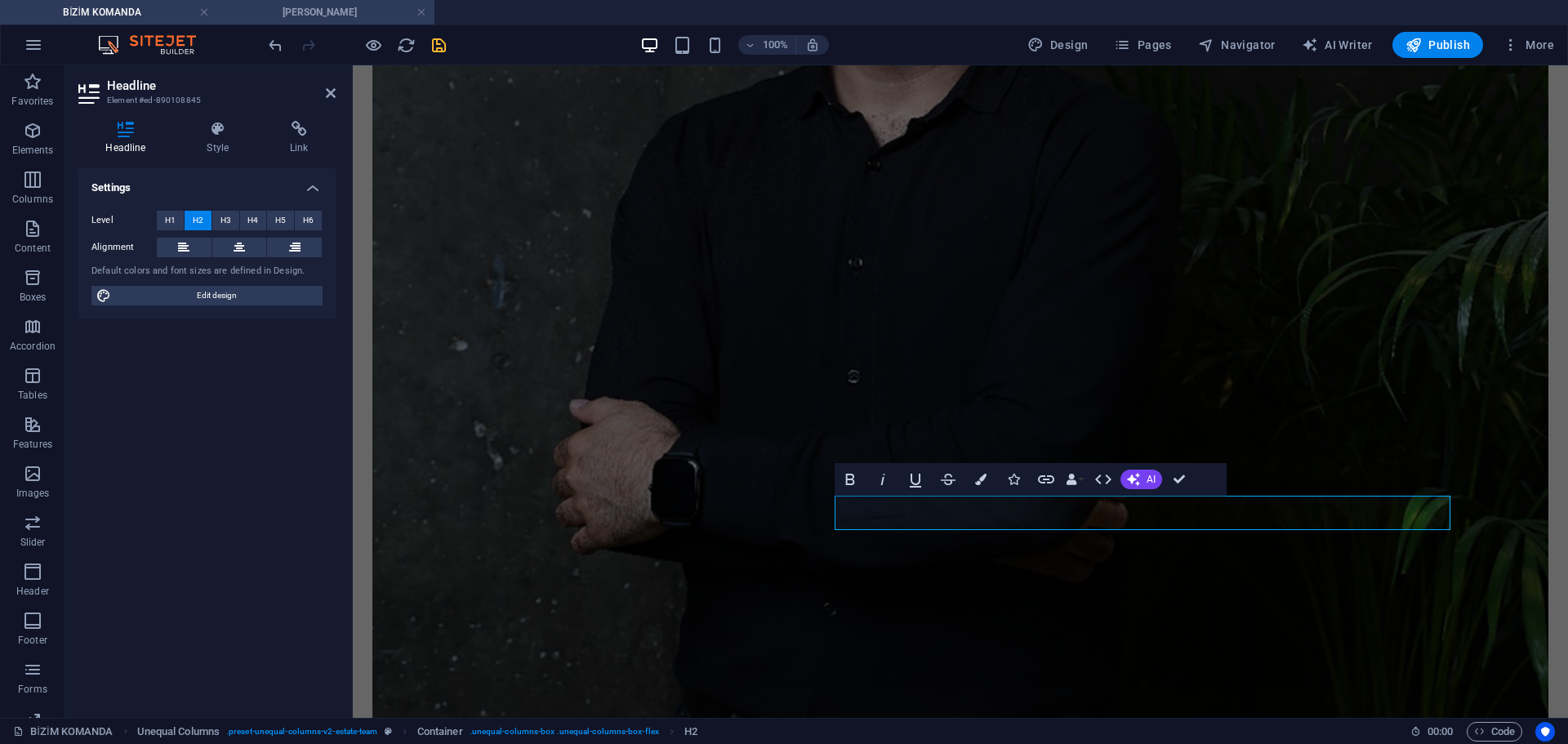
click at [281, 17] on h4 "[PERSON_NAME]" at bounding box center [325, 11] width 217 height 18
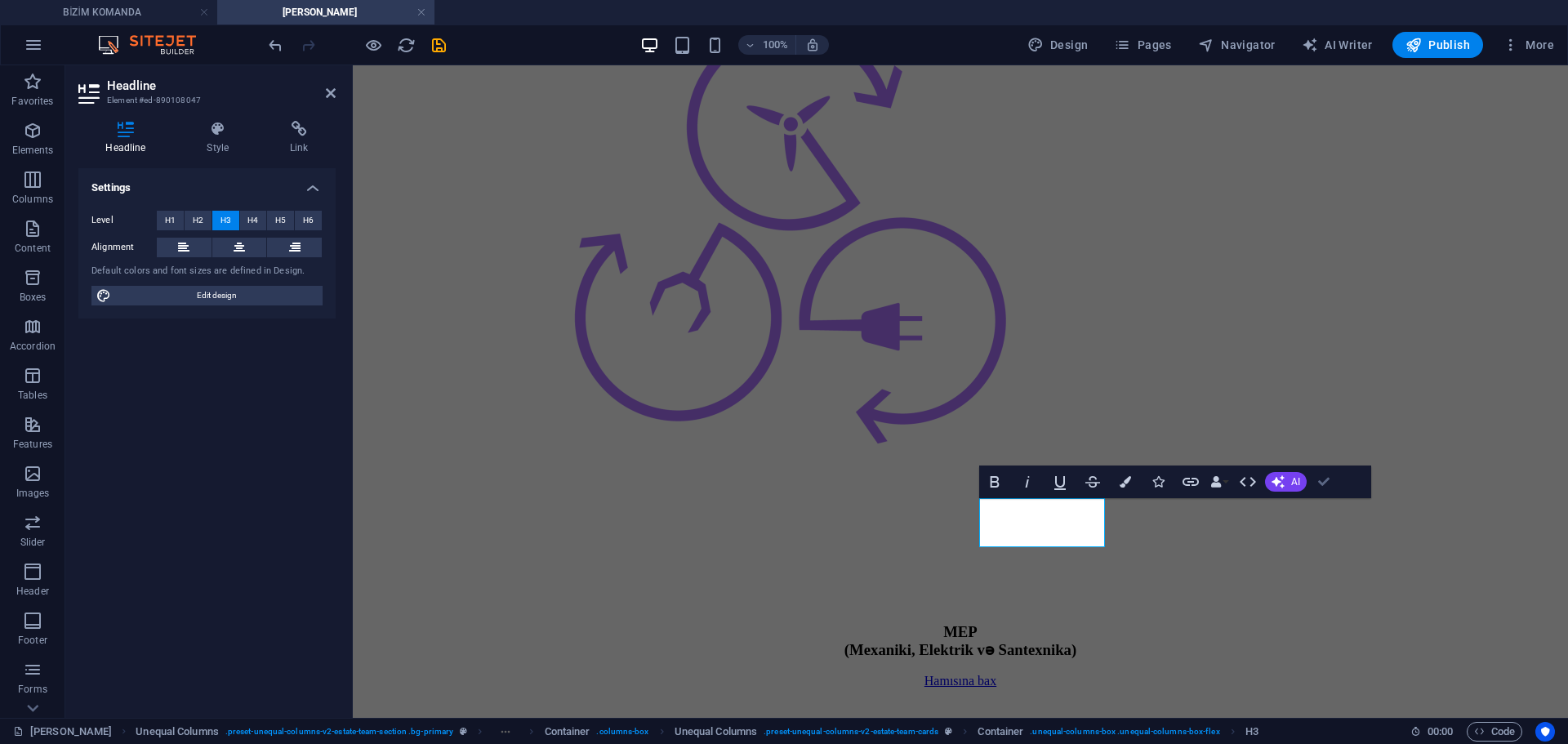
scroll to position [2975, 0]
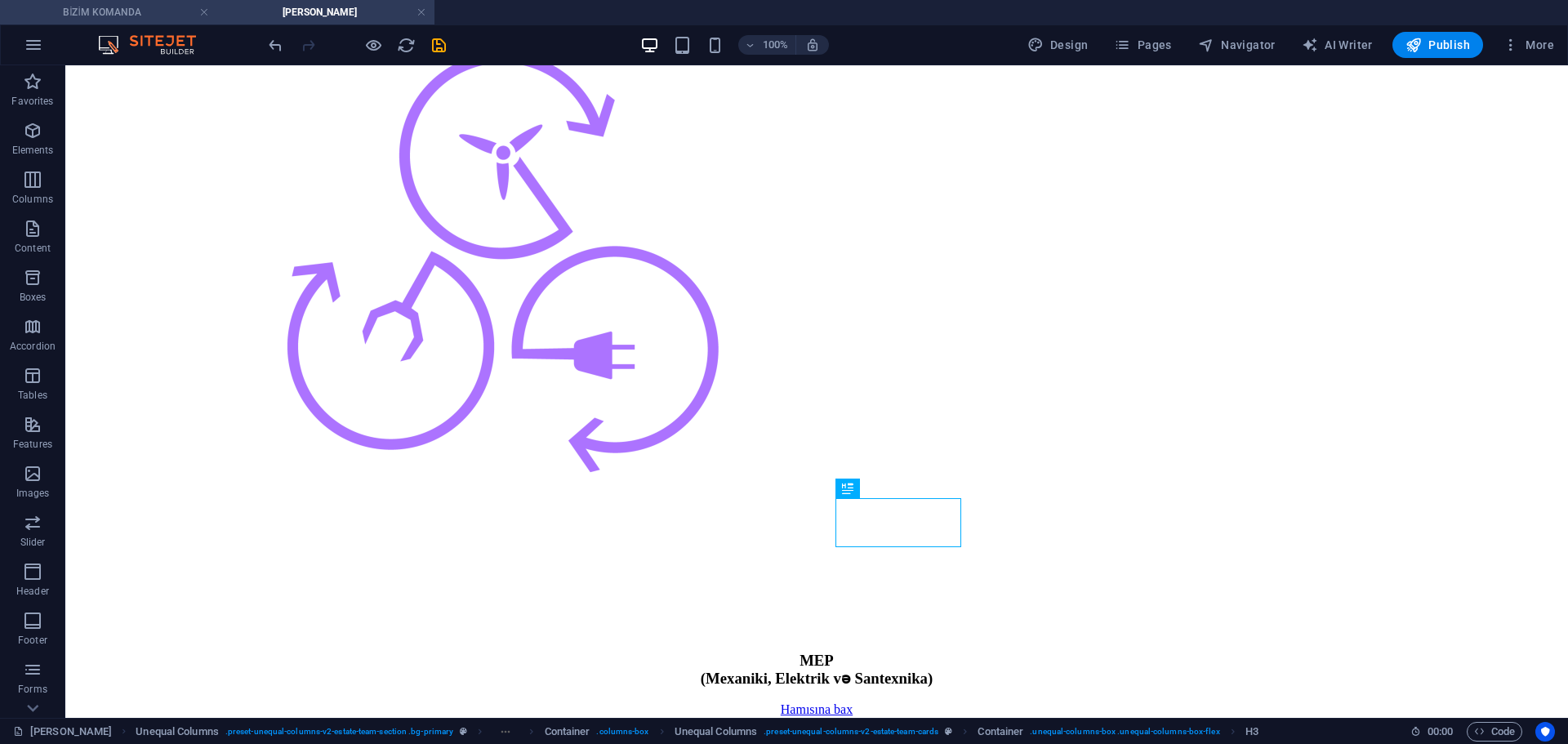
click at [103, 17] on h4 "BİZİM KOMANDA" at bounding box center [108, 11] width 217 height 18
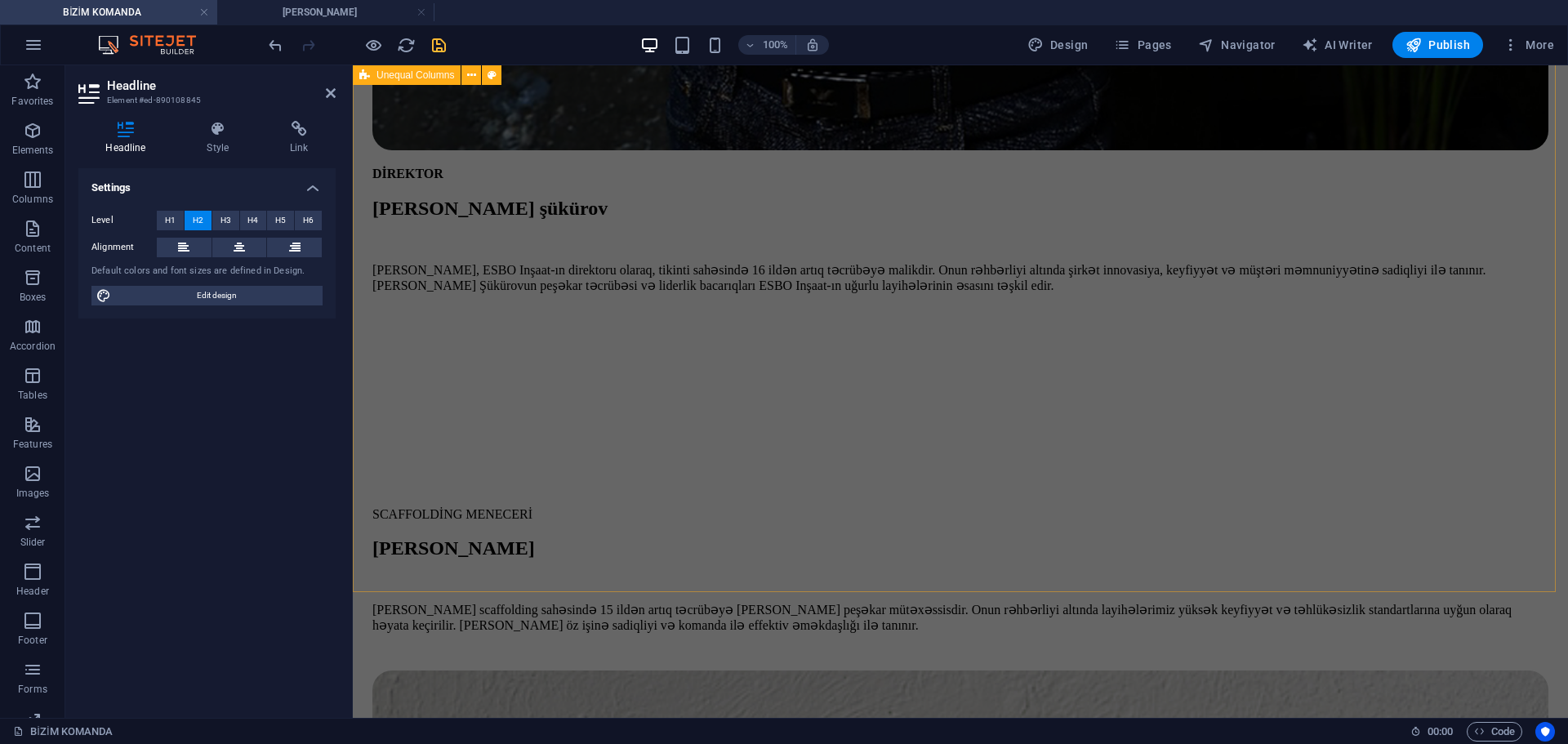
scroll to position [1948, 0]
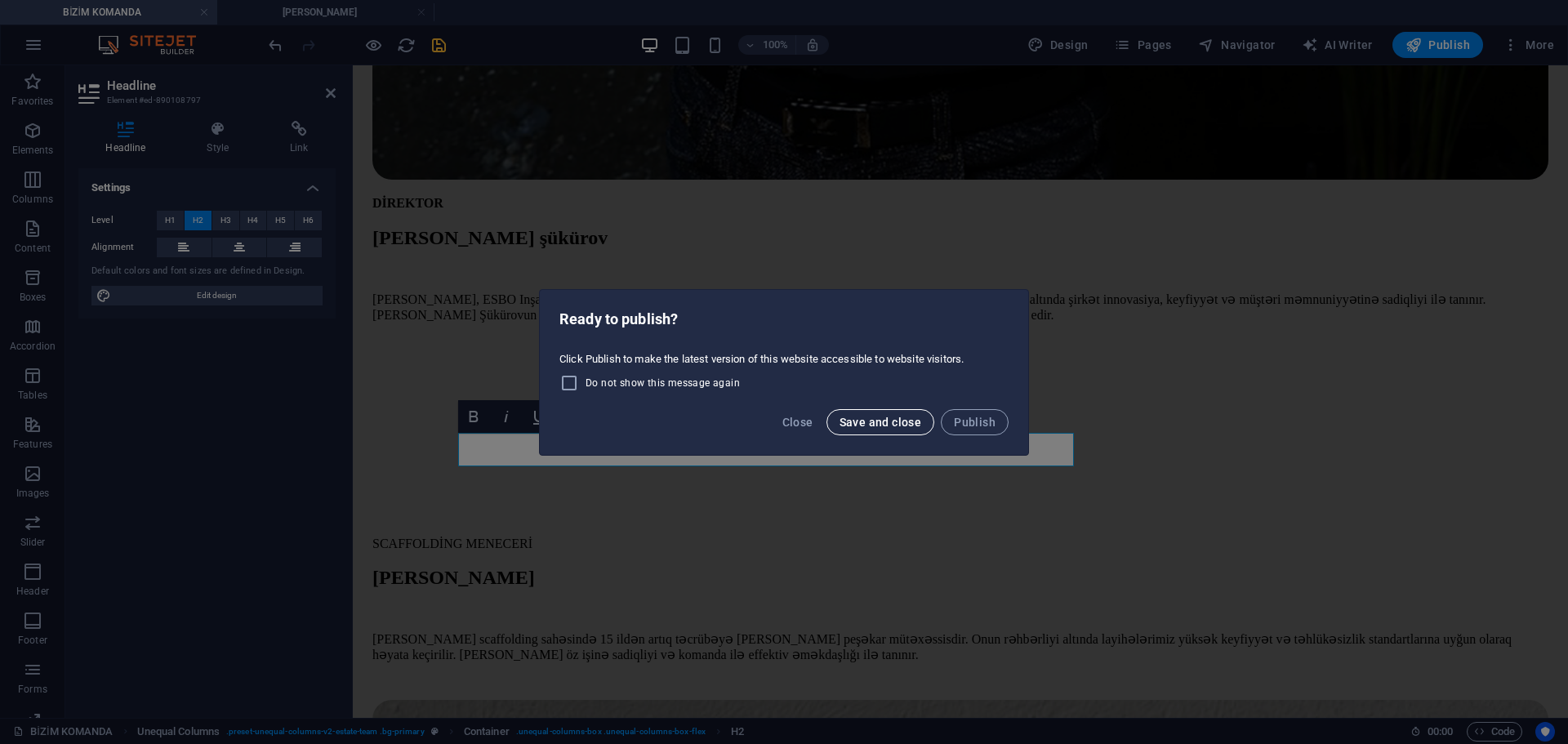
click at [910, 421] on span "Save and close" at bounding box center [880, 422] width 83 height 13
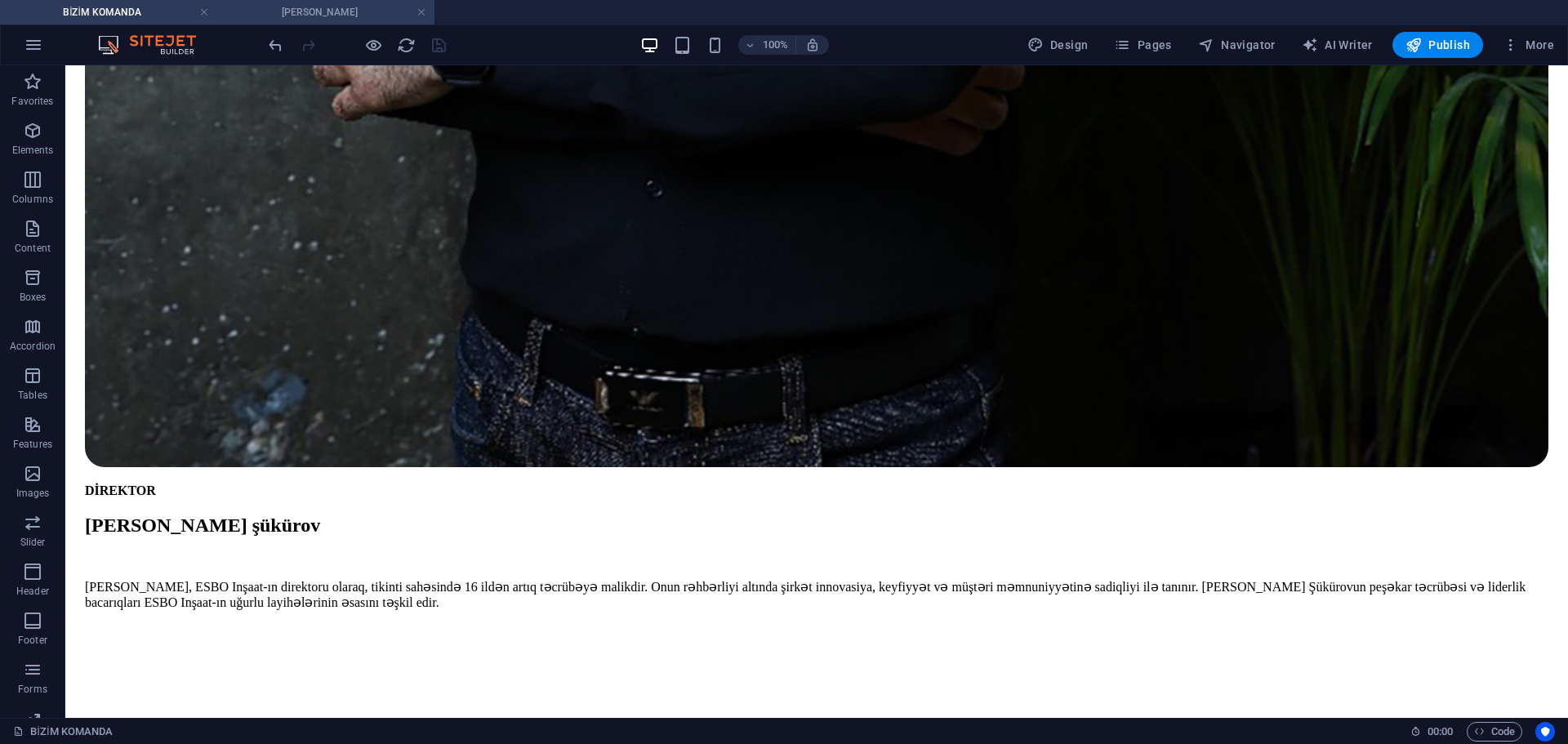
click at [345, 13] on h4 "[PERSON_NAME]" at bounding box center [325, 11] width 217 height 18
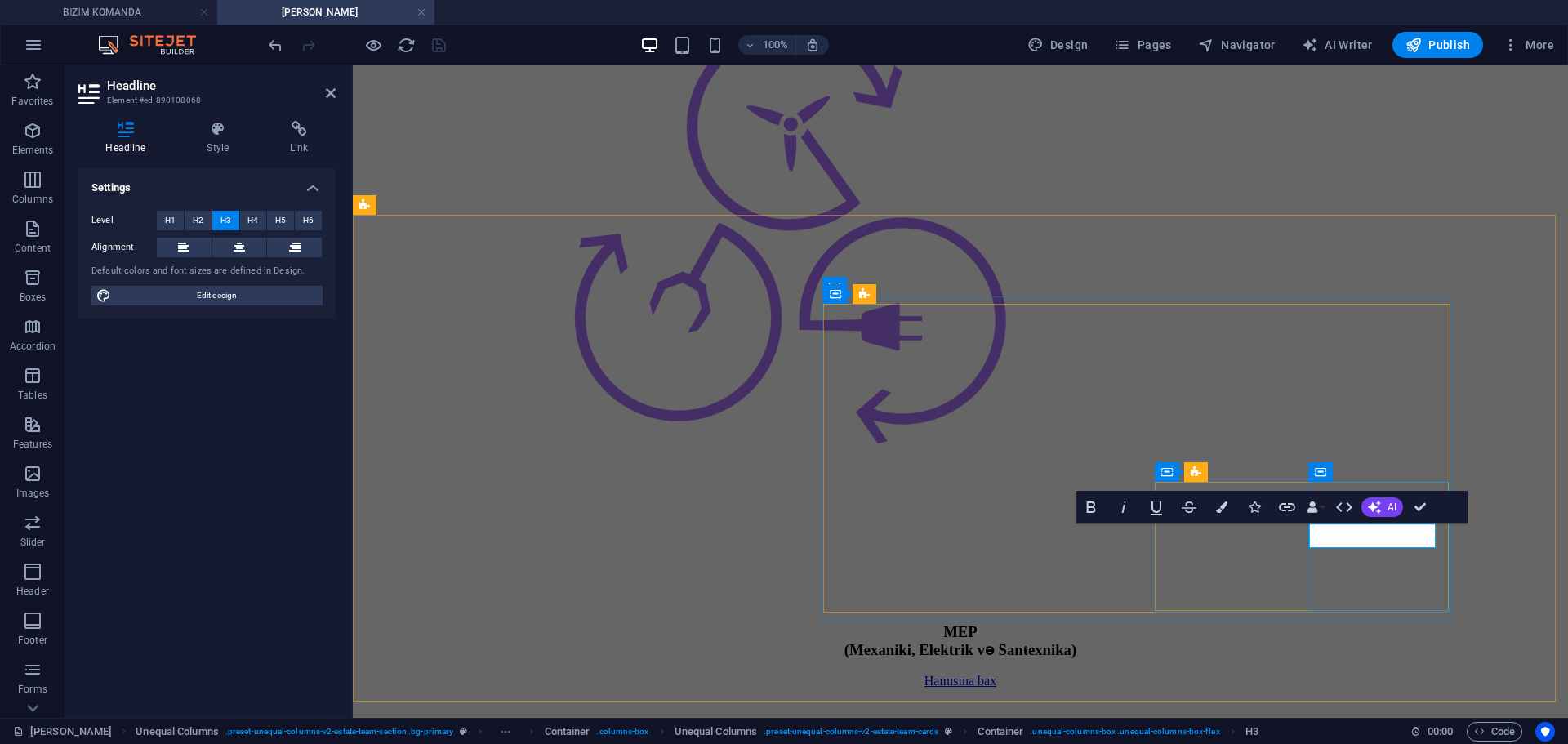
scroll to position [3006, 0]
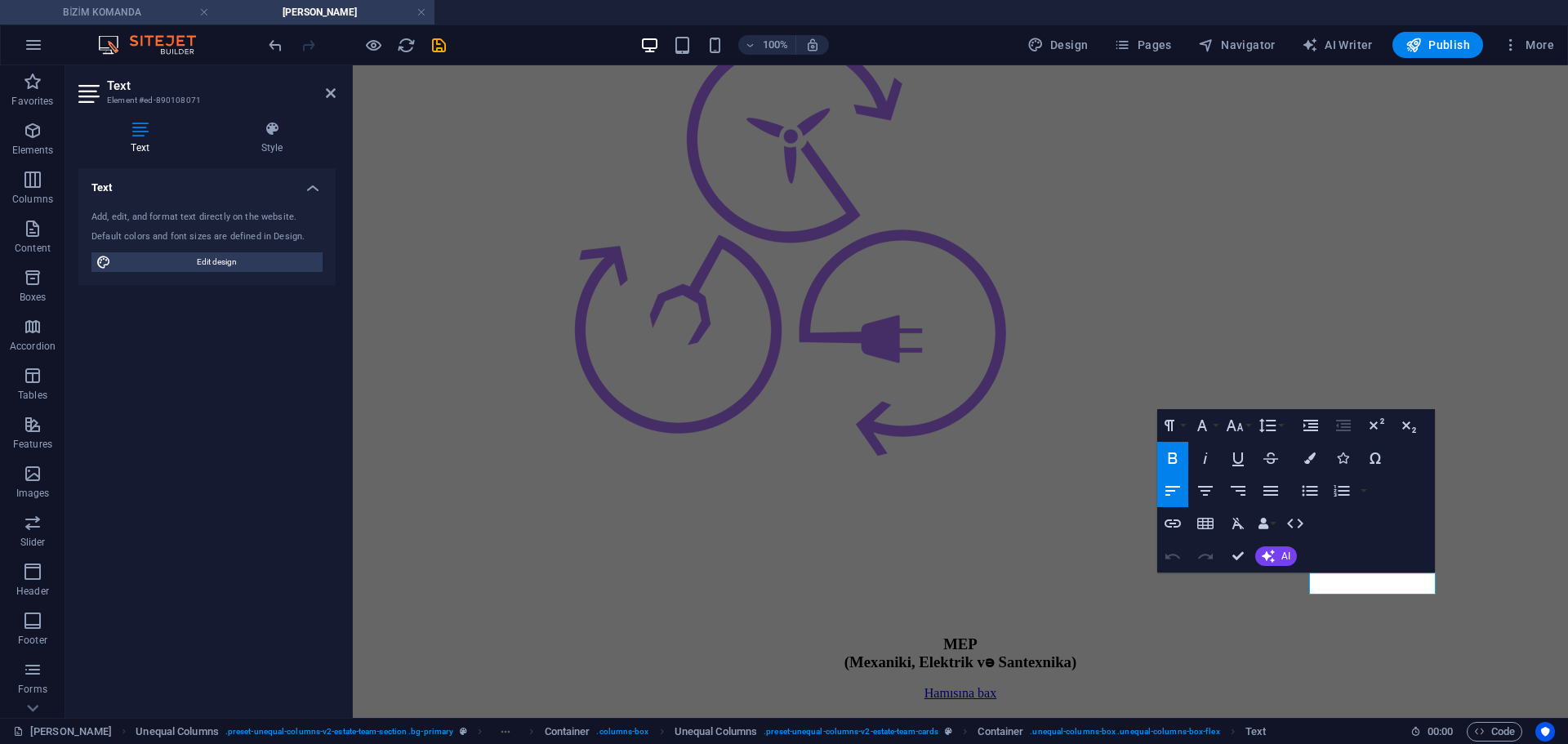
click at [118, 8] on h4 "BİZİM KOMANDA" at bounding box center [108, 11] width 217 height 18
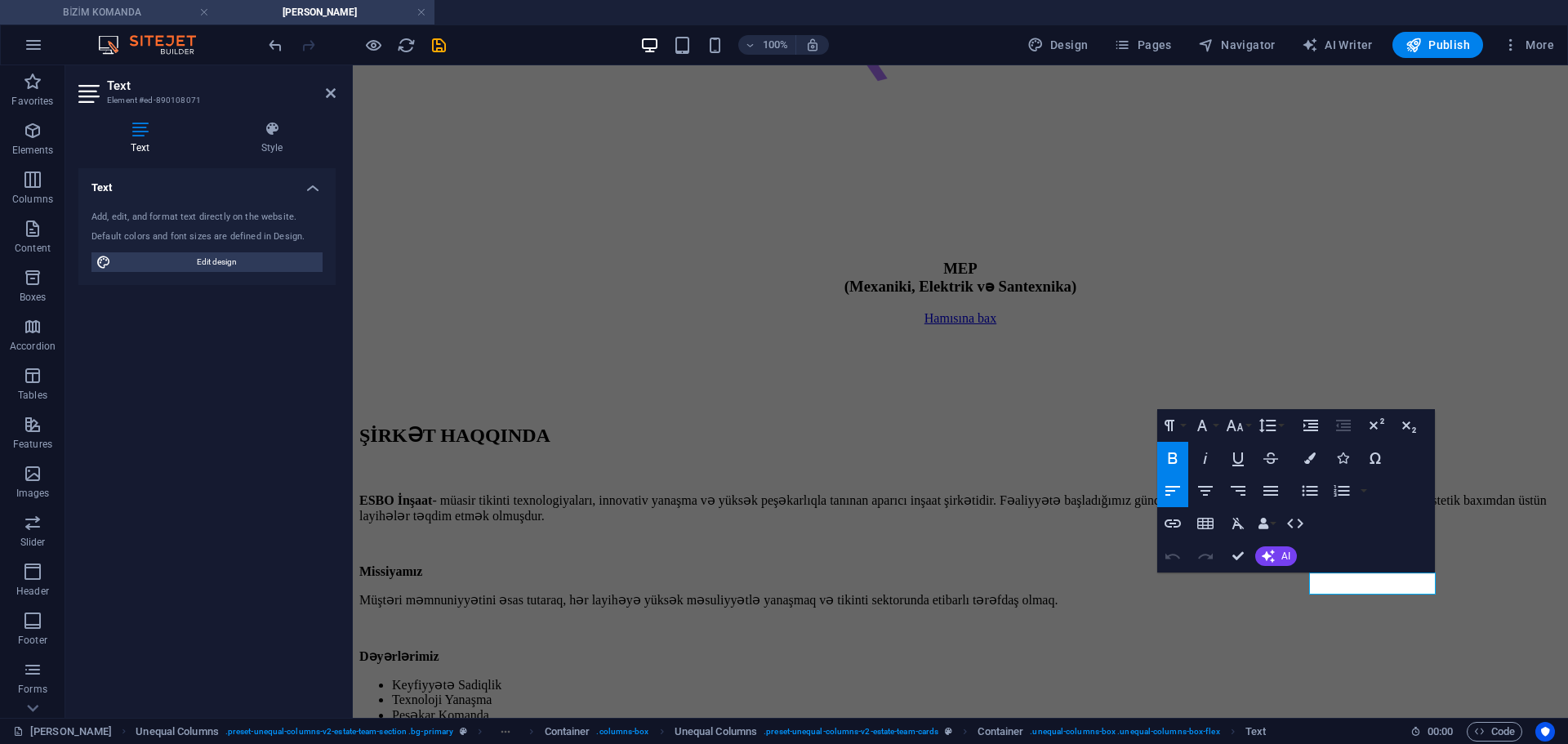
scroll to position [0, 0]
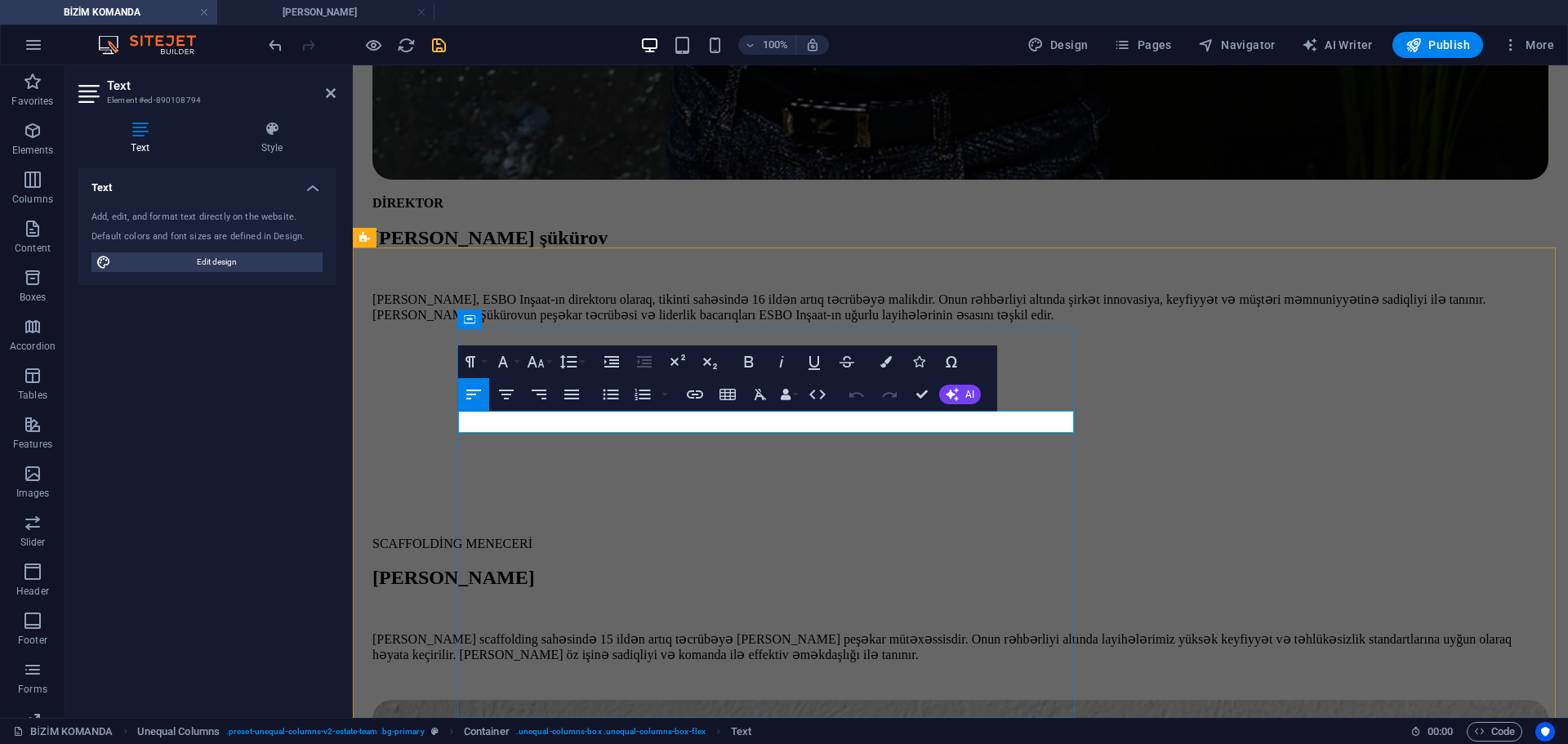
copy p "ANBAR MENECERİ"
click at [323, 7] on h4 "[PERSON_NAME]" at bounding box center [325, 11] width 217 height 18
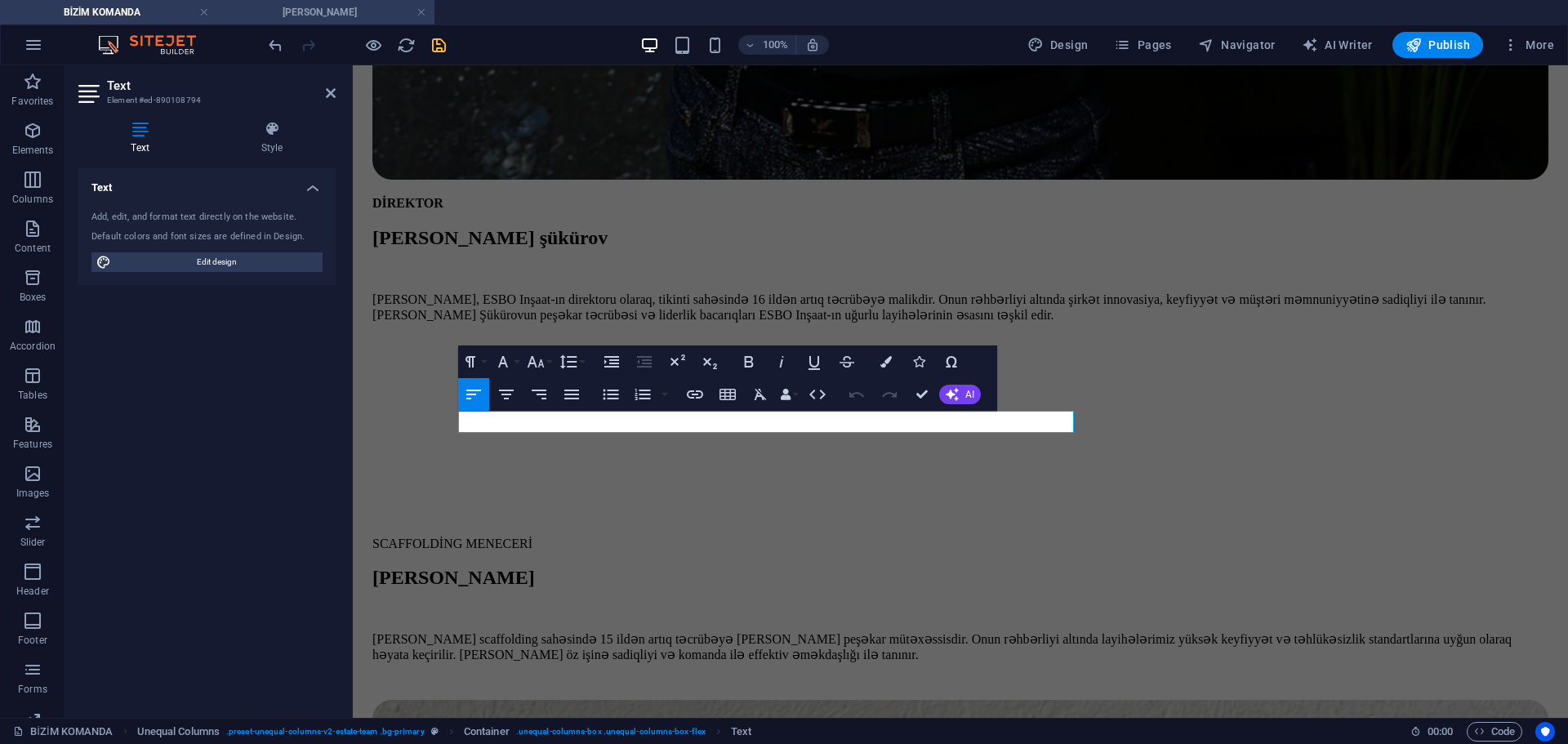
scroll to position [3006, 0]
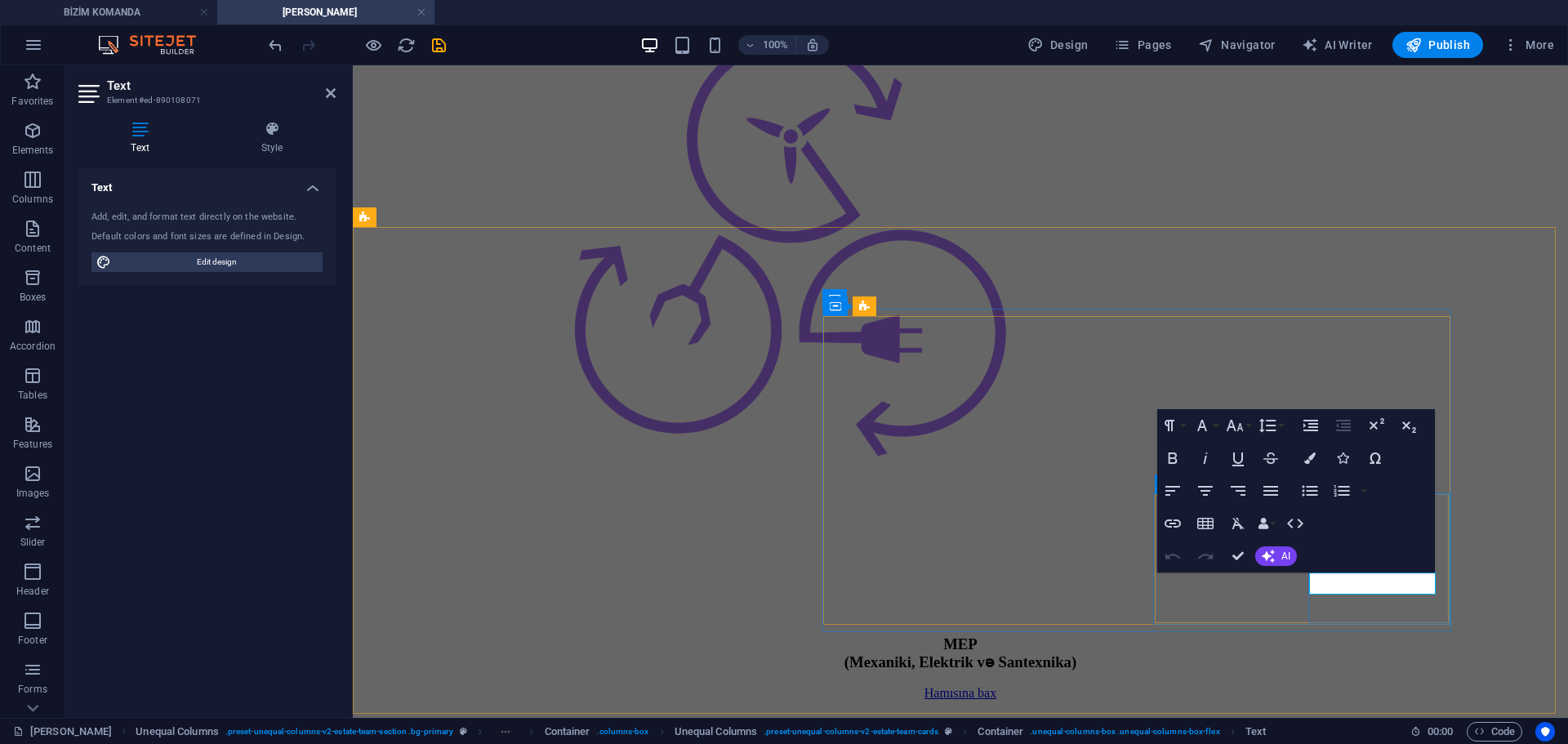
click at [1362, 591] on div at bounding box center [1362, 591] width 0 height 0
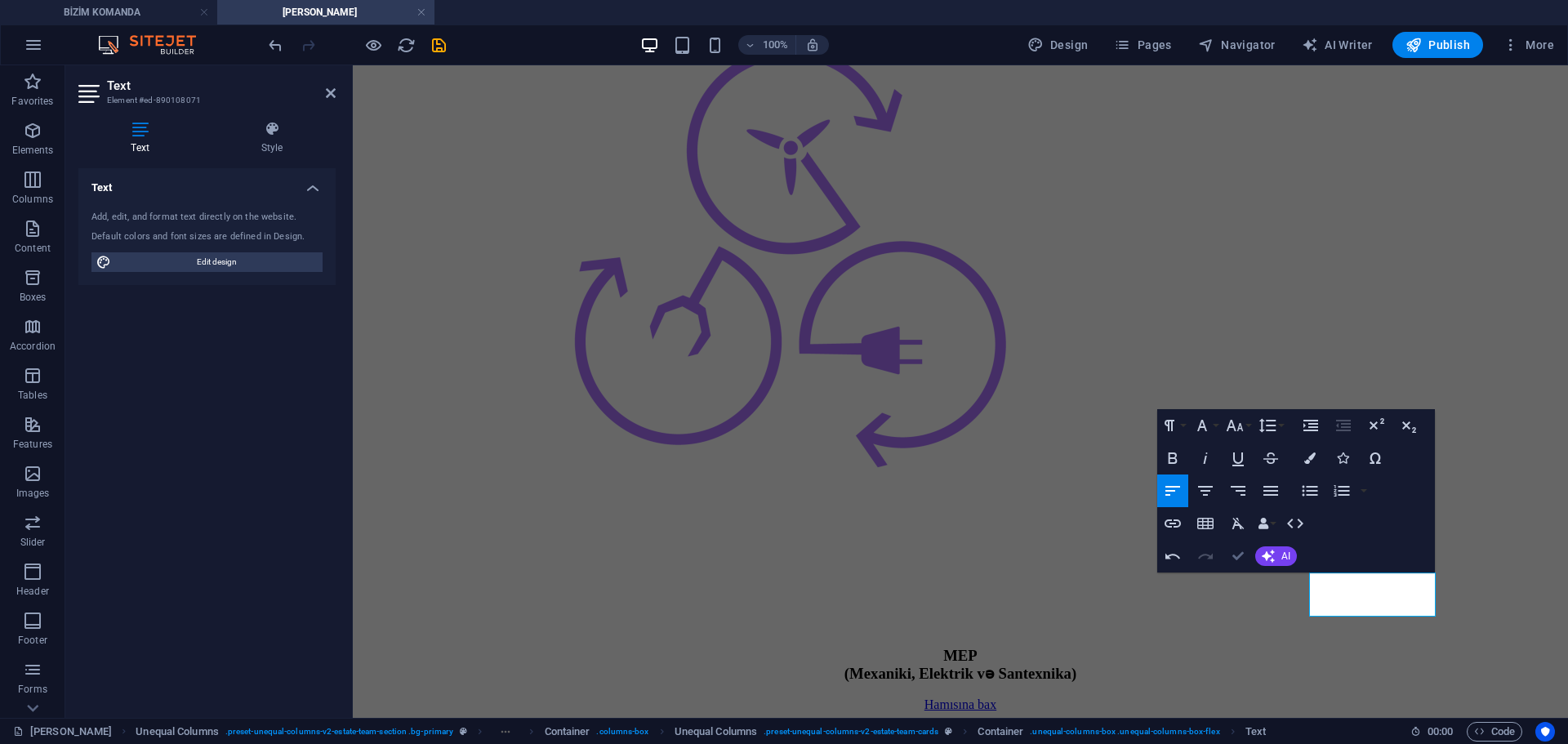
scroll to position [2951, 0]
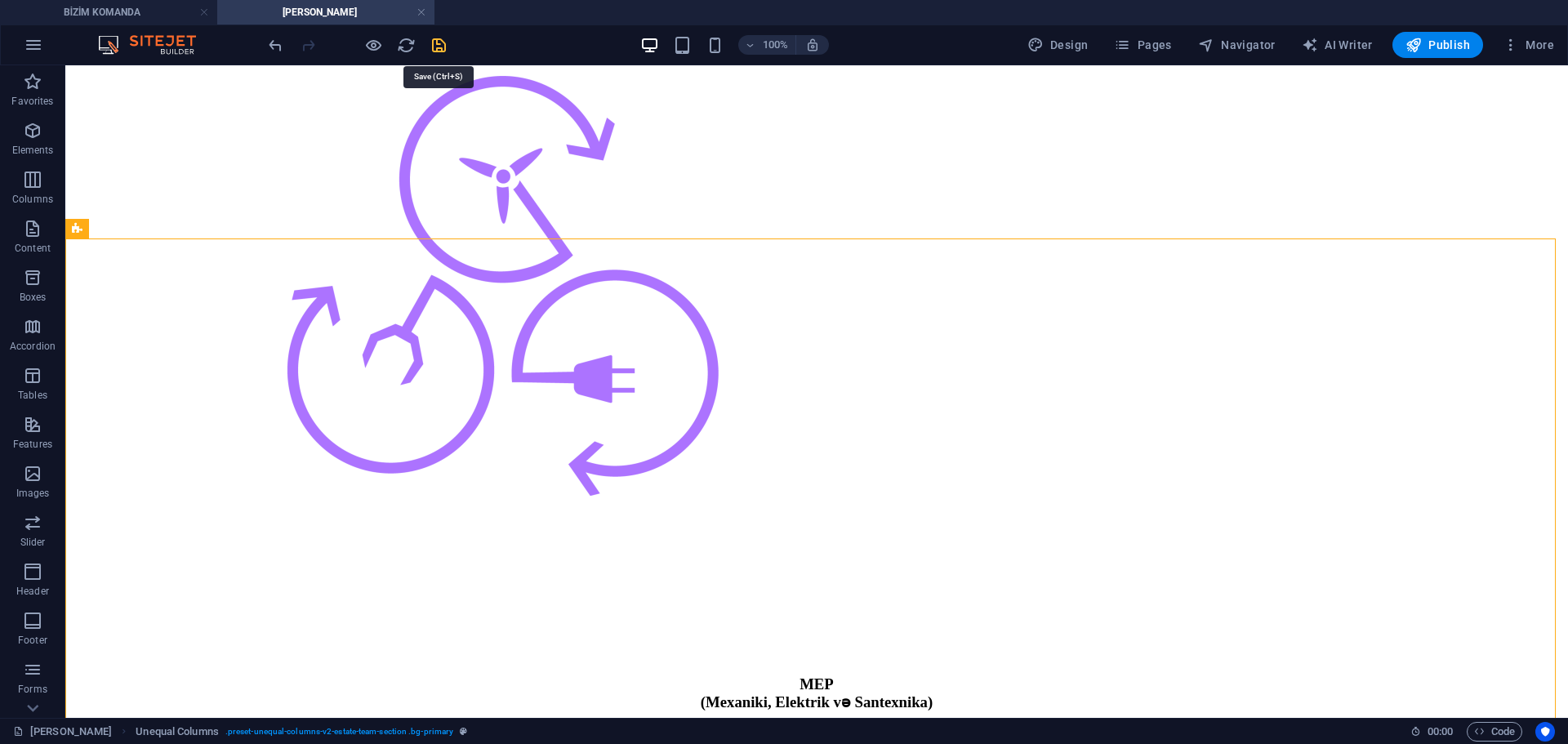
click at [433, 49] on icon "save" at bounding box center [439, 46] width 19 height 19
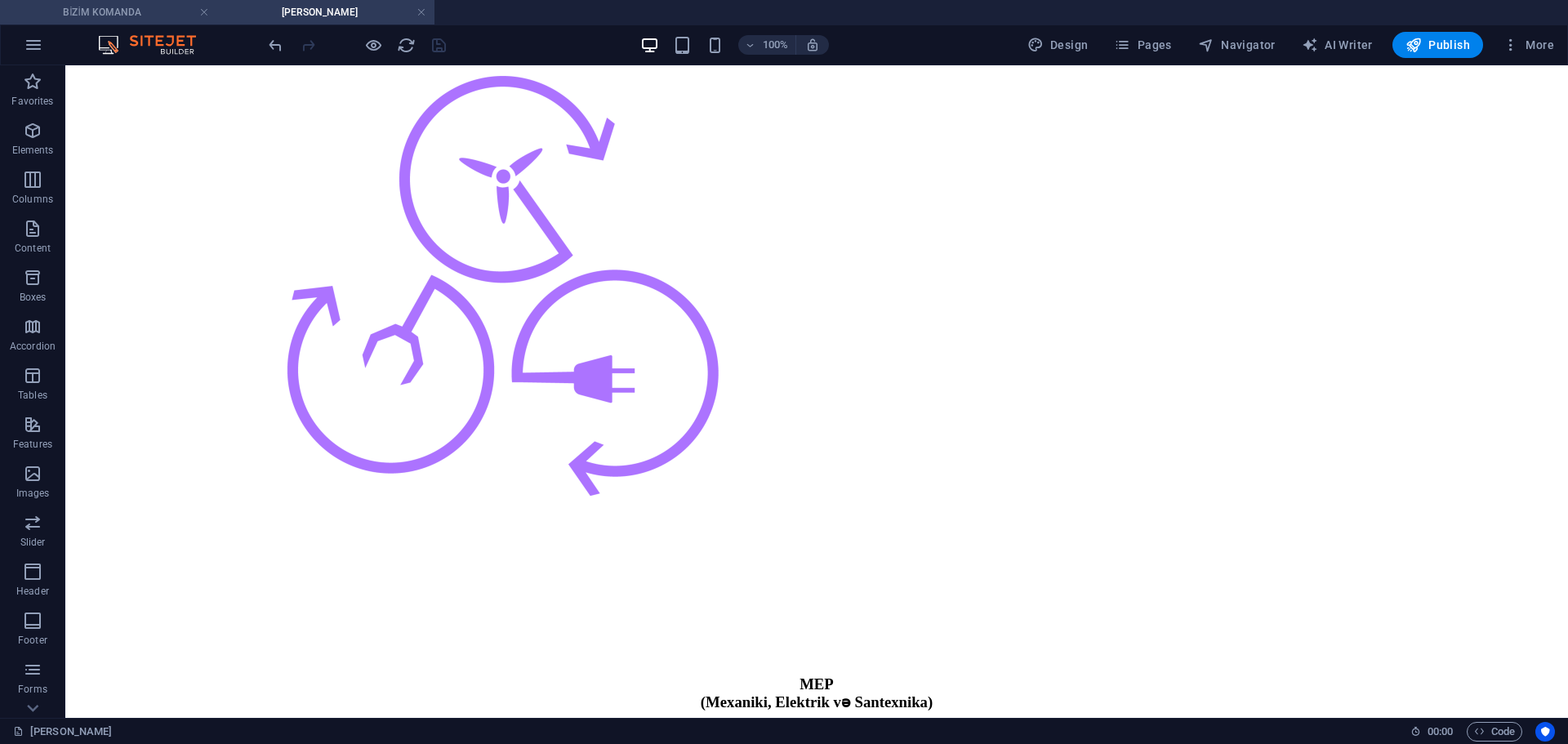
click at [118, 17] on h4 "BİZİM KOMANDA" at bounding box center [108, 11] width 217 height 18
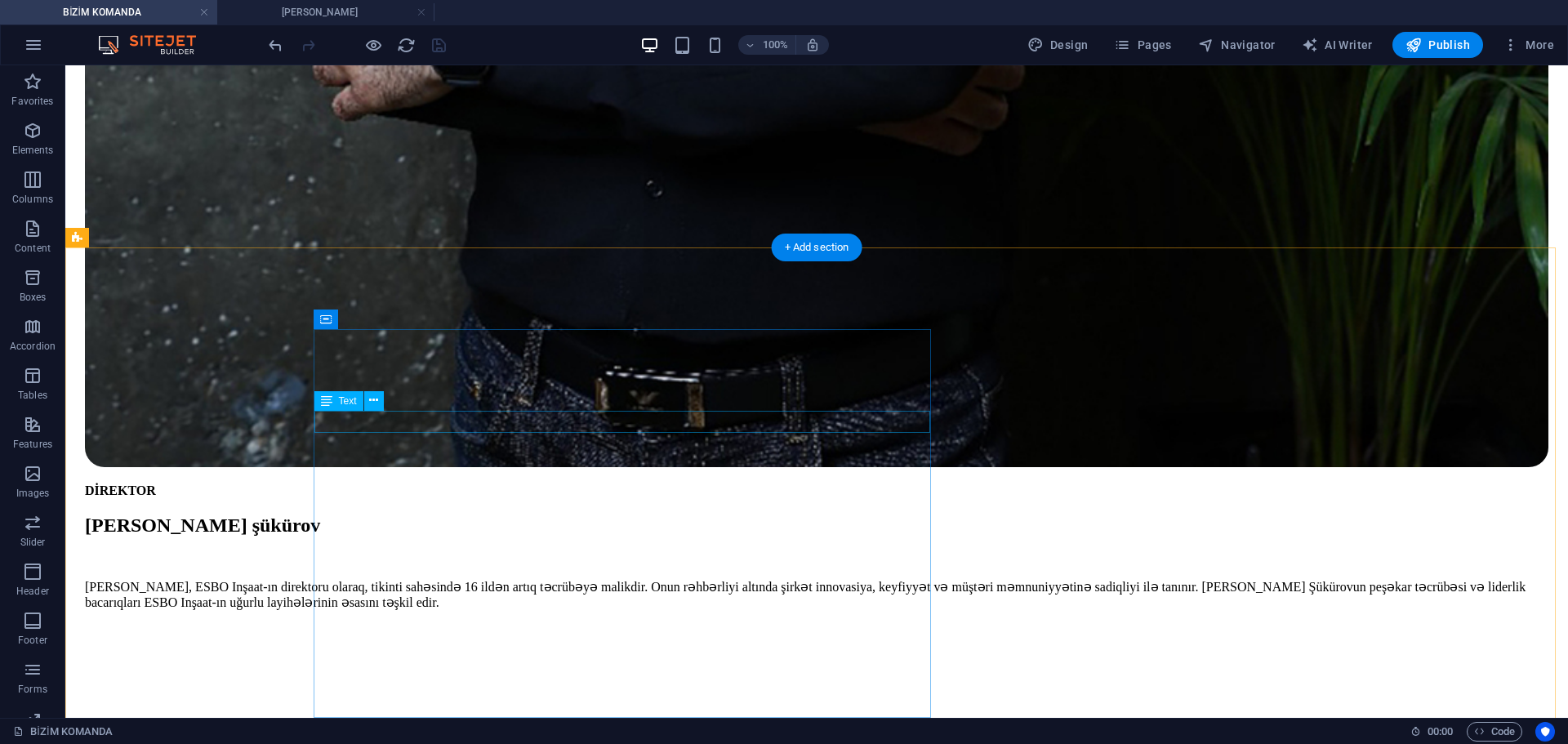
drag, startPoint x: 532, startPoint y: 287, endPoint x: 613, endPoint y: 429, distance: 163.5
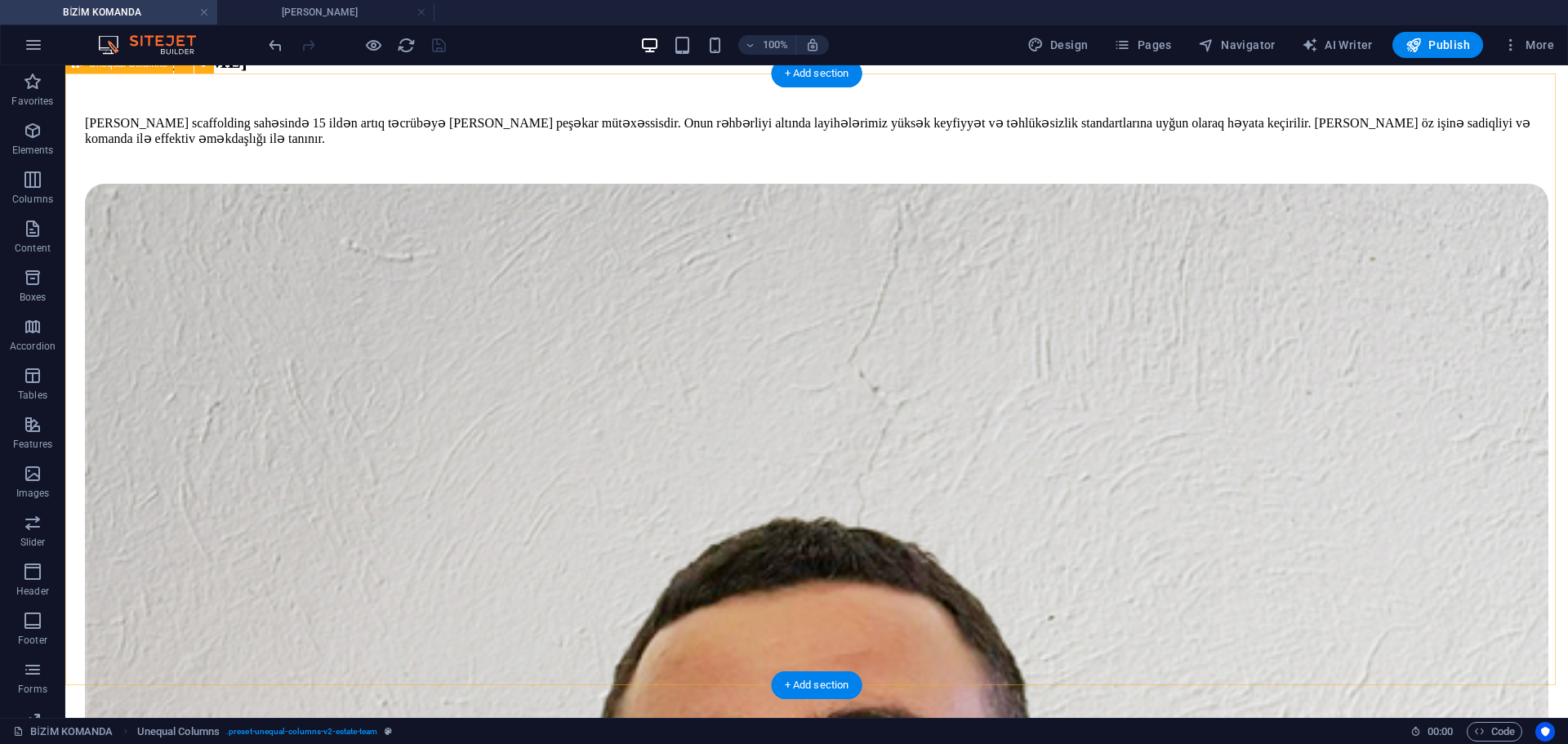
scroll to position [2764, 0]
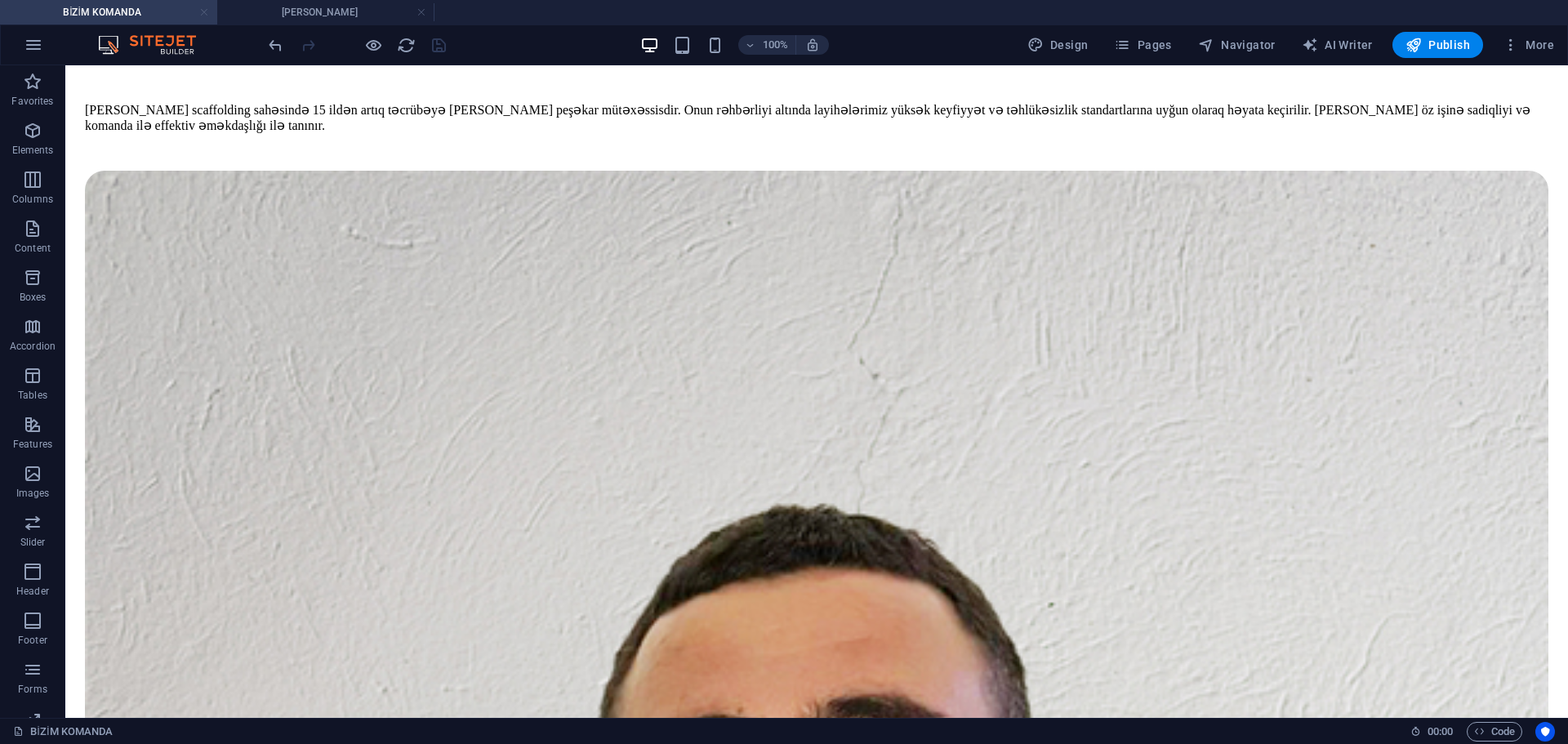
click at [205, 16] on link at bounding box center [204, 12] width 10 height 15
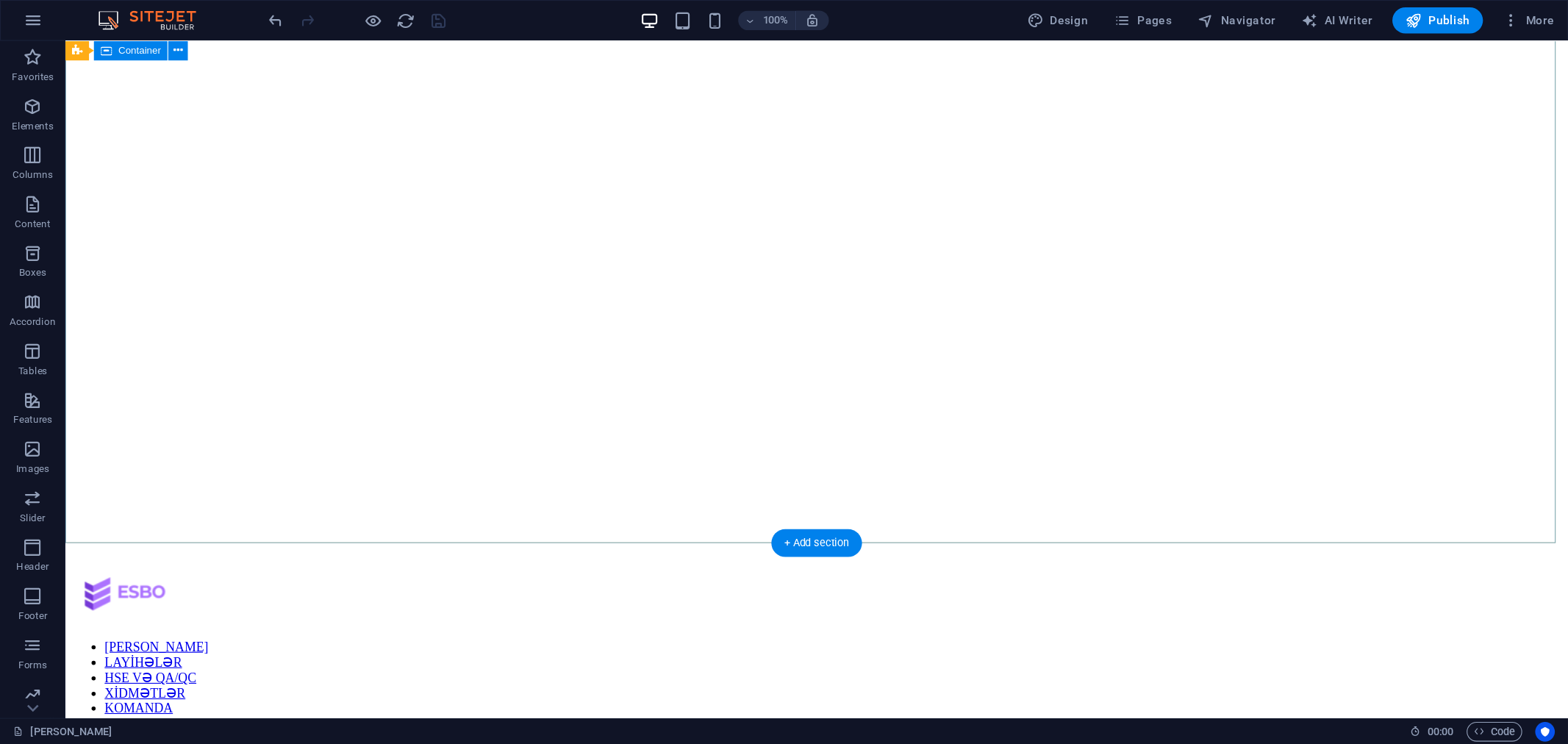
scroll to position [0, 0]
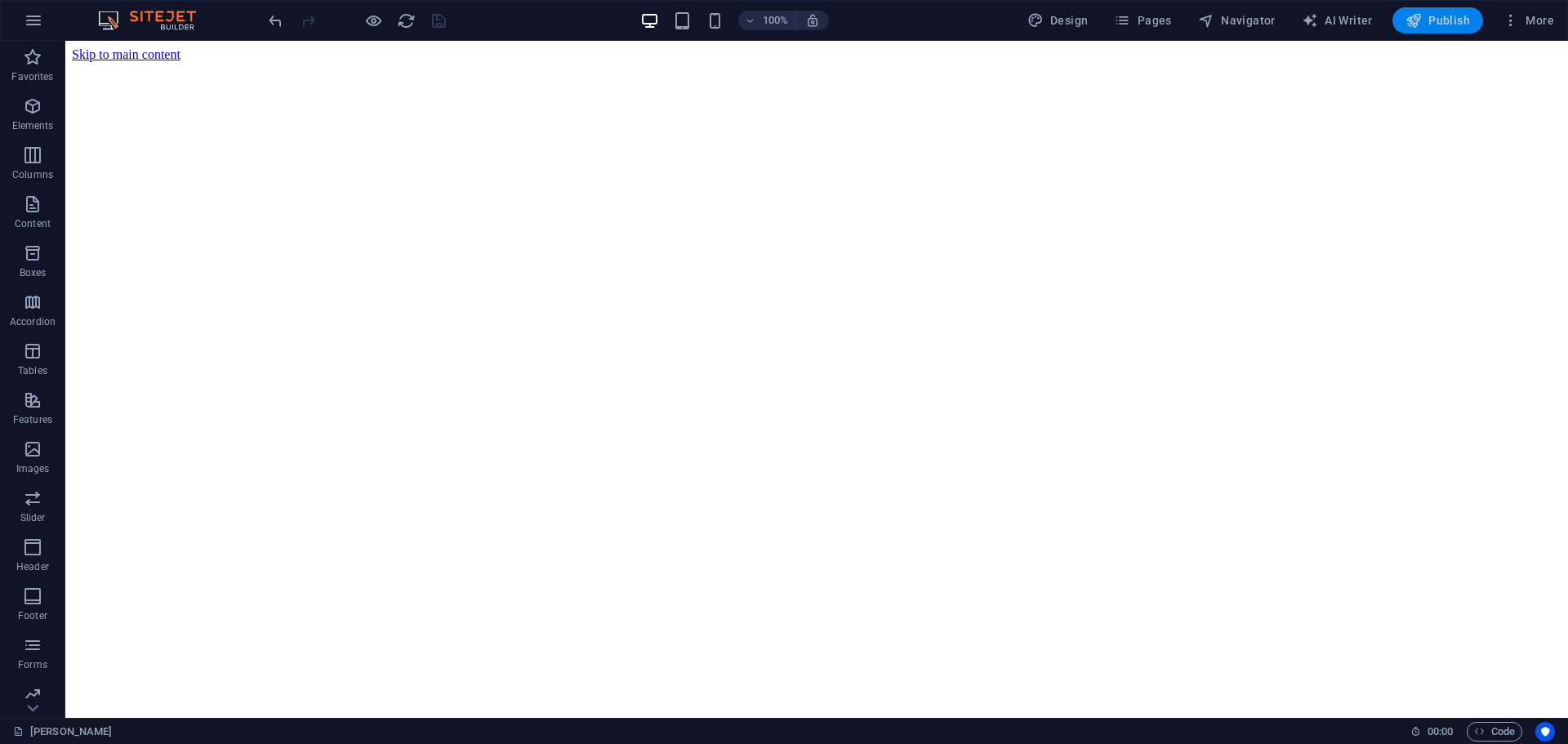
click at [1429, 21] on span "Publish" at bounding box center [1438, 20] width 65 height 16
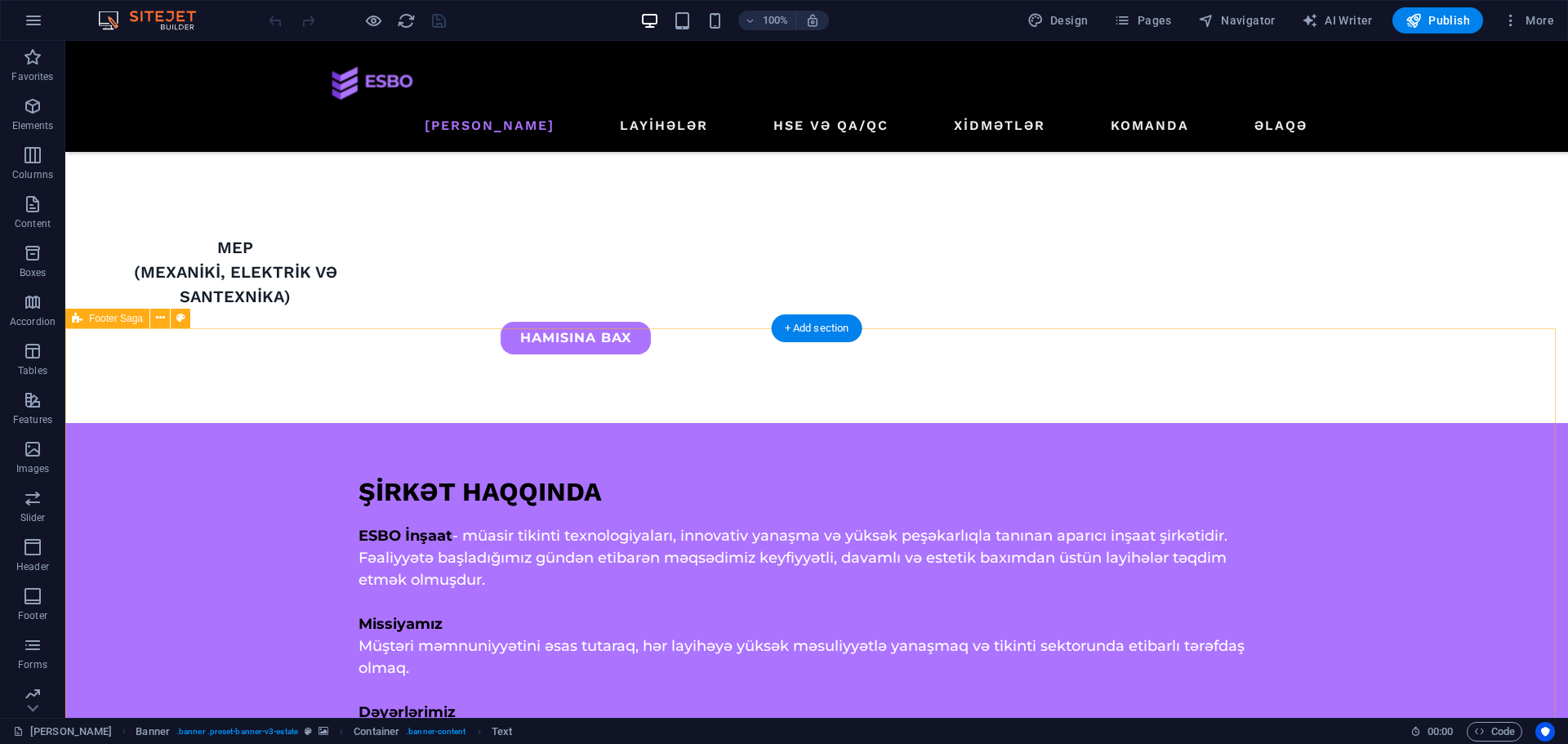
scroll to position [3103, 0]
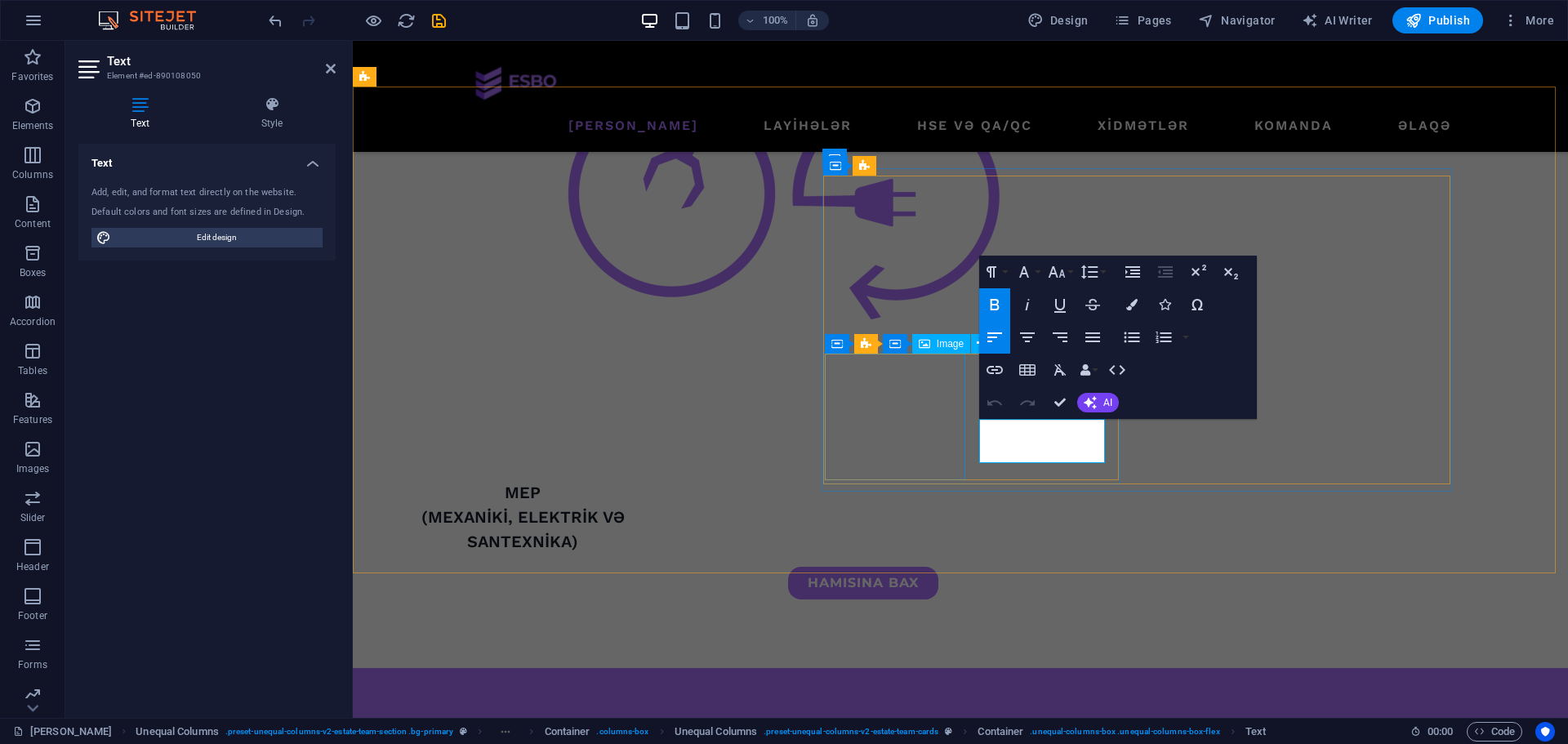
scroll to position [3147, 0]
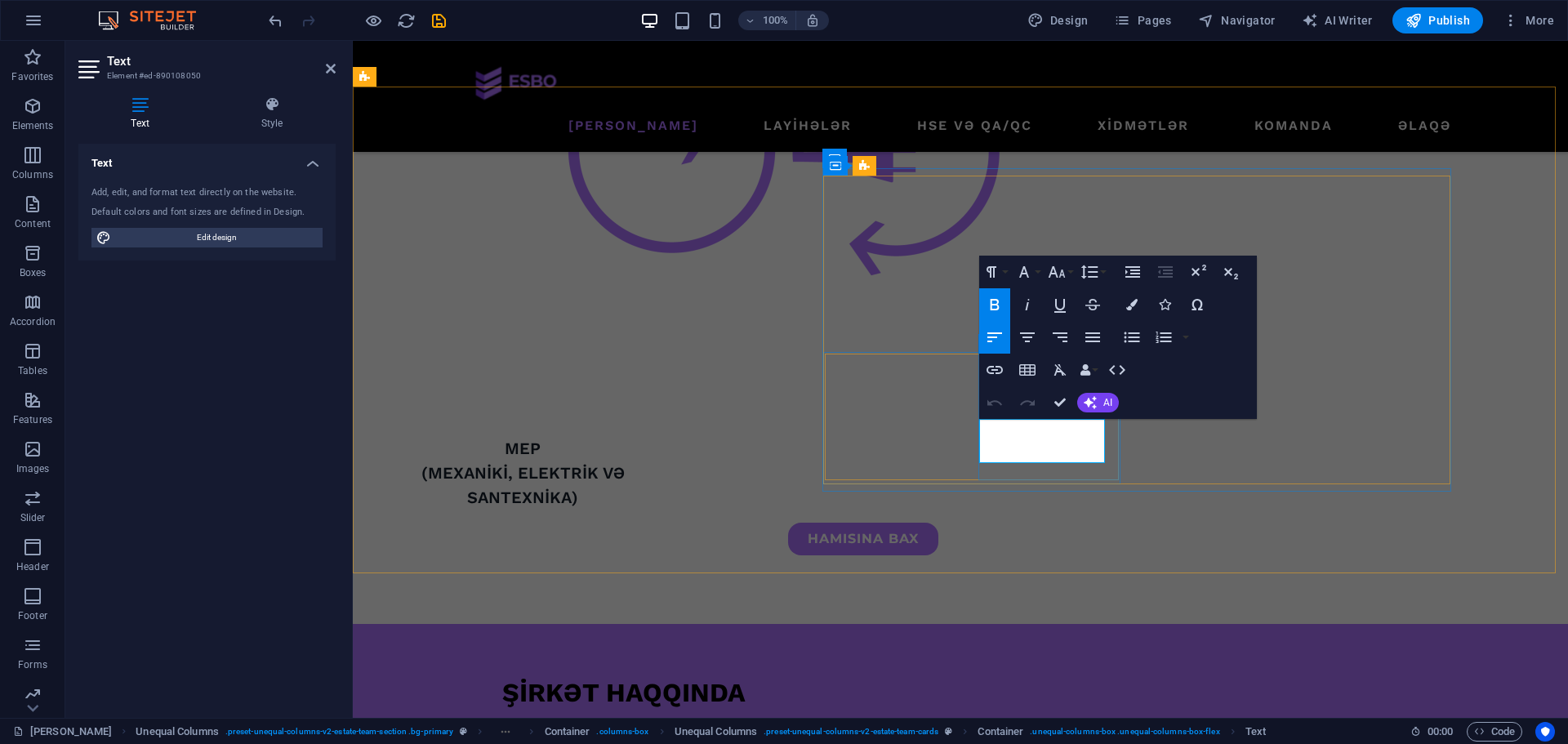
click at [1018, 421] on div at bounding box center [1018, 421] width 0 height 0
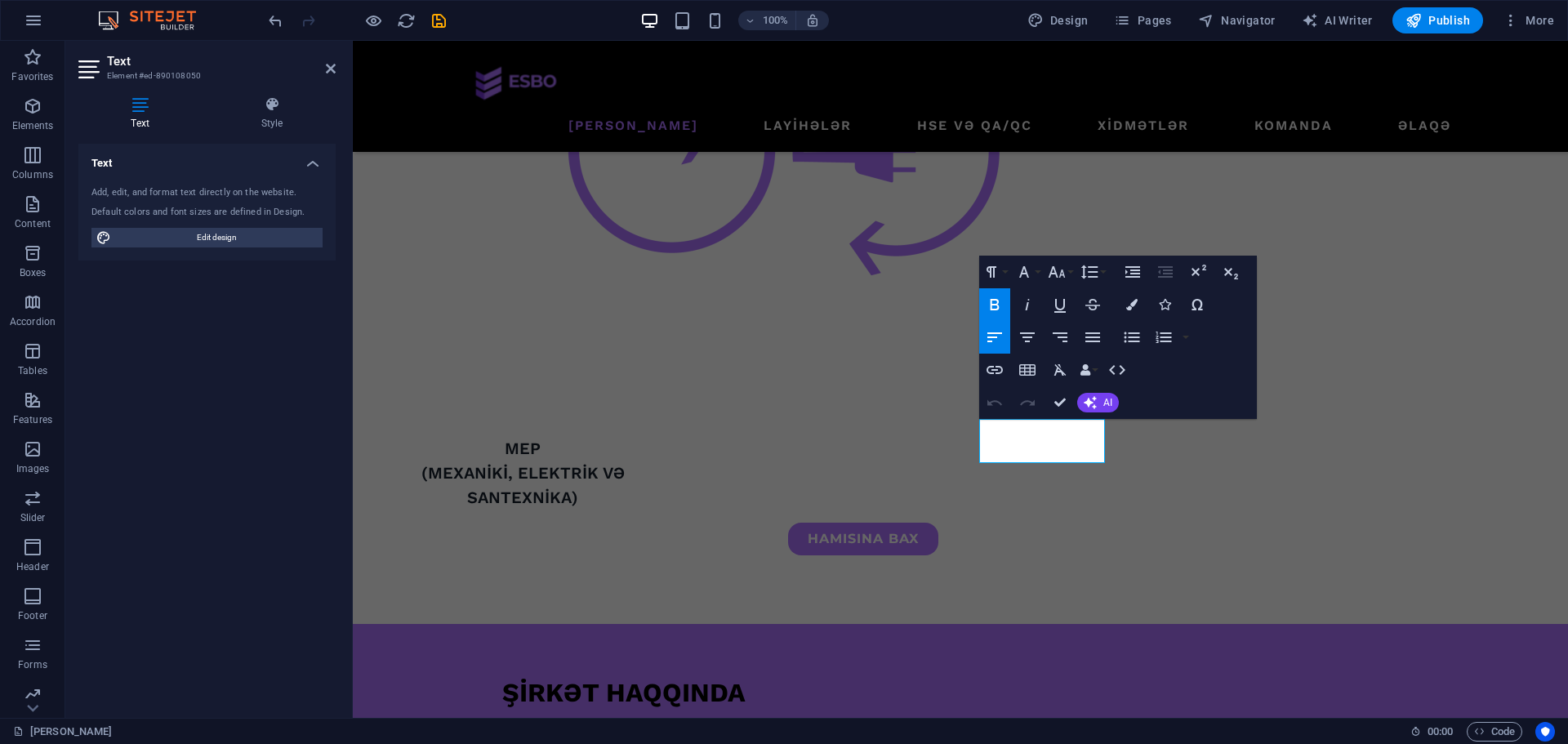
click at [1000, 295] on icon "button" at bounding box center [994, 304] width 20 height 20
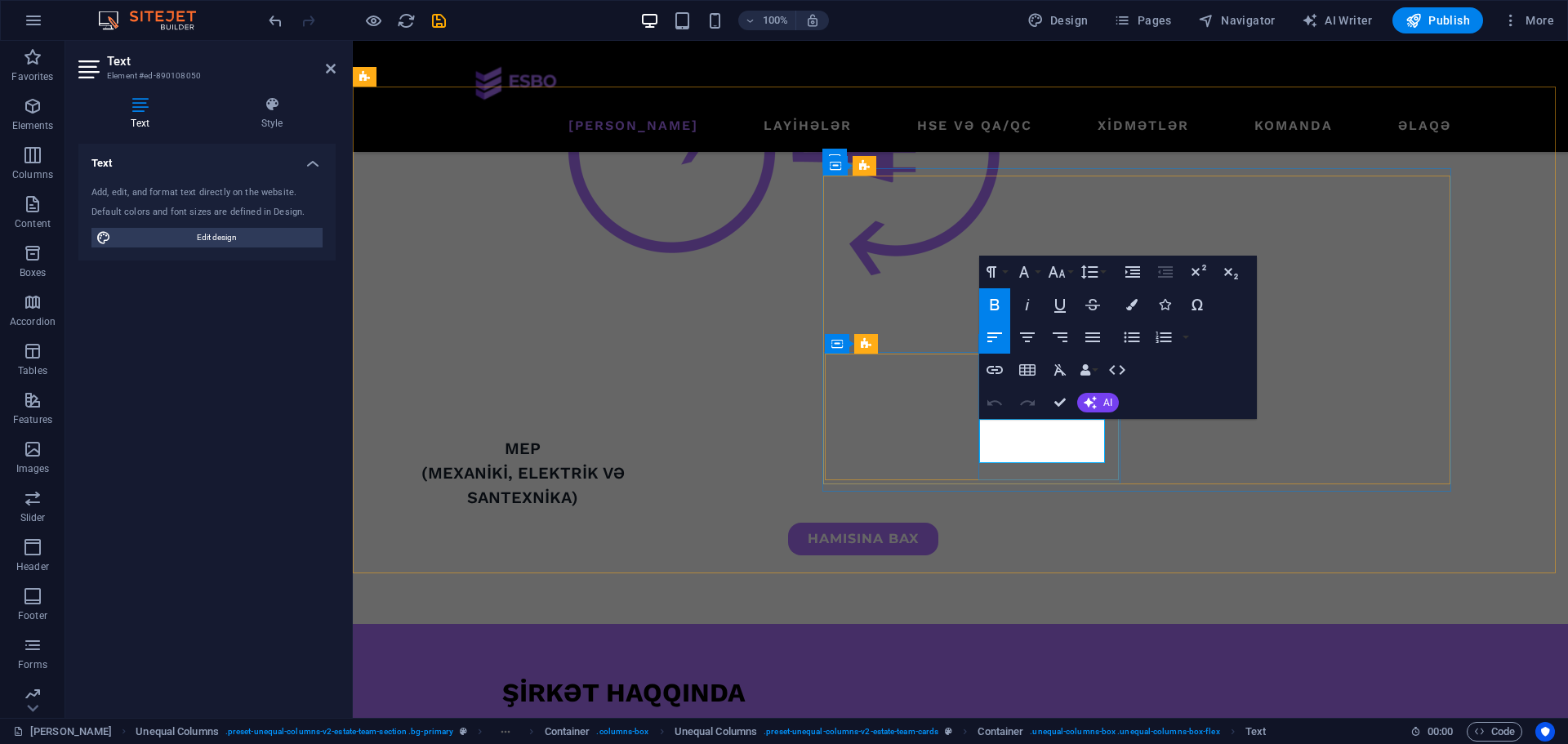
click at [996, 301] on icon "button" at bounding box center [994, 304] width 20 height 20
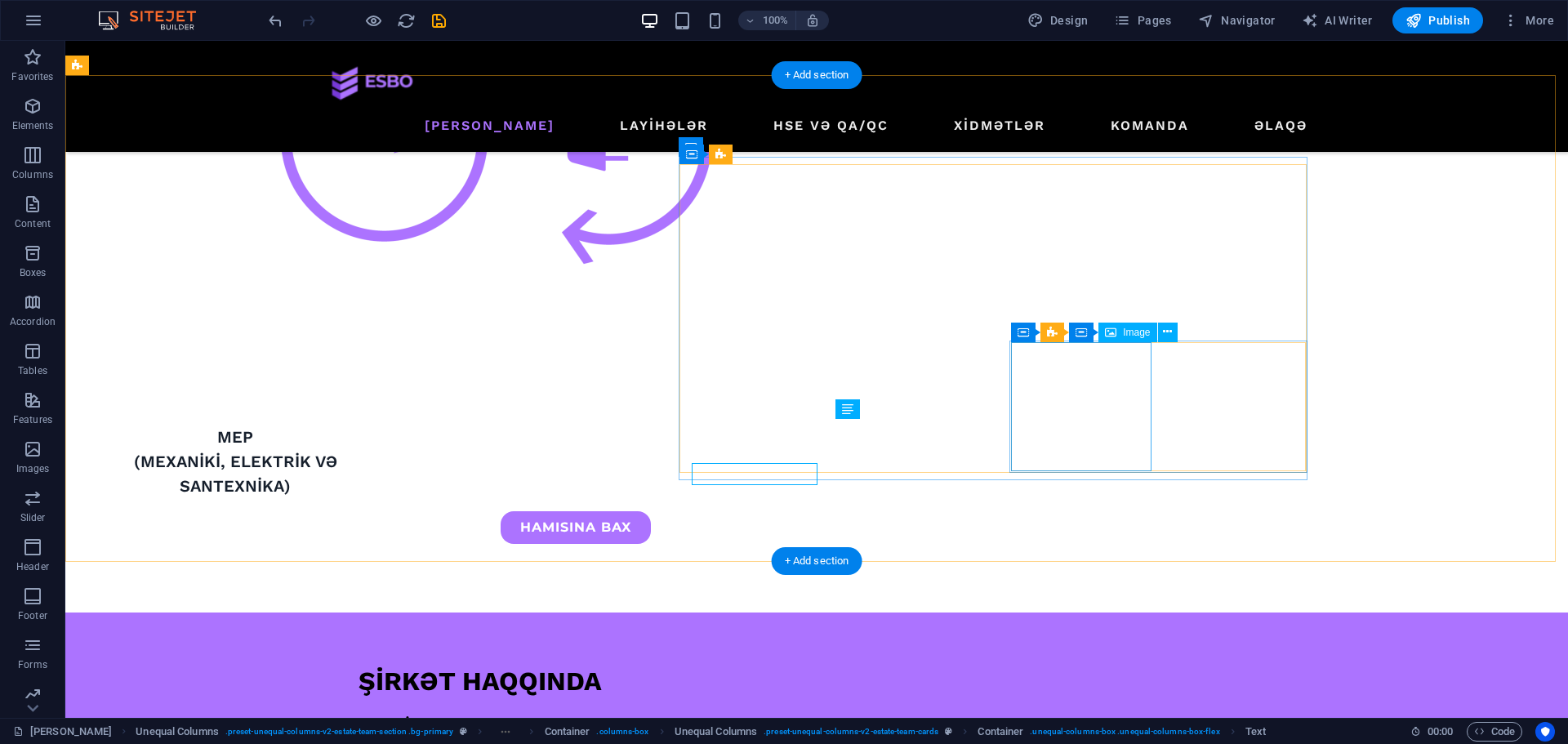
scroll to position [3114, 0]
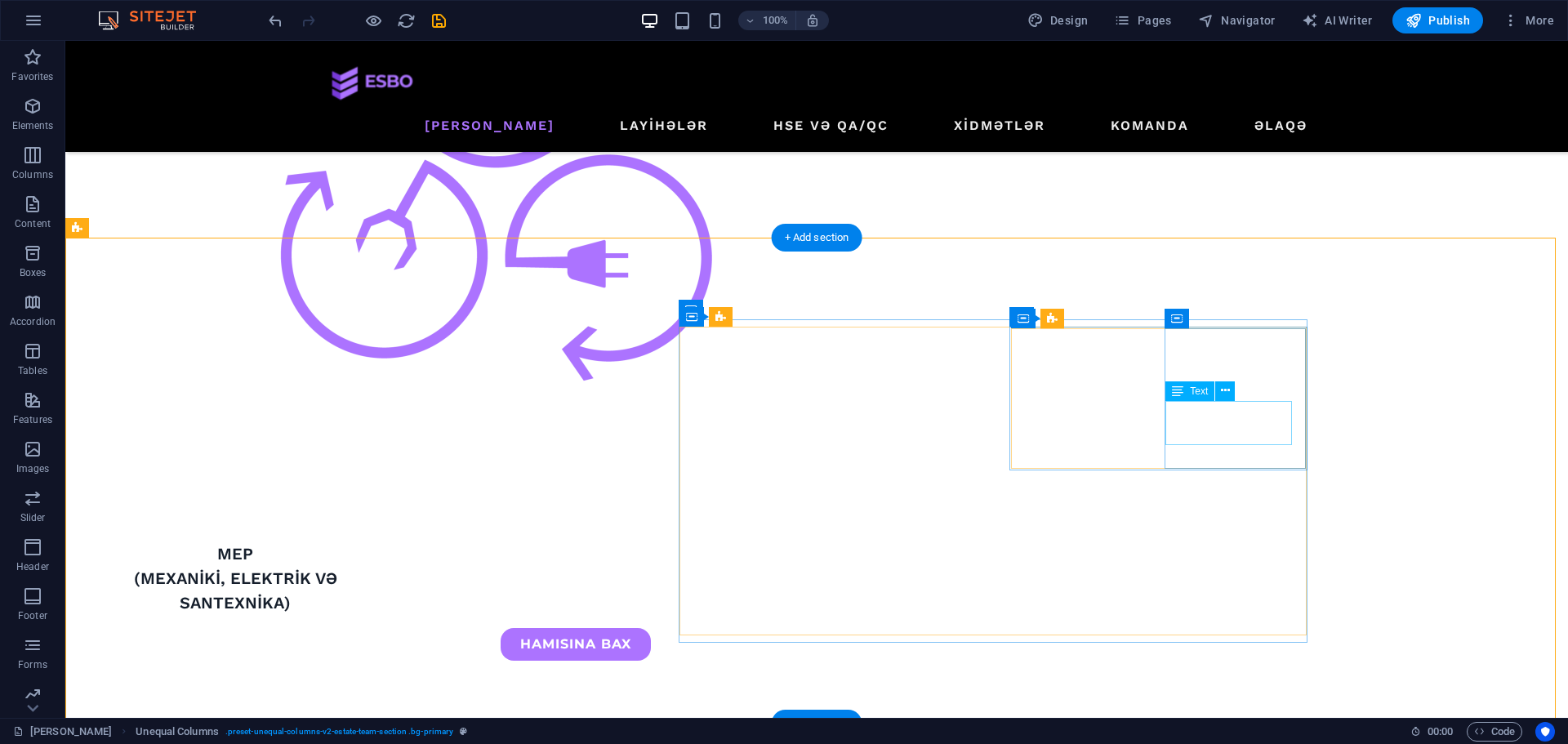
scroll to position [2951, 0]
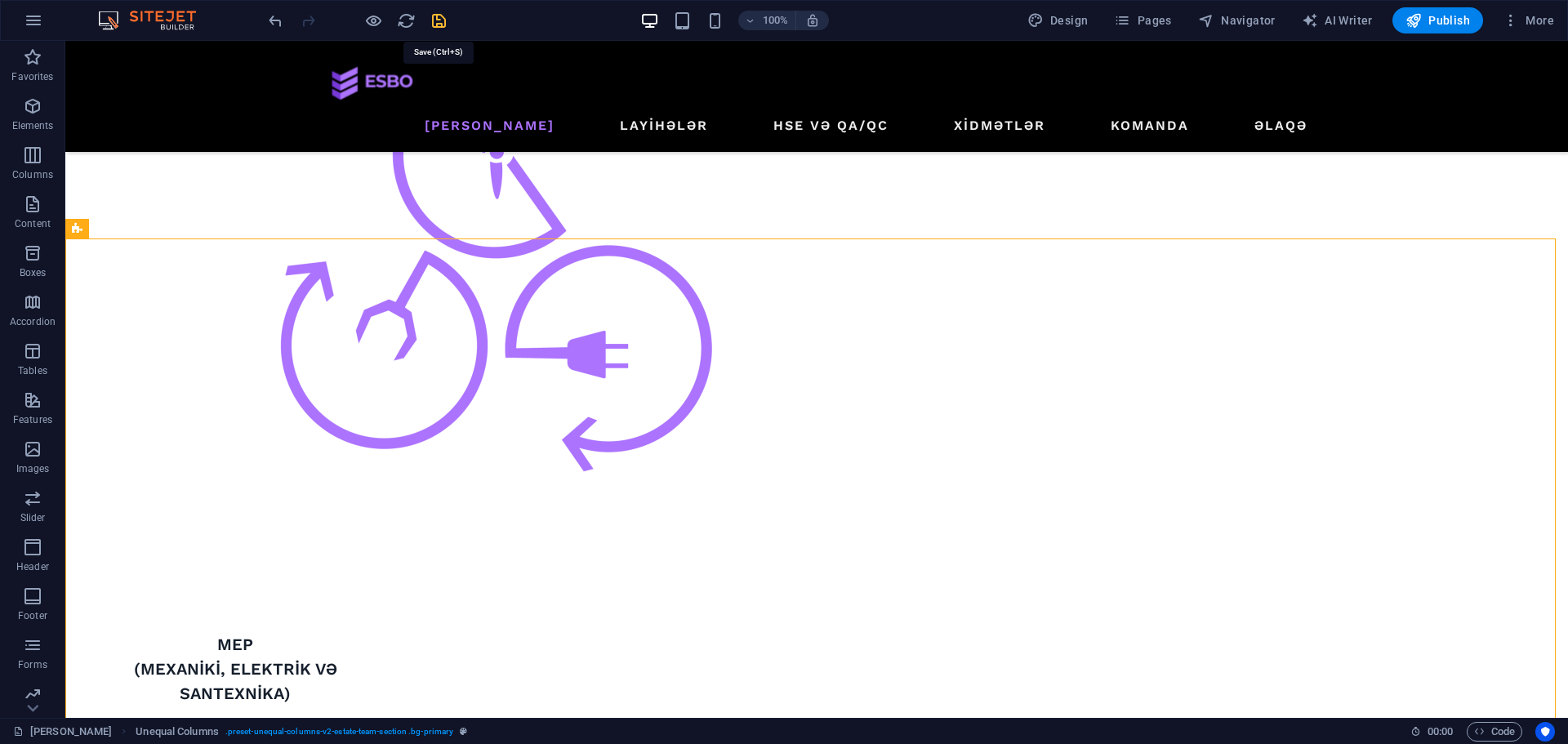
click at [431, 17] on icon "save" at bounding box center [439, 21] width 19 height 19
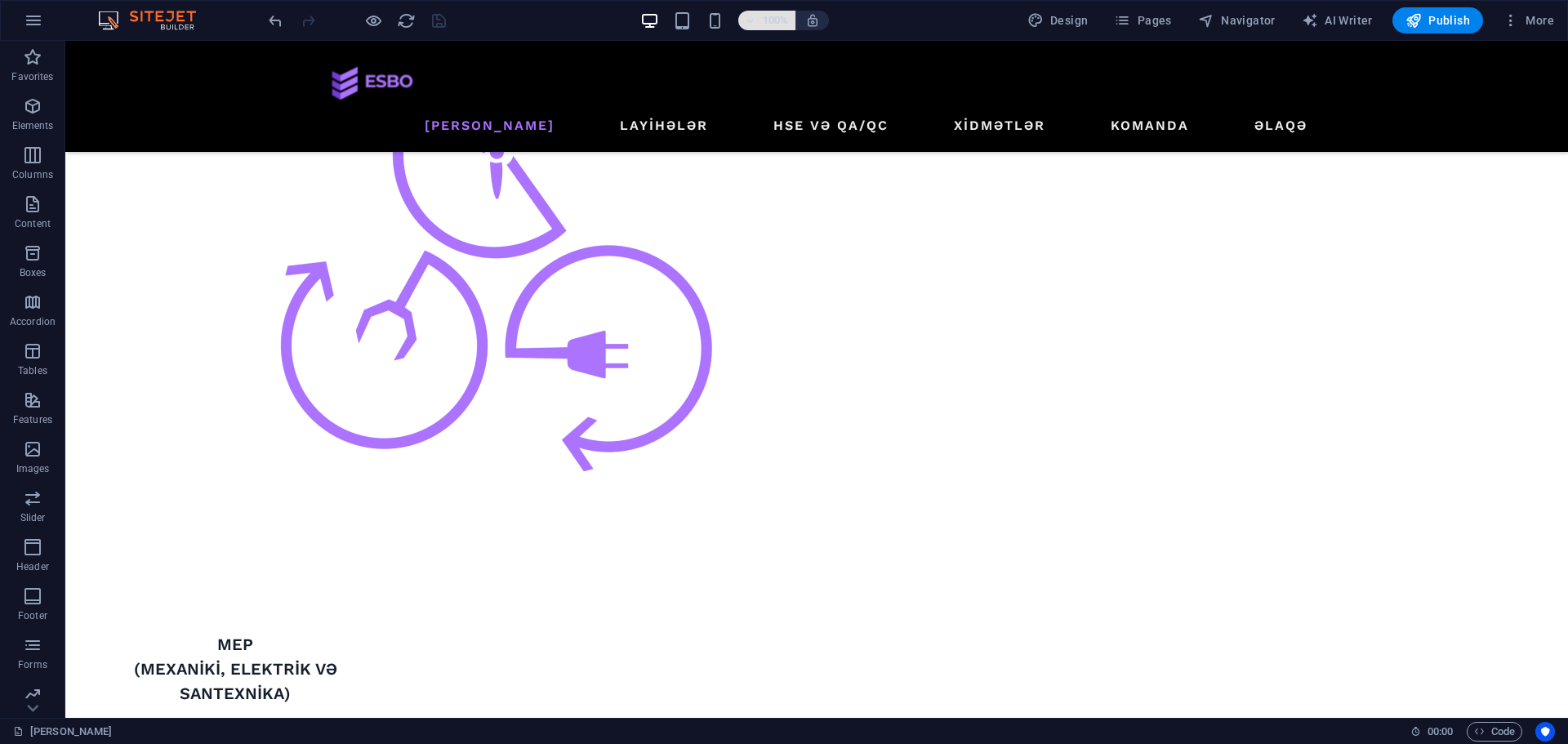
click at [762, 21] on span "100%" at bounding box center [767, 20] width 44 height 20
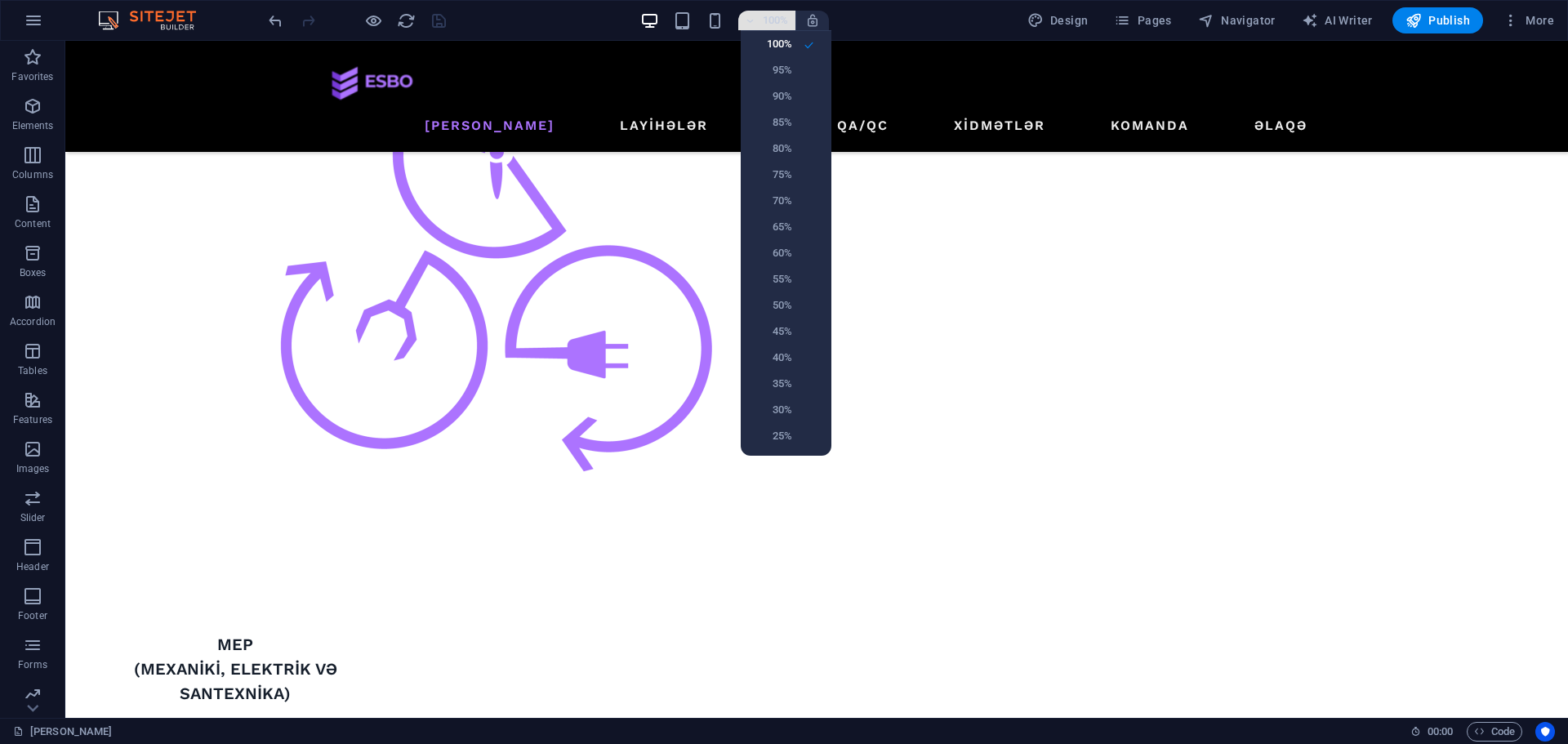
click at [762, 21] on div at bounding box center [784, 372] width 1568 height 744
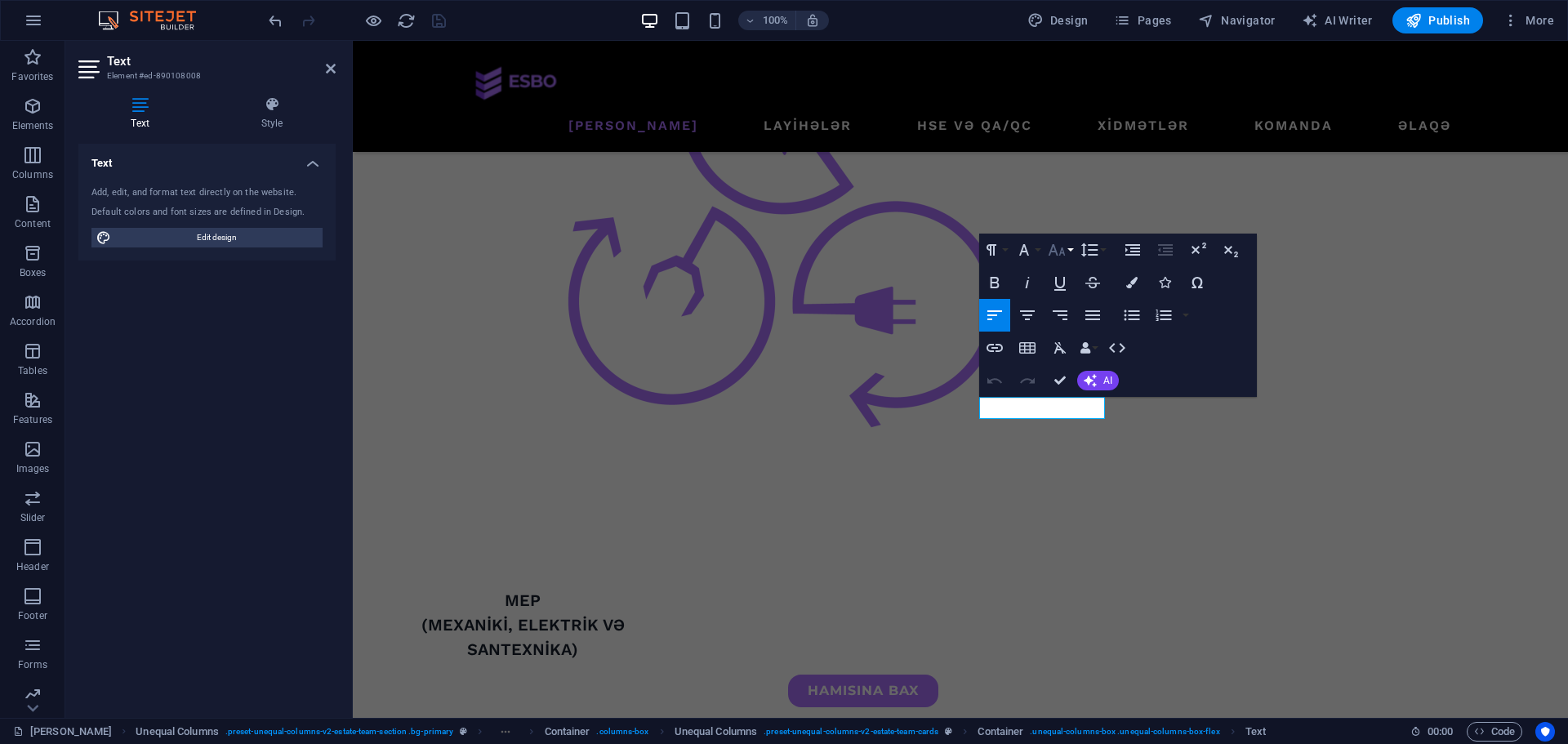
click at [1060, 246] on icon "button" at bounding box center [1056, 249] width 20 height 20
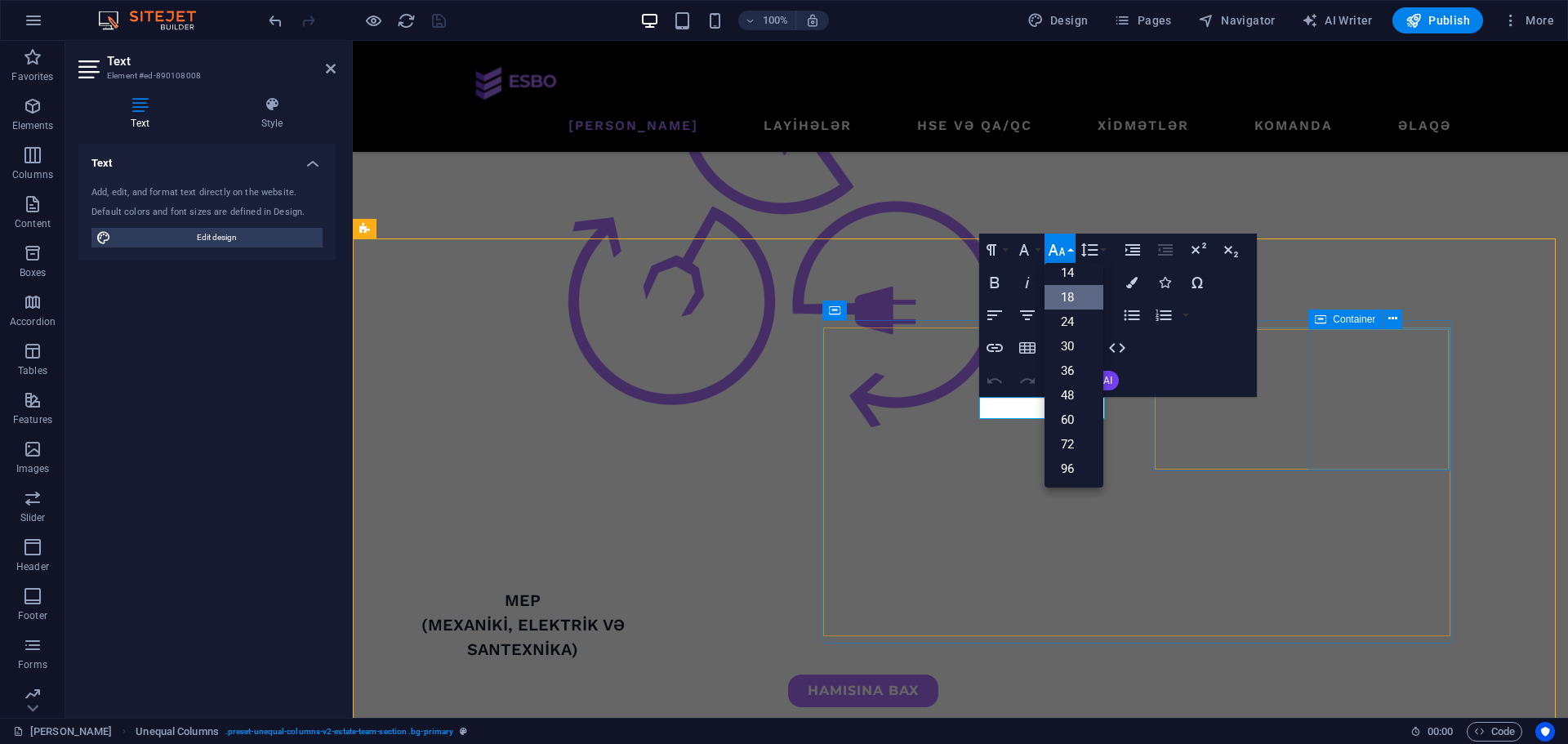
scroll to position [2951, 0]
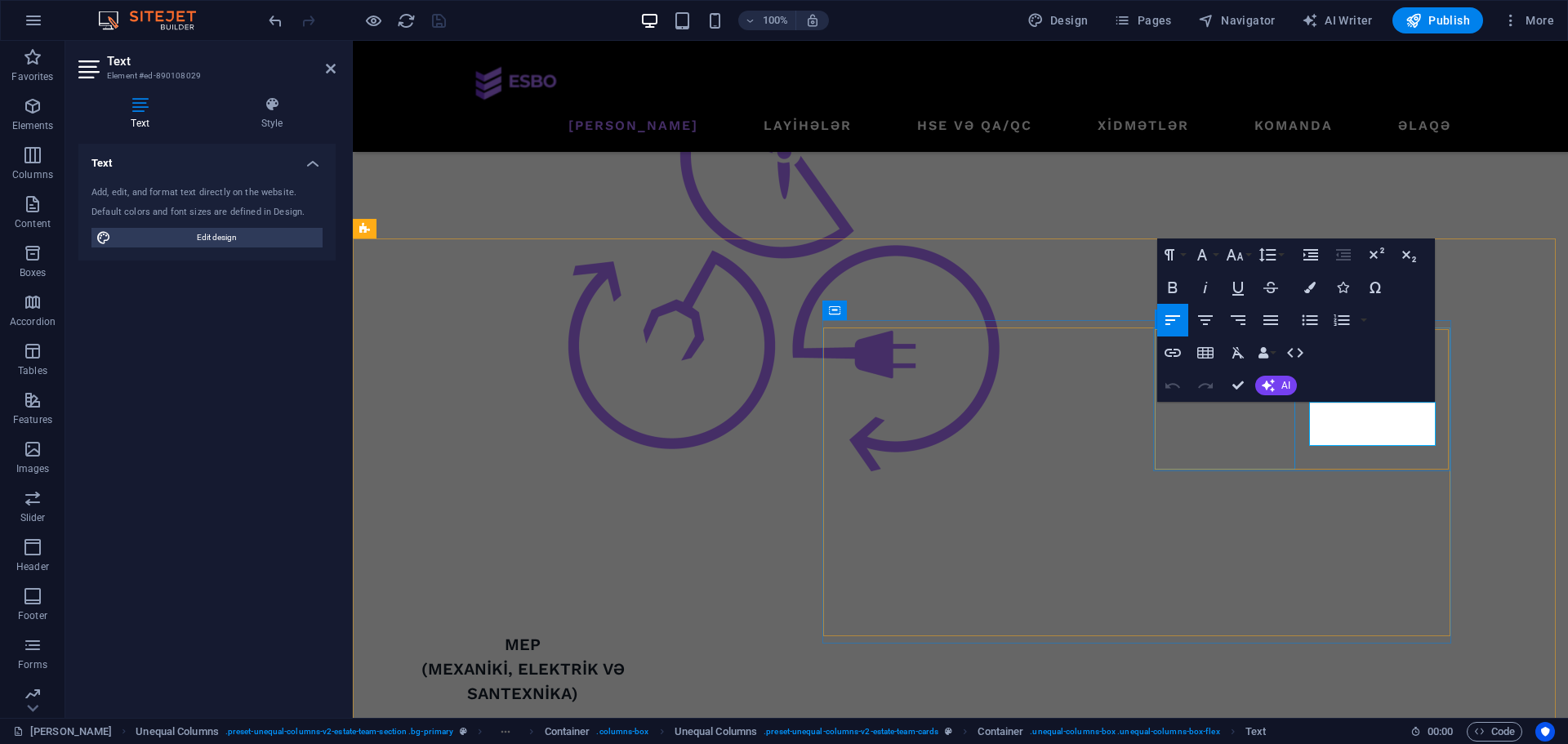
scroll to position [2995, 0]
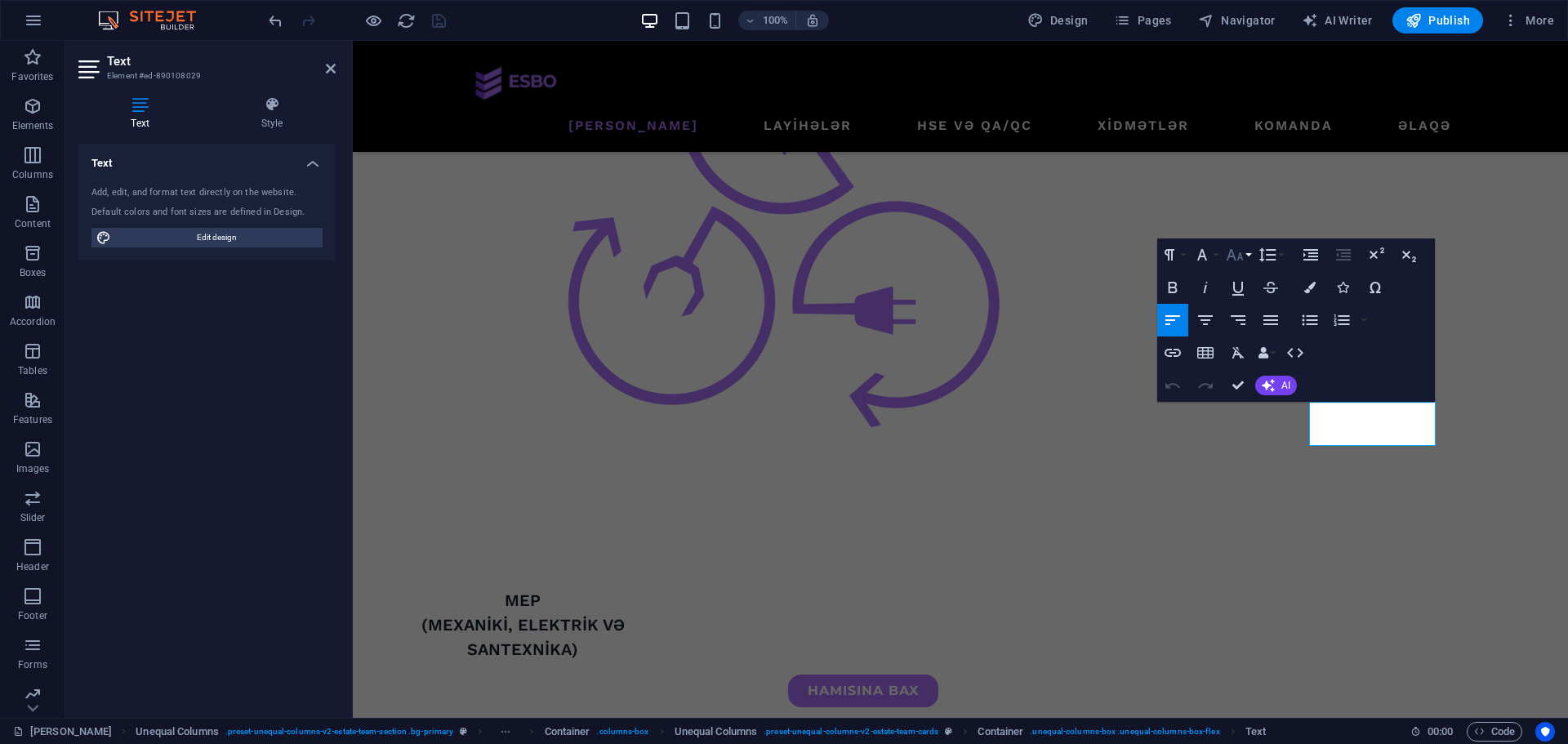
click at [1242, 253] on icon "button" at bounding box center [1234, 254] width 20 height 20
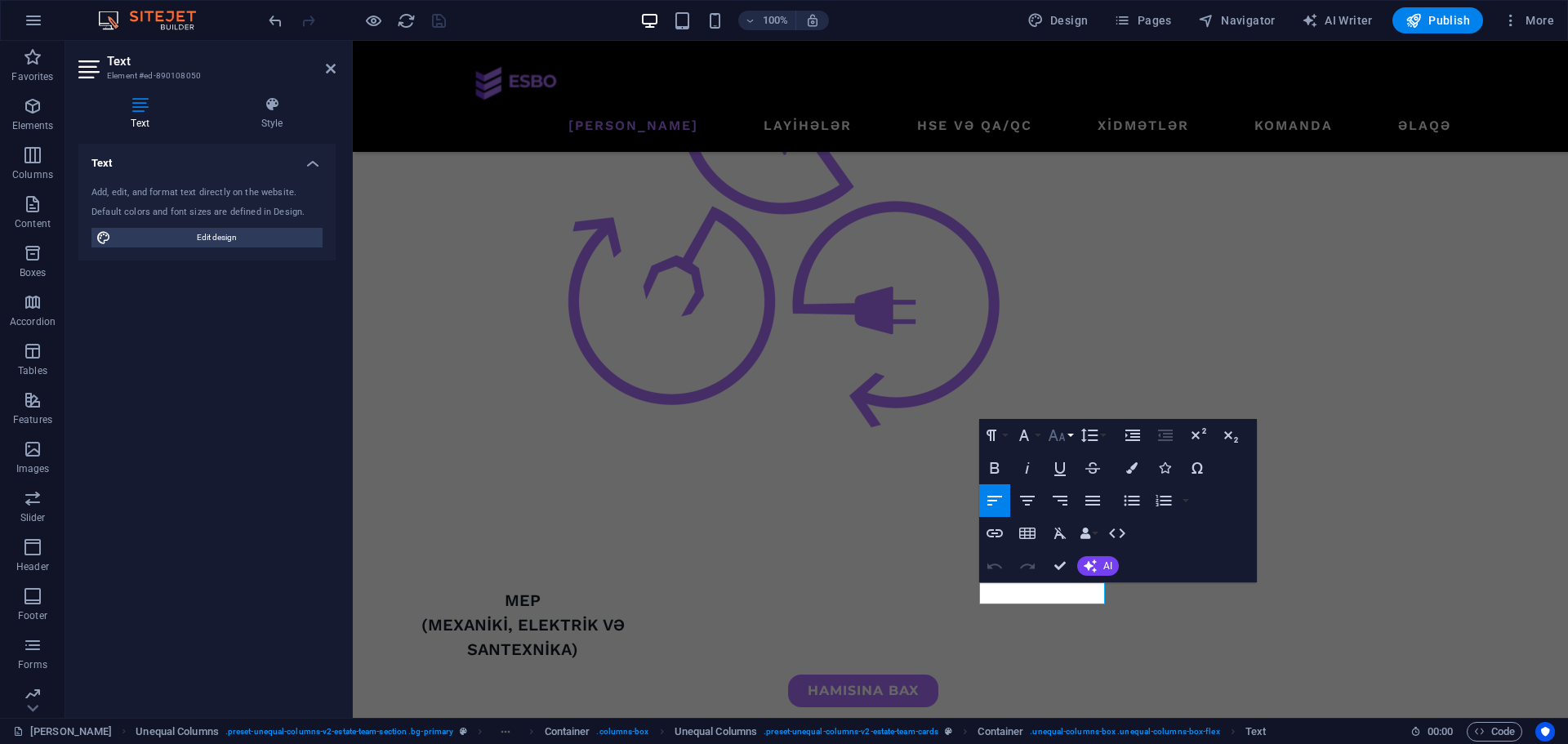
click at [1058, 443] on icon "button" at bounding box center [1056, 435] width 20 height 20
click at [1075, 605] on link "18" at bounding box center [1074, 615] width 59 height 25
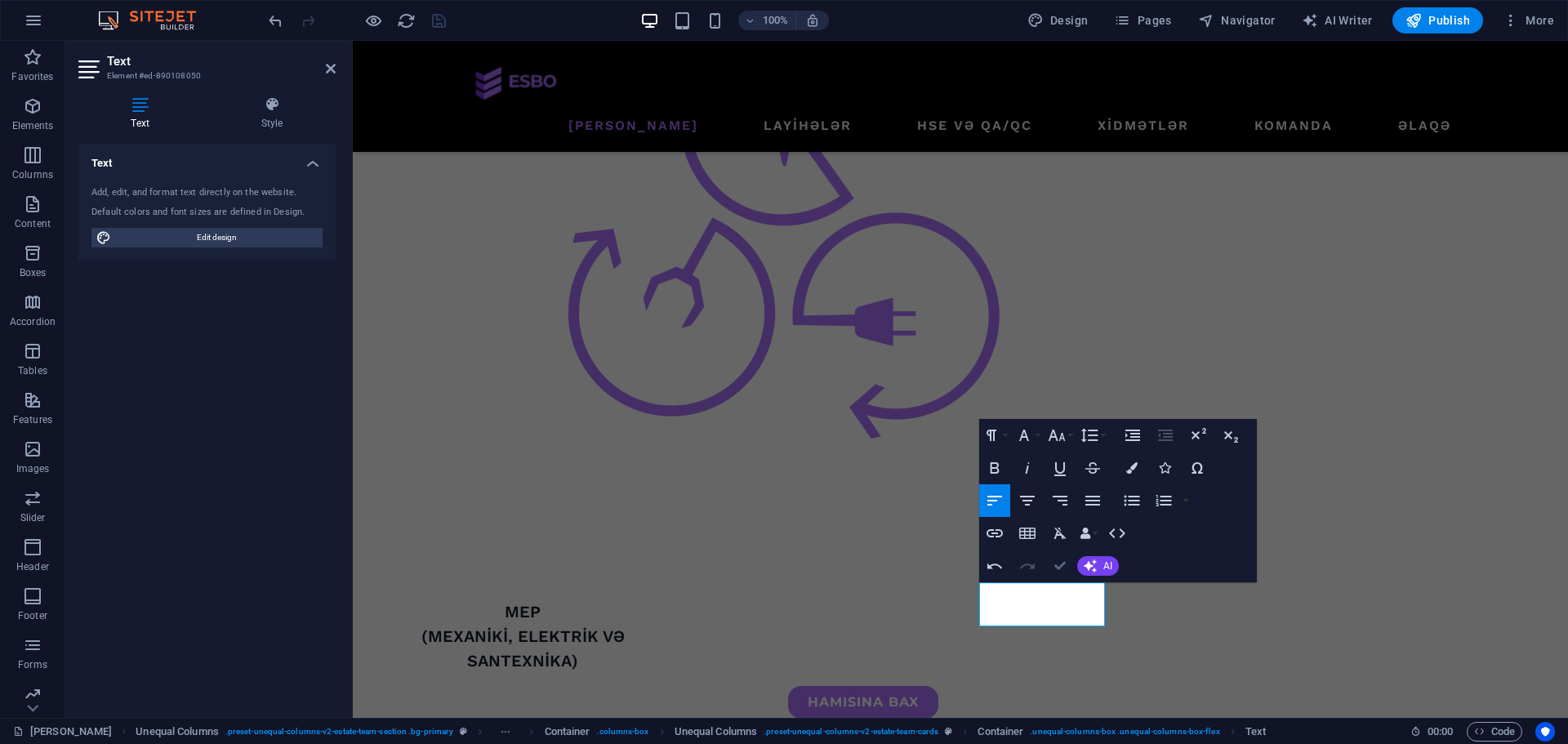
scroll to position [2940, 0]
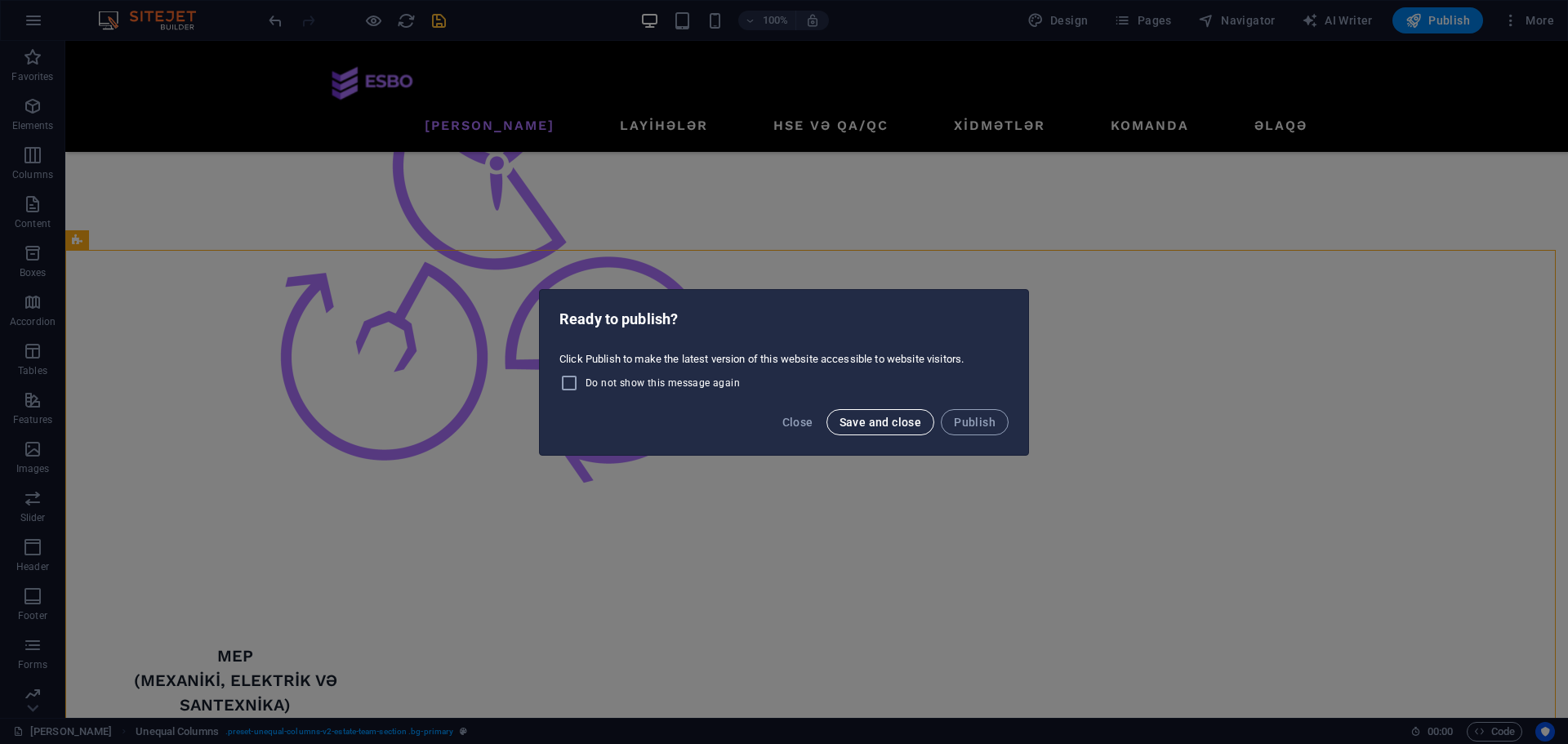
click at [894, 426] on span "Save and close" at bounding box center [880, 422] width 83 height 13
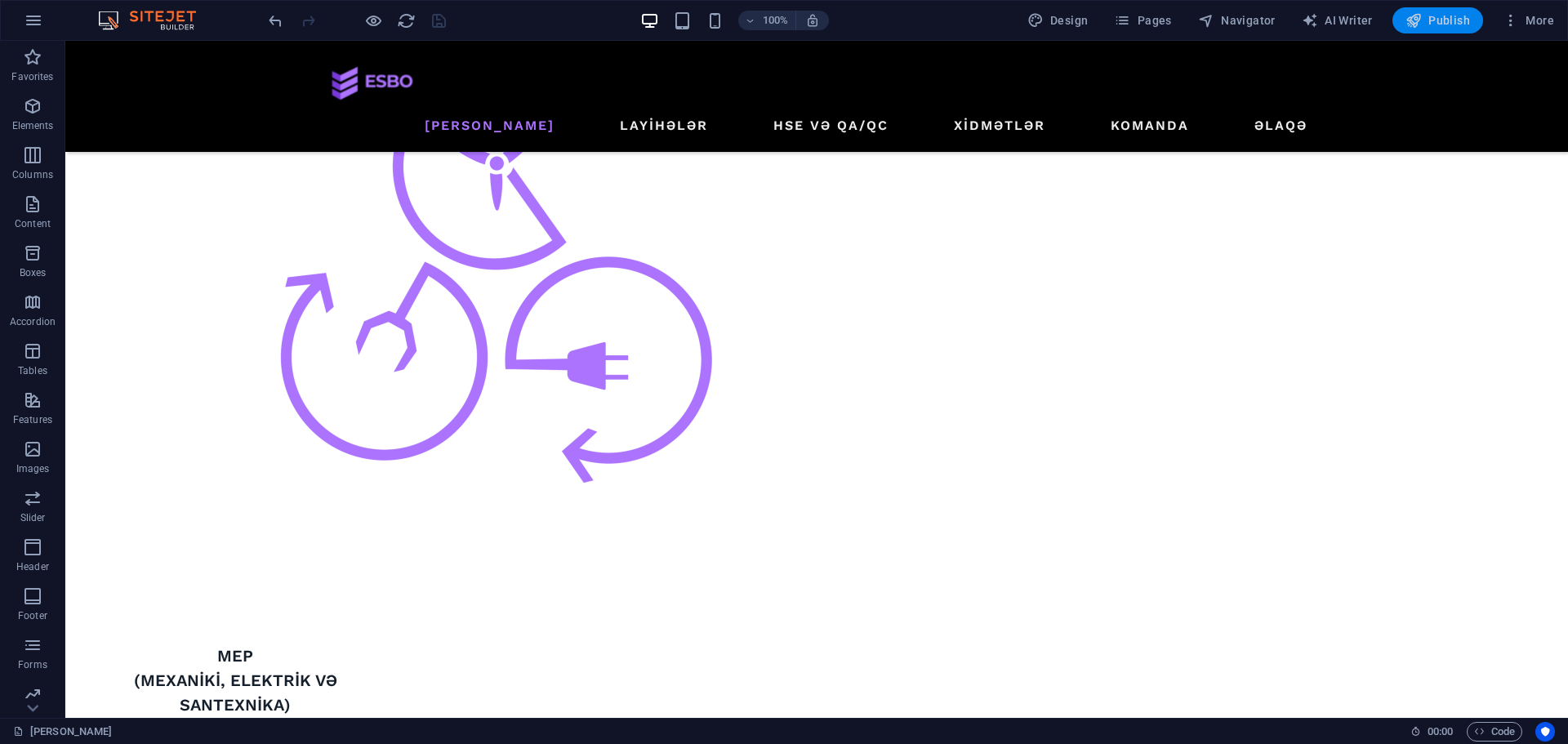
click at [1460, 24] on span "Publish" at bounding box center [1438, 20] width 65 height 16
